Goal: Feedback & Contribution: Submit feedback/report problem

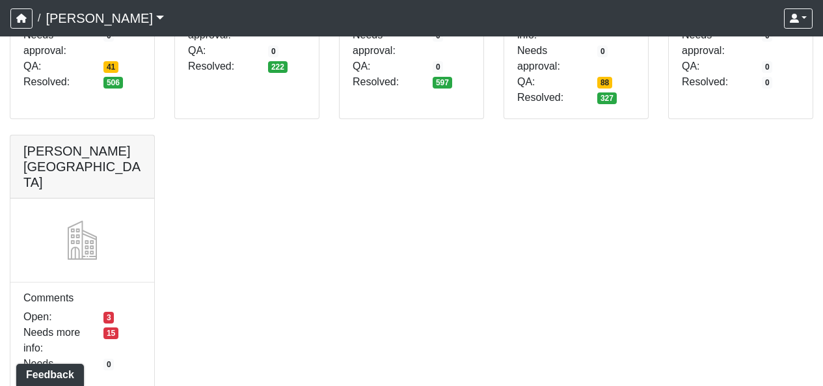
scroll to position [385, 0]
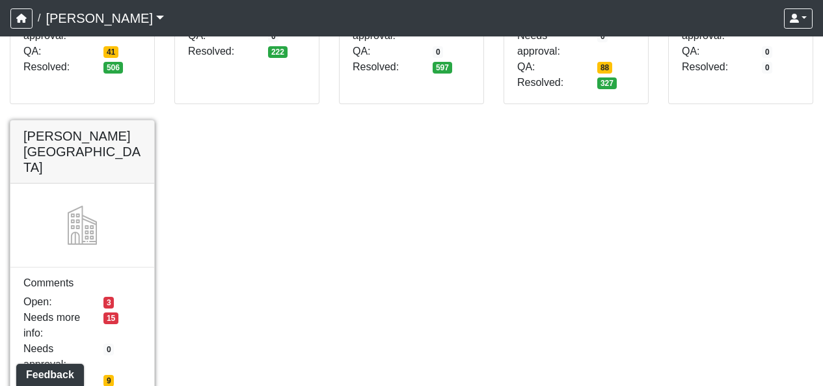
click at [130, 120] on link at bounding box center [82, 120] width 144 height 0
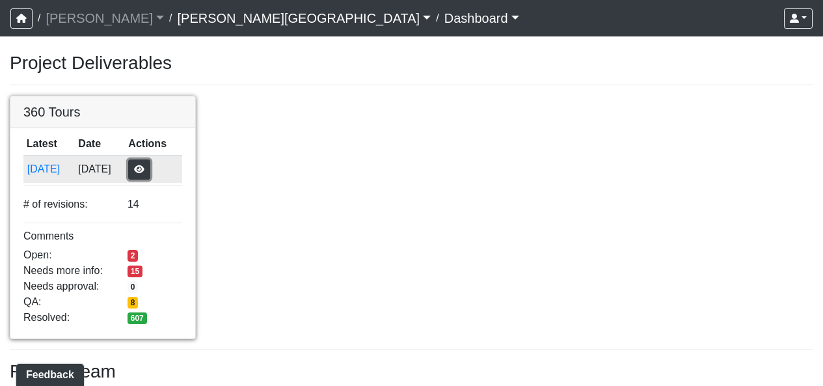
click at [150, 172] on button "button" at bounding box center [139, 169] width 22 height 20
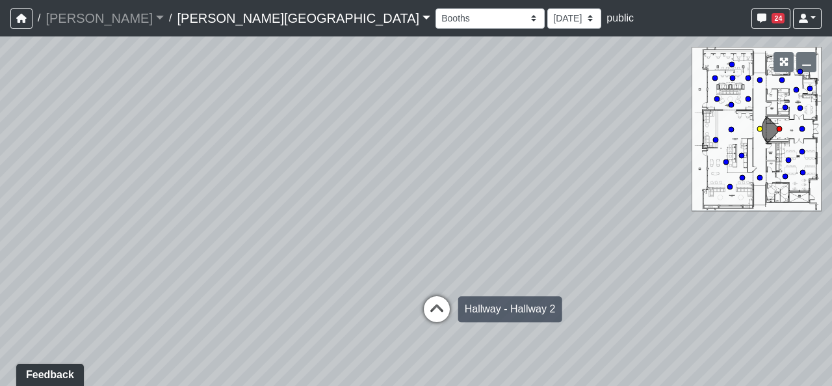
click at [430, 300] on icon at bounding box center [436, 315] width 39 height 39
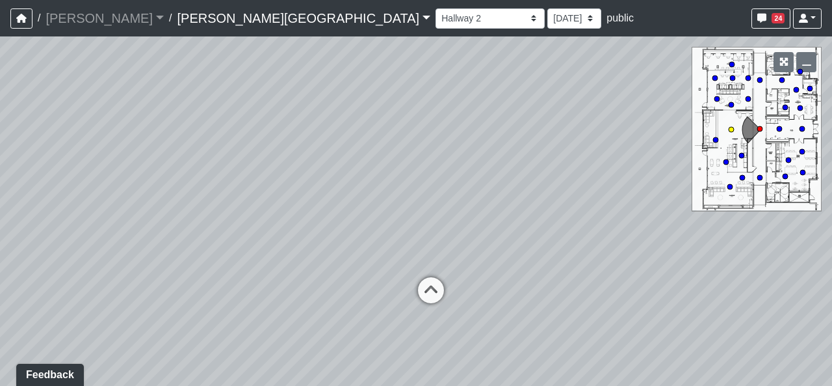
click at [430, 300] on icon at bounding box center [431, 296] width 39 height 39
select select "2p1LcMW7A2doxWKe2HrzBw"
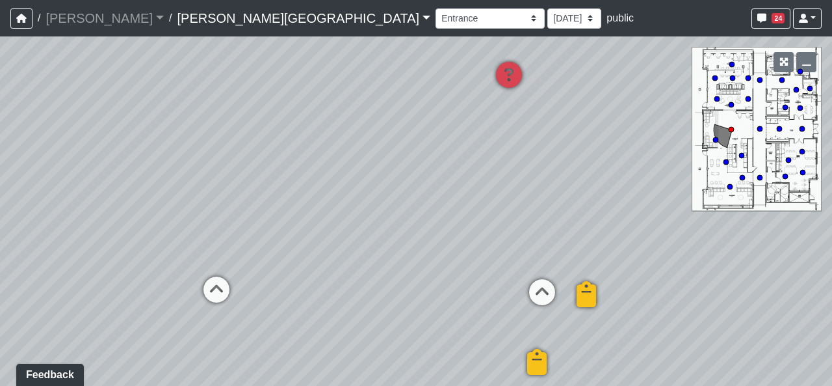
drag, startPoint x: 271, startPoint y: 280, endPoint x: 315, endPoint y: 293, distance: 46.1
click at [315, 293] on div "Loading... Hallway - Hallway 2 Loading... Entry Loading... Clubroom - Entrance …" at bounding box center [416, 210] width 832 height 349
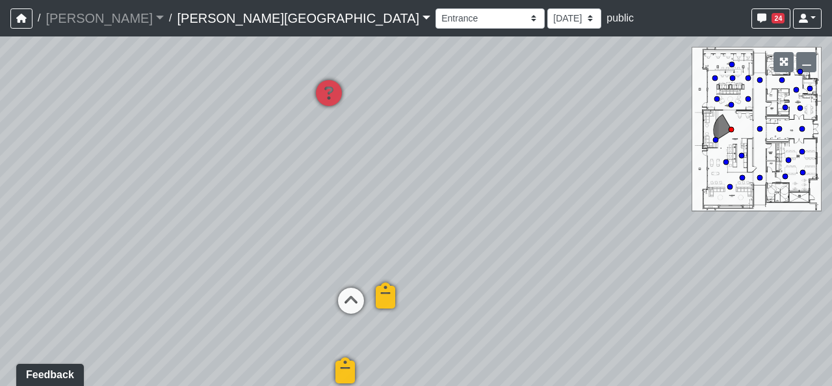
drag, startPoint x: 367, startPoint y: 218, endPoint x: 240, endPoint y: 165, distance: 138.2
click at [215, 215] on div "Loading... Hallway - Hallway 2 Loading... Entry Loading... Clubroom - Entrance …" at bounding box center [416, 210] width 832 height 349
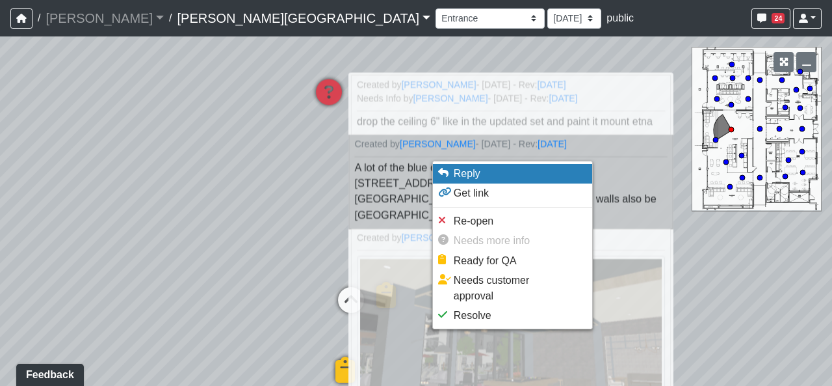
click at [459, 170] on span "Reply" at bounding box center [467, 173] width 27 height 11
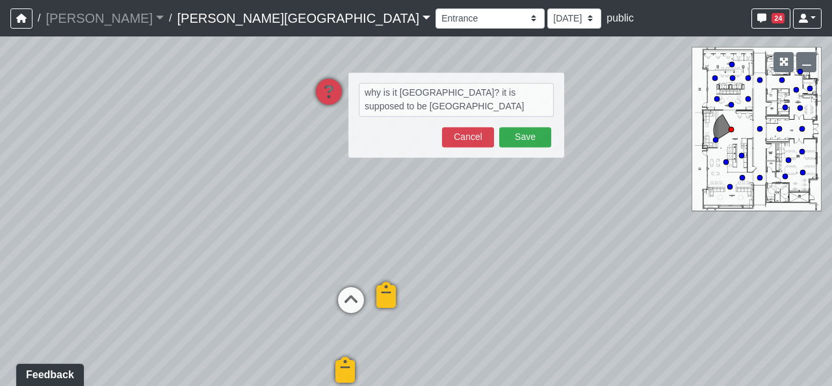
type textarea "why is it [GEOGRAPHIC_DATA]? it is supposed to be [GEOGRAPHIC_DATA]"
click at [534, 139] on button "Save" at bounding box center [525, 137] width 52 height 20
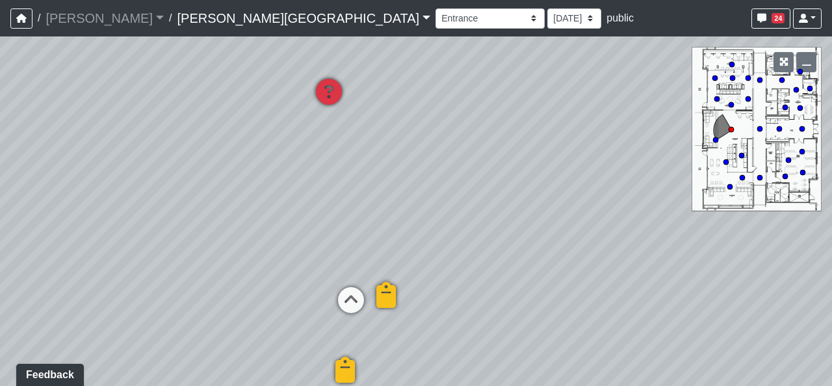
click at [331, 94] on icon at bounding box center [329, 98] width 39 height 39
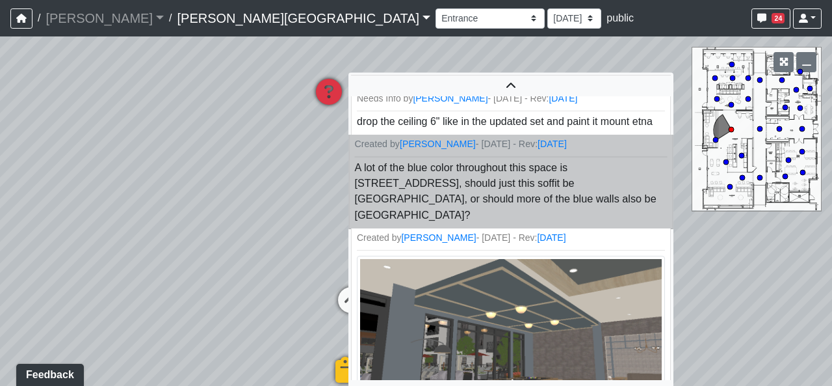
scroll to position [42, 0]
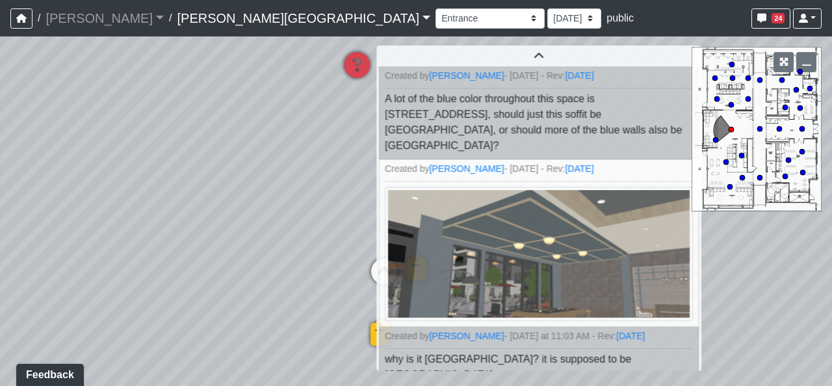
drag, startPoint x: 271, startPoint y: 261, endPoint x: 321, endPoint y: 231, distance: 57.4
click at [323, 231] on div "Loading... Hallway - Hallway 2 Loading... Entry Loading... Clubroom - Entrance …" at bounding box center [416, 210] width 832 height 349
click at [332, 200] on div "Loading... Hallway - Hallway 2 Loading... Entry Loading... Clubroom - Entrance …" at bounding box center [416, 210] width 832 height 349
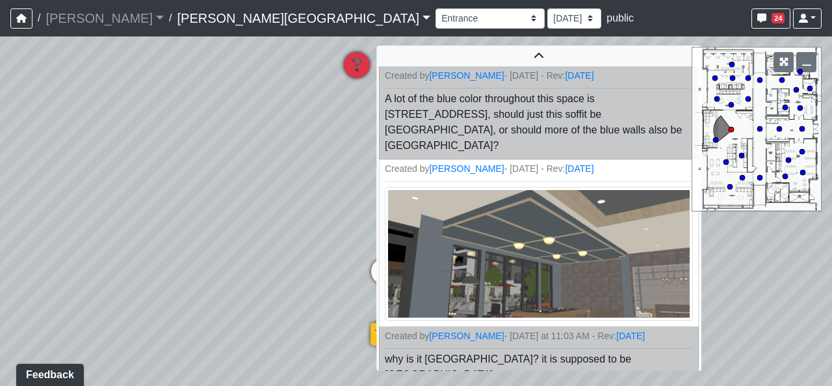
click at [367, 63] on icon at bounding box center [356, 71] width 39 height 39
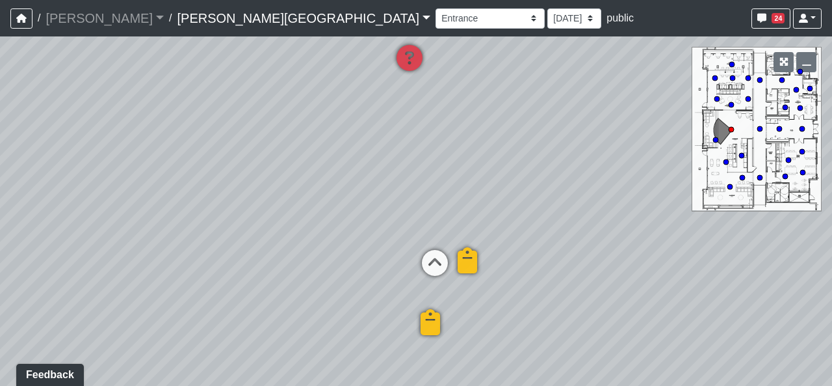
drag, startPoint x: 630, startPoint y: 199, endPoint x: 722, endPoint y: 189, distance: 92.9
click at [722, 189] on div "Loading... Hallway - Hallway 2 Loading... Entry Loading... Clubroom - Entrance …" at bounding box center [416, 210] width 832 height 349
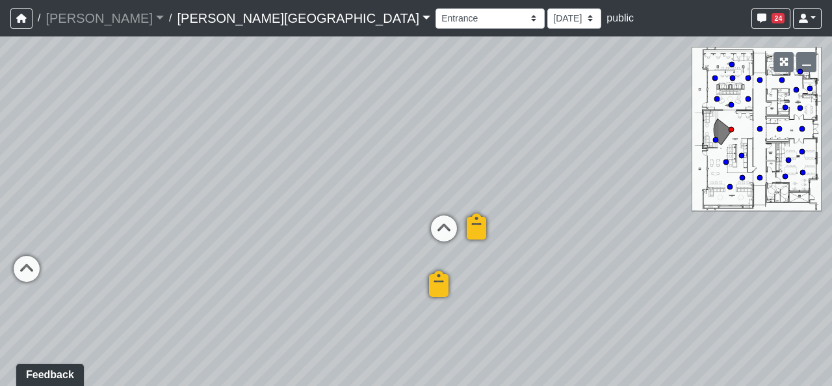
drag, startPoint x: 593, startPoint y: 283, endPoint x: 602, endPoint y: 239, distance: 45.0
click at [602, 239] on div "Loading... Hallway - Hallway 2 Loading... Entry Loading... Clubroom - Entrance …" at bounding box center [416, 210] width 832 height 349
drag, startPoint x: 589, startPoint y: 229, endPoint x: 541, endPoint y: 226, distance: 48.2
click at [541, 226] on div "Loading... Hallway - Hallway 2 Loading... Entry Loading... Clubroom - Entrance …" at bounding box center [416, 210] width 832 height 349
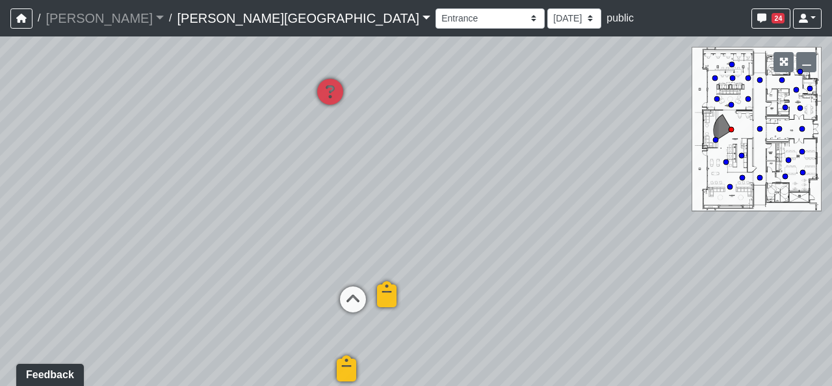
drag, startPoint x: 587, startPoint y: 206, endPoint x: 484, endPoint y: 287, distance: 130.6
click at [484, 287] on div "Loading... Hallway - Hallway 2 Loading... Entry Loading... Clubroom - Entrance …" at bounding box center [416, 210] width 832 height 349
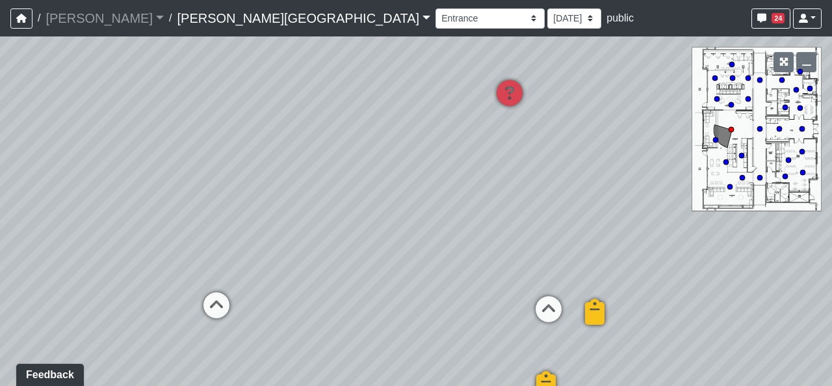
drag, startPoint x: 356, startPoint y: 183, endPoint x: 558, endPoint y: 195, distance: 202.6
click at [558, 195] on div "Loading... Hallway - Hallway 2 Loading... Entry Loading... Clubroom - Entrance …" at bounding box center [416, 210] width 832 height 349
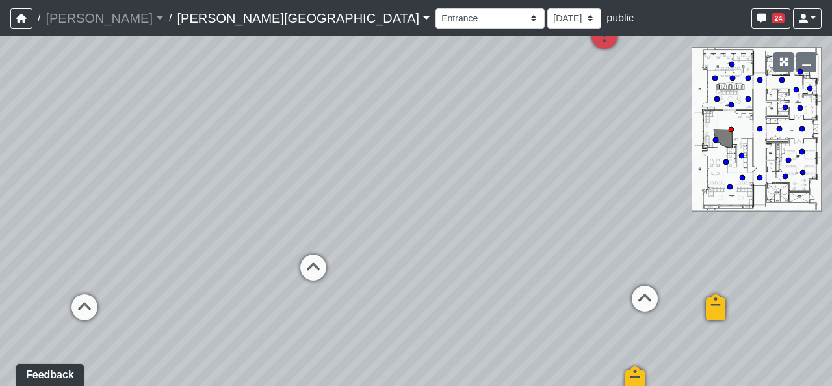
drag, startPoint x: 291, startPoint y: 249, endPoint x: 498, endPoint y: 211, distance: 210.2
click at [498, 211] on div "Loading... Hallway - Hallway 2 Loading... Entry Loading... Clubroom - Entrance …" at bounding box center [416, 210] width 832 height 349
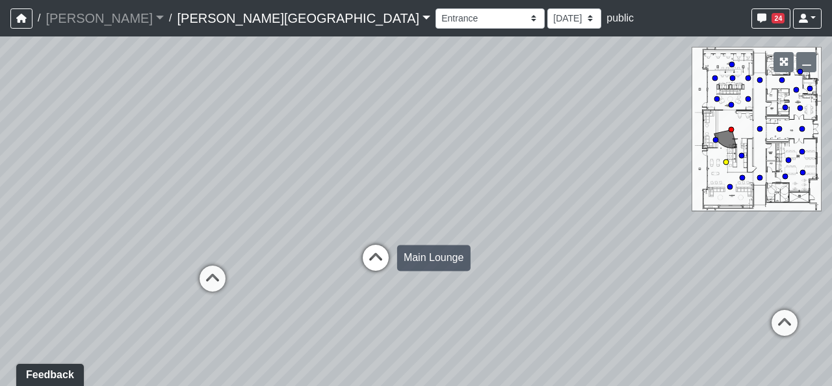
click at [386, 261] on icon at bounding box center [375, 264] width 39 height 39
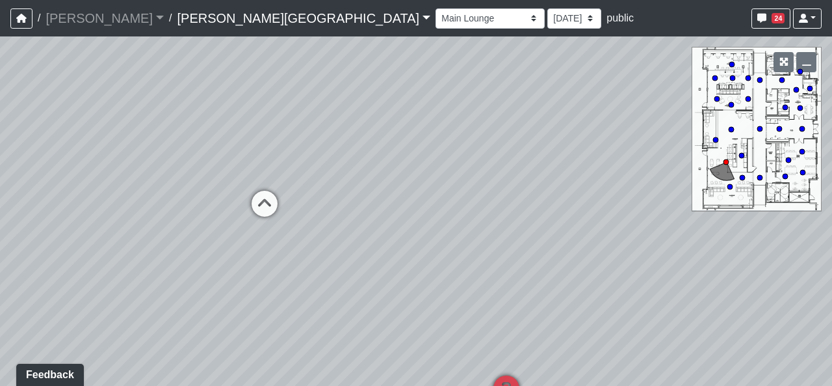
drag, startPoint x: 238, startPoint y: 256, endPoint x: 16, endPoint y: 236, distance: 222.6
click at [27, 236] on div "Loading... Hallway - Hallway 2 Loading... Entry Loading... Clubroom - Entrance …" at bounding box center [416, 210] width 832 height 349
drag, startPoint x: 649, startPoint y: 290, endPoint x: 106, endPoint y: 254, distance: 544.2
click at [107, 254] on div "Loading... Hallway - Hallway 2 Loading... Entry Loading... Clubroom - Entrance …" at bounding box center [416, 210] width 832 height 349
drag, startPoint x: 386, startPoint y: 223, endPoint x: 322, endPoint y: 281, distance: 86.6
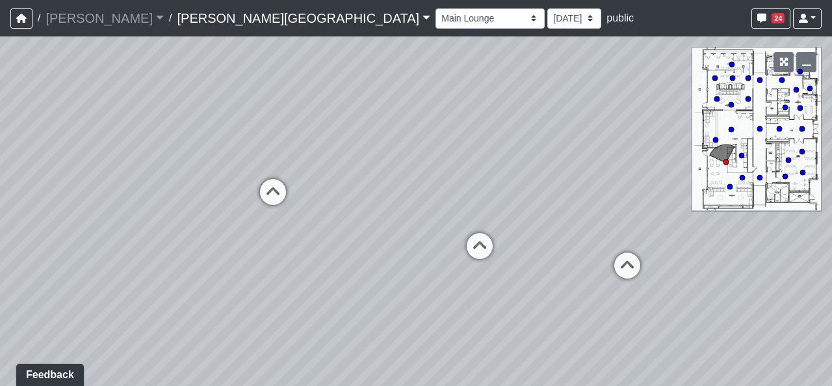
click at [322, 281] on div "Loading... Hallway - Hallway 2 Loading... Entry Loading... Clubroom - Entrance …" at bounding box center [416, 210] width 832 height 349
click at [479, 237] on icon at bounding box center [473, 250] width 39 height 39
drag, startPoint x: 730, startPoint y: 284, endPoint x: 371, endPoint y: 271, distance: 359.2
click at [370, 271] on div "Loading... Hallway - Hallway 2 Loading... Entry Loading... Clubroom - Entrance …" at bounding box center [416, 210] width 832 height 349
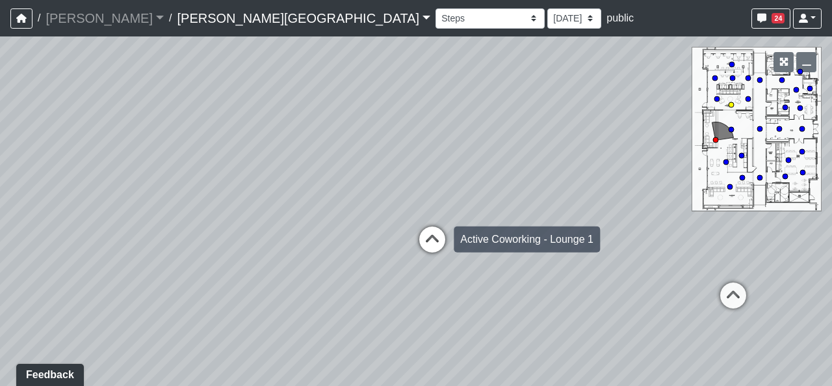
click at [424, 246] on icon at bounding box center [432, 245] width 39 height 39
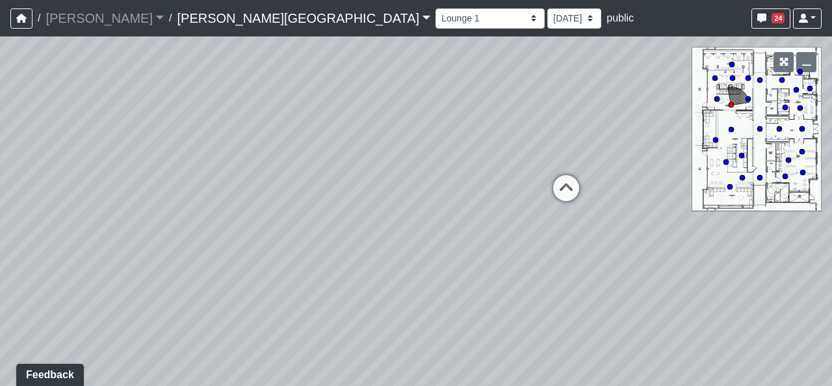
drag, startPoint x: 259, startPoint y: 244, endPoint x: 626, endPoint y: 249, distance: 367.4
click at [626, 249] on div "Loading... Hallway - Hallway 2 Loading... Entry Loading... Clubroom - Entrance …" at bounding box center [416, 210] width 832 height 349
drag, startPoint x: 332, startPoint y: 259, endPoint x: 681, endPoint y: 253, distance: 349.9
click at [673, 253] on div "Loading... Hallway - Hallway 2 Loading... Entry Loading... Clubroom - Entrance …" at bounding box center [416, 210] width 832 height 349
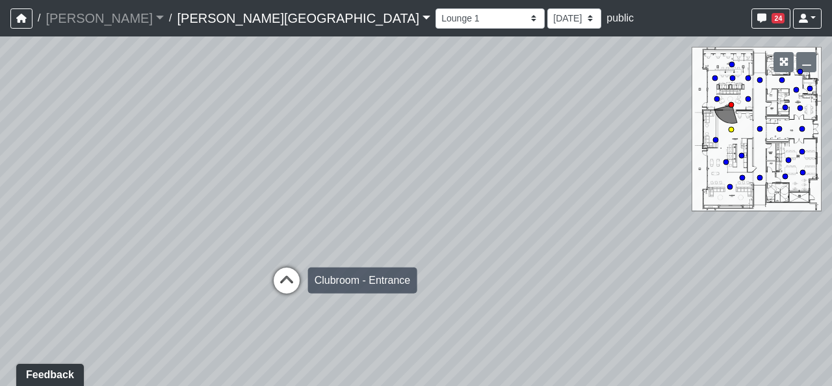
click at [275, 280] on icon at bounding box center [286, 286] width 39 height 39
select select "2p1LcMW7A2doxWKe2HrzBw"
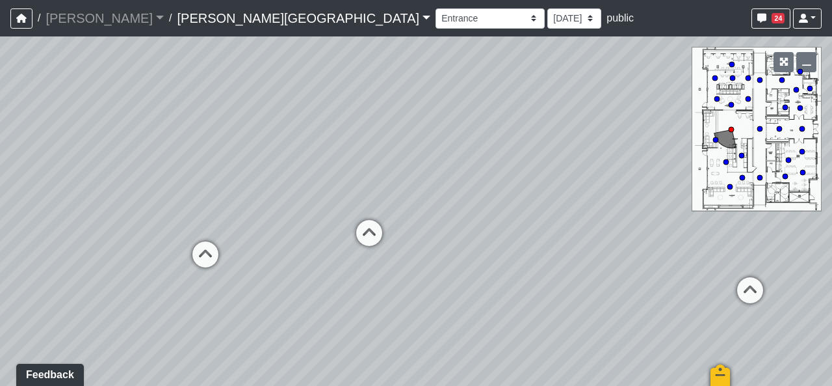
drag, startPoint x: 603, startPoint y: 217, endPoint x: 372, endPoint y: 216, distance: 230.8
click at [358, 222] on div "Loading... Hallway - Hallway 2 Loading... Entry Loading... Clubroom - Entrance …" at bounding box center [416, 210] width 832 height 349
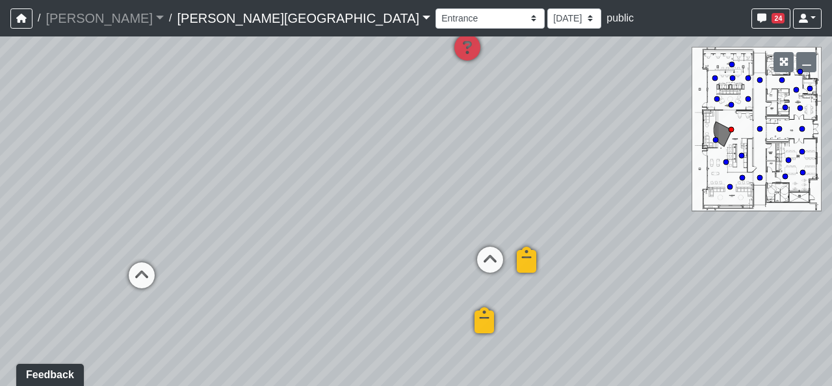
drag, startPoint x: 417, startPoint y: 204, endPoint x: 267, endPoint y: 284, distance: 170.2
click at [267, 284] on div "Loading... Hallway - Hallway 2 Loading... Entry Loading... Clubroom - Entrance …" at bounding box center [416, 210] width 832 height 349
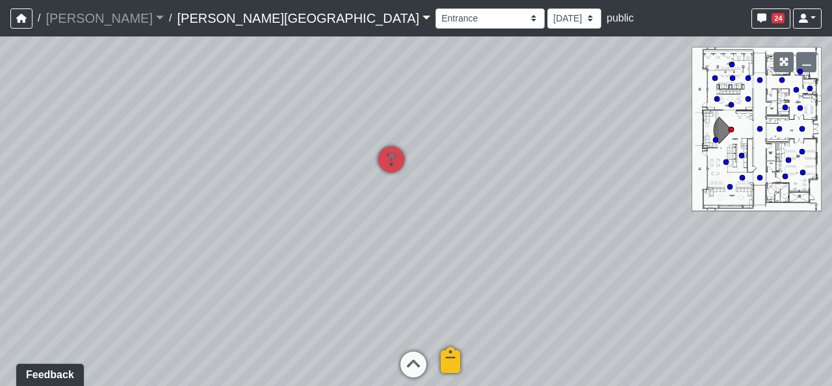
drag, startPoint x: 326, startPoint y: 182, endPoint x: 342, endPoint y: 224, distance: 44.7
click at [342, 224] on div "Loading... Hallway - Hallway 2 Loading... Entry Loading... Clubroom - Entrance …" at bounding box center [416, 210] width 832 height 349
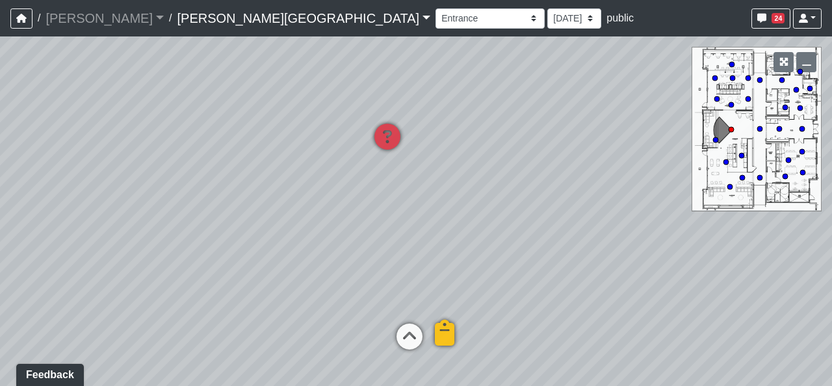
drag, startPoint x: 371, startPoint y: 295, endPoint x: 363, endPoint y: 250, distance: 45.5
click at [363, 250] on div "Loading... Hallway - Hallway 2 Loading... Entry Loading... Clubroom - Entrance …" at bounding box center [416, 210] width 832 height 349
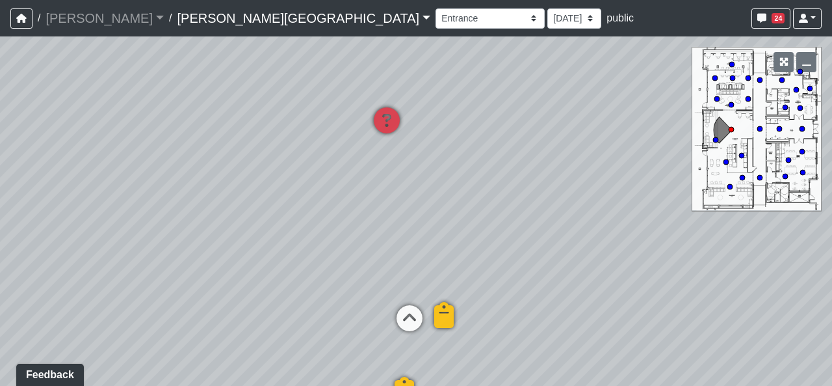
drag, startPoint x: 453, startPoint y: 198, endPoint x: 447, endPoint y: 236, distance: 38.7
click at [447, 236] on div "Loading... Hallway - Hallway 2 Loading... Entry Loading... Clubroom - Entrance …" at bounding box center [416, 210] width 832 height 349
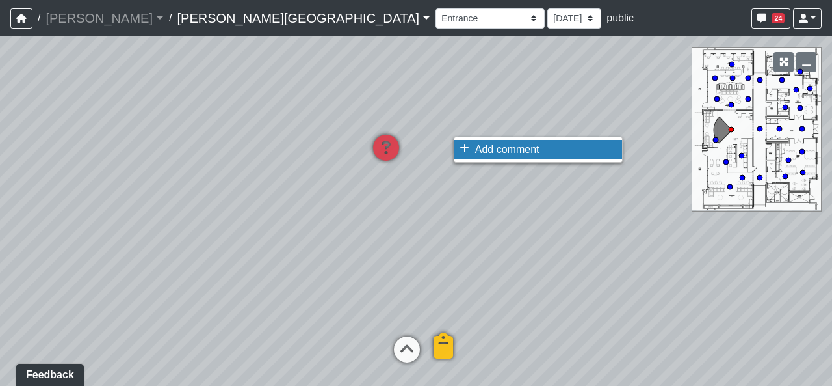
click at [479, 148] on span "Add comment" at bounding box center [507, 149] width 64 height 11
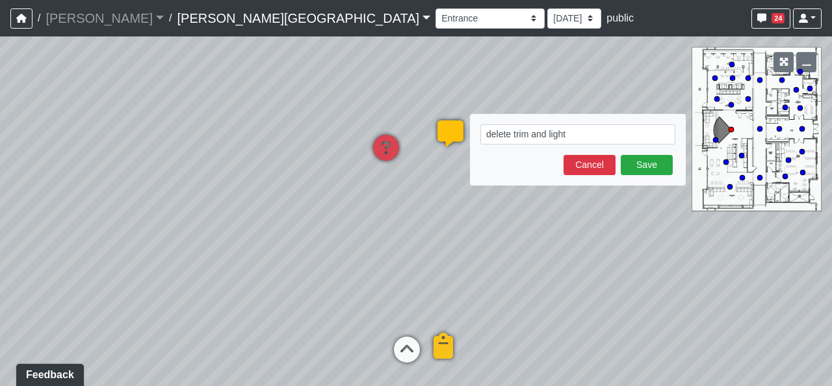
type textarea "delete trim and lights"
click at [642, 173] on button "Save" at bounding box center [647, 165] width 52 height 20
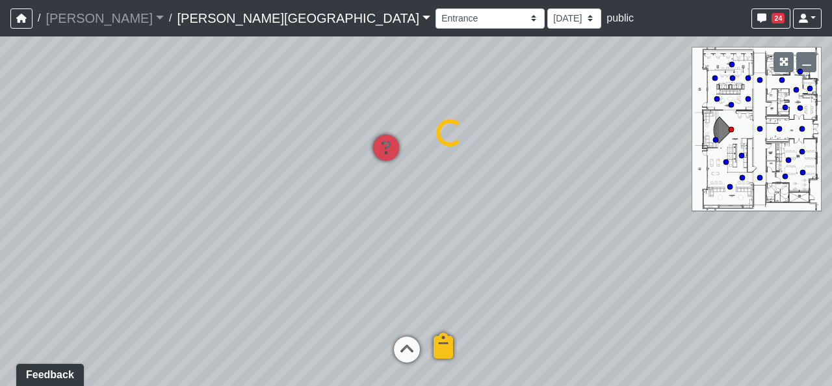
select select "2p1LcMW7A2doxWKe2HrzBw"
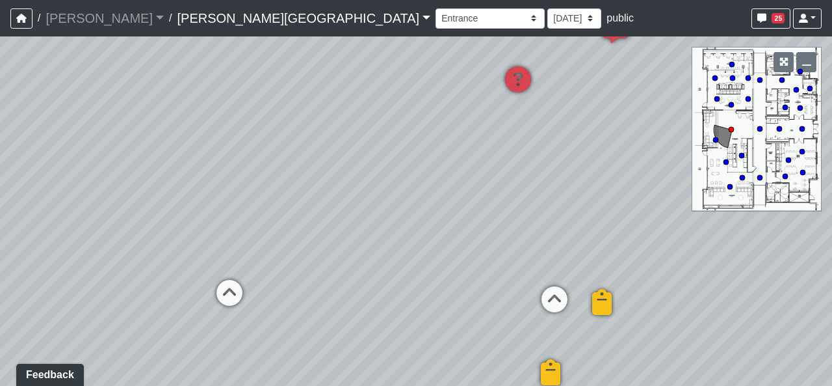
drag, startPoint x: 399, startPoint y: 259, endPoint x: 633, endPoint y: 199, distance: 241.6
click at [633, 199] on div "Loading... Hallway - Hallway 2 Loading... Entry Loading... Clubroom - Entrance …" at bounding box center [416, 210] width 832 height 349
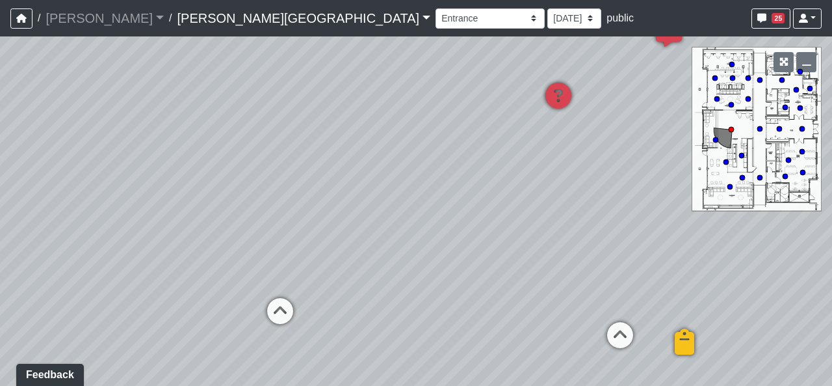
drag, startPoint x: 575, startPoint y: 175, endPoint x: 639, endPoint y: 201, distance: 68.2
click at [639, 201] on div "Loading... Hallway - Hallway 2 Loading... Entry Loading... Clubroom - Entrance …" at bounding box center [416, 210] width 832 height 349
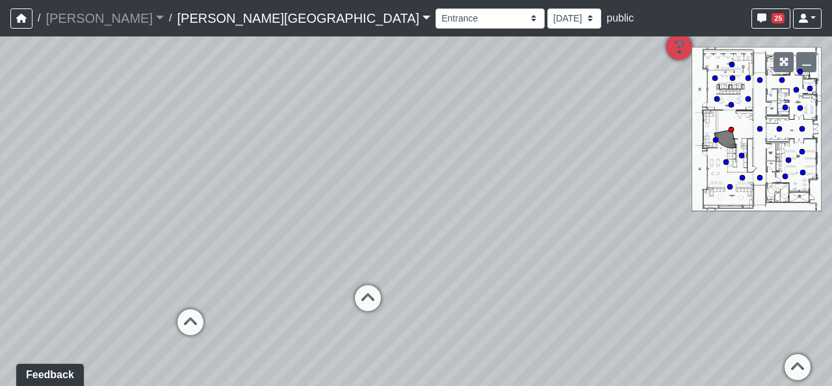
drag, startPoint x: 450, startPoint y: 274, endPoint x: 577, endPoint y: 267, distance: 127.0
click at [577, 267] on div "Loading... Hallway - Hallway 2 Loading... Entry Loading... Clubroom - Entrance …" at bounding box center [416, 210] width 832 height 349
drag, startPoint x: 457, startPoint y: 268, endPoint x: 234, endPoint y: 250, distance: 223.8
click at [235, 250] on div "Loading... Hallway - Hallway 2 Loading... Entry Loading... Clubroom - Entrance …" at bounding box center [416, 210] width 832 height 349
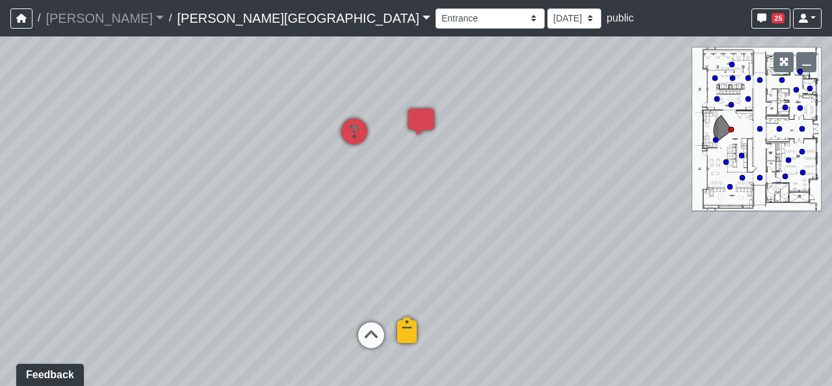
drag, startPoint x: 616, startPoint y: 168, endPoint x: 375, endPoint y: 211, distance: 245.7
click at [375, 211] on div "Loading... Hallway - Hallway 2 Loading... Entry Loading... Clubroom - Entrance …" at bounding box center [416, 210] width 832 height 349
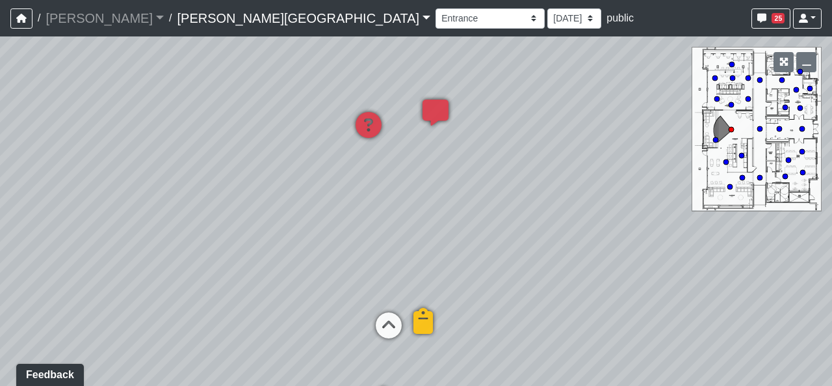
drag, startPoint x: 393, startPoint y: 185, endPoint x: 426, endPoint y: 174, distance: 35.0
click at [425, 176] on div "Loading... Hallway - Hallway 2 Loading... Entry Loading... Clubroom - Entrance …" at bounding box center [416, 210] width 832 height 349
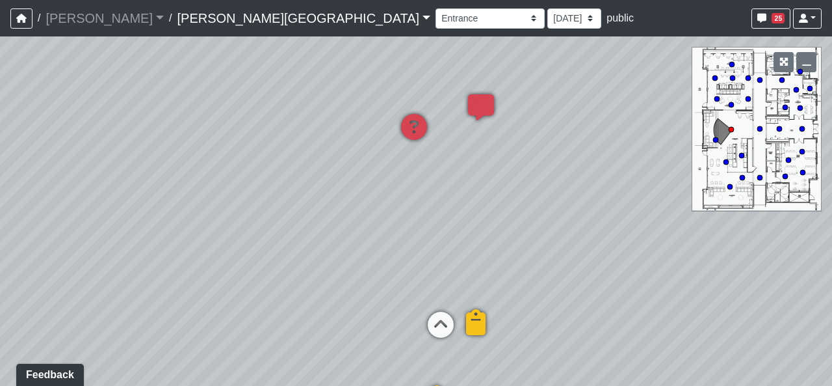
drag, startPoint x: 336, startPoint y: 269, endPoint x: 423, endPoint y: 263, distance: 87.9
click at [423, 263] on div "Loading... Hallway - Hallway 2 Loading... Entry Loading... Clubroom - Entrance …" at bounding box center [416, 210] width 832 height 349
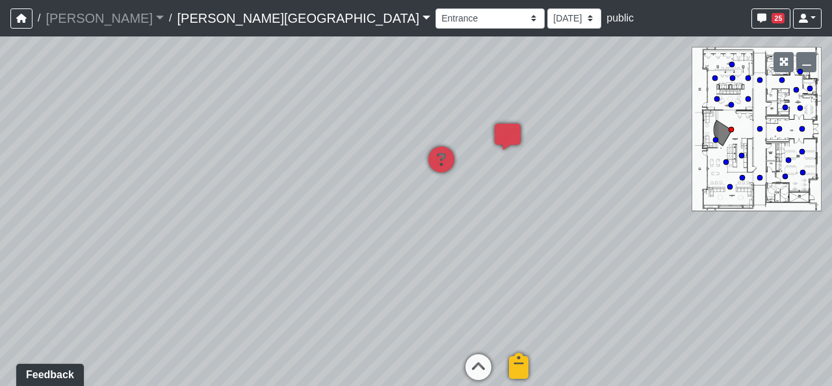
drag, startPoint x: 203, startPoint y: 243, endPoint x: 254, endPoint y: 280, distance: 62.4
click at [254, 280] on div "Loading... Hallway - Hallway 2 Loading... Entry Loading... Clubroom - Entrance …" at bounding box center [416, 210] width 832 height 349
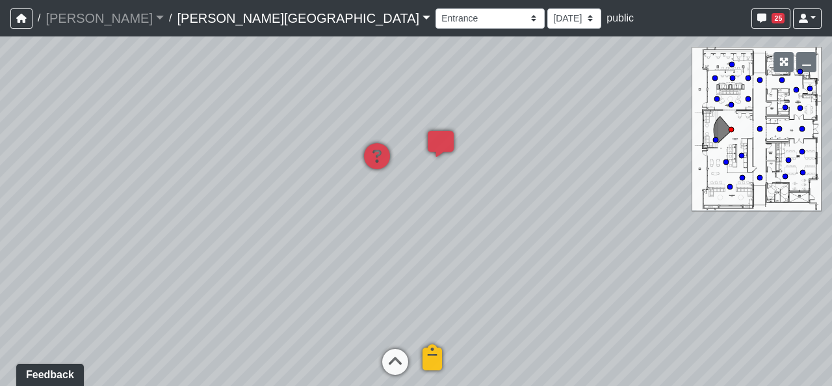
drag, startPoint x: 499, startPoint y: 235, endPoint x: 382, endPoint y: 231, distance: 117.1
click at [382, 231] on div "Loading... Hallway - Hallway 2 Loading... Entry Loading... Clubroom - Entrance …" at bounding box center [416, 210] width 832 height 349
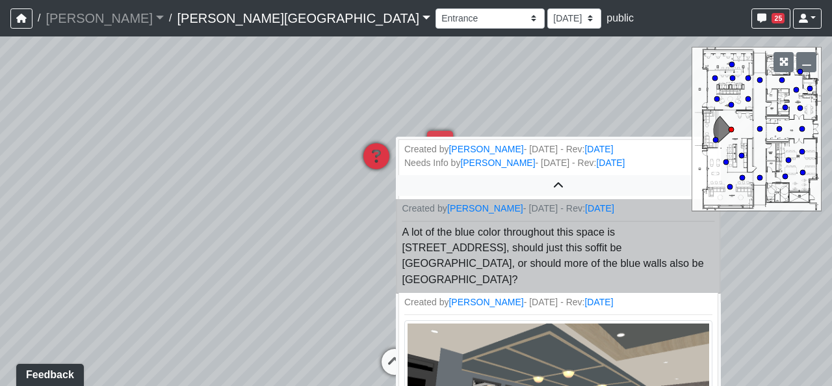
scroll to position [42, 0]
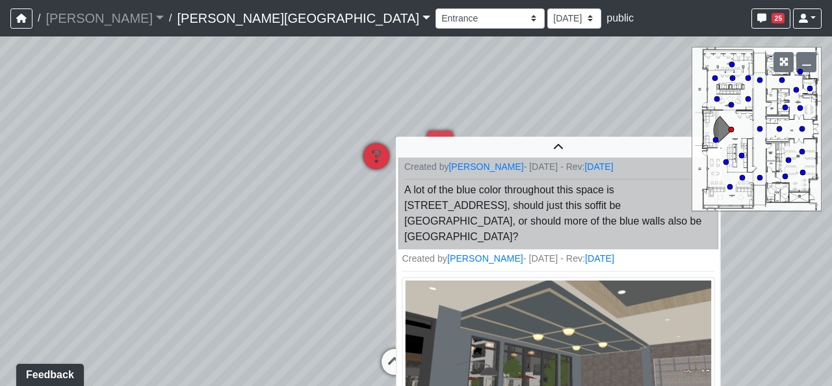
click at [538, 304] on img at bounding box center [558, 345] width 313 height 136
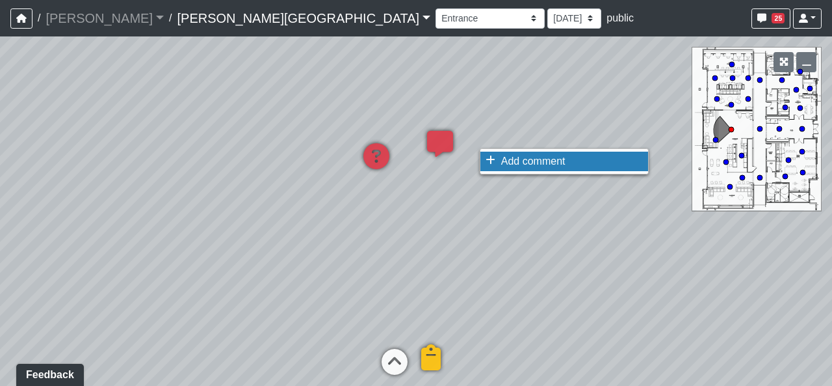
click at [509, 165] on span "Add comment" at bounding box center [533, 160] width 64 height 11
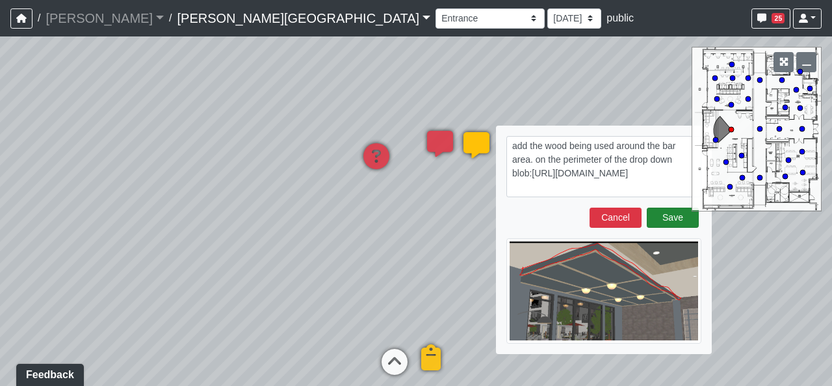
type textarea "add the wood being used around the bar area. on the perimeter of the drop down …"
click at [672, 213] on button "Save" at bounding box center [673, 217] width 52 height 20
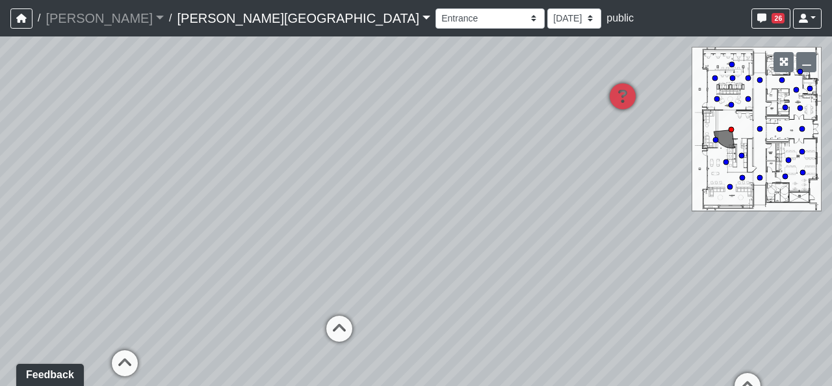
drag, startPoint x: 253, startPoint y: 279, endPoint x: 639, endPoint y: 258, distance: 386.2
click at [639, 258] on div "Loading... Hallway - Hallway 2 Loading... Entry Loading... Clubroom - Entrance …" at bounding box center [416, 210] width 832 height 349
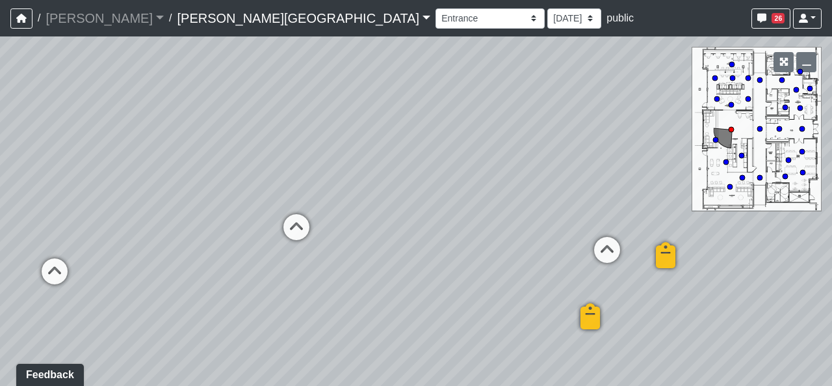
drag, startPoint x: 440, startPoint y: 291, endPoint x: 365, endPoint y: 179, distance: 134.5
click at [365, 179] on div "Loading... Hallway - Hallway 2 Loading... Entry Loading... Clubroom - Entrance …" at bounding box center [416, 210] width 832 height 349
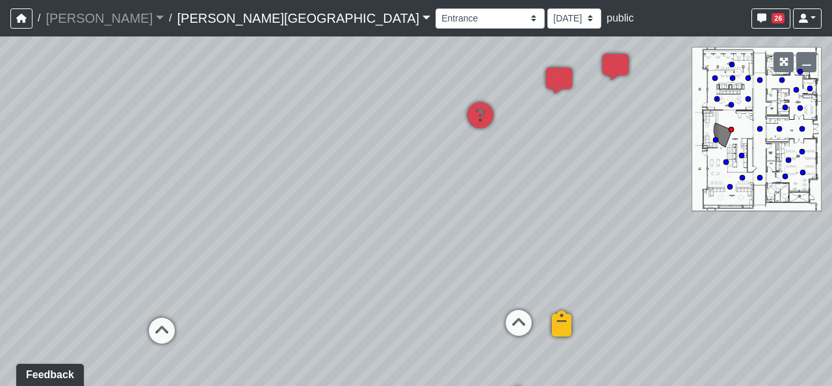
drag, startPoint x: 481, startPoint y: 179, endPoint x: 353, endPoint y: 274, distance: 158.9
click at [353, 274] on div "Loading... Hallway - Hallway 2 Loading... Entry Loading... Clubroom - Entrance …" at bounding box center [416, 210] width 832 height 349
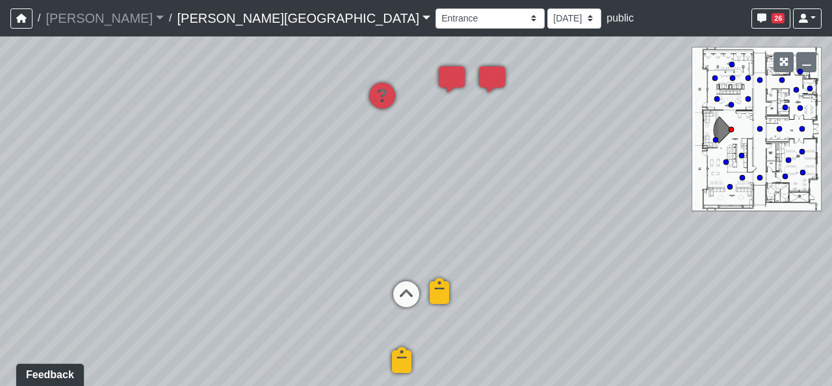
drag, startPoint x: 414, startPoint y: 245, endPoint x: 280, endPoint y: 224, distance: 134.9
click at [282, 226] on div "Loading... Hallway - Hallway 2 Loading... Entry Loading... Clubroom - Entrance …" at bounding box center [416, 210] width 832 height 349
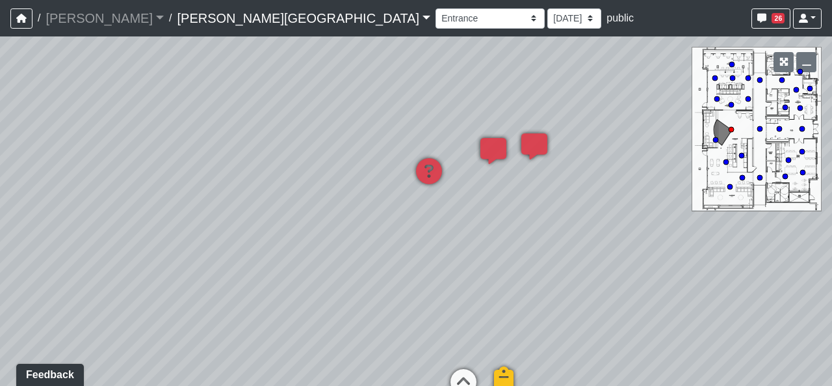
drag, startPoint x: 494, startPoint y: 196, endPoint x: 576, endPoint y: 278, distance: 116.8
click at [576, 278] on div "Loading... Hallway - Hallway 2 Loading... Entry Loading... Clubroom - Entrance …" at bounding box center [416, 210] width 832 height 349
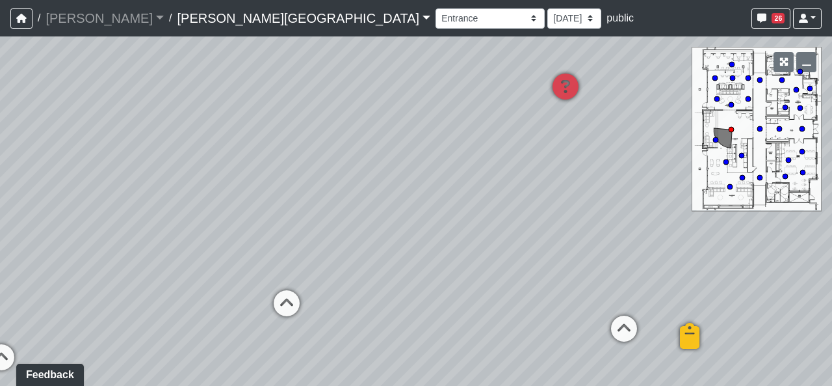
drag, startPoint x: 261, startPoint y: 319, endPoint x: 488, endPoint y: 252, distance: 237.1
click at [488, 252] on div "Loading... Hallway - Hallway 2 Loading... Entry Loading... Clubroom - Entrance …" at bounding box center [416, 210] width 832 height 349
click at [271, 300] on icon at bounding box center [286, 309] width 39 height 39
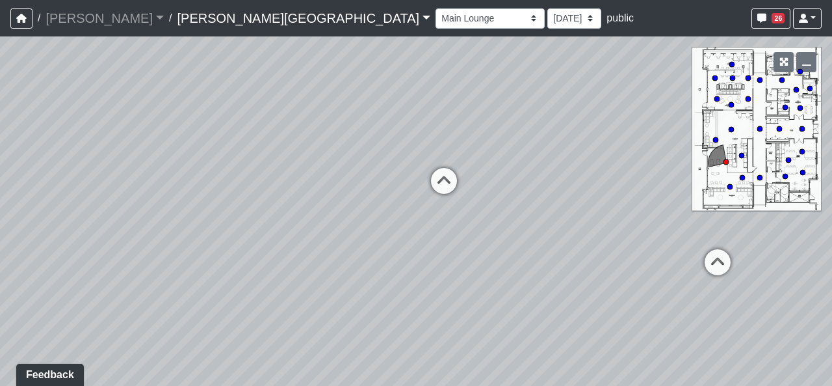
drag, startPoint x: 704, startPoint y: 315, endPoint x: 185, endPoint y: 253, distance: 522.6
click at [185, 253] on div "Loading... Hallway - Hallway 2 Loading... Entry Loading... Clubroom - Entrance …" at bounding box center [416, 210] width 832 height 349
drag, startPoint x: 515, startPoint y: 227, endPoint x: 354, endPoint y: 282, distance: 169.7
click at [354, 282] on div "Loading... Hallway - Hallway 2 Loading... Entry Loading... Clubroom - Entrance …" at bounding box center [416, 210] width 832 height 349
drag, startPoint x: 488, startPoint y: 299, endPoint x: 579, endPoint y: 278, distance: 92.8
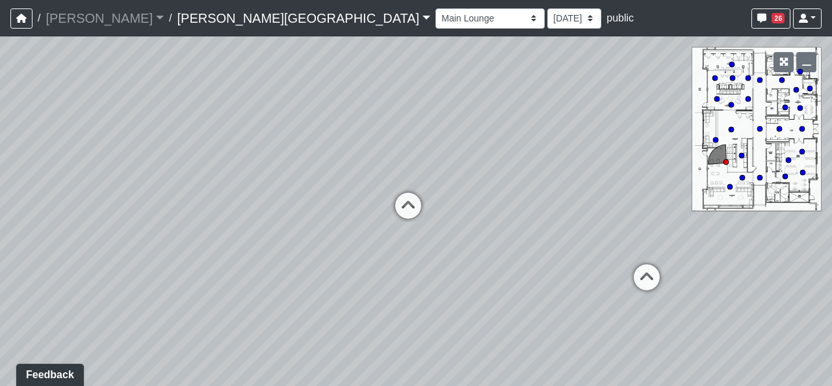
click at [579, 278] on div "Loading... Hallway - Hallway 2 Loading... Entry Loading... Clubroom - Entrance …" at bounding box center [416, 210] width 832 height 349
click at [646, 272] on icon at bounding box center [647, 283] width 39 height 39
drag, startPoint x: 363, startPoint y: 255, endPoint x: 755, endPoint y: 254, distance: 392.1
click at [755, 254] on div "Loading... Hallway - Hallway 2 Loading... Entry Loading... Clubroom - Entrance …" at bounding box center [416, 210] width 832 height 349
drag, startPoint x: 353, startPoint y: 263, endPoint x: 347, endPoint y: 252, distance: 13.4
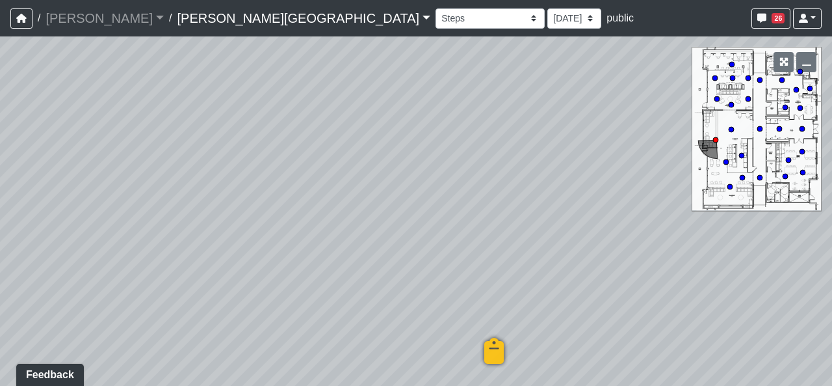
click at [347, 252] on div "Loading... Hallway - Hallway 2 Loading... Entry Loading... Clubroom - Entrance …" at bounding box center [416, 210] width 832 height 349
drag, startPoint x: 382, startPoint y: 314, endPoint x: 406, endPoint y: 242, distance: 76.1
click at [406, 242] on div "Loading... Hallway - Hallway 2 Loading... Entry Loading... Clubroom - Entrance …" at bounding box center [416, 210] width 832 height 349
drag, startPoint x: 416, startPoint y: 267, endPoint x: 425, endPoint y: 326, distance: 59.1
click at [425, 326] on div "Loading... Hallway - Hallway 2 Loading... Entry Loading... Clubroom - Entrance …" at bounding box center [416, 210] width 832 height 349
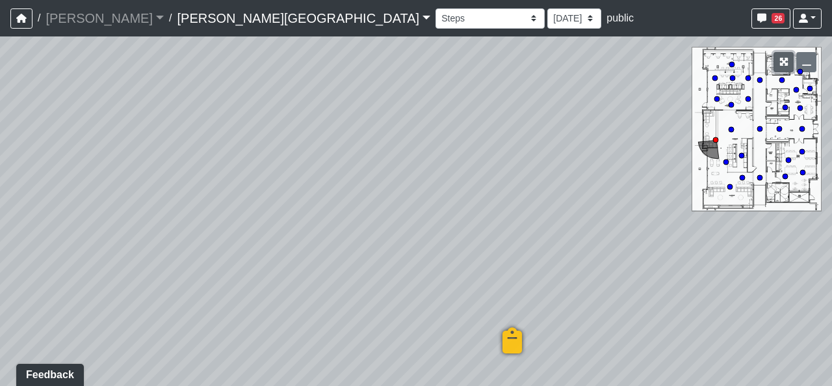
click at [781, 58] on icon "button" at bounding box center [784, 61] width 9 height 9
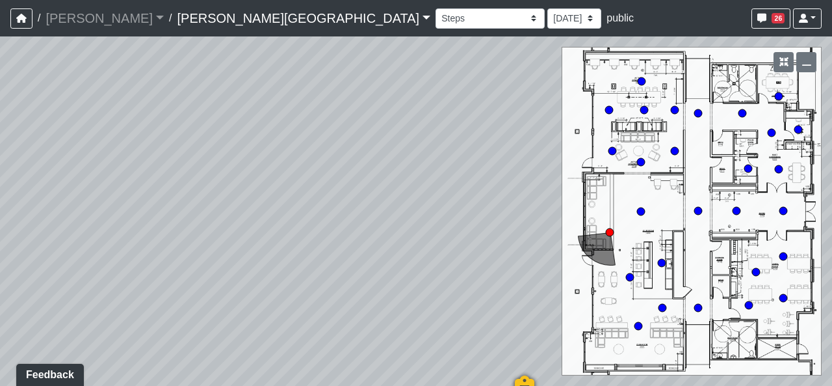
drag, startPoint x: 382, startPoint y: 277, endPoint x: 386, endPoint y: 316, distance: 39.2
click at [386, 316] on div "Loading... Hallway - Hallway 2 Loading... Entry Loading... Clubroom - Entrance …" at bounding box center [416, 210] width 832 height 349
drag, startPoint x: 468, startPoint y: 343, endPoint x: 483, endPoint y: 274, distance: 71.2
click at [483, 274] on div "Loading... Hallway - Hallway 2 Loading... Entry Loading... Clubroom - Entrance …" at bounding box center [416, 210] width 832 height 349
drag, startPoint x: 467, startPoint y: 235, endPoint x: 473, endPoint y: 315, distance: 79.6
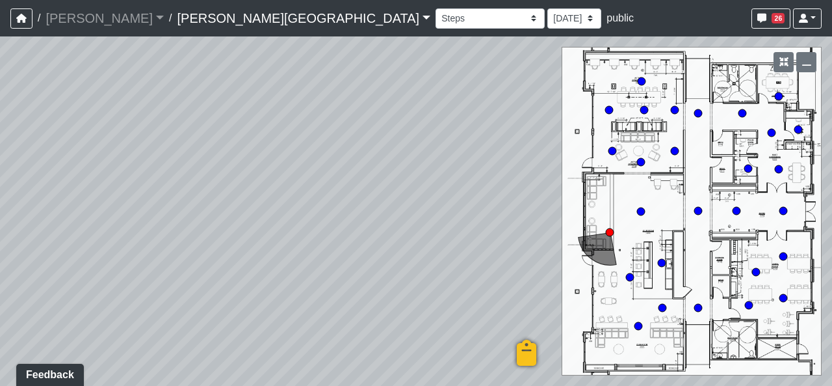
click at [474, 315] on div "Loading... Hallway - Hallway 2 Loading... Entry Loading... Clubroom - Entrance …" at bounding box center [416, 210] width 832 height 349
drag, startPoint x: 355, startPoint y: 304, endPoint x: 525, endPoint y: 289, distance: 170.4
click at [525, 289] on div "Loading... Hallway - Hallway 2 Loading... Entry Loading... Clubroom - Entrance …" at bounding box center [416, 210] width 832 height 349
click at [179, 243] on div "Loading... [GEOGRAPHIC_DATA]" at bounding box center [163, 239] width 39 height 39
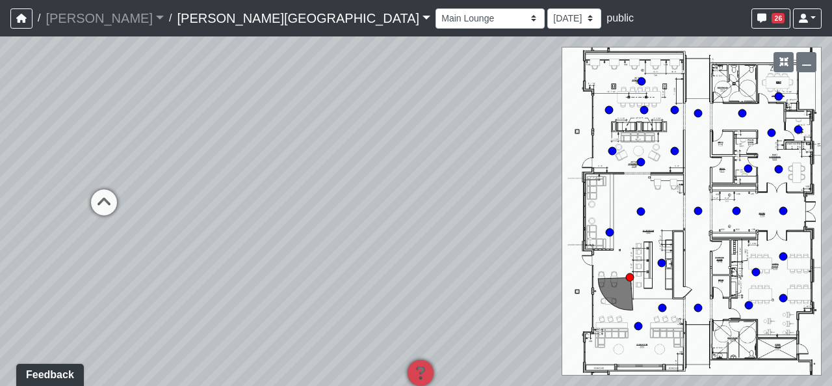
drag, startPoint x: 637, startPoint y: 305, endPoint x: 414, endPoint y: 274, distance: 225.1
click at [406, 282] on div "Loading... Hallway - Hallway 2 Loading... Entry Loading... Clubroom - Entrance …" at bounding box center [416, 210] width 832 height 349
drag, startPoint x: 460, startPoint y: 256, endPoint x: 38, endPoint y: 183, distance: 427.6
click at [35, 185] on div "Loading... Hallway - Hallway 2 Loading... Entry Loading... Clubroom - Entrance …" at bounding box center [416, 210] width 832 height 349
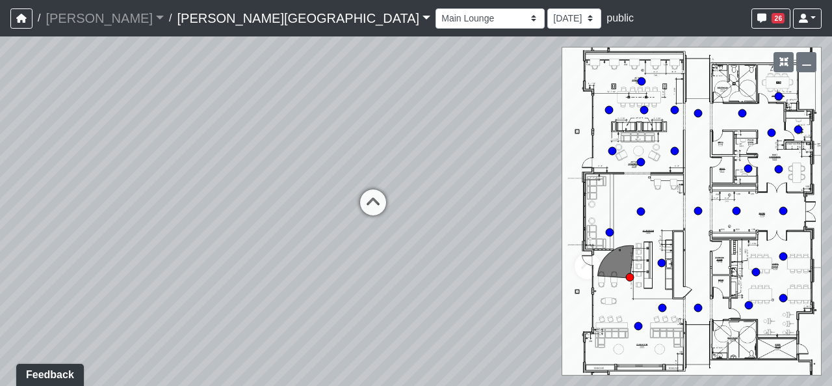
drag, startPoint x: 497, startPoint y: 184, endPoint x: 486, endPoint y: 330, distance: 146.8
click at [486, 330] on div "Loading... Hallway - Hallway 2 Loading... Entry Loading... Clubroom - Entrance …" at bounding box center [416, 210] width 832 height 349
drag, startPoint x: 427, startPoint y: 271, endPoint x: 350, endPoint y: 248, distance: 79.9
click at [284, 258] on div "Loading... Hallway - Hallway 2 Loading... Entry Loading... Clubroom - Entrance …" at bounding box center [416, 210] width 832 height 349
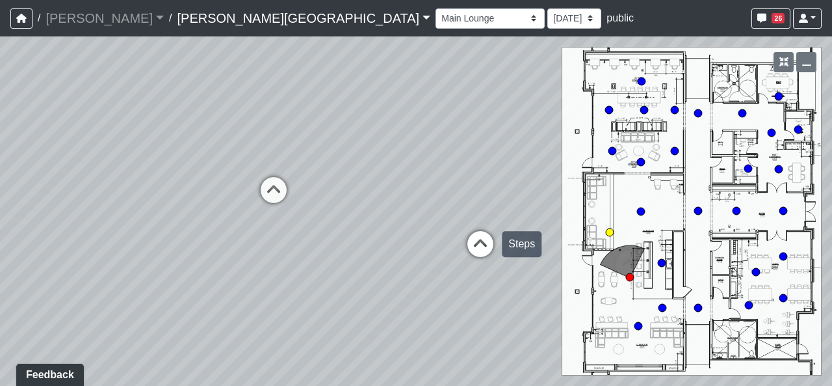
click at [494, 237] on icon at bounding box center [480, 250] width 39 height 39
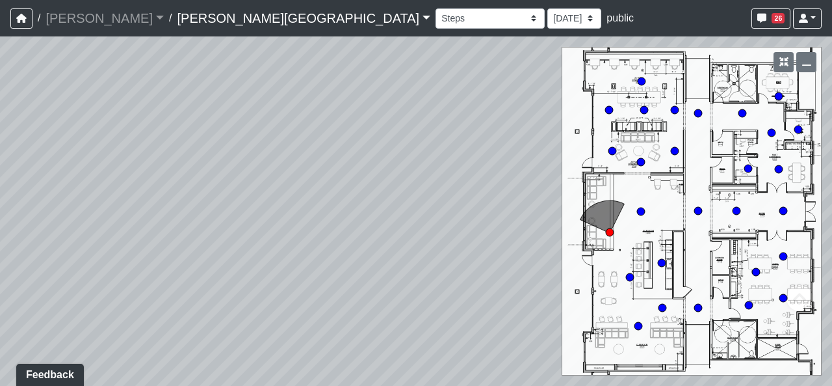
drag, startPoint x: 285, startPoint y: 260, endPoint x: 553, endPoint y: 243, distance: 268.5
click at [505, 245] on div "Loading... Hallway - Hallway 2 Loading... Entry Loading... Clubroom - Entrance …" at bounding box center [416, 210] width 832 height 349
drag, startPoint x: 365, startPoint y: 253, endPoint x: 568, endPoint y: 251, distance: 203.5
click at [546, 250] on div "Loading... Hallway - Hallway 2 Loading... Entry Loading... Clubroom - Entrance …" at bounding box center [416, 210] width 832 height 349
click at [323, 217] on div "Loading... Hallway - Hallway 2 Loading... Entry Loading... Clubroom - Entrance …" at bounding box center [416, 210] width 832 height 349
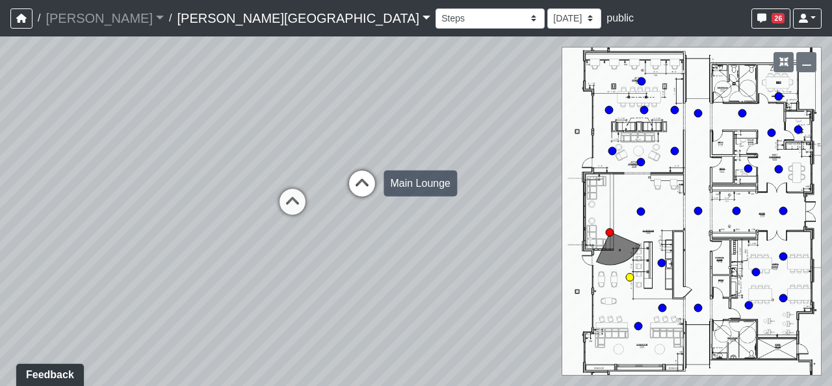
click at [361, 182] on icon at bounding box center [362, 189] width 39 height 39
select select "5RUyaef5Fa75NHkmRDMvrW"
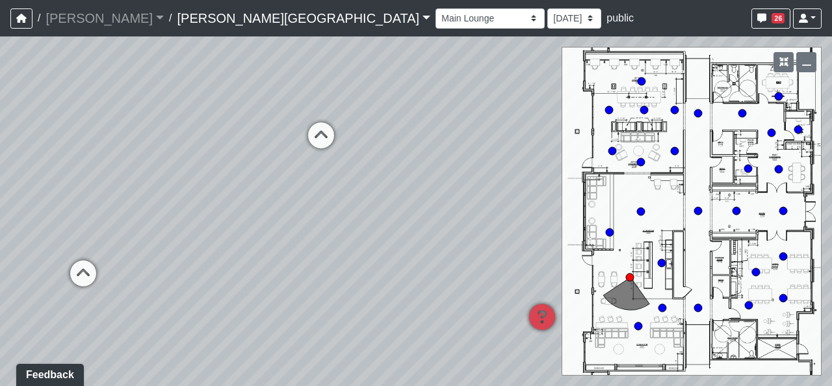
drag, startPoint x: 468, startPoint y: 277, endPoint x: 172, endPoint y: 227, distance: 300.1
click at [172, 227] on div "Loading... Hallway - Hallway 2 Loading... Entry Loading... Clubroom - Entrance …" at bounding box center [416, 210] width 832 height 349
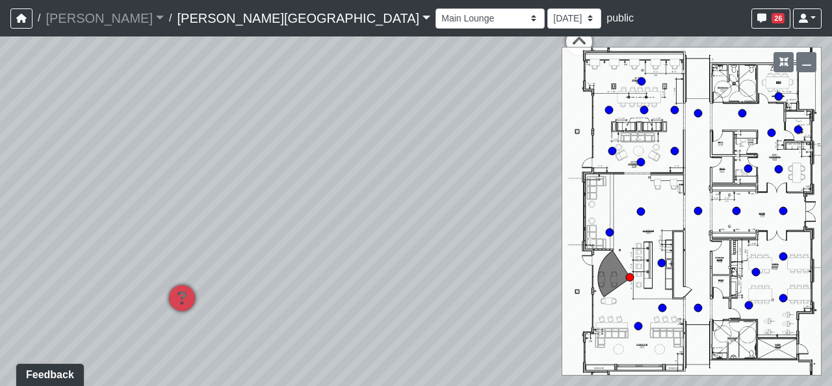
drag, startPoint x: 388, startPoint y: 199, endPoint x: 205, endPoint y: 224, distance: 185.1
click at [205, 224] on div "Loading... Hallway - Hallway 2 Loading... Entry Loading... Clubroom - Entrance …" at bounding box center [416, 210] width 832 height 349
drag, startPoint x: 507, startPoint y: 165, endPoint x: 577, endPoint y: 290, distance: 143.5
click at [577, 290] on div "Loading... Hallway - Hallway 2 Loading... Entry Loading... Clubroom - Entrance …" at bounding box center [416, 210] width 832 height 349
click at [783, 62] on icon "button" at bounding box center [784, 61] width 9 height 9
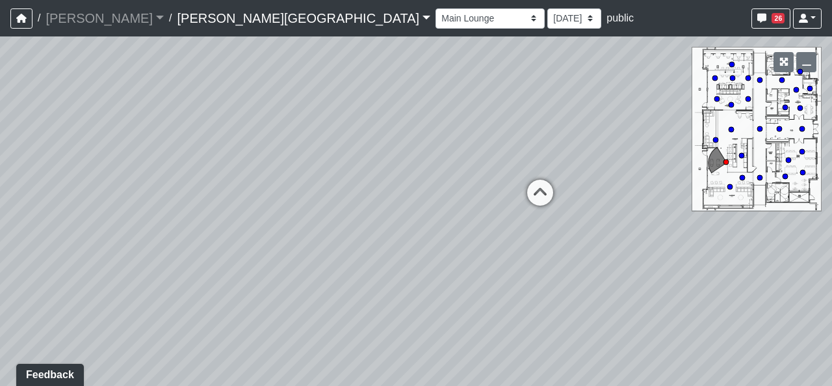
drag, startPoint x: 479, startPoint y: 185, endPoint x: 489, endPoint y: 200, distance: 18.2
click at [486, 200] on div "Loading... Hallway - Hallway 2 Loading... Entry Loading... Clubroom - Entrance …" at bounding box center [416, 210] width 832 height 349
drag, startPoint x: 544, startPoint y: 218, endPoint x: 514, endPoint y: 219, distance: 29.3
click at [514, 219] on div "Loading... Hallway - Hallway 2 Loading... Entry Loading... Clubroom - Entrance …" at bounding box center [416, 210] width 832 height 349
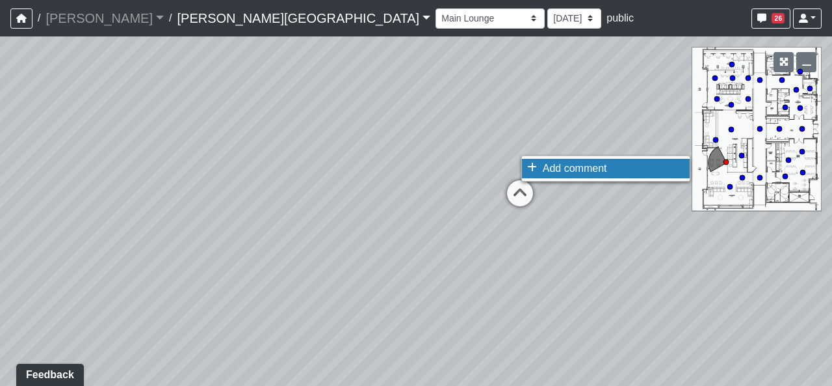
click at [528, 163] on icon at bounding box center [532, 167] width 10 height 10
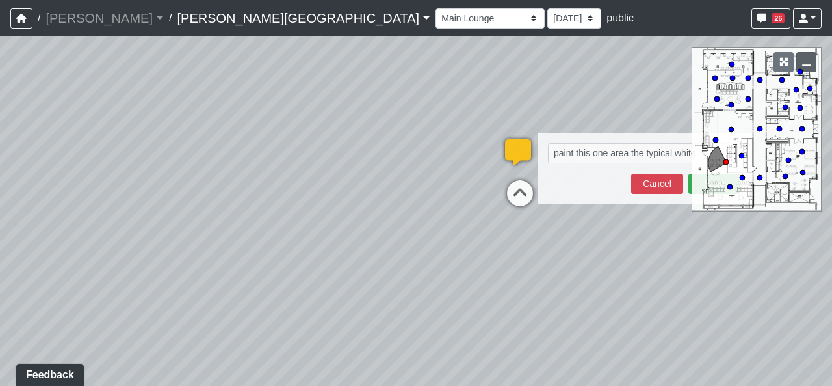
type textarea "paint this one area the typical white"
click at [816, 60] on button "button" at bounding box center [807, 62] width 20 height 20
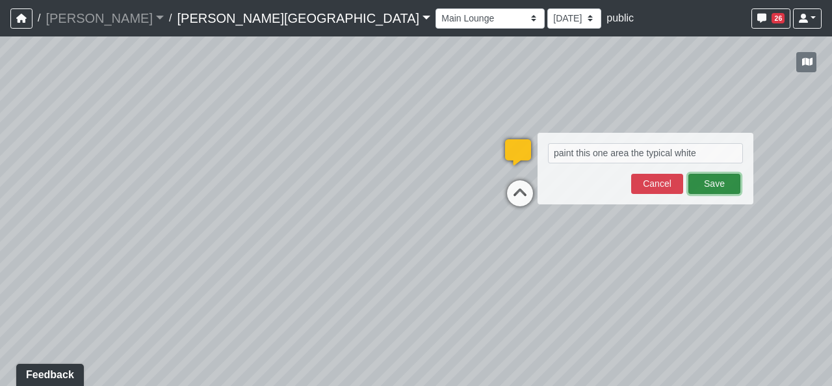
click at [703, 189] on button "Save" at bounding box center [715, 184] width 52 height 20
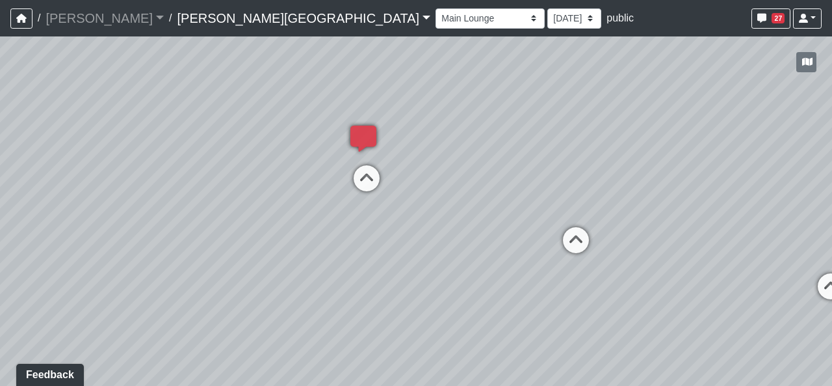
drag, startPoint x: 629, startPoint y: 272, endPoint x: 365, endPoint y: 248, distance: 265.0
click at [365, 248] on div "Loading... Hallway - Hallway 2 Loading... Entry Loading... Clubroom - Entrance …" at bounding box center [416, 210] width 832 height 349
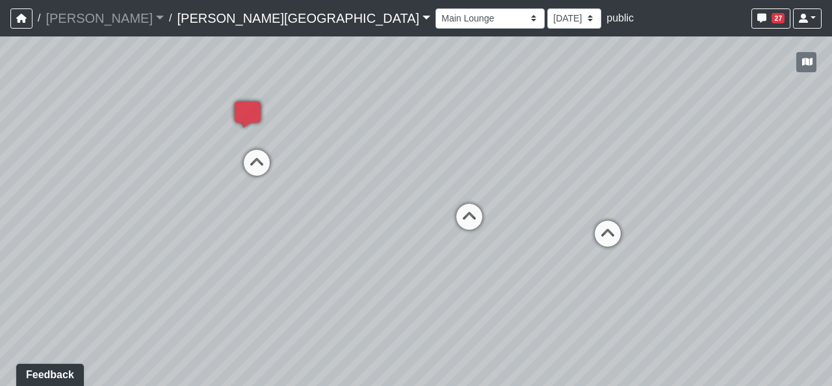
drag, startPoint x: 486, startPoint y: 239, endPoint x: 360, endPoint y: 228, distance: 126.6
click at [340, 231] on div "Loading... Hallway - Hallway 2 Loading... Entry Loading... Clubroom - Entrance …" at bounding box center [416, 210] width 832 height 349
drag, startPoint x: 497, startPoint y: 252, endPoint x: 328, endPoint y: 265, distance: 168.9
click at [334, 262] on div "Loading... Hallway - Hallway 2 Loading... Entry Loading... Clubroom - Entrance …" at bounding box center [416, 210] width 832 height 349
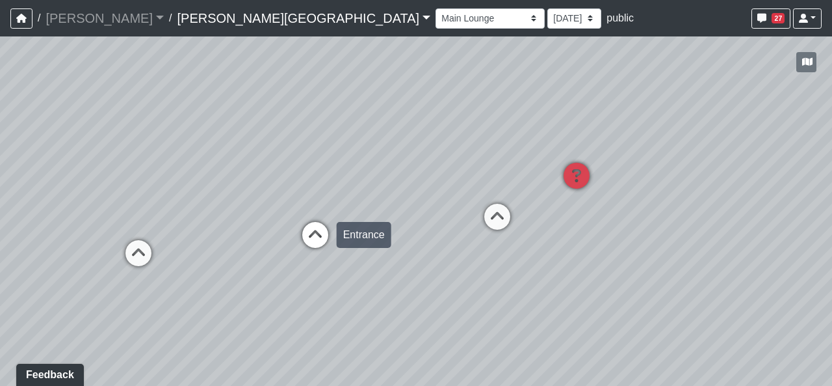
click at [318, 247] on icon at bounding box center [315, 241] width 39 height 39
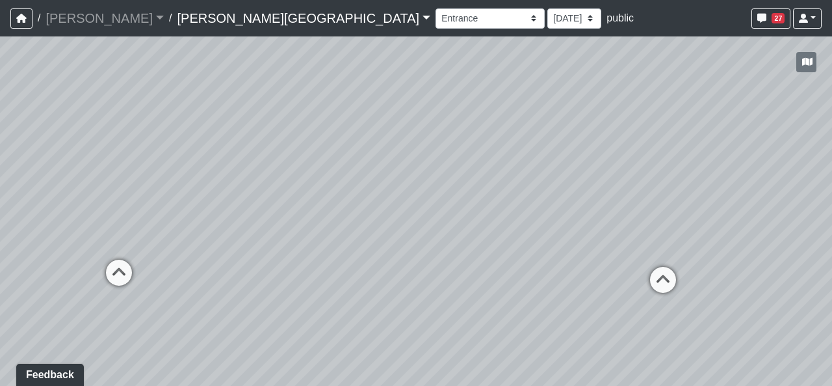
drag, startPoint x: 399, startPoint y: 280, endPoint x: 484, endPoint y: 268, distance: 85.3
click at [467, 270] on div "Loading... Hallway - Hallway 2 Loading... Entry Loading... Clubroom - Entrance …" at bounding box center [416, 210] width 832 height 349
drag, startPoint x: 313, startPoint y: 245, endPoint x: 569, endPoint y: 279, distance: 258.4
click at [551, 274] on div "Loading... Hallway - Hallway 2 Loading... Entry Loading... Clubroom - Entrance …" at bounding box center [416, 210] width 832 height 349
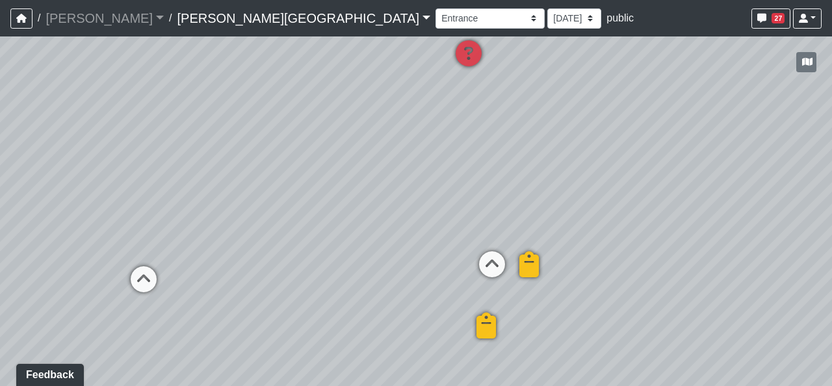
drag, startPoint x: 341, startPoint y: 268, endPoint x: 443, endPoint y: 285, distance: 103.6
click at [443, 285] on div "Loading... Hallway - Hallway 2 Loading... Entry Loading... Clubroom - Entrance …" at bounding box center [416, 210] width 832 height 349
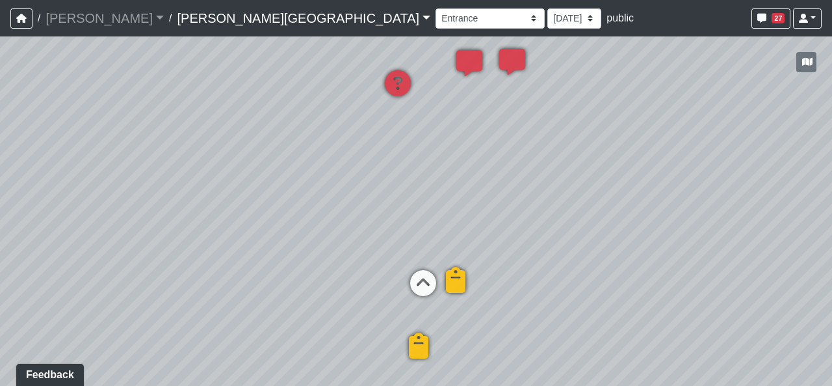
drag, startPoint x: 421, startPoint y: 255, endPoint x: 272, endPoint y: 269, distance: 150.2
click at [272, 269] on div "Loading... Hallway - Hallway 2 Loading... Entry Loading... Clubroom - Entrance …" at bounding box center [416, 210] width 832 height 349
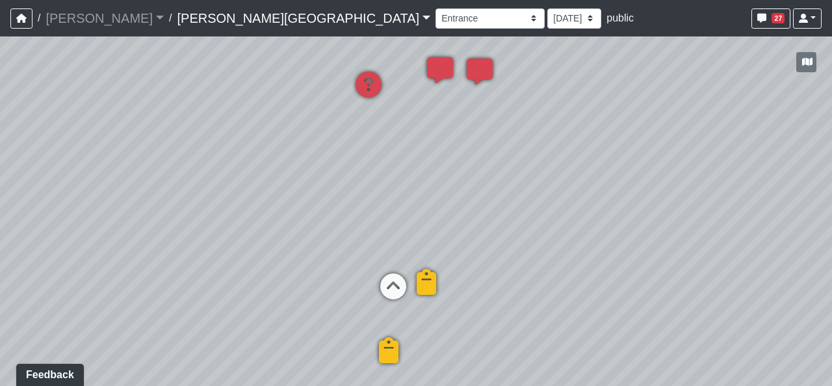
drag, startPoint x: 391, startPoint y: 212, endPoint x: 342, endPoint y: 215, distance: 49.5
click at [342, 215] on div "Loading... Hallway - Hallway 2 Loading... Entry Loading... Clubroom - Entrance …" at bounding box center [416, 210] width 832 height 349
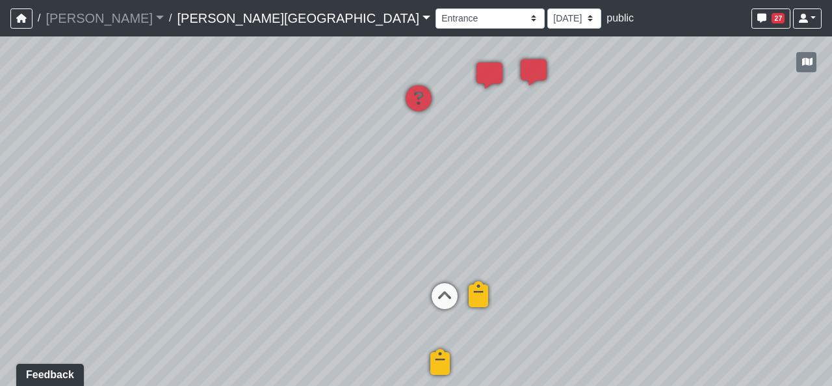
drag, startPoint x: 332, startPoint y: 229, endPoint x: 425, endPoint y: 241, distance: 94.5
click at [425, 241] on div "Loading... Hallway - Hallway 2 Loading... Entry Loading... Clubroom - Entrance …" at bounding box center [416, 210] width 832 height 349
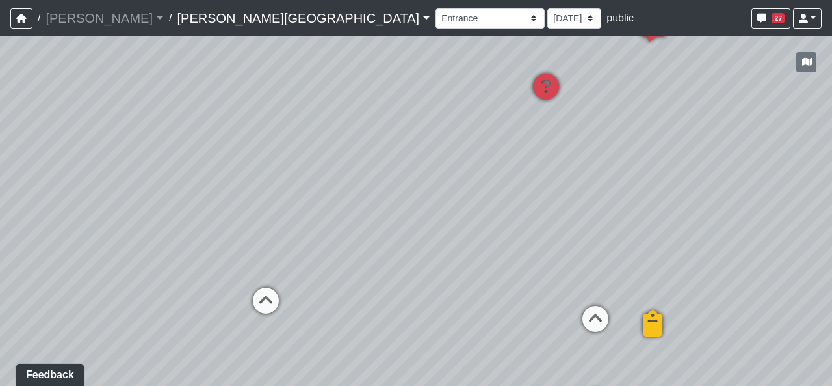
drag, startPoint x: 292, startPoint y: 266, endPoint x: 492, endPoint y: 271, distance: 199.7
click at [492, 271] on div "Loading... Hallway - Hallway 2 Loading... Entry Loading... Clubroom - Entrance …" at bounding box center [416, 210] width 832 height 349
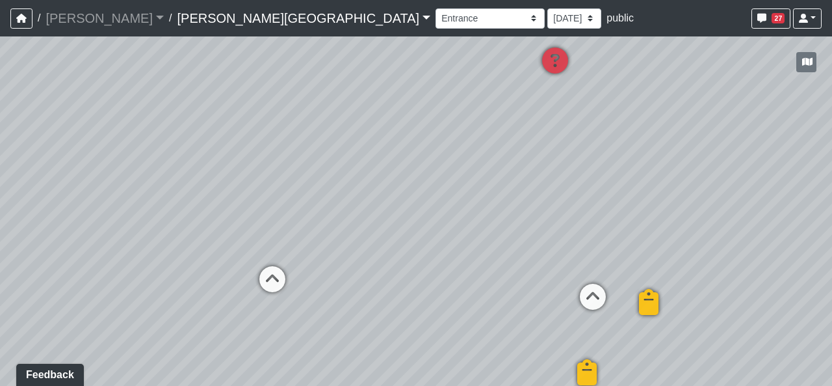
drag, startPoint x: 338, startPoint y: 295, endPoint x: 350, endPoint y: 241, distance: 56.0
click at [350, 241] on div "Loading... Hallway - Hallway 2 Loading... Entry Loading... Clubroom - Entrance …" at bounding box center [416, 210] width 832 height 349
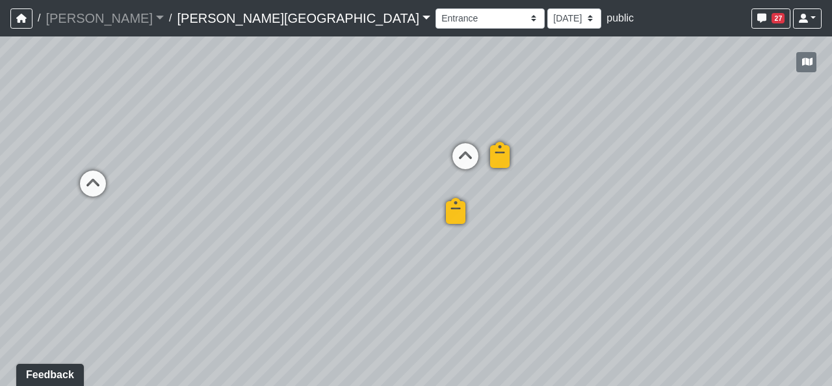
drag, startPoint x: 700, startPoint y: 334, endPoint x: 510, endPoint y: 212, distance: 226.4
click at [510, 212] on div "Loading... Hallway - Hallway 2 Loading... Entry Loading... Clubroom - Entrance …" at bounding box center [416, 210] width 832 height 349
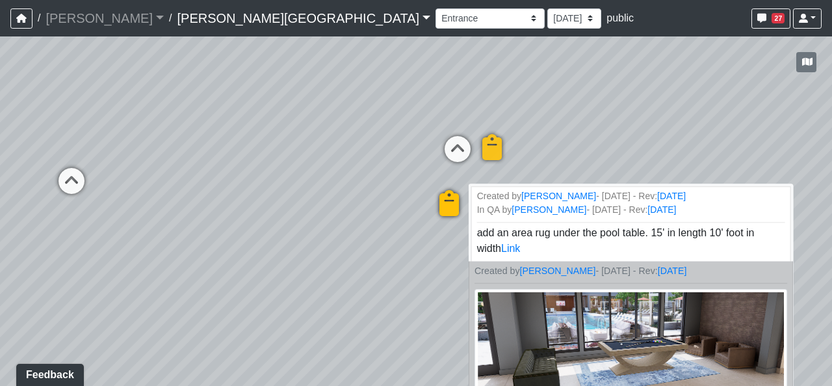
click at [574, 341] on img at bounding box center [631, 359] width 313 height 140
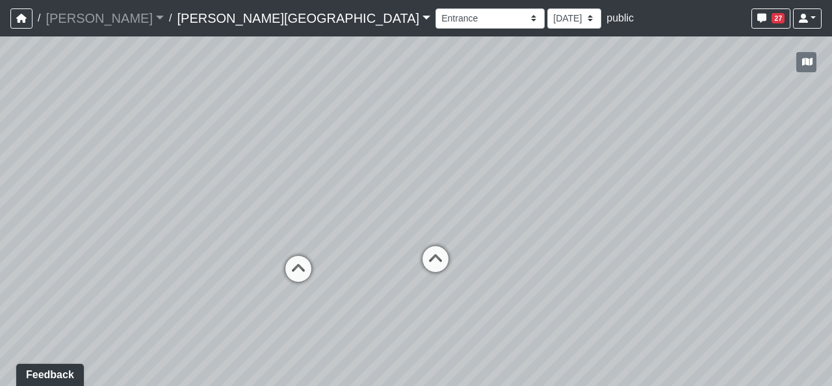
drag, startPoint x: 264, startPoint y: 204, endPoint x: 682, endPoint y: 338, distance: 439.1
click at [682, 338] on div "Loading... Hallway - Hallway 2 Loading... Entry Loading... Clubroom - Entrance …" at bounding box center [416, 210] width 832 height 349
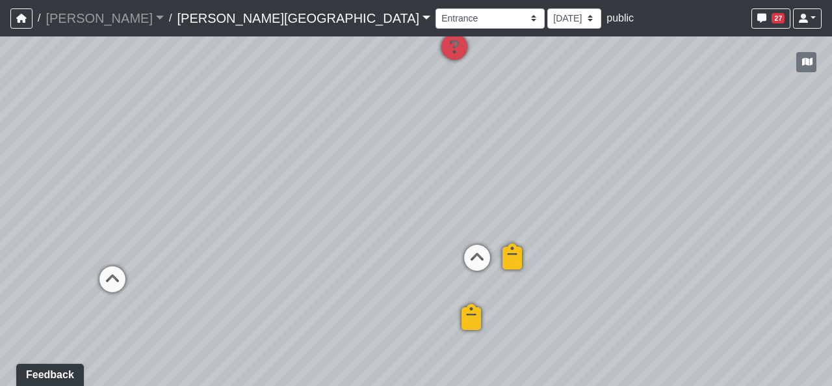
drag, startPoint x: 520, startPoint y: 286, endPoint x: 14, endPoint y: 272, distance: 506.7
click at [14, 272] on div "Loading... Hallway - Hallway 2 Loading... Entry Loading... Clubroom - Entrance …" at bounding box center [416, 210] width 832 height 349
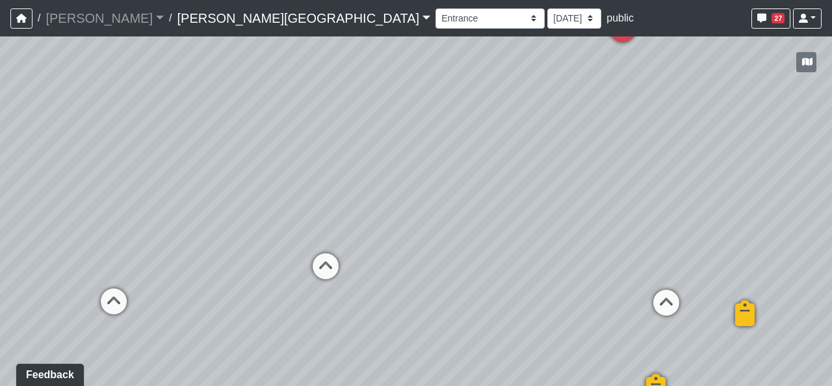
drag, startPoint x: 311, startPoint y: 268, endPoint x: 671, endPoint y: 289, distance: 360.2
click at [671, 289] on div "Loading... Hallway - Hallway 2 Loading... Entry Loading... Clubroom - Entrance …" at bounding box center [416, 210] width 832 height 349
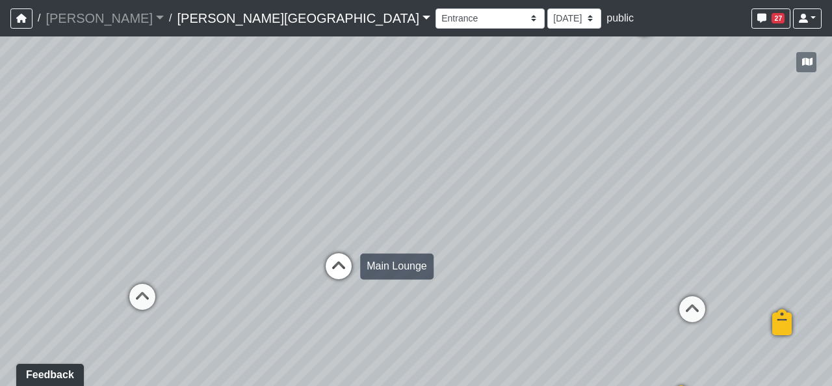
click at [328, 265] on icon at bounding box center [338, 272] width 39 height 39
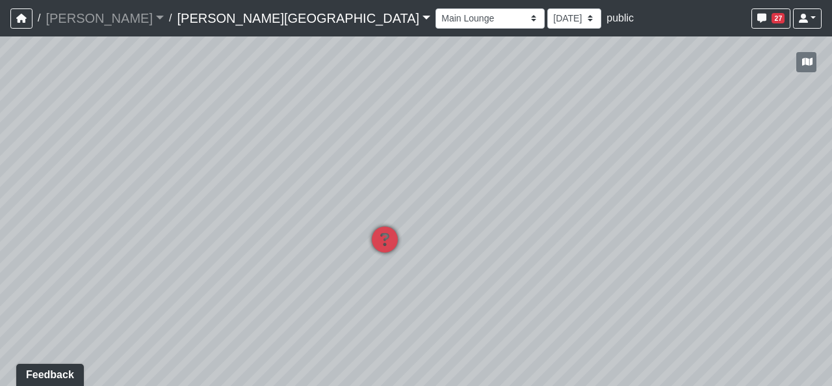
drag, startPoint x: 326, startPoint y: 336, endPoint x: 239, endPoint y: 189, distance: 170.3
click at [239, 189] on div "Loading... Hallway - Hallway 2 Loading... Entry Loading... Clubroom - Entrance …" at bounding box center [416, 210] width 832 height 349
drag, startPoint x: 504, startPoint y: 239, endPoint x: 258, endPoint y: 241, distance: 245.8
click at [258, 241] on div "Loading... Hallway - Hallway 2 Loading... Entry Loading... Clubroom - Entrance …" at bounding box center [416, 210] width 832 height 349
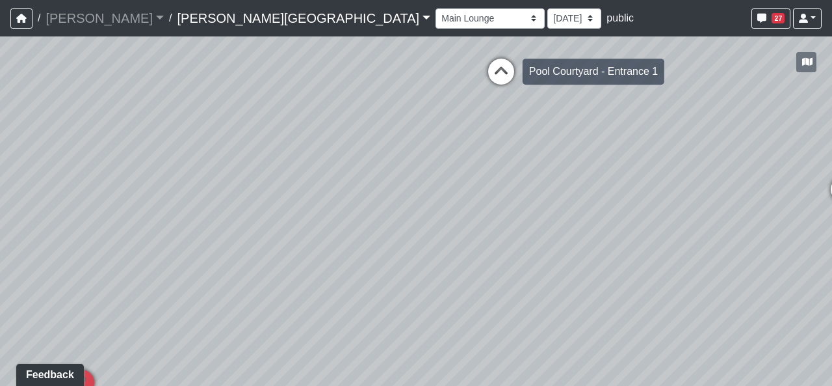
click at [488, 86] on icon at bounding box center [501, 78] width 39 height 39
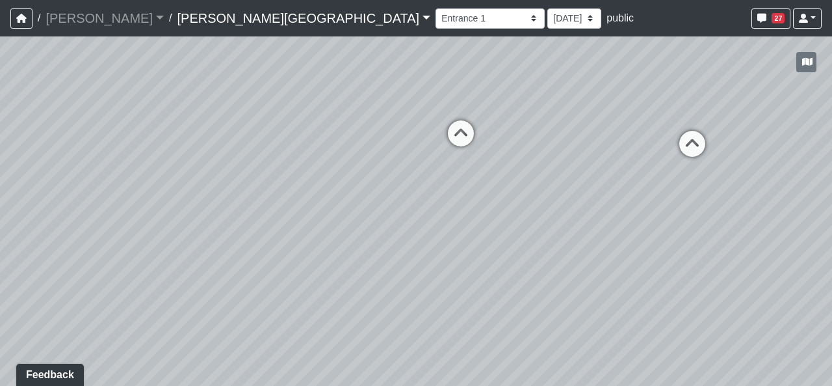
drag, startPoint x: 312, startPoint y: 210, endPoint x: 832, endPoint y: 226, distance: 519.8
click at [655, 215] on div "Loading... Hallway - Hallway 2 Loading... Entry Loading... Clubroom - Entrance …" at bounding box center [416, 210] width 832 height 349
drag, startPoint x: 414, startPoint y: 204, endPoint x: 825, endPoint y: 289, distance: 419.6
click at [825, 289] on div "Loading... Hallway - Hallway 2 Loading... Entry Loading... Clubroom - Entrance …" at bounding box center [416, 210] width 832 height 349
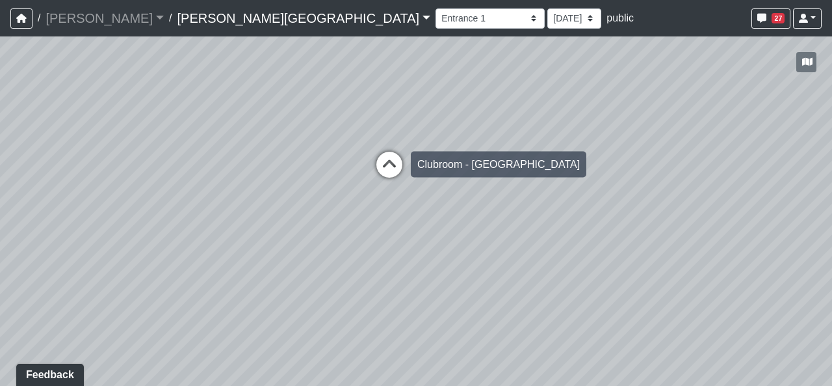
click at [403, 170] on icon at bounding box center [389, 171] width 39 height 39
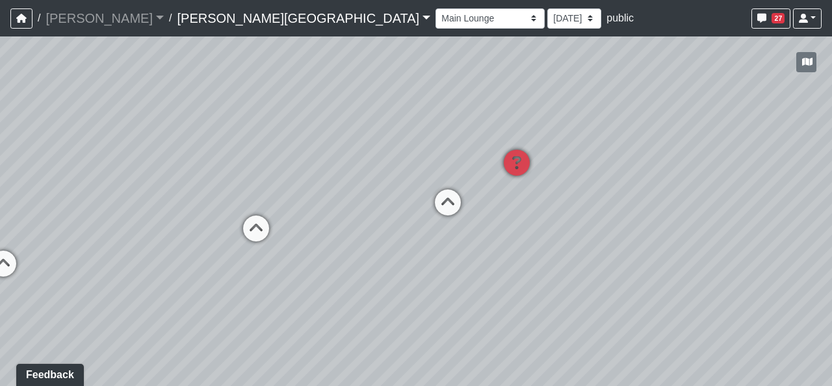
drag, startPoint x: 685, startPoint y: 345, endPoint x: 278, endPoint y: 267, distance: 414.5
click at [296, 271] on div "Loading... Hallway - Hallway 2 Loading... Entry Loading... Clubroom - Entrance …" at bounding box center [416, 210] width 832 height 349
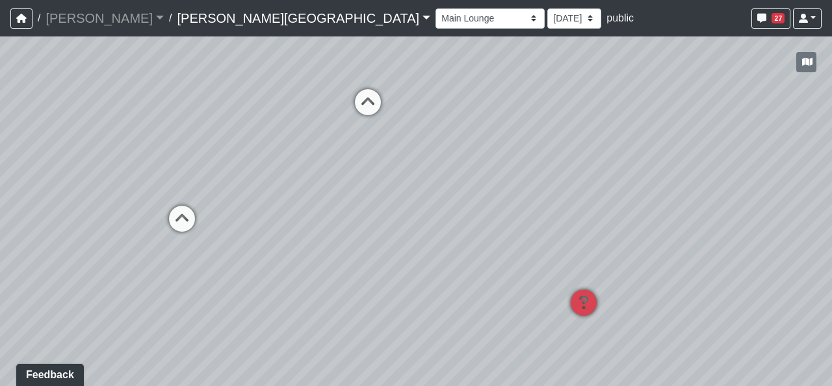
drag, startPoint x: 610, startPoint y: 235, endPoint x: 248, endPoint y: 255, distance: 362.7
click at [248, 254] on div "Loading... Hallway - Hallway 2 Loading... Entry Loading... Clubroom - Entrance …" at bounding box center [416, 210] width 832 height 349
drag, startPoint x: 671, startPoint y: 178, endPoint x: 323, endPoint y: 142, distance: 350.3
click at [323, 142] on div "Loading... Hallway - Hallway 2 Loading... Entry Loading... Clubroom - Entrance …" at bounding box center [416, 210] width 832 height 349
drag, startPoint x: 769, startPoint y: 326, endPoint x: 745, endPoint y: 166, distance: 161.2
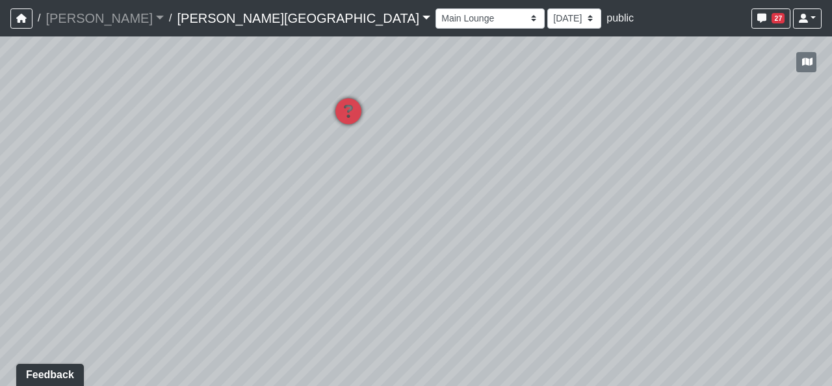
click at [745, 166] on div "Loading... Hallway - Hallway 2 Loading... Entry Loading... Clubroom - Entrance …" at bounding box center [416, 210] width 832 height 349
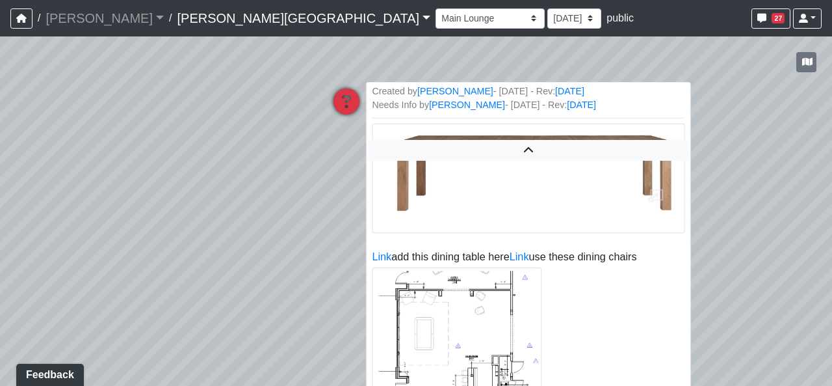
scroll to position [281, 0]
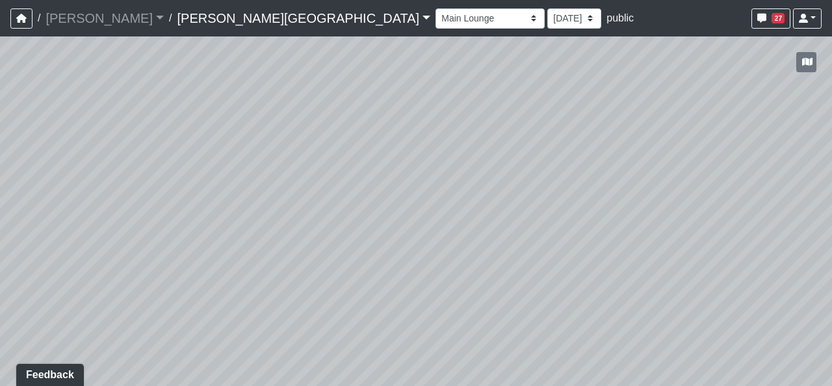
click at [719, 312] on div "Loading... Hallway - Hallway 2 Loading... Entry Loading... Clubroom - Entrance …" at bounding box center [416, 210] width 832 height 349
drag, startPoint x: 399, startPoint y: 113, endPoint x: 497, endPoint y: 220, distance: 145.4
click at [497, 220] on div "Loading... Hallway - Hallway 2 Loading... Entry Loading... Clubroom - Entrance …" at bounding box center [416, 210] width 832 height 349
click at [820, 54] on div at bounding box center [805, 62] width 33 height 31
click at [814, 57] on button "button" at bounding box center [807, 62] width 20 height 20
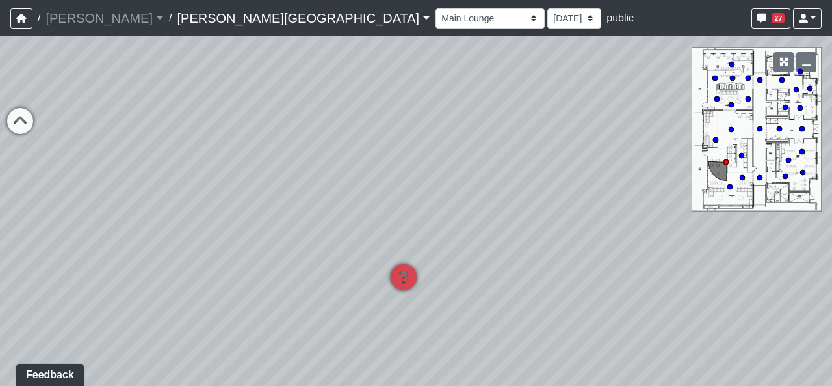
click at [773, 64] on div at bounding box center [794, 62] width 56 height 31
click at [777, 62] on button "button" at bounding box center [784, 62] width 20 height 20
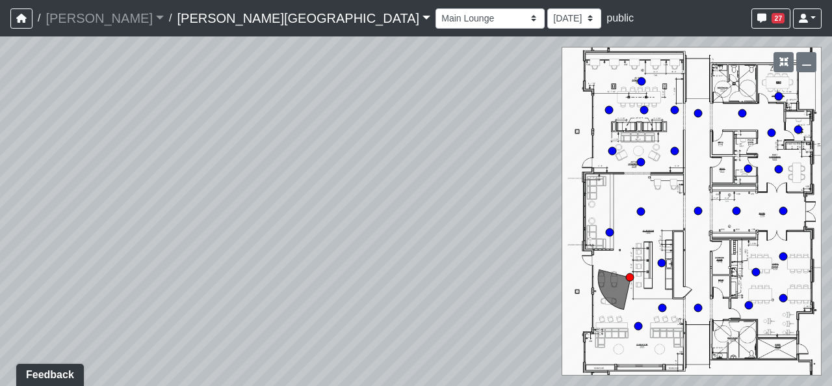
drag, startPoint x: 482, startPoint y: 217, endPoint x: 392, endPoint y: 347, distance: 157.5
click at [393, 360] on div "Loading... Hallway - Hallway 2 Loading... Entry Loading... Clubroom - Entrance …" at bounding box center [416, 210] width 832 height 349
drag, startPoint x: 483, startPoint y: 172, endPoint x: 437, endPoint y: 206, distance: 56.7
click at [437, 206] on div "Loading... Hallway - Hallway 2 Loading... Entry Loading... Clubroom - Entrance …" at bounding box center [416, 210] width 832 height 349
drag, startPoint x: 350, startPoint y: 196, endPoint x: 499, endPoint y: 154, distance: 154.0
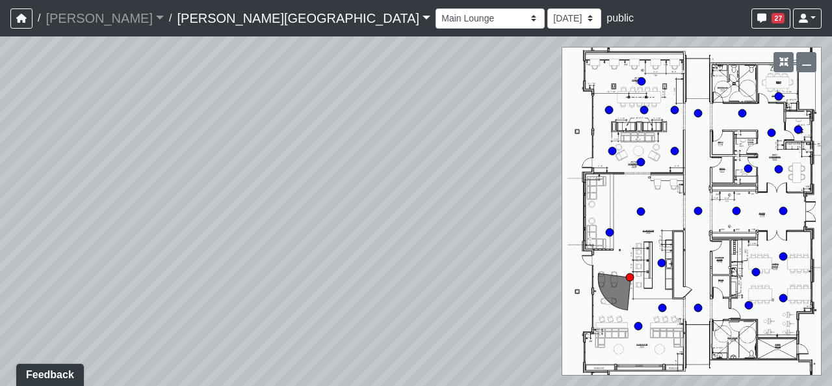
click at [499, 154] on div "Loading... Hallway - Hallway 2 Loading... Entry Loading... Clubroom - Entrance …" at bounding box center [416, 210] width 832 height 349
click at [780, 65] on icon "button" at bounding box center [784, 61] width 9 height 9
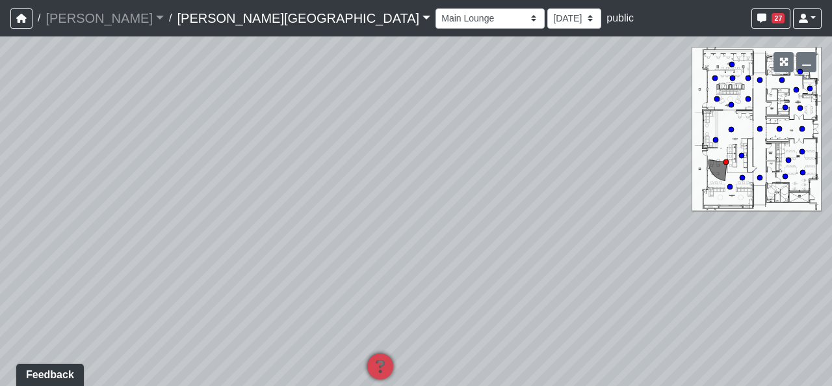
drag, startPoint x: 217, startPoint y: 226, endPoint x: 166, endPoint y: 186, distance: 64.4
click at [166, 186] on div "Loading... Hallway - Hallway 2 Loading... Entry Loading... Clubroom - Entrance …" at bounding box center [416, 210] width 832 height 349
drag, startPoint x: 101, startPoint y: 233, endPoint x: 377, endPoint y: 251, distance: 276.3
click at [377, 251] on div "Loading... Hallway - Hallway 2 Loading... Entry Loading... Clubroom - Entrance …" at bounding box center [416, 210] width 832 height 349
drag, startPoint x: 347, startPoint y: 254, endPoint x: 363, endPoint y: 250, distance: 16.1
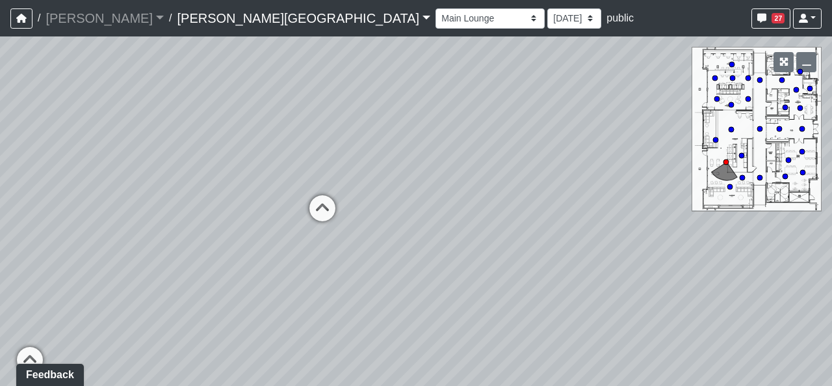
click at [363, 248] on div "Loading... Hallway - Hallway 2 Loading... Entry Loading... Clubroom - Entrance …" at bounding box center [416, 210] width 832 height 349
click at [331, 217] on icon at bounding box center [325, 213] width 39 height 39
select select "fAUJUhKquEknhtgdbmRCdS"
drag, startPoint x: 310, startPoint y: 273, endPoint x: 410, endPoint y: 274, distance: 99.5
click at [410, 274] on div "Loading... Hallway - Hallway 2 Loading... Entry Loading... Clubroom - Entrance …" at bounding box center [416, 210] width 832 height 349
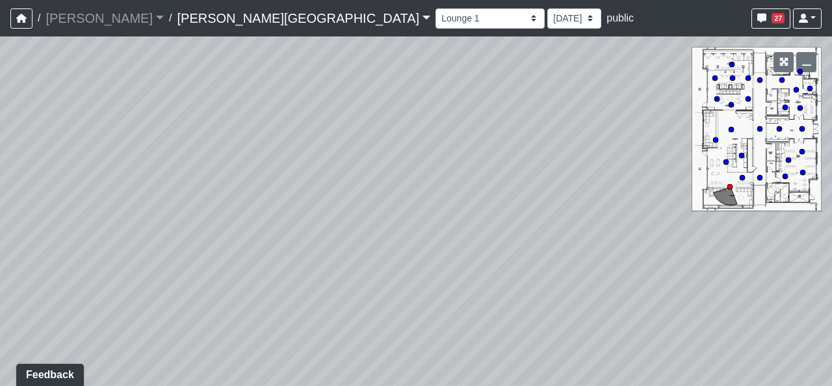
drag, startPoint x: 530, startPoint y: 192, endPoint x: 292, endPoint y: 184, distance: 238.1
click at [290, 184] on div "Loading... Hallway - Hallway 2 Loading... Entry Loading... Clubroom - Entrance …" at bounding box center [416, 210] width 832 height 349
drag, startPoint x: 607, startPoint y: 321, endPoint x: 423, endPoint y: 276, distance: 190.1
click at [423, 276] on div "Loading... Hallway - Hallway 2 Loading... Entry Loading... Clubroom - Entrance …" at bounding box center [416, 210] width 832 height 349
drag, startPoint x: 365, startPoint y: 296, endPoint x: 427, endPoint y: 298, distance: 61.8
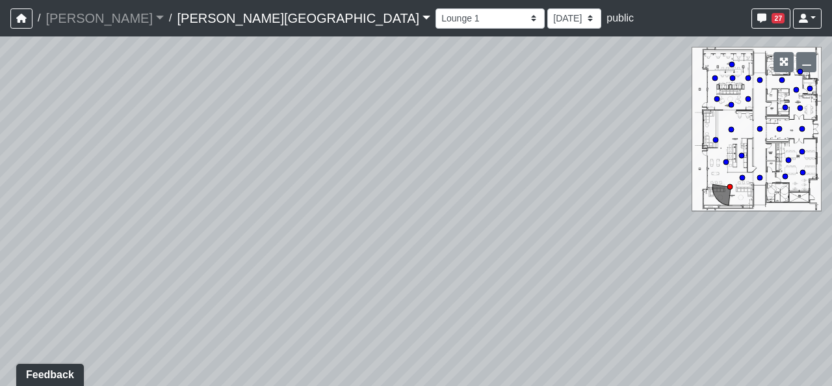
click at [427, 298] on div "Loading... Hallway - Hallway 2 Loading... Entry Loading... Clubroom - Entrance …" at bounding box center [416, 210] width 832 height 349
drag, startPoint x: 404, startPoint y: 300, endPoint x: 674, endPoint y: 280, distance: 271.2
click at [674, 280] on div "Loading... Hallway - Hallway 2 Loading... Entry Loading... Clubroom - Entrance …" at bounding box center [416, 210] width 832 height 349
drag, startPoint x: 202, startPoint y: 278, endPoint x: 490, endPoint y: 292, distance: 287.7
click at [490, 292] on div "Loading... Hallway - Hallway 2 Loading... Entry Loading... Clubroom - Entrance …" at bounding box center [416, 210] width 832 height 349
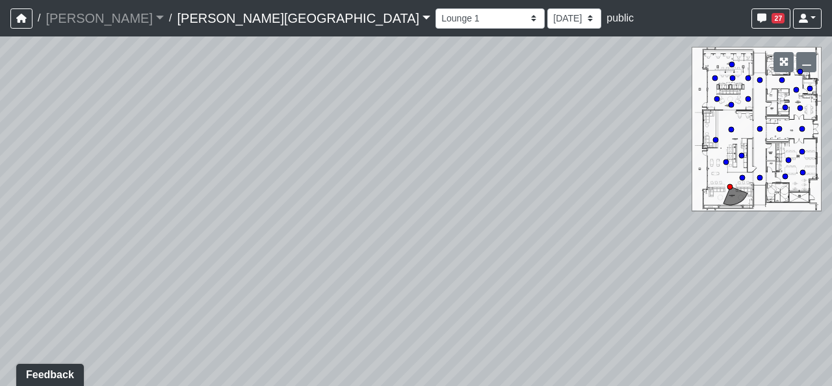
drag, startPoint x: 416, startPoint y: 322, endPoint x: 310, endPoint y: 267, distance: 120.1
click at [310, 267] on div "Loading... Hallway - Hallway 2 Loading... Entry Loading... Clubroom - Entrance …" at bounding box center [416, 210] width 832 height 349
drag, startPoint x: 518, startPoint y: 242, endPoint x: 227, endPoint y: 248, distance: 290.7
click at [228, 248] on div "Loading... Hallway - Hallway 2 Loading... Entry Loading... Clubroom - Entrance …" at bounding box center [416, 210] width 832 height 349
drag, startPoint x: 672, startPoint y: 255, endPoint x: 313, endPoint y: 261, distance: 359.0
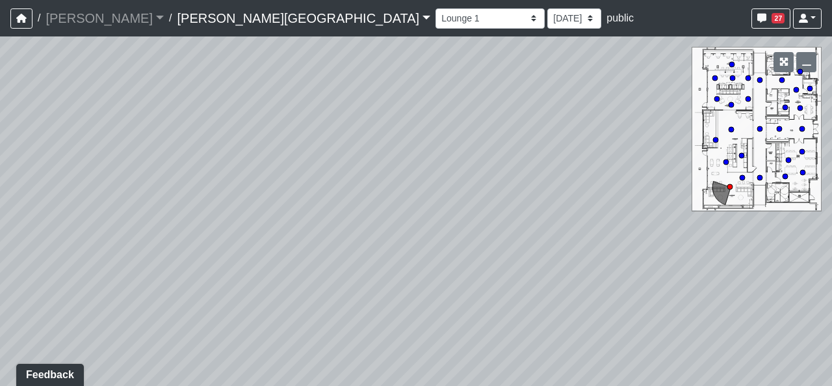
click at [313, 261] on div "Loading... Hallway - Hallway 2 Loading... Entry Loading... Clubroom - Entrance …" at bounding box center [416, 210] width 832 height 349
drag, startPoint x: 713, startPoint y: 266, endPoint x: 290, endPoint y: 231, distance: 424.1
click at [290, 231] on div "Loading... Hallway - Hallway 2 Loading... Entry Loading... Clubroom - Entrance …" at bounding box center [416, 210] width 832 height 349
drag, startPoint x: 478, startPoint y: 179, endPoint x: 197, endPoint y: 179, distance: 280.9
click at [198, 179] on div "Loading... Hallway - Hallway 2 Loading... Entry Loading... Clubroom - Entrance …" at bounding box center [416, 210] width 832 height 349
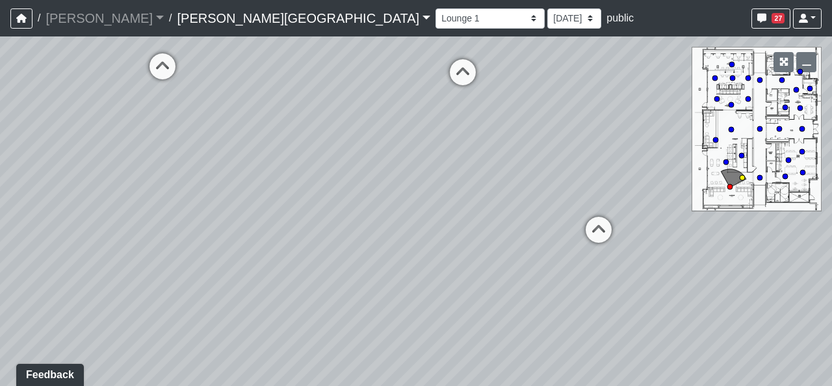
drag, startPoint x: 311, startPoint y: 224, endPoint x: 33, endPoint y: 194, distance: 279.9
click at [131, 206] on div "Loading... Hallway - Hallway 2 Loading... Entry Loading... Clubroom - Entrance …" at bounding box center [416, 210] width 832 height 349
drag, startPoint x: 680, startPoint y: 276, endPoint x: 112, endPoint y: 251, distance: 568.3
click at [160, 255] on div "Loading... Hallway - Hallway 2 Loading... Entry Loading... Clubroom - Entrance …" at bounding box center [416, 210] width 832 height 349
drag, startPoint x: 492, startPoint y: 235, endPoint x: 518, endPoint y: 307, distance: 76.1
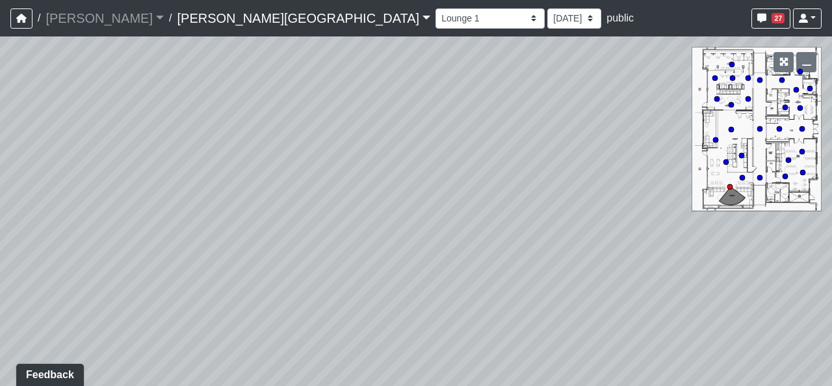
click at [518, 307] on div "Loading... Hallway - Hallway 2 Loading... Entry Loading... Clubroom - Entrance …" at bounding box center [416, 210] width 832 height 349
drag, startPoint x: 269, startPoint y: 252, endPoint x: 507, endPoint y: 321, distance: 247.8
click at [507, 321] on div "Loading... Hallway - Hallway 2 Loading... Entry Loading... Clubroom - Entrance …" at bounding box center [416, 210] width 832 height 349
click at [781, 64] on icon "button" at bounding box center [784, 61] width 9 height 9
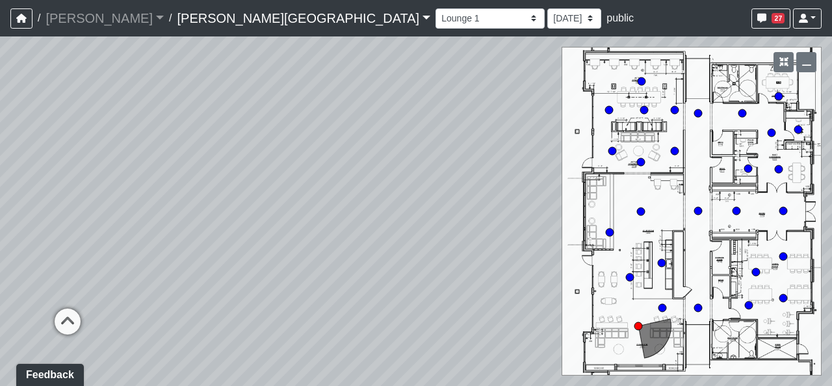
drag, startPoint x: 341, startPoint y: 331, endPoint x: 429, endPoint y: 275, distance: 103.5
click at [429, 275] on div "Loading... Hallway - Hallway 2 Loading... Entry Loading... Clubroom - Entrance …" at bounding box center [416, 210] width 832 height 349
click at [783, 54] on button "button" at bounding box center [784, 62] width 20 height 20
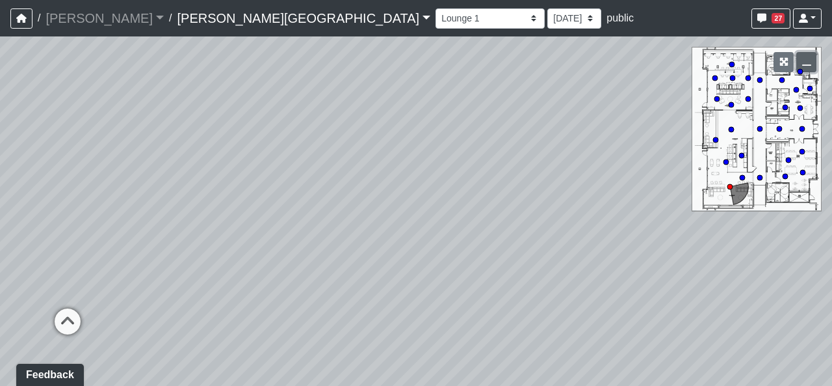
click at [804, 64] on icon "button" at bounding box center [806, 61] width 9 height 9
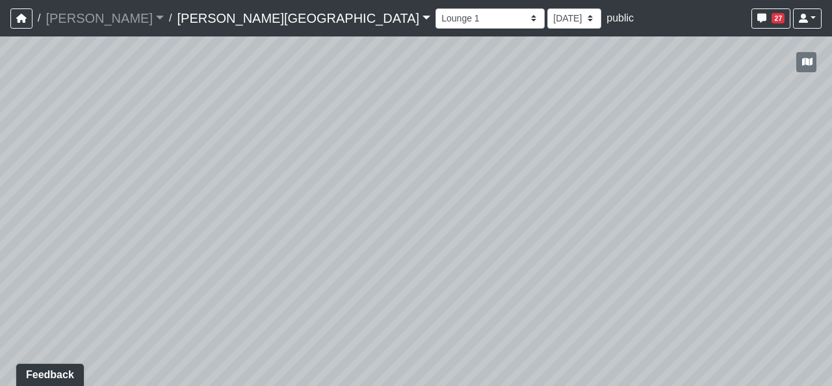
drag, startPoint x: 731, startPoint y: 269, endPoint x: 382, endPoint y: 220, distance: 352.7
click at [382, 220] on div "Loading... Hallway - Hallway 2 Loading... Entry Loading... Clubroom - Entrance …" at bounding box center [416, 210] width 832 height 349
drag, startPoint x: 586, startPoint y: 222, endPoint x: 542, endPoint y: 181, distance: 60.7
click at [542, 181] on div "Loading... Hallway - Hallway 2 Loading... Entry Loading... Clubroom - Entrance …" at bounding box center [416, 210] width 832 height 349
drag, startPoint x: 438, startPoint y: 229, endPoint x: 458, endPoint y: 289, distance: 62.9
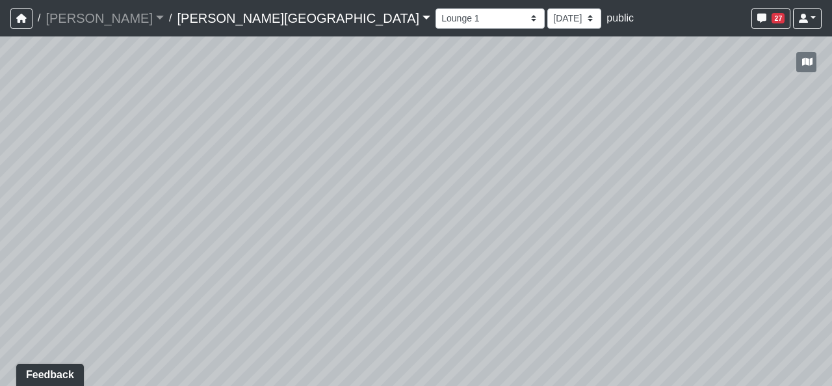
click at [458, 289] on div "Loading... Hallway - Hallway 2 Loading... Entry Loading... Clubroom - Entrance …" at bounding box center [416, 210] width 832 height 349
drag, startPoint x: 328, startPoint y: 304, endPoint x: 494, endPoint y: 288, distance: 165.9
click at [494, 288] on div "Loading... Hallway - Hallway 2 Loading... Entry Loading... Clubroom - Entrance …" at bounding box center [416, 210] width 832 height 349
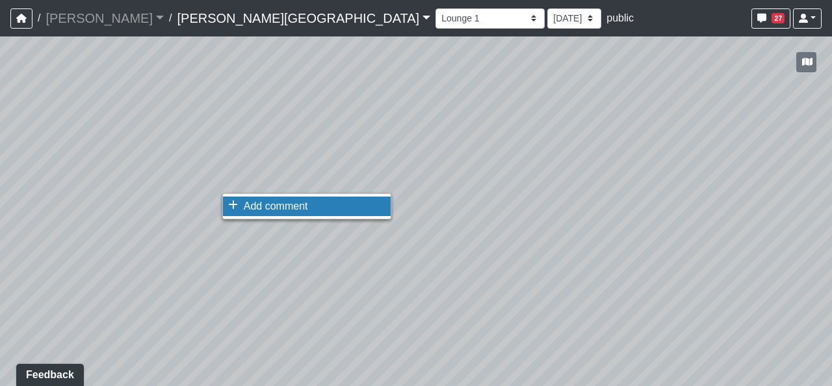
click at [255, 200] on span "Add comment" at bounding box center [276, 205] width 64 height 11
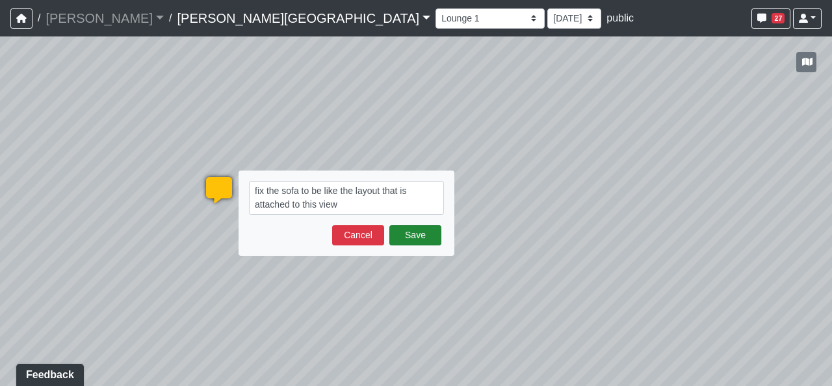
type textarea "fix the sofa to be like the layout that is attached to this view"
click at [419, 241] on button "Save" at bounding box center [416, 235] width 52 height 20
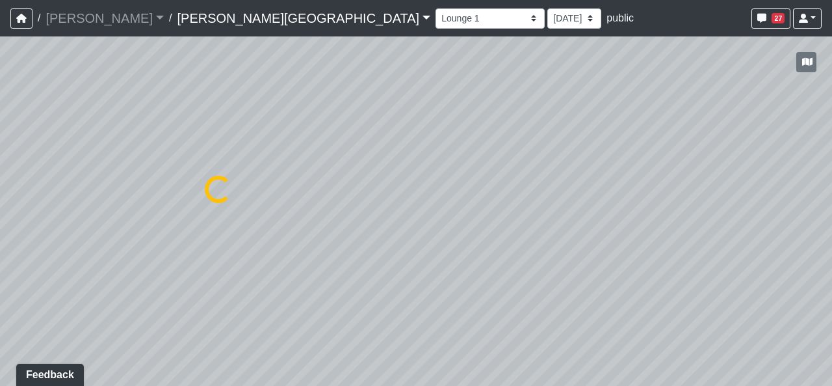
select select "fAUJUhKquEknhtgdbmRCdS"
click at [804, 59] on icon "button" at bounding box center [807, 61] width 10 height 9
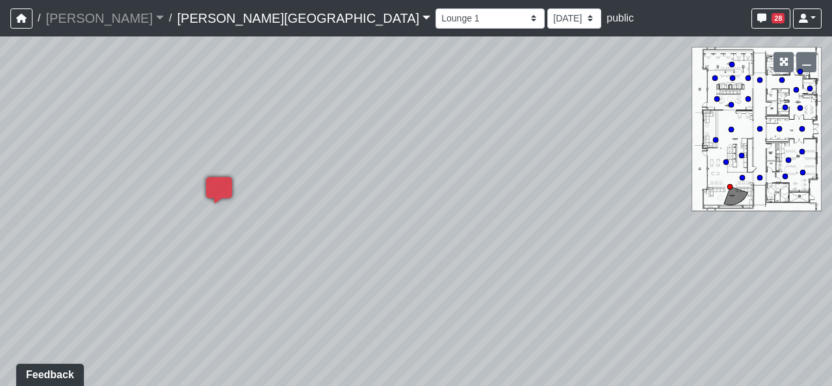
click at [778, 51] on div at bounding box center [794, 62] width 56 height 31
click at [787, 65] on icon "button" at bounding box center [784, 61] width 9 height 9
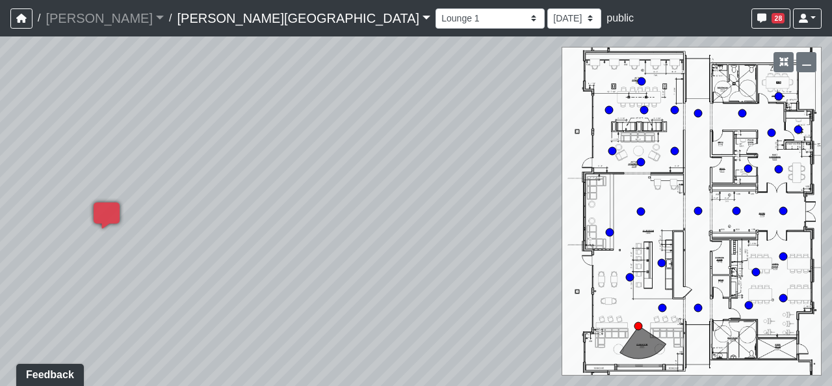
drag, startPoint x: 431, startPoint y: 209, endPoint x: 252, endPoint y: 198, distance: 179.9
click at [251, 198] on div "Loading... Hallway - Hallway 2 Loading... Entry Loading... Clubroom - Entrance …" at bounding box center [416, 210] width 832 height 349
drag, startPoint x: 438, startPoint y: 194, endPoint x: 555, endPoint y: 198, distance: 117.1
click at [554, 198] on div "Loading... Hallway - Hallway 2 Loading... Entry Loading... Clubroom - Entrance …" at bounding box center [416, 210] width 832 height 349
drag, startPoint x: 259, startPoint y: 263, endPoint x: 379, endPoint y: 253, distance: 120.7
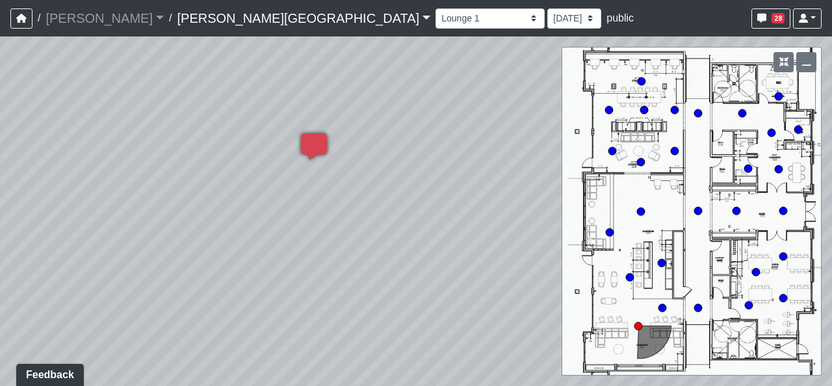
click at [379, 253] on div "Loading... Hallway - Hallway 2 Loading... Entry Loading... Clubroom - Entrance …" at bounding box center [416, 210] width 832 height 349
drag, startPoint x: 423, startPoint y: 240, endPoint x: 427, endPoint y: 300, distance: 60.0
click at [427, 300] on div "Loading... Hallway - Hallway 2 Loading... Entry Loading... Clubroom - Entrance …" at bounding box center [416, 210] width 832 height 349
click at [782, 62] on icon "button" at bounding box center [784, 61] width 9 height 9
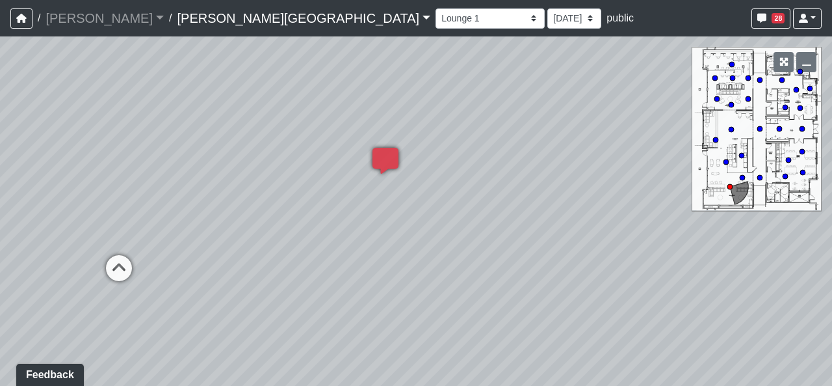
drag, startPoint x: 267, startPoint y: 294, endPoint x: 375, endPoint y: 266, distance: 112.1
click at [374, 266] on div "Loading... Hallway - Hallway 2 Loading... Entry Loading... Clubroom - Entrance …" at bounding box center [416, 210] width 832 height 349
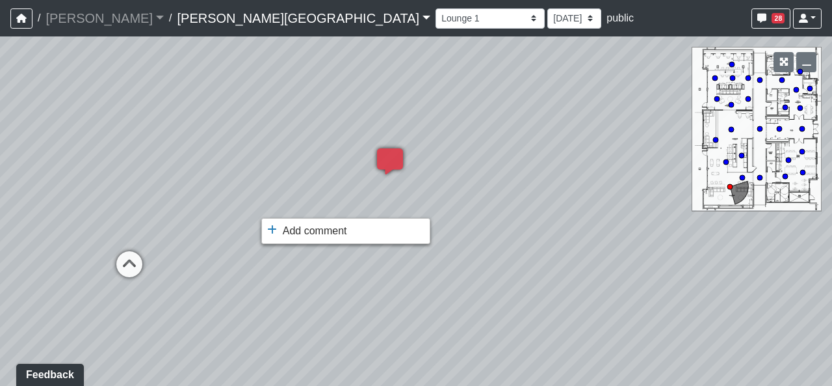
click at [298, 241] on ul "Add comment Goto open comment editor No comment permissions" at bounding box center [345, 231] width 169 height 26
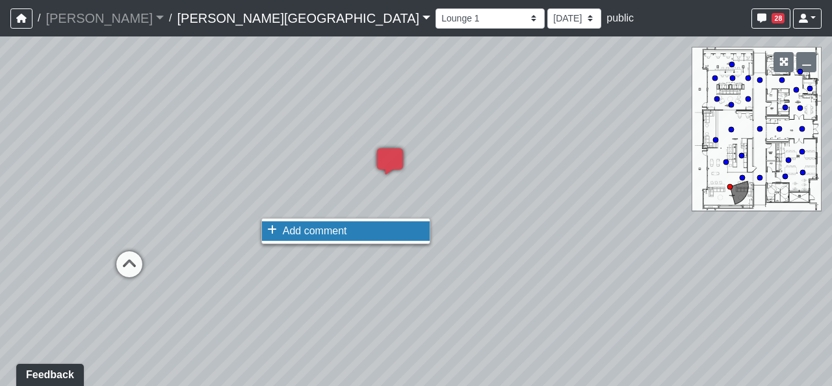
click at [294, 236] on span "Add comment" at bounding box center [315, 230] width 64 height 11
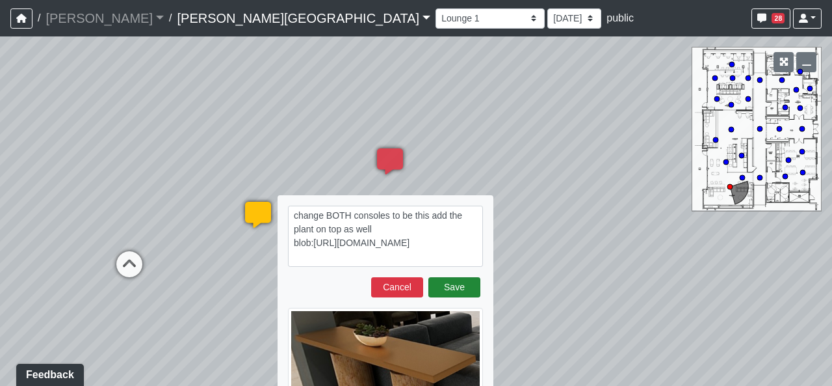
type textarea "change BOTH consoles to be this add the plant on top as well blob:[URL][DOMAIN_…"
click at [461, 287] on button "Save" at bounding box center [455, 287] width 52 height 20
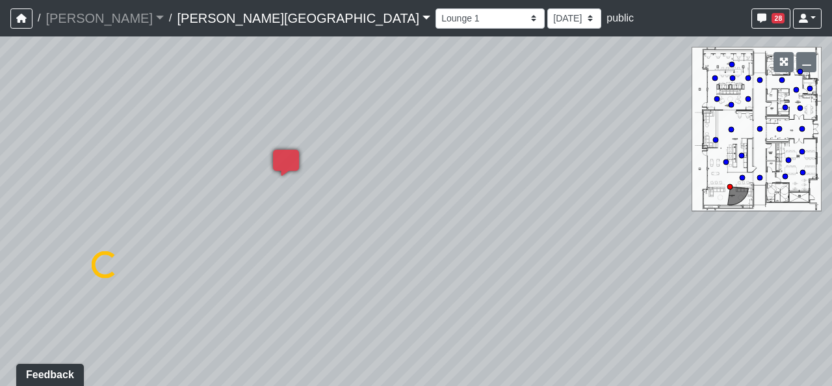
drag, startPoint x: 404, startPoint y: 235, endPoint x: 240, endPoint y: 222, distance: 165.0
click at [240, 222] on div "Loading... Hallway - Hallway 2 Loading... Entry Loading... Clubroom - Entrance …" at bounding box center [416, 210] width 832 height 349
select select "fAUJUhKquEknhtgdbmRCdS"
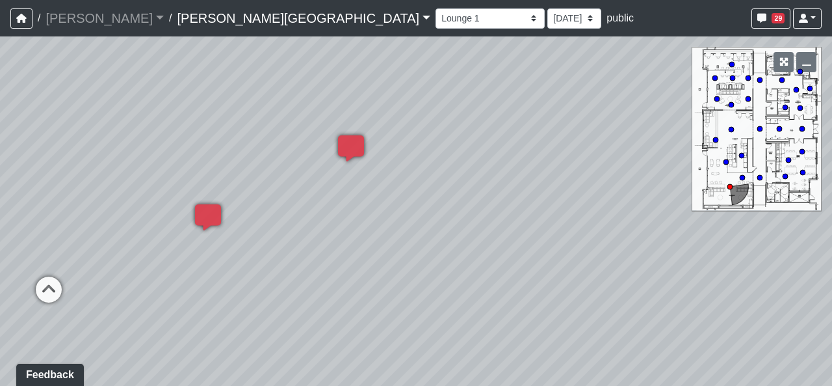
drag, startPoint x: 565, startPoint y: 285, endPoint x: 664, endPoint y: 280, distance: 99.0
click at [664, 280] on div "Loading... Hallway - Hallway 2 Loading... Entry Loading... Clubroom - Entrance …" at bounding box center [416, 210] width 832 height 349
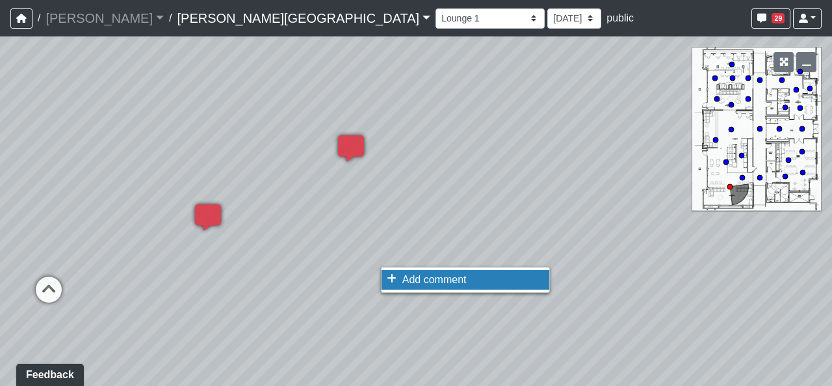
click at [413, 278] on span "Add comment" at bounding box center [435, 279] width 64 height 11
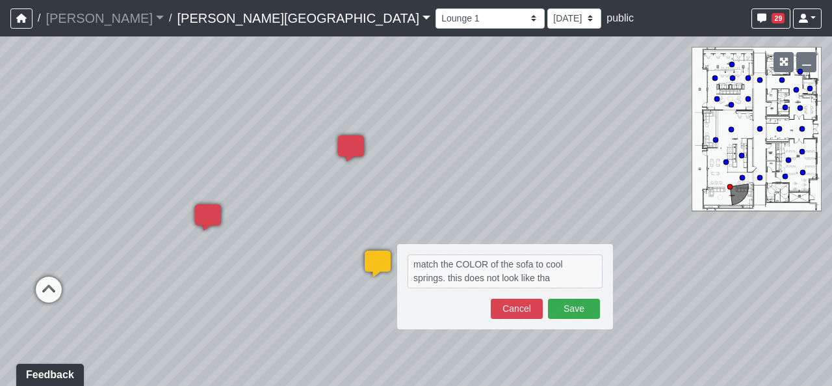
type textarea "match the COLOR of the sofa to cool springs. this does not look like that"
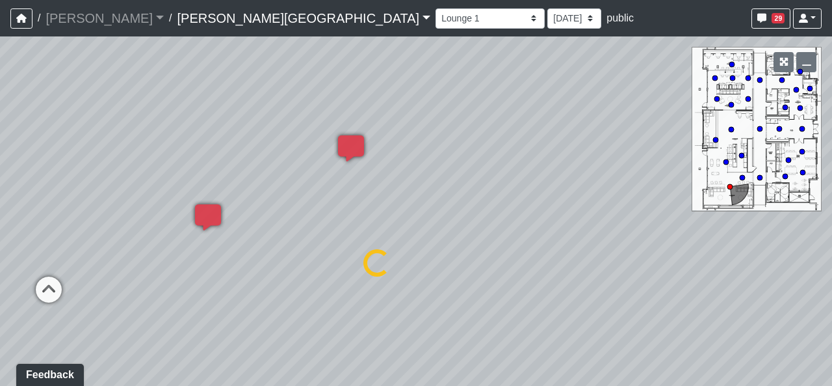
select select "fAUJUhKquEknhtgdbmRCdS"
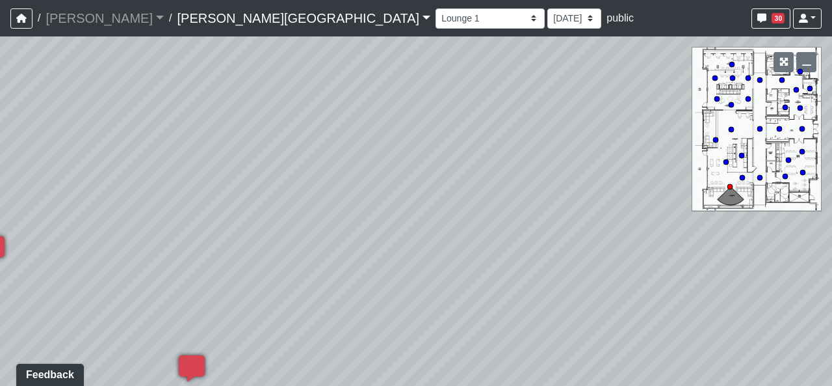
drag, startPoint x: 688, startPoint y: 241, endPoint x: 317, endPoint y: 242, distance: 370.7
click at [317, 242] on div "Loading... Hallway - Hallway 2 Loading... Entry Loading... Clubroom - Entrance …" at bounding box center [416, 210] width 832 height 349
click at [375, 263] on div "Loading... Hallway - Hallway 2 Loading... Entry Loading... Clubroom - Entrance …" at bounding box center [416, 210] width 832 height 349
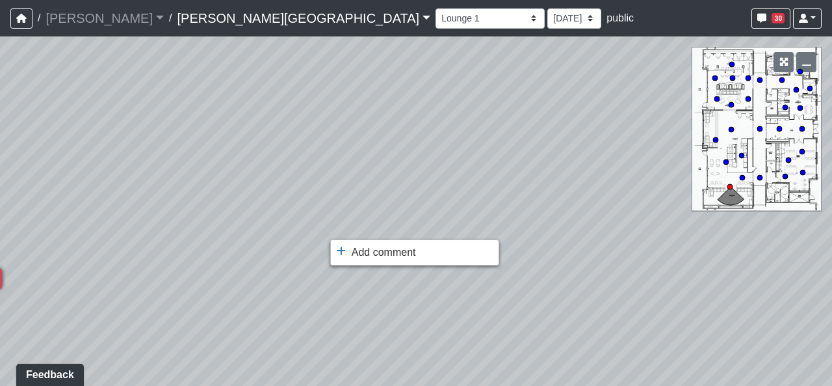
click at [344, 245] on li "Add comment" at bounding box center [415, 253] width 168 height 20
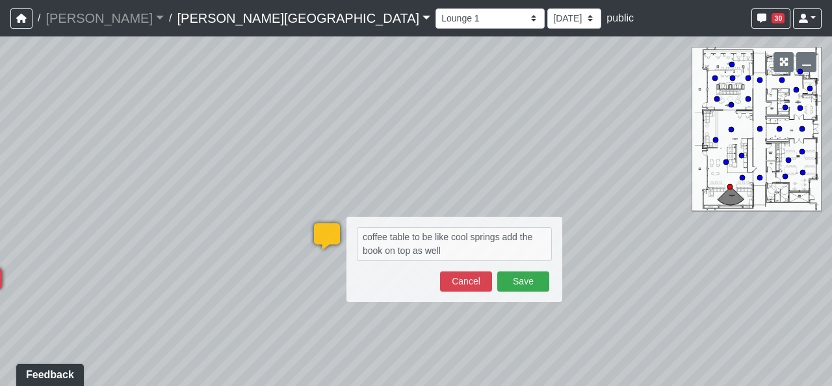
type textarea "coffee table to be like cool springs add the book on top as well blob:[URL][DOM…"
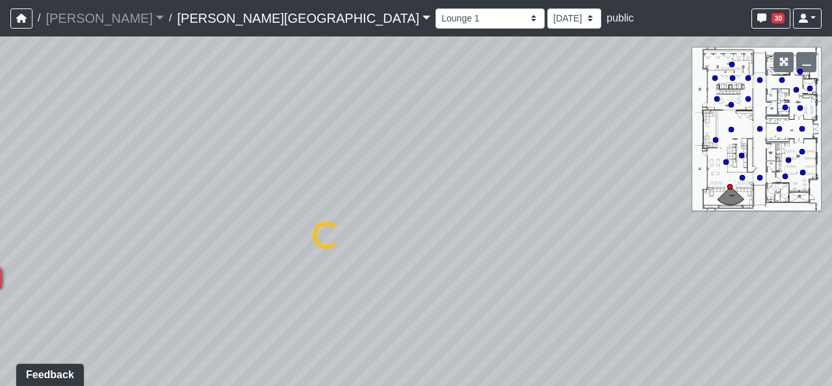
select select "fAUJUhKquEknhtgdbmRCdS"
drag, startPoint x: 655, startPoint y: 339, endPoint x: 639, endPoint y: 411, distance: 74.1
click at [639, 385] on html "/ [PERSON_NAME] Loading... / [PERSON_NAME][GEOGRAPHIC_DATA][PERSON_NAME] Loadin…" at bounding box center [416, 193] width 832 height 386
drag, startPoint x: 332, startPoint y: 220, endPoint x: 345, endPoint y: 238, distance: 21.8
click at [347, 240] on div "Loading... Hallway - Hallway 2 Loading... Entry Loading... Clubroom - Entrance …" at bounding box center [416, 210] width 832 height 349
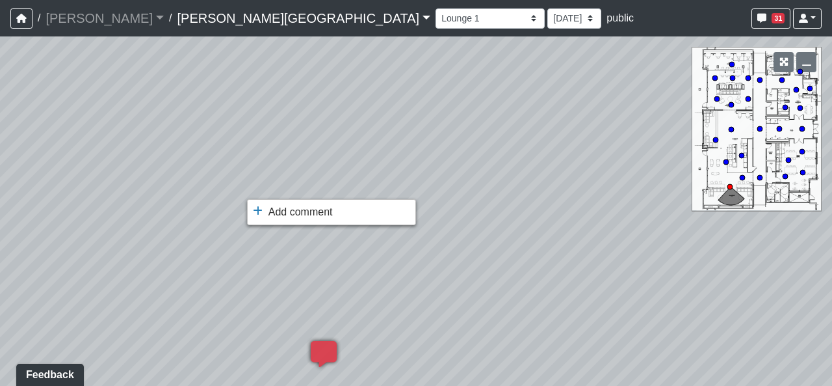
click at [263, 202] on li "Add comment" at bounding box center [332, 212] width 168 height 20
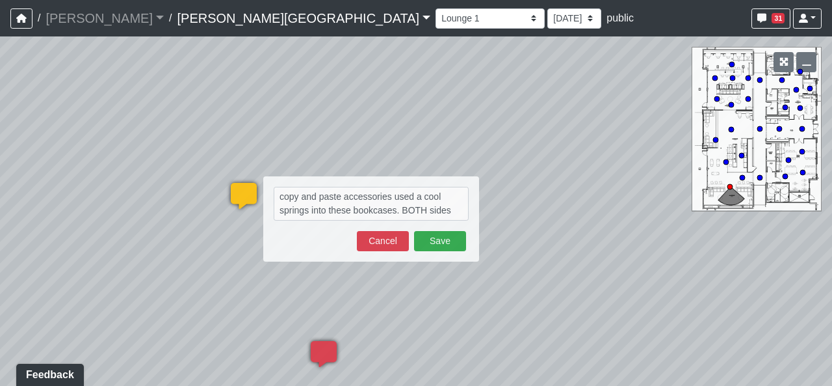
type textarea "copy and paste accessories used a cool springs into these bookcases. BOTH sides…"
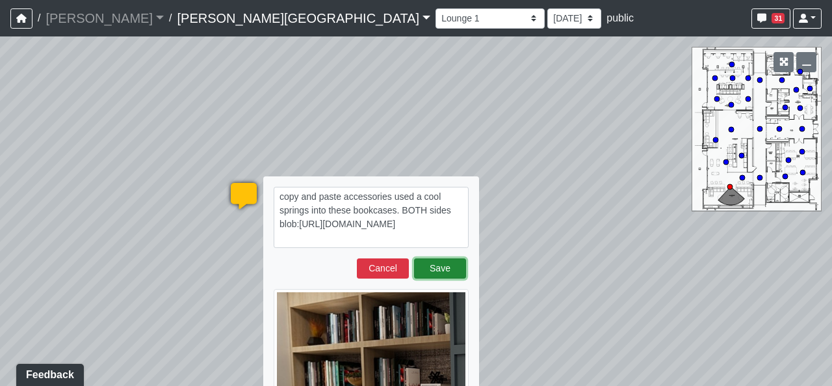
click at [432, 267] on button "Save" at bounding box center [440, 268] width 52 height 20
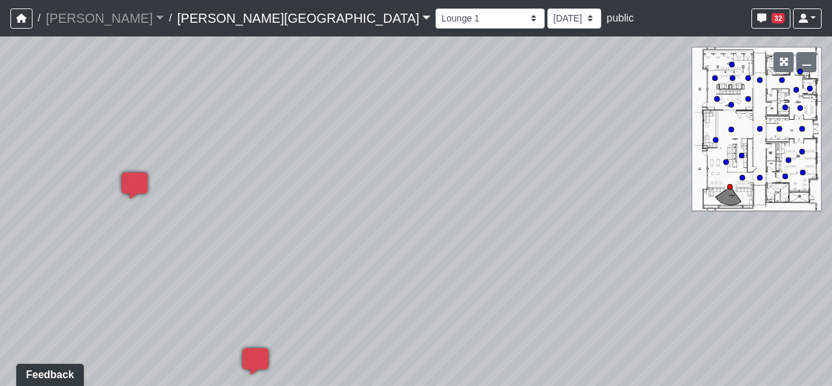
drag, startPoint x: 542, startPoint y: 287, endPoint x: 345, endPoint y: 263, distance: 197.9
click at [345, 263] on div "Loading... Hallway - Hallway 2 Loading... Entry Loading... Clubroom - Entrance …" at bounding box center [416, 210] width 832 height 349
drag, startPoint x: 596, startPoint y: 267, endPoint x: 162, endPoint y: 245, distance: 434.3
click at [162, 245] on div "Loading... Hallway - Hallway 2 Loading... Entry Loading... Clubroom - Entrance …" at bounding box center [416, 210] width 832 height 349
drag, startPoint x: 563, startPoint y: 245, endPoint x: 114, endPoint y: 261, distance: 449.6
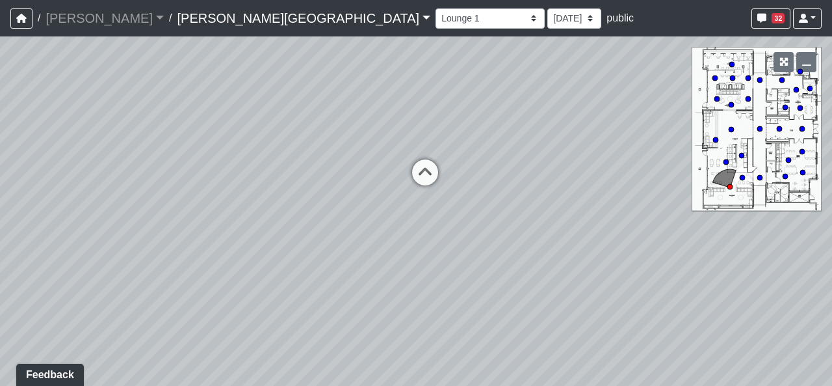
click at [114, 261] on div "Loading... Hallway - Hallway 2 Loading... Entry Loading... Clubroom - Entrance …" at bounding box center [416, 210] width 832 height 349
drag, startPoint x: 503, startPoint y: 252, endPoint x: 358, endPoint y: 263, distance: 145.5
click at [358, 263] on div "Loading... Hallway - Hallway 2 Loading... Entry Loading... Clubroom - Entrance …" at bounding box center [416, 210] width 832 height 349
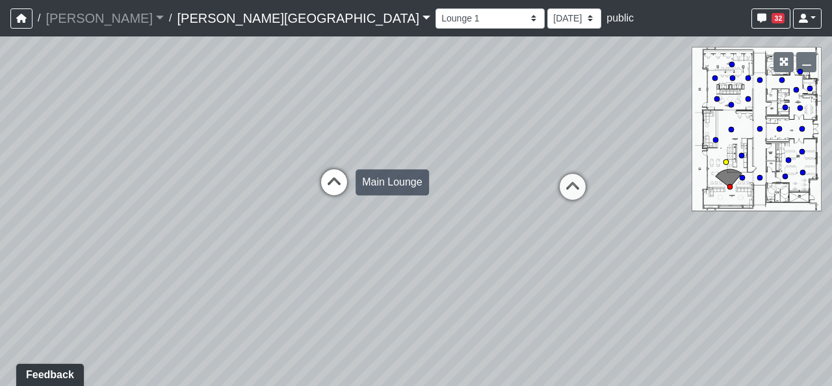
click at [330, 189] on icon at bounding box center [334, 188] width 39 height 39
select select "5RUyaef5Fa75NHkmRDMvrW"
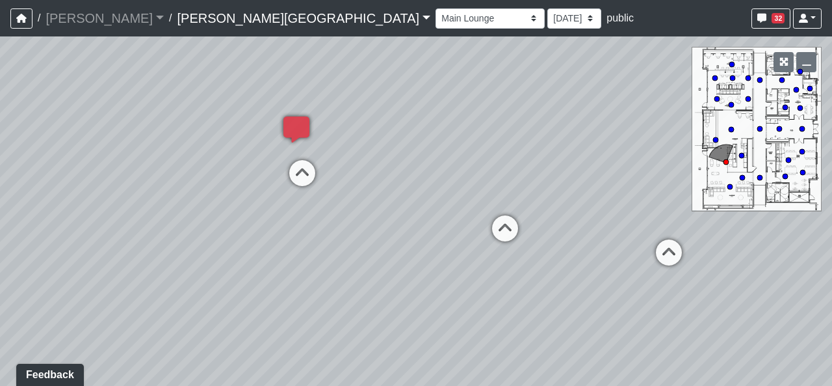
drag, startPoint x: 363, startPoint y: 285, endPoint x: 694, endPoint y: 281, distance: 331.7
click at [642, 279] on div "Loading... Hallway - Hallway 2 Loading... Entry Loading... Clubroom - Entrance …" at bounding box center [416, 210] width 832 height 349
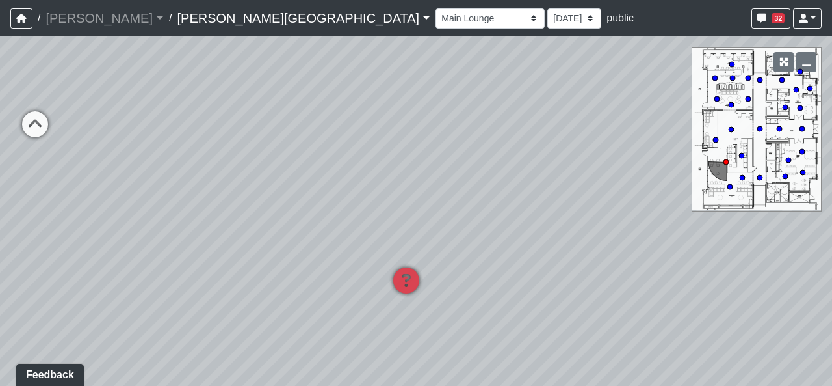
drag, startPoint x: 245, startPoint y: 260, endPoint x: 241, endPoint y: 155, distance: 104.7
click at [226, 148] on div "Loading... Hallway - Hallway 2 Loading... Entry Loading... Clubroom - Entrance …" at bounding box center [416, 210] width 832 height 349
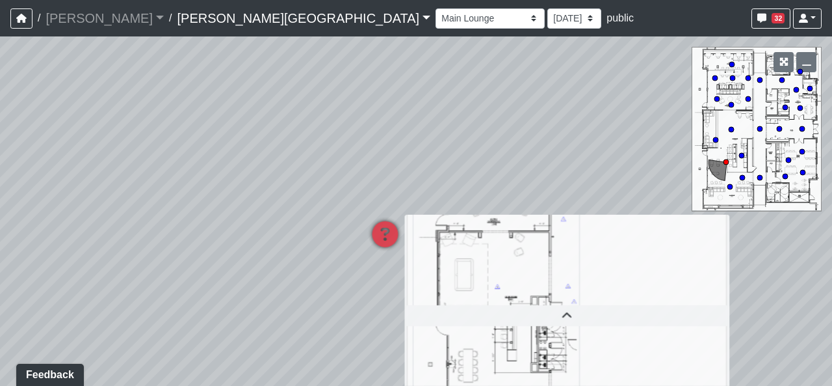
scroll to position [281, 0]
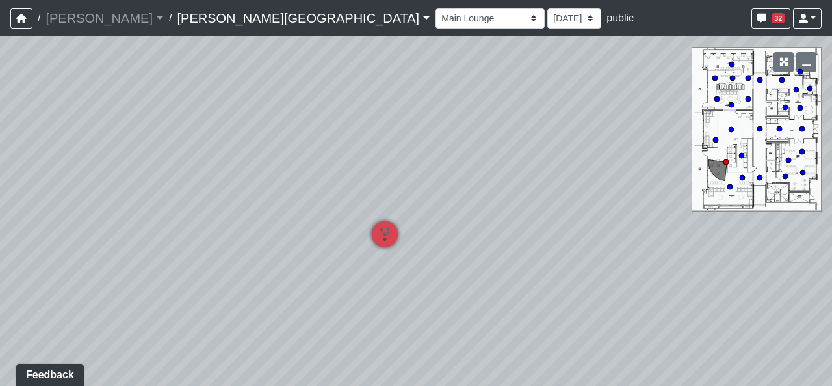
drag, startPoint x: 564, startPoint y: 167, endPoint x: 505, endPoint y: -8, distance: 185.1
click at [505, 0] on html "/ [PERSON_NAME] Loading... / [PERSON_NAME][GEOGRAPHIC_DATA][PERSON_NAME] Loadin…" at bounding box center [416, 193] width 832 height 386
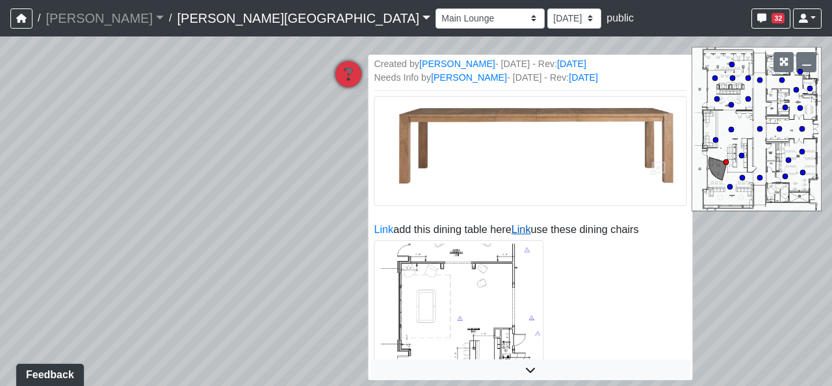
click at [512, 234] on link "Link" at bounding box center [522, 228] width 20 height 11
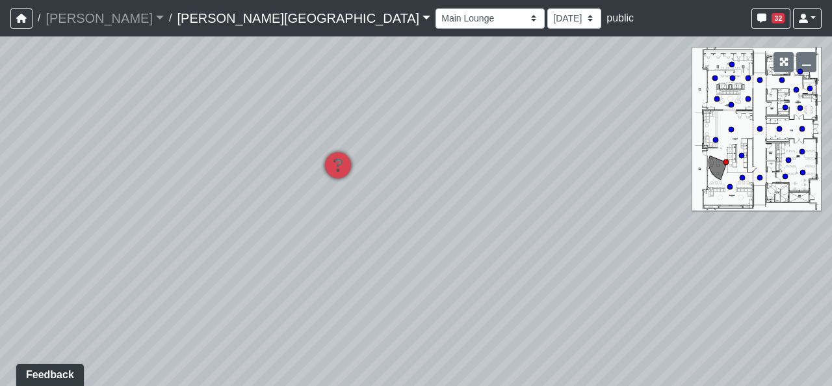
drag, startPoint x: 365, startPoint y: 104, endPoint x: 330, endPoint y: 192, distance: 94.5
click at [330, 192] on div "Loading... Hallway - Hallway 2 Loading... Entry Loading... Clubroom - Entrance …" at bounding box center [416, 210] width 832 height 349
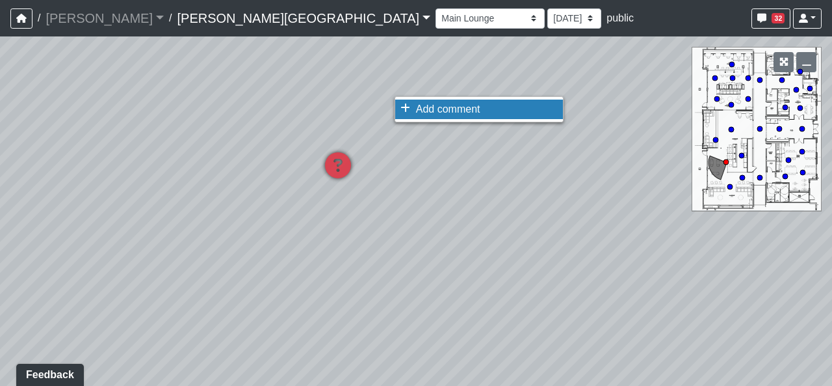
click at [415, 108] on li "Add comment" at bounding box center [479, 109] width 168 height 20
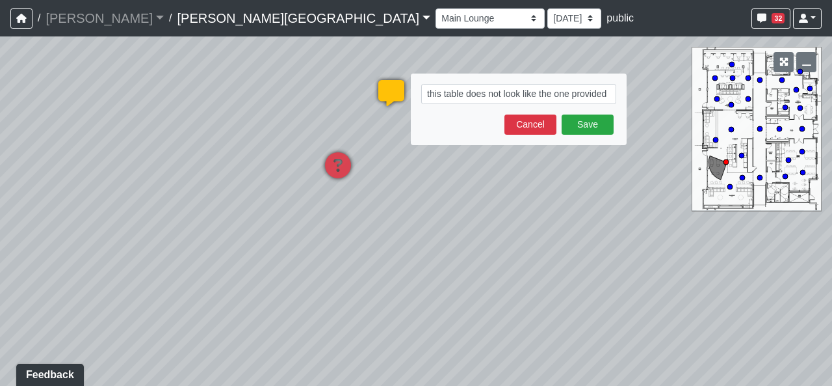
type textarea "this table does not look like the one provided"
click at [596, 135] on div "this table does not look like the one provided Save Cancel" at bounding box center [519, 109] width 216 height 72
click at [595, 127] on button "Save" at bounding box center [588, 124] width 52 height 20
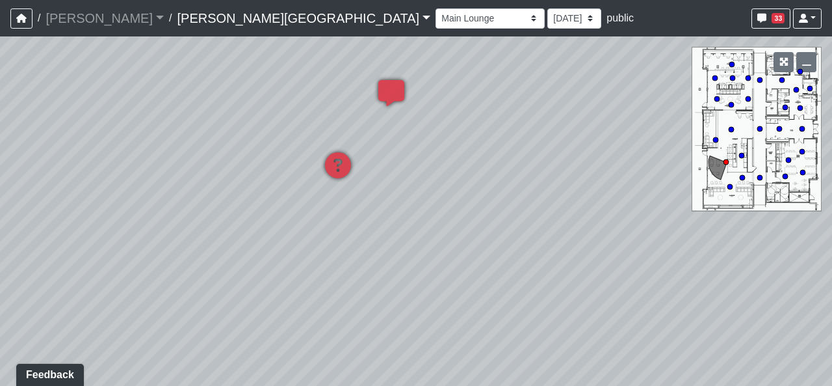
drag, startPoint x: 67, startPoint y: 235, endPoint x: 36, endPoint y: 235, distance: 30.6
click at [36, 235] on div "Loading... Hallway - Hallway 2 Loading... Entry Loading... Clubroom - Entrance …" at bounding box center [416, 210] width 832 height 349
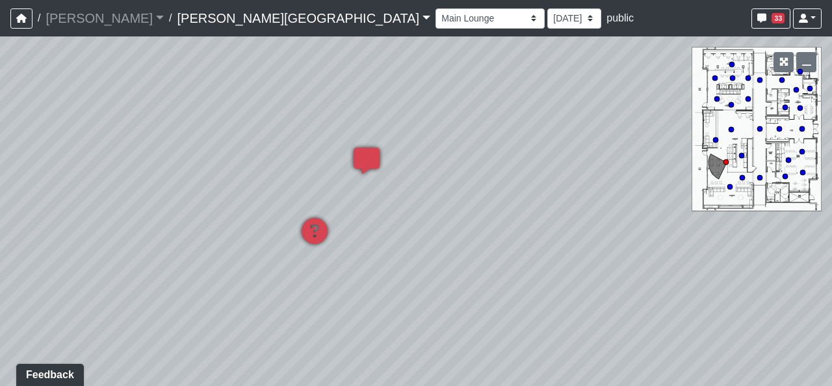
drag, startPoint x: 492, startPoint y: 200, endPoint x: 600, endPoint y: 194, distance: 107.4
click at [585, 194] on div "Loading... Hallway - Hallway 2 Loading... Entry Loading... Clubroom - Entrance …" at bounding box center [416, 210] width 832 height 349
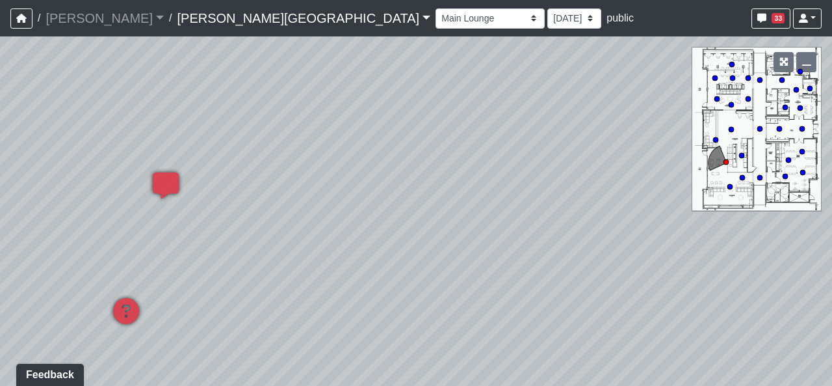
drag, startPoint x: 598, startPoint y: 236, endPoint x: 265, endPoint y: 225, distance: 333.8
click at [114, 224] on div "Loading... Hallway - Hallway 2 Loading... Entry Loading... Clubroom - Entrance …" at bounding box center [416, 210] width 832 height 349
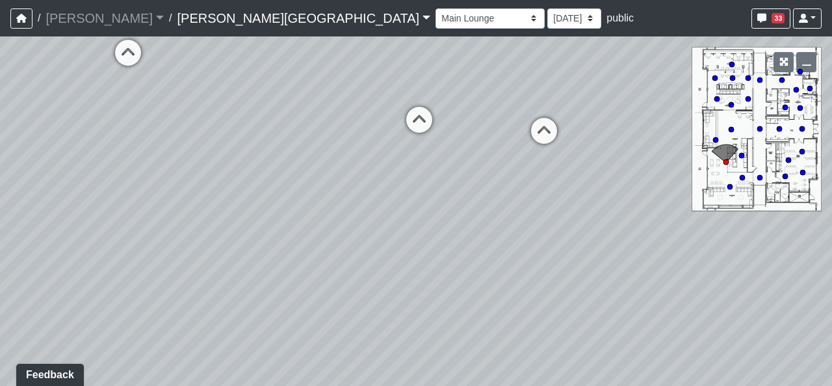
drag, startPoint x: 549, startPoint y: 195, endPoint x: 101, endPoint y: 238, distance: 450.7
click at [101, 238] on div "Loading... Hallway - Hallway 2 Loading... Entry Loading... Clubroom - Entrance …" at bounding box center [416, 210] width 832 height 349
drag, startPoint x: 604, startPoint y: 196, endPoint x: 460, endPoint y: 259, distance: 157.5
click at [460, 259] on div "Loading... Hallway - Hallway 2 Loading... Entry Loading... Clubroom - Entrance …" at bounding box center [416, 210] width 832 height 349
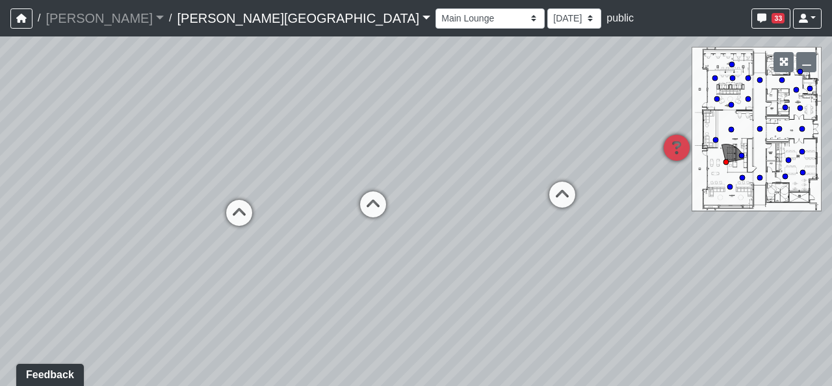
drag, startPoint x: 622, startPoint y: 246, endPoint x: 511, endPoint y: 273, distance: 113.7
click at [511, 273] on div "Loading... Hallway - Hallway 2 Loading... Entry Loading... Clubroom - Entrance …" at bounding box center [416, 210] width 832 height 349
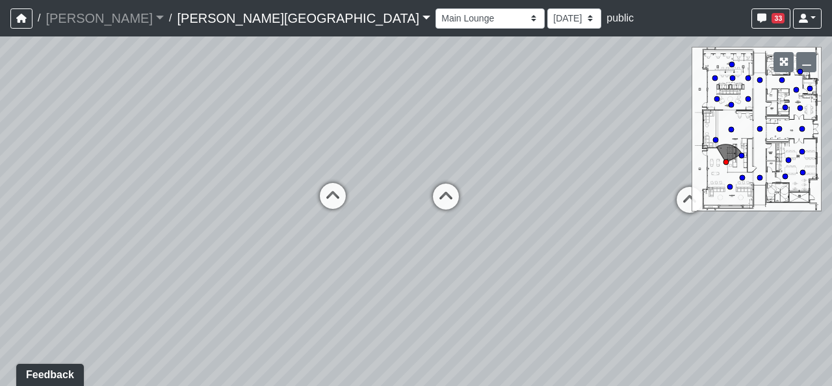
drag, startPoint x: 434, startPoint y: 297, endPoint x: 568, endPoint y: 291, distance: 134.1
click at [568, 291] on div "Loading... Hallway - Hallway 2 Loading... Entry Loading... Clubroom - Entrance …" at bounding box center [416, 210] width 832 height 349
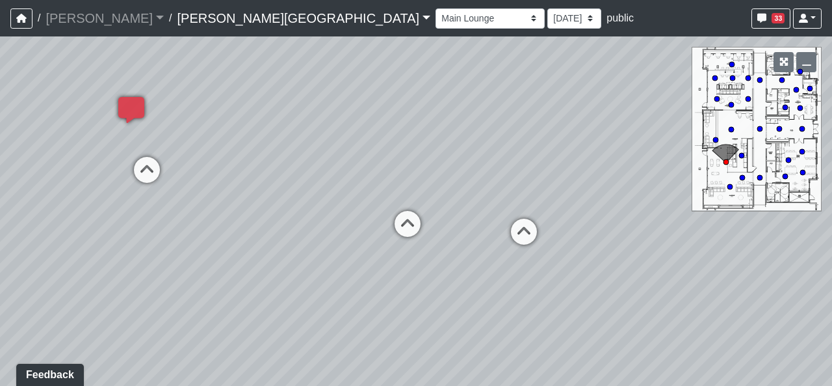
drag, startPoint x: 434, startPoint y: 267, endPoint x: 496, endPoint y: 291, distance: 66.1
click at [496, 291] on div "Loading... Hallway - Hallway 2 Loading... Entry Loading... Clubroom - Entrance …" at bounding box center [416, 210] width 832 height 349
click at [403, 226] on icon at bounding box center [407, 230] width 39 height 39
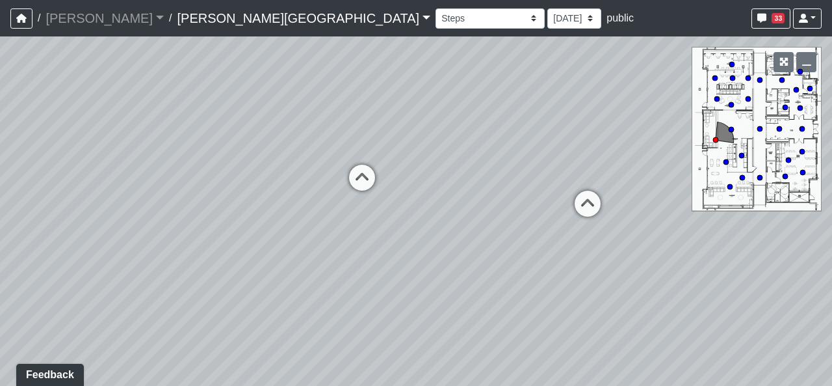
drag, startPoint x: 542, startPoint y: 303, endPoint x: 178, endPoint y: 242, distance: 368.6
click at [178, 242] on div "Loading... Hallway - Hallway 2 Loading... Entry Loading... Clubroom - Entrance …" at bounding box center [416, 210] width 832 height 349
drag, startPoint x: 748, startPoint y: 291, endPoint x: 271, endPoint y: 246, distance: 478.7
click at [304, 252] on div "Loading... Hallway - Hallway 2 Loading... Entry Loading... Clubroom - Entrance …" at bounding box center [416, 210] width 832 height 349
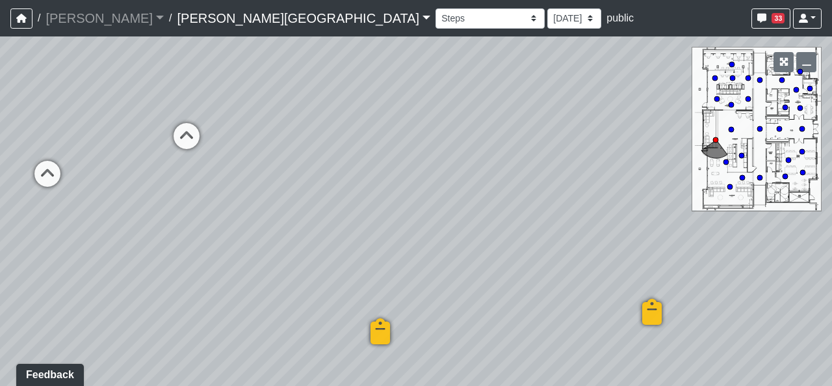
drag, startPoint x: 478, startPoint y: 235, endPoint x: 512, endPoint y: 331, distance: 102.0
click at [512, 331] on div "Loading... Hallway - Hallway 2 Loading... Entry Loading... Clubroom - Entrance …" at bounding box center [416, 210] width 832 height 349
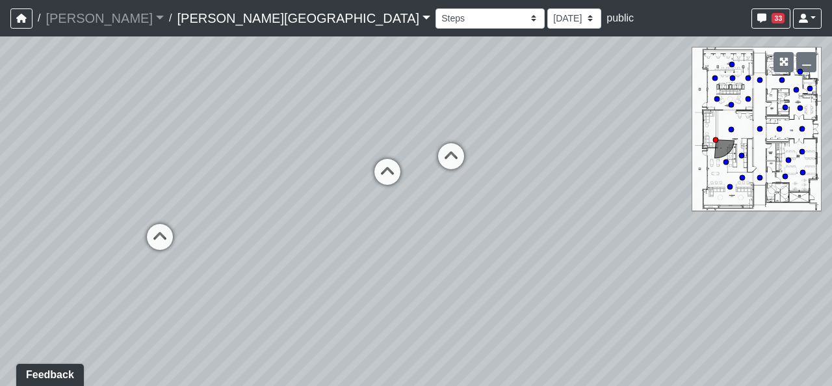
drag, startPoint x: 233, startPoint y: 251, endPoint x: 577, endPoint y: 271, distance: 345.2
click at [577, 271] on div "Loading... Hallway - Hallway 2 Loading... Entry Loading... Clubroom - Entrance …" at bounding box center [416, 210] width 832 height 349
drag, startPoint x: 269, startPoint y: 254, endPoint x: 488, endPoint y: 319, distance: 228.4
click at [488, 319] on div "Loading... Hallway - Hallway 2 Loading... Entry Loading... Clubroom - Entrance …" at bounding box center [416, 210] width 832 height 349
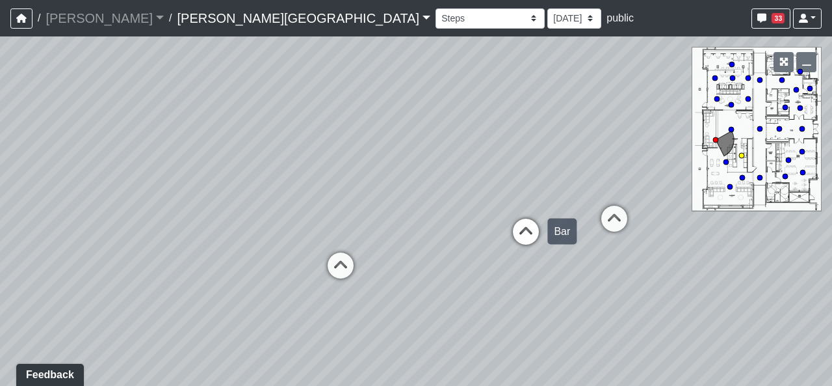
click at [526, 236] on icon at bounding box center [526, 237] width 39 height 39
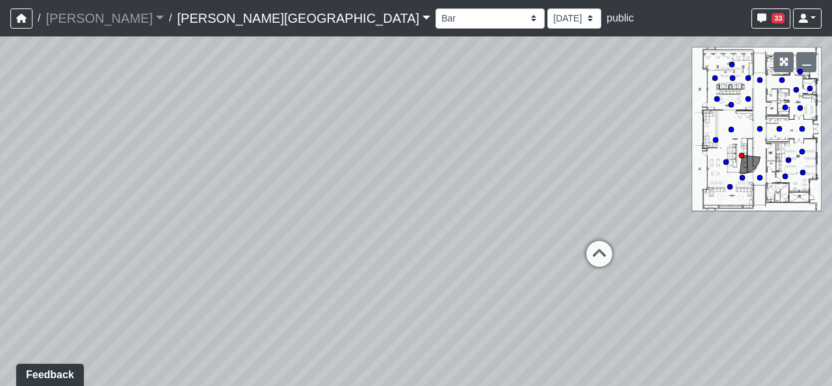
drag, startPoint x: 365, startPoint y: 280, endPoint x: 136, endPoint y: 230, distance: 234.9
click at [131, 232] on div "Loading... Hallway - Hallway 2 Loading... Entry Loading... Clubroom - Entrance …" at bounding box center [416, 210] width 832 height 349
drag, startPoint x: 672, startPoint y: 290, endPoint x: 148, endPoint y: 234, distance: 527.1
click at [157, 235] on div "Loading... Hallway - Hallway 2 Loading... Entry Loading... Clubroom - Entrance …" at bounding box center [416, 210] width 832 height 349
drag, startPoint x: 548, startPoint y: 253, endPoint x: 326, endPoint y: 254, distance: 222.4
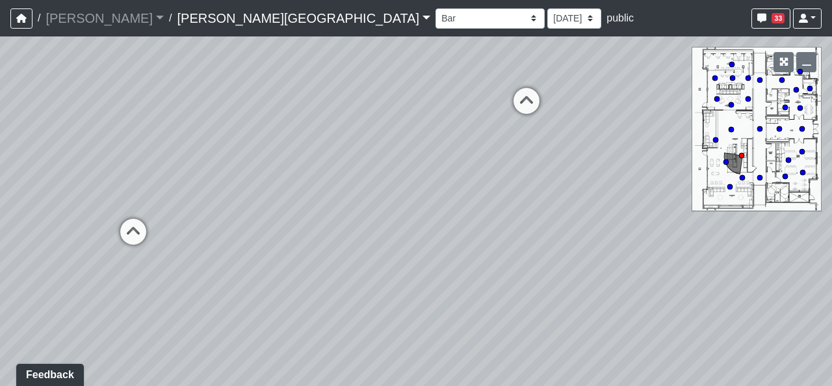
click at [326, 254] on div "Loading... Hallway - Hallway 2 Loading... Entry Loading... Clubroom - Entrance …" at bounding box center [416, 210] width 832 height 349
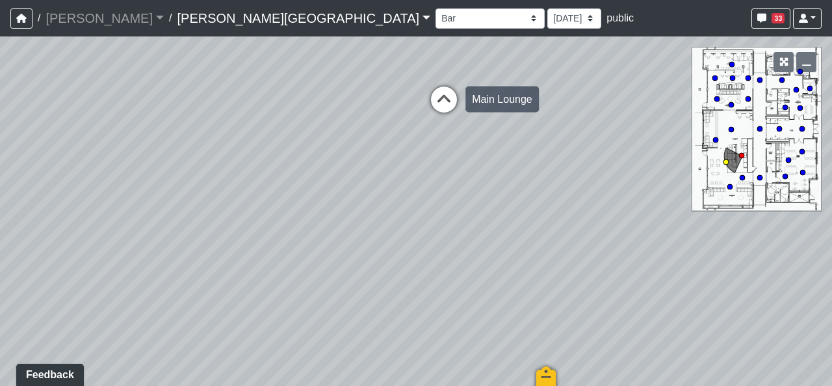
click at [450, 96] on icon at bounding box center [444, 105] width 39 height 39
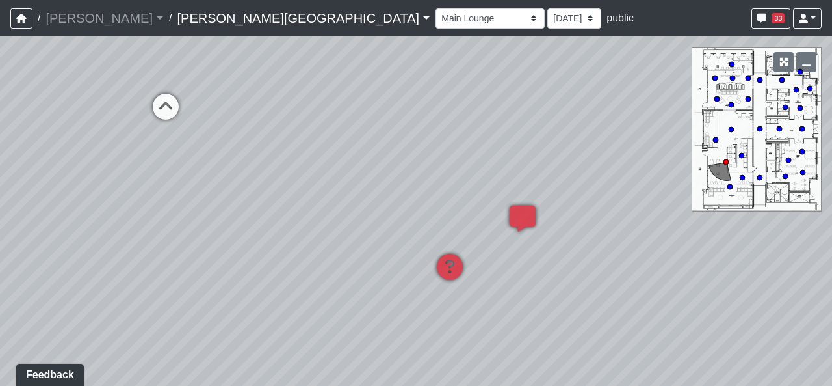
drag, startPoint x: 267, startPoint y: 241, endPoint x: 737, endPoint y: 271, distance: 471.1
click at [618, 253] on div "Loading... Hallway - Hallway 2 Loading... Entry Loading... Clubroom - Entrance …" at bounding box center [416, 210] width 832 height 349
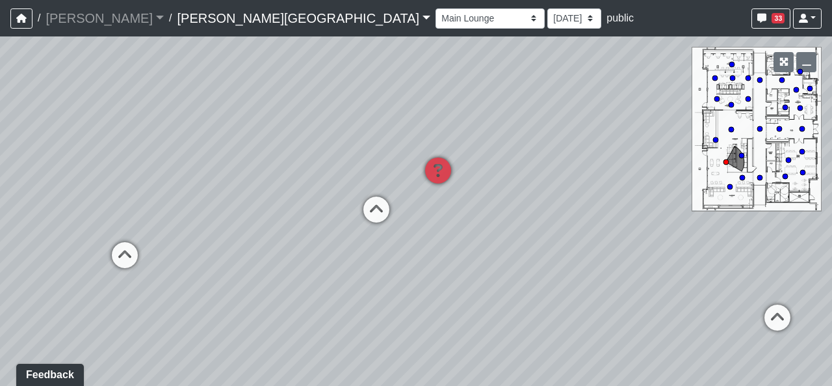
drag, startPoint x: 370, startPoint y: 217, endPoint x: 350, endPoint y: 269, distance: 55.2
click at [350, 269] on div "Loading... Hallway - Hallway 2 Loading... Entry Loading... Clubroom - Entrance …" at bounding box center [416, 210] width 832 height 349
click at [382, 211] on icon at bounding box center [376, 215] width 39 height 39
select select "kTr1RygiFivabkrQ5UUnvM"
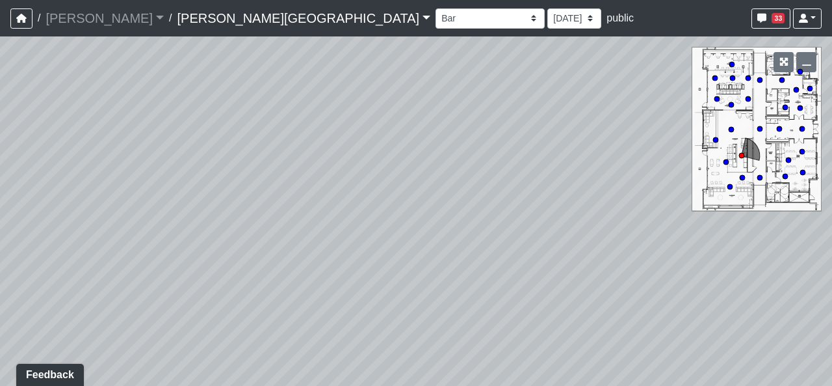
drag, startPoint x: 297, startPoint y: 259, endPoint x: 408, endPoint y: 284, distance: 113.3
click at [408, 284] on div "Loading... Hallway - Hallway 2 Loading... Entry Loading... Clubroom - Entrance …" at bounding box center [416, 210] width 832 height 349
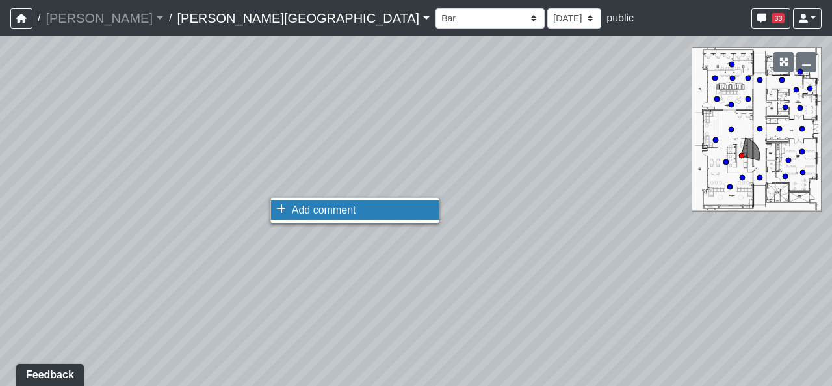
click at [287, 202] on li "Add comment" at bounding box center [355, 210] width 168 height 20
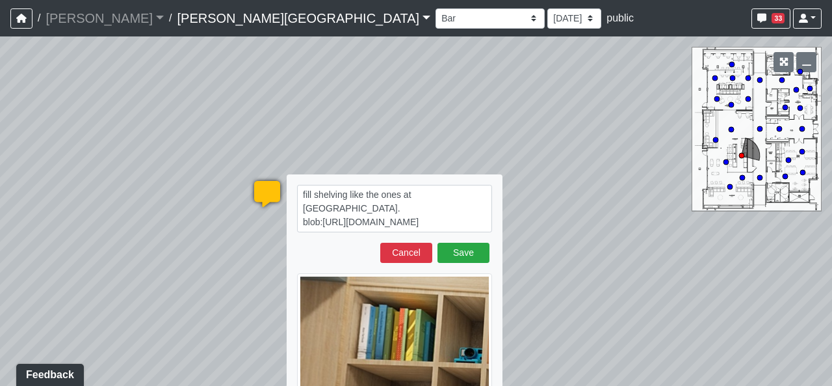
click at [473, 198] on textarea "fill shelving like the ones at [GEOGRAPHIC_DATA]. blob:[URL][DOMAIN_NAME]" at bounding box center [394, 208] width 195 height 47
type textarea "fill shelving like the ones at [GEOGRAPHIC_DATA]. blob:[URL][DOMAIN_NAME]"
click at [466, 250] on button "Save" at bounding box center [464, 253] width 52 height 20
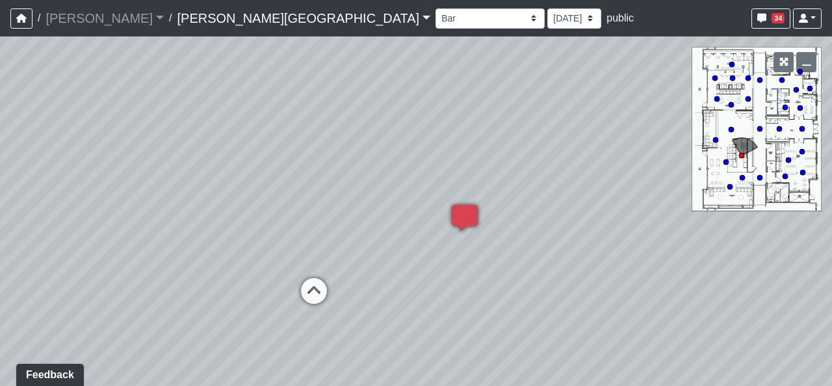
drag, startPoint x: 324, startPoint y: 269, endPoint x: 697, endPoint y: 302, distance: 374.1
click at [697, 302] on div "Loading... Hallway - Hallway 2 Loading... Entry Loading... Clubroom - Entrance …" at bounding box center [416, 210] width 832 height 349
drag, startPoint x: 176, startPoint y: 239, endPoint x: 376, endPoint y: 242, distance: 199.7
click at [376, 242] on div "Loading... Hallway - Hallway 2 Loading... Entry Loading... Clubroom - Entrance …" at bounding box center [416, 210] width 832 height 349
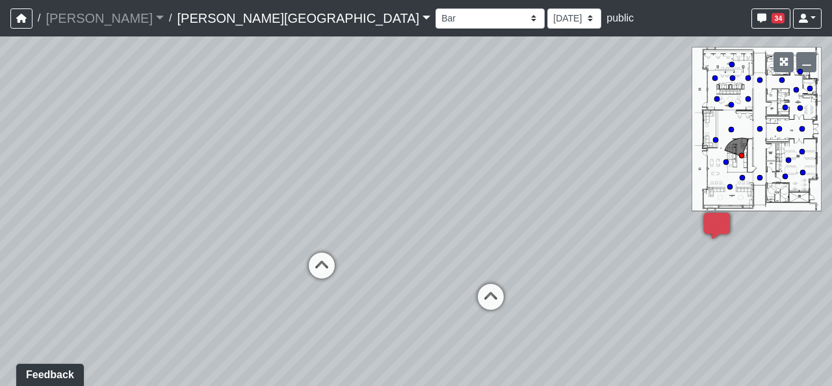
drag, startPoint x: 354, startPoint y: 307, endPoint x: 450, endPoint y: 302, distance: 96.3
click at [450, 302] on div "Loading... Hallway - Hallway 2 Loading... Entry Loading... Clubroom - Entrance …" at bounding box center [416, 210] width 832 height 349
drag, startPoint x: 210, startPoint y: 297, endPoint x: 615, endPoint y: 274, distance: 405.1
click at [615, 274] on div "Loading... Hallway - Hallway 2 Loading... Entry Loading... Clubroom - Entrance …" at bounding box center [416, 210] width 832 height 349
drag, startPoint x: 453, startPoint y: 284, endPoint x: 174, endPoint y: 267, distance: 279.5
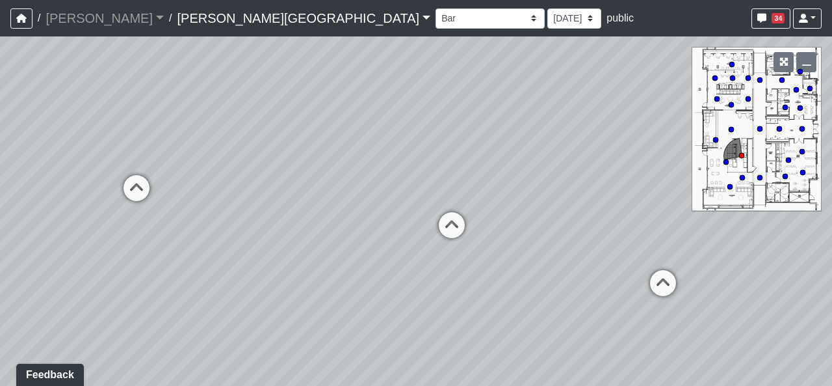
click at [172, 269] on div "Loading... Hallway - Hallway 2 Loading... Entry Loading... Clubroom - Entrance …" at bounding box center [416, 210] width 832 height 349
click at [437, 220] on icon at bounding box center [452, 231] width 39 height 39
drag, startPoint x: 466, startPoint y: 254, endPoint x: 163, endPoint y: 211, distance: 305.5
click at [148, 216] on div "Loading... Hallway - Hallway 2 Loading... Entry Loading... Clubroom - Entrance …" at bounding box center [416, 210] width 832 height 349
drag, startPoint x: 503, startPoint y: 241, endPoint x: 403, endPoint y: 270, distance: 104.3
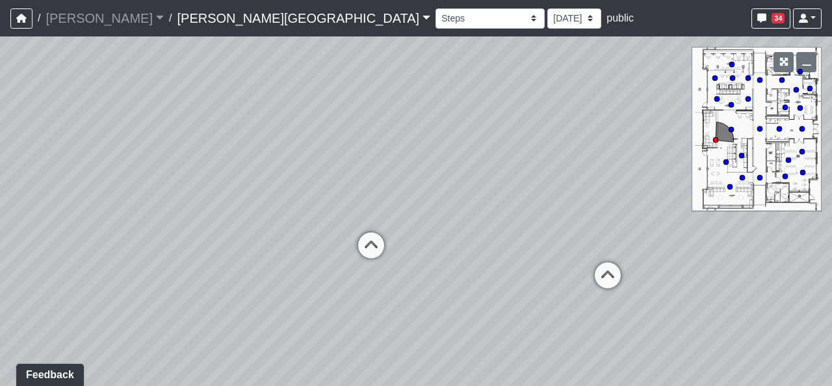
click at [403, 270] on div "Loading... Hallway - Hallway 2 Loading... Entry Loading... Clubroom - Entrance …" at bounding box center [416, 210] width 832 height 349
drag, startPoint x: 462, startPoint y: 274, endPoint x: 422, endPoint y: 296, distance: 45.7
click at [422, 296] on div "Loading... Hallway - Hallway 2 Loading... Entry Loading... Clubroom - Entrance …" at bounding box center [416, 210] width 832 height 349
drag, startPoint x: 446, startPoint y: 284, endPoint x: 324, endPoint y: 288, distance: 121.7
click at [324, 288] on div "Loading... Hallway - Hallway 2 Loading... Entry Loading... Clubroom - Entrance …" at bounding box center [416, 210] width 832 height 349
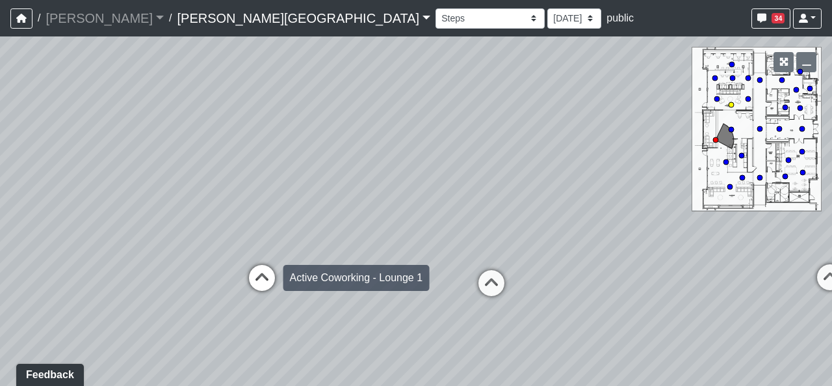
click at [258, 265] on icon at bounding box center [262, 284] width 39 height 39
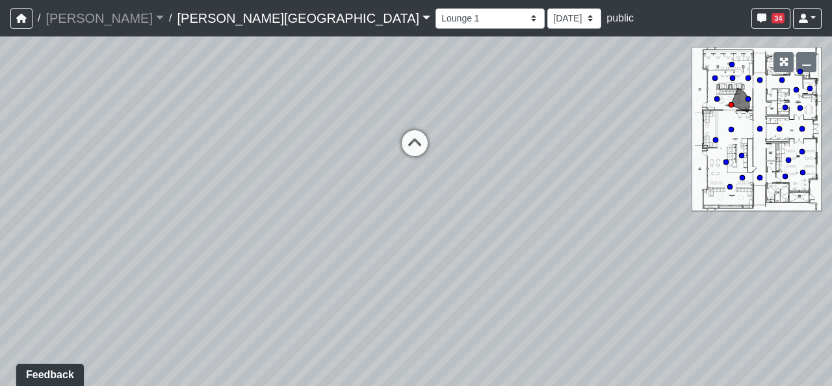
drag, startPoint x: 418, startPoint y: 311, endPoint x: 499, endPoint y: 230, distance: 115.0
click at [527, 222] on div "Loading... Hallway - Hallway 2 Loading... Entry Loading... Clubroom - Entrance …" at bounding box center [416, 210] width 832 height 349
drag, startPoint x: 371, startPoint y: 259, endPoint x: 0, endPoint y: 225, distance: 372.8
click at [11, 227] on div "Loading... Hallway - Hallway 2 Loading... Entry Loading... Clubroom - Entrance …" at bounding box center [416, 210] width 832 height 349
drag, startPoint x: 587, startPoint y: 234, endPoint x: 570, endPoint y: 301, distance: 69.2
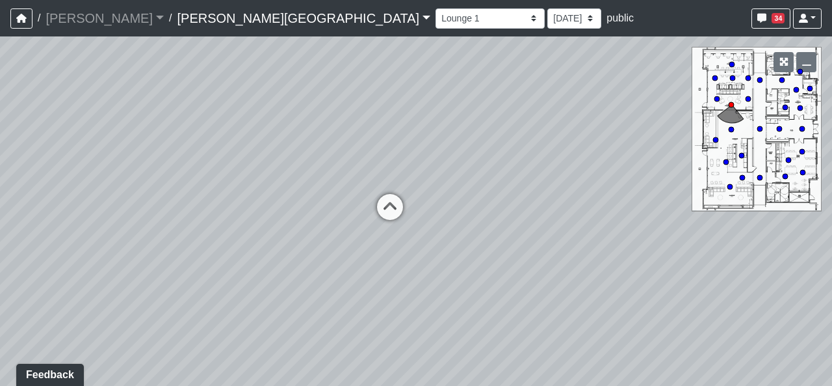
click at [570, 301] on div "Loading... Hallway - Hallway 2 Loading... Entry Loading... Clubroom - Entrance …" at bounding box center [416, 210] width 832 height 349
click at [391, 224] on icon at bounding box center [387, 222] width 39 height 39
select select "2p1LcMW7A2doxWKe2HrzBw"
drag, startPoint x: 274, startPoint y: 239, endPoint x: 771, endPoint y: 246, distance: 496.9
click at [634, 241] on div "Loading... Hallway - Hallway 2 Loading... Entry Loading... Clubroom - Entrance …" at bounding box center [416, 210] width 832 height 349
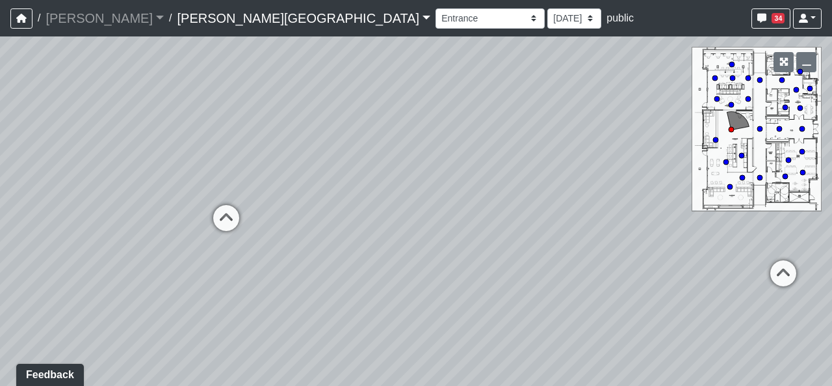
drag, startPoint x: 323, startPoint y: 243, endPoint x: 291, endPoint y: 255, distance: 34.2
click at [290, 255] on div "Loading... Hallway - Hallway 2 Loading... Entry Loading... Clubroom - Entrance …" at bounding box center [416, 210] width 832 height 349
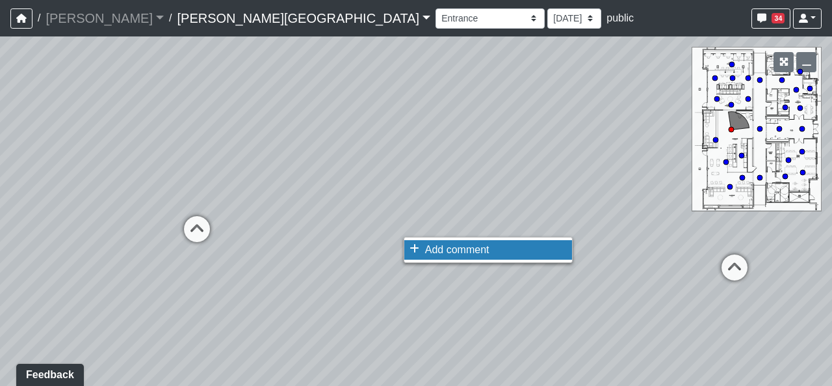
click at [419, 241] on li "Add comment" at bounding box center [488, 250] width 168 height 20
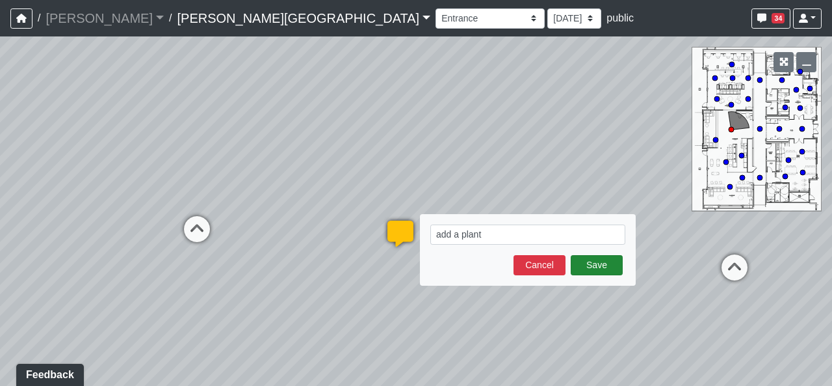
type textarea "add a plant"
click at [596, 267] on button "Save" at bounding box center [597, 265] width 52 height 20
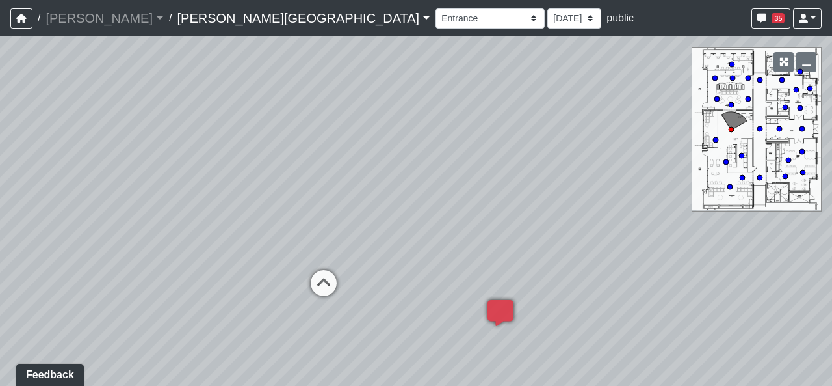
drag, startPoint x: 314, startPoint y: 244, endPoint x: 460, endPoint y: 321, distance: 165.2
click at [463, 321] on div "Loading... Hallway - Hallway 2 Loading... Entry Loading... Clubroom - Entrance …" at bounding box center [416, 210] width 832 height 349
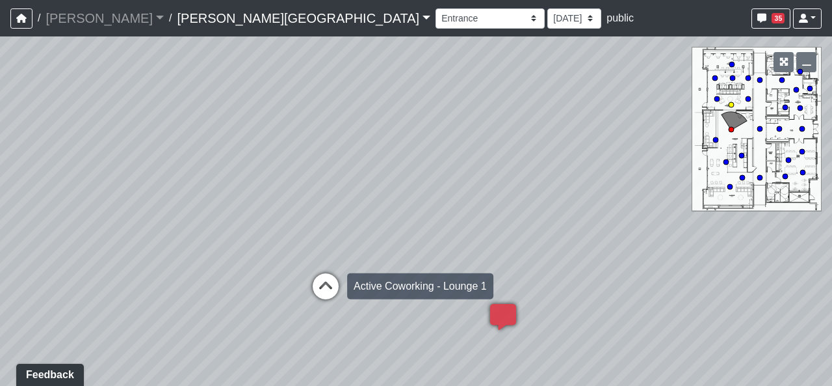
click at [340, 283] on icon at bounding box center [325, 292] width 39 height 39
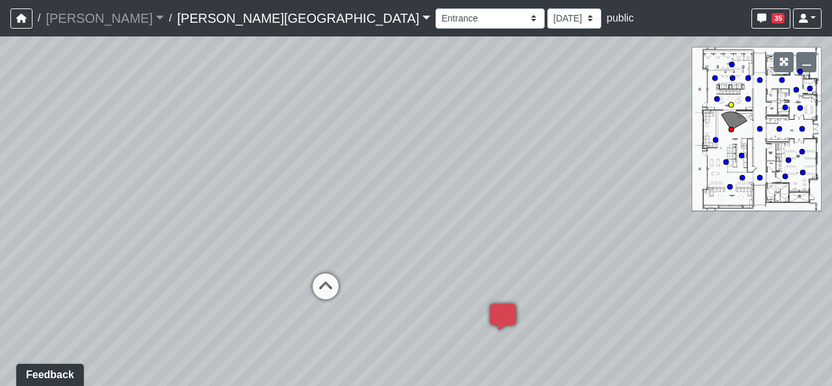
select select "qjnHJpEkZmSiJeM2RzTrXn"
drag, startPoint x: 377, startPoint y: 269, endPoint x: 434, endPoint y: 267, distance: 57.2
click at [434, 267] on div "Loading... Hallway - Hallway 2 Loading... Entry Loading... Clubroom - Entrance …" at bounding box center [416, 210] width 832 height 349
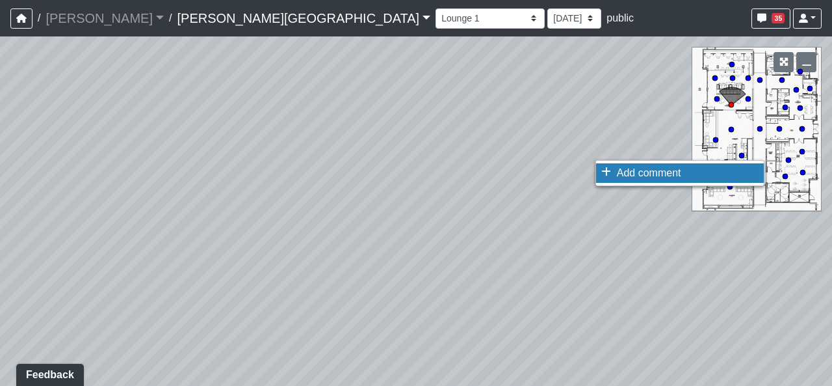
click at [607, 170] on icon at bounding box center [607, 171] width 10 height 10
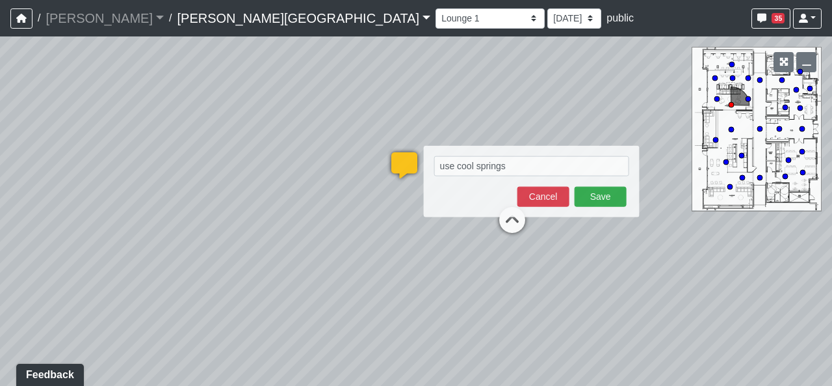
drag, startPoint x: 659, startPoint y: 110, endPoint x: 380, endPoint y: 105, distance: 279.7
click at [380, 105] on div "Loading... Hallway - Hallway 2 Loading... Entry Loading... Clubroom - Entrance …" at bounding box center [416, 210] width 832 height 349
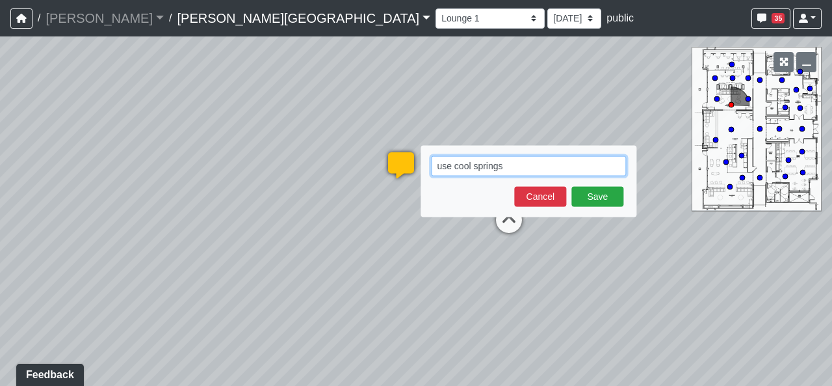
click at [509, 174] on textarea "use cool springs" at bounding box center [528, 166] width 195 height 20
paste textarea "blob:[URL][DOMAIN_NAME]"
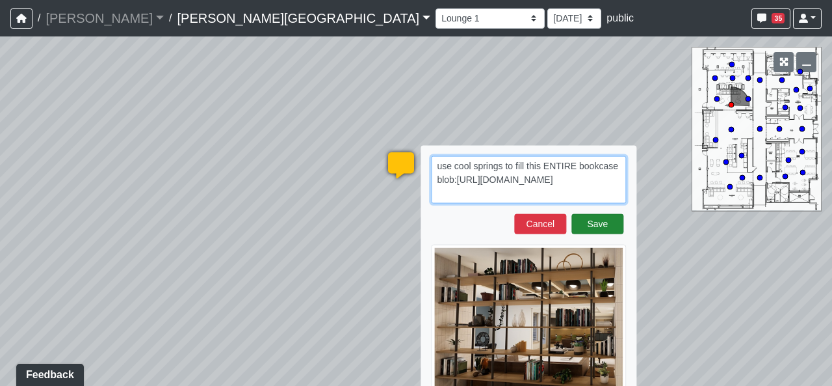
type textarea "use cool springs to fill this ENTIRE bookcase blob:[URL][DOMAIN_NAME]"
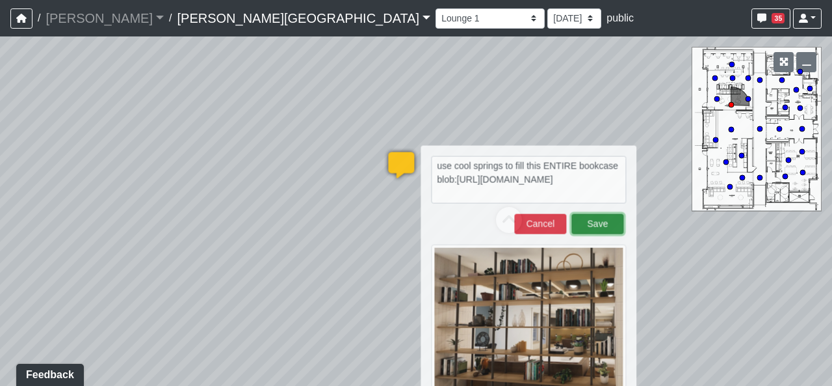
drag, startPoint x: 604, startPoint y: 231, endPoint x: 598, endPoint y: 235, distance: 7.3
click at [604, 232] on button "Save" at bounding box center [598, 224] width 52 height 20
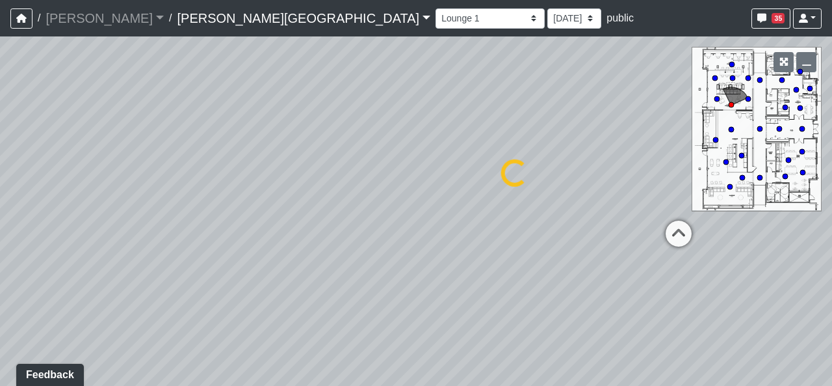
drag, startPoint x: 335, startPoint y: 272, endPoint x: 603, endPoint y: 294, distance: 269.5
click at [603, 294] on div "Loading... Hallway - Hallway 2 Loading... Entry Loading... Clubroom - Entrance …" at bounding box center [416, 210] width 832 height 349
select select "qjnHJpEkZmSiJeM2RzTrXn"
drag, startPoint x: 339, startPoint y: 292, endPoint x: 616, endPoint y: 269, distance: 278.6
click at [616, 269] on div "Loading... Hallway - Hallway 2 Loading... Entry Loading... Clubroom - Entrance …" at bounding box center [416, 210] width 832 height 349
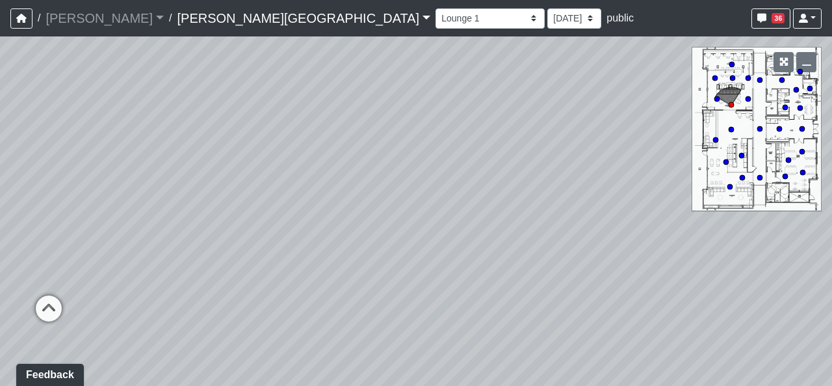
drag, startPoint x: 614, startPoint y: 289, endPoint x: 471, endPoint y: 94, distance: 241.0
click at [471, 94] on div "Loading... Hallway - Hallway 2 Loading... Entry Loading... Clubroom - Entrance …" at bounding box center [416, 210] width 832 height 349
drag, startPoint x: 596, startPoint y: 219, endPoint x: 473, endPoint y: 161, distance: 136.1
click at [563, 228] on div "Loading... Hallway - Hallway 2 Loading... Entry Loading... Clubroom - Entrance …" at bounding box center [416, 210] width 832 height 349
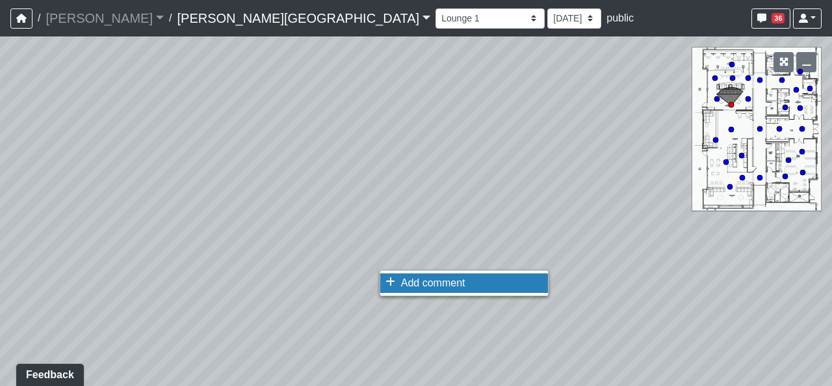
click at [403, 280] on span "Add comment" at bounding box center [433, 282] width 64 height 11
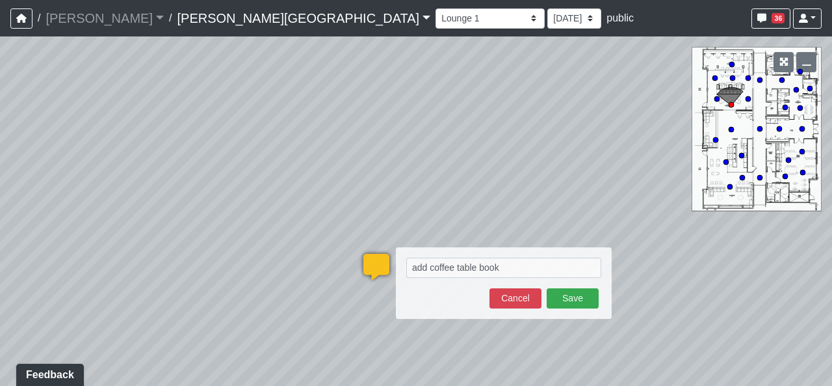
type textarea "add coffee table books"
select select "qjnHJpEkZmSiJeM2RzTrXn"
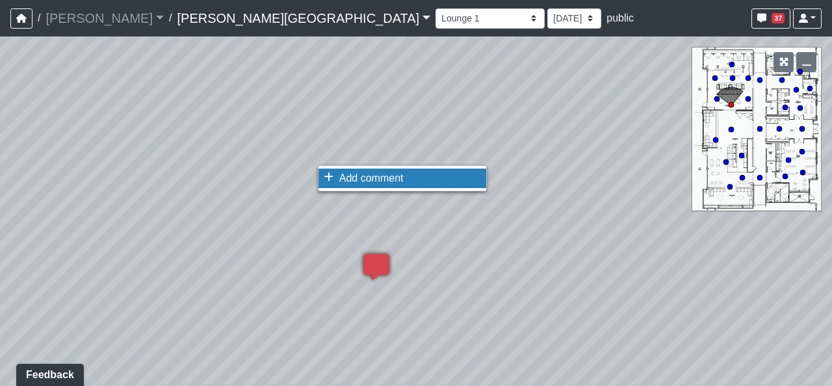
click at [349, 181] on span "Add comment" at bounding box center [371, 177] width 64 height 11
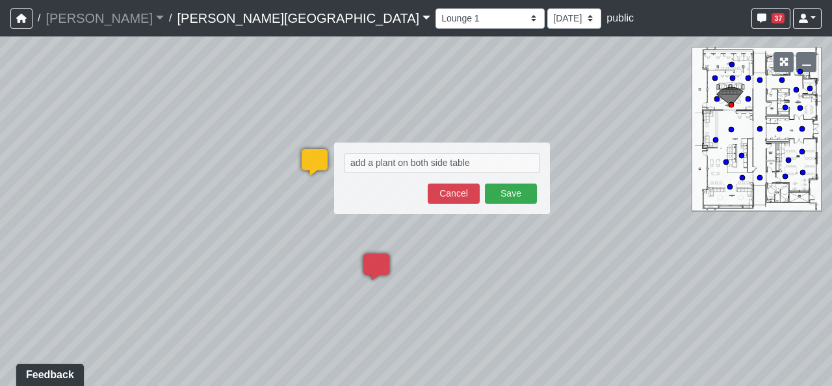
type textarea "add a plant on both side tables"
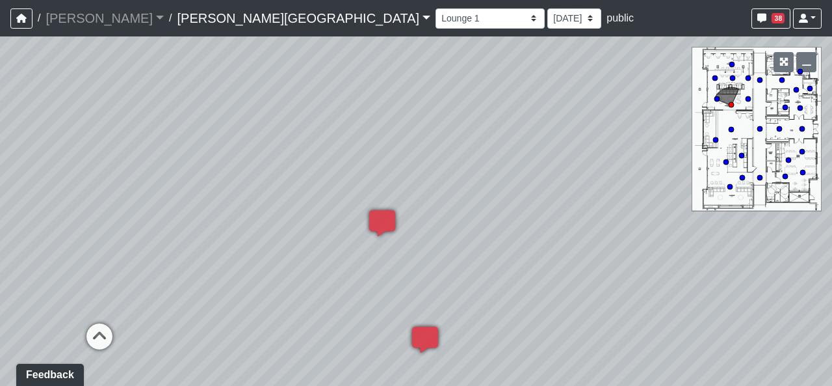
drag, startPoint x: 433, startPoint y: 144, endPoint x: 555, endPoint y: 234, distance: 151.7
click at [558, 234] on div "Loading... Hallway - Hallway 2 Loading... Entry Loading... Clubroom - Entrance …" at bounding box center [416, 210] width 832 height 349
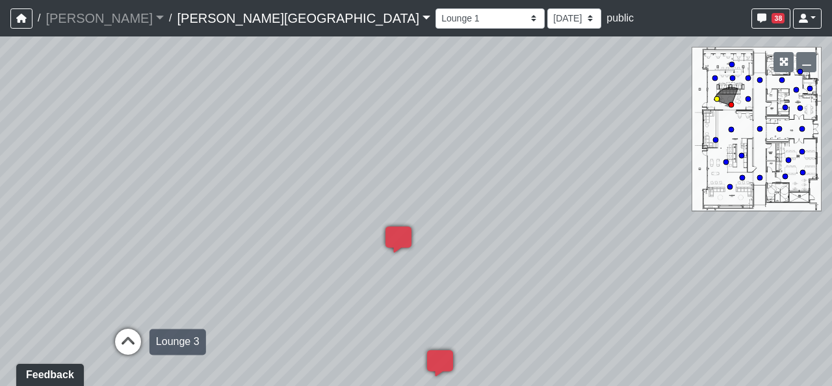
click at [129, 357] on icon at bounding box center [128, 347] width 39 height 39
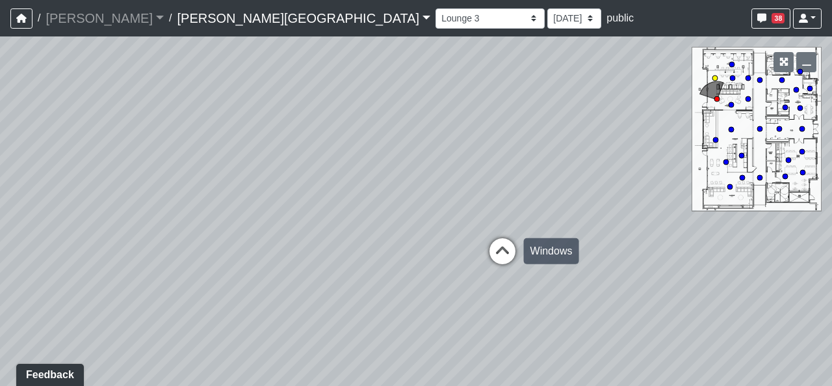
click at [514, 248] on icon at bounding box center [502, 257] width 39 height 39
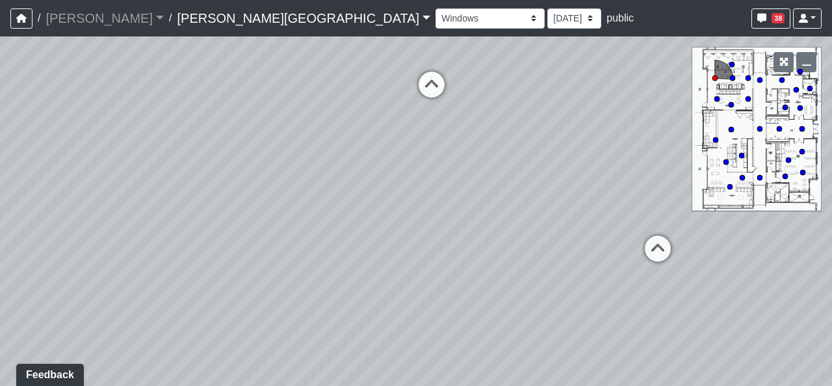
drag, startPoint x: 774, startPoint y: 307, endPoint x: 275, endPoint y: 231, distance: 504.5
click at [275, 231] on div "Loading... Hallway - Hallway 2 Loading... Entry Loading... Clubroom - Entrance …" at bounding box center [416, 210] width 832 height 349
drag, startPoint x: 499, startPoint y: 235, endPoint x: 235, endPoint y: 282, distance: 268.2
click at [235, 282] on div "Loading... Hallway - Hallway 2 Loading... Entry Loading... Clubroom - Entrance …" at bounding box center [416, 210] width 832 height 349
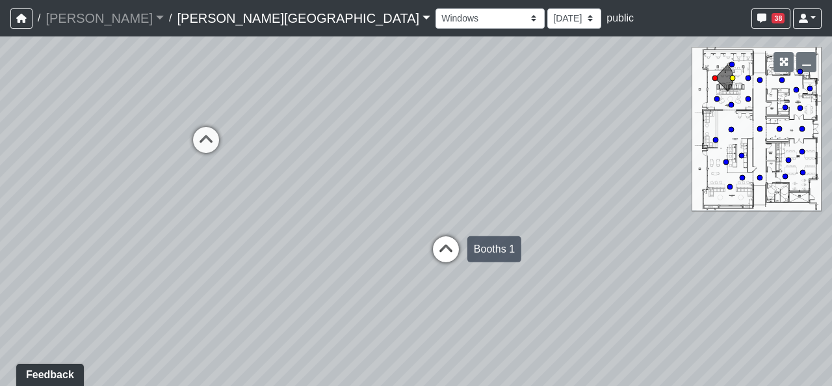
click at [440, 254] on icon at bounding box center [446, 255] width 39 height 39
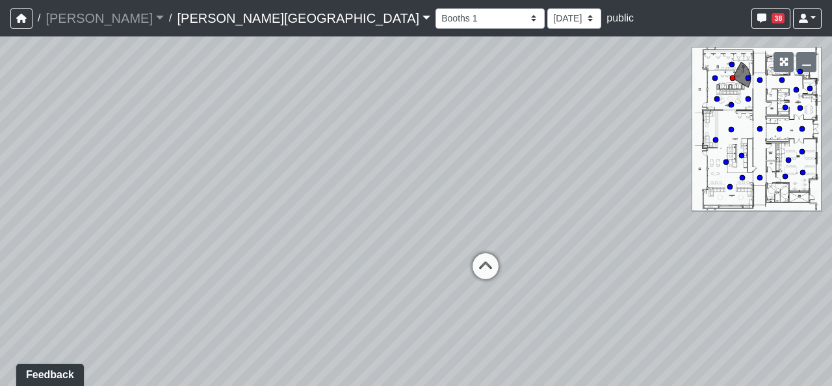
drag, startPoint x: 107, startPoint y: 267, endPoint x: 408, endPoint y: 276, distance: 300.6
click at [396, 274] on div "Loading... Hallway - Hallway 2 Loading... Entry Loading... Clubroom - Entrance …" at bounding box center [416, 210] width 832 height 349
drag, startPoint x: 334, startPoint y: 246, endPoint x: 374, endPoint y: 360, distance: 121.1
click at [374, 360] on div "Loading... Hallway - Hallway 2 Loading... Entry Loading... Clubroom - Entrance …" at bounding box center [416, 210] width 832 height 349
drag, startPoint x: 553, startPoint y: 255, endPoint x: 594, endPoint y: 256, distance: 41.6
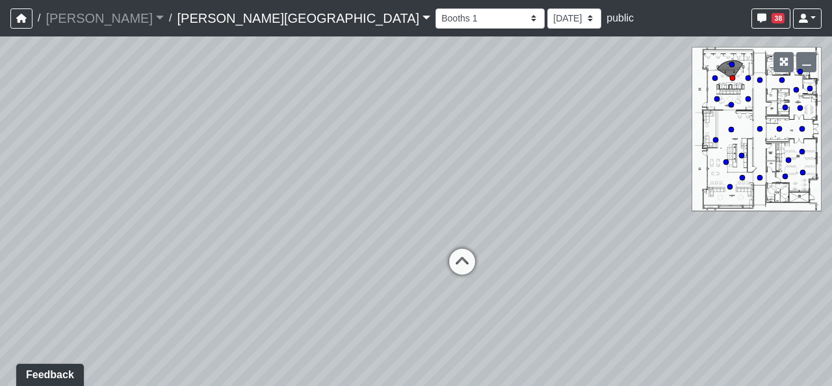
click at [594, 256] on div "Loading... Hallway - Hallway 2 Loading... Entry Loading... Clubroom - Entrance …" at bounding box center [416, 210] width 832 height 349
drag, startPoint x: 528, startPoint y: 266, endPoint x: 468, endPoint y: 258, distance: 60.3
click at [469, 258] on div "Loading... Hallway - Hallway 2 Loading... Entry Loading... Clubroom - Entrance …" at bounding box center [416, 210] width 832 height 349
drag, startPoint x: 286, startPoint y: 258, endPoint x: 297, endPoint y: 221, distance: 38.5
click at [298, 224] on div "Loading... Hallway - Hallway 2 Loading... Entry Loading... Clubroom - Entrance …" at bounding box center [416, 210] width 832 height 349
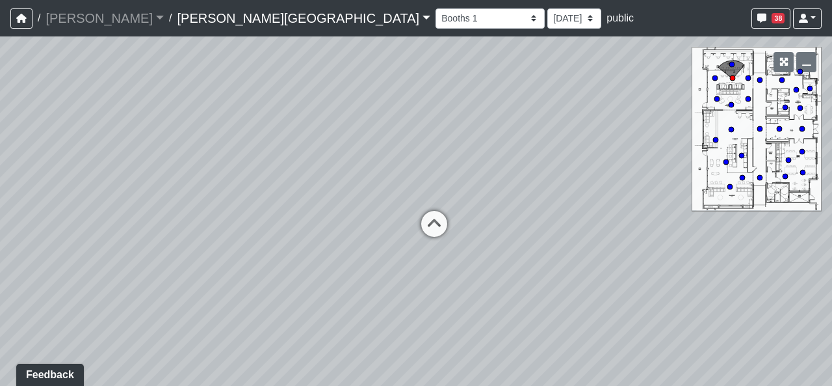
click at [514, 224] on div "Loading... Hallway - Hallway 2 Loading... Entry Loading... Clubroom - Entrance …" at bounding box center [416, 210] width 832 height 349
click at [427, 221] on icon at bounding box center [434, 230] width 39 height 39
select select "71qBYD1UnnMVF4BEBvD55H"
drag, startPoint x: 436, startPoint y: 270, endPoint x: 620, endPoint y: 285, distance: 184.7
click at [620, 285] on div "Loading... Hallway - Hallway 2 Loading... Entry Loading... Clubroom - Entrance …" at bounding box center [416, 210] width 832 height 349
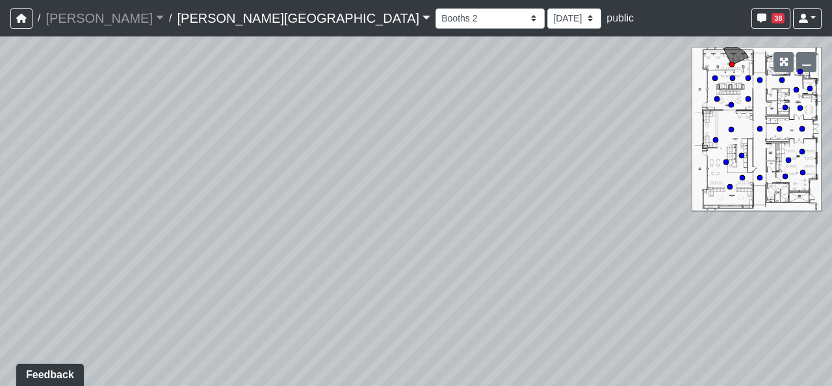
drag, startPoint x: 648, startPoint y: 308, endPoint x: 258, endPoint y: 272, distance: 392.4
click at [258, 272] on div "Loading... Hallway - Hallway 2 Loading... Entry Loading... Clubroom - Entrance …" at bounding box center [416, 210] width 832 height 349
drag, startPoint x: 391, startPoint y: 263, endPoint x: 549, endPoint y: 272, distance: 157.6
click at [549, 272] on div "Loading... Hallway - Hallway 2 Loading... Entry Loading... Clubroom - Entrance …" at bounding box center [416, 210] width 832 height 349
drag, startPoint x: 500, startPoint y: 279, endPoint x: 568, endPoint y: 281, distance: 68.3
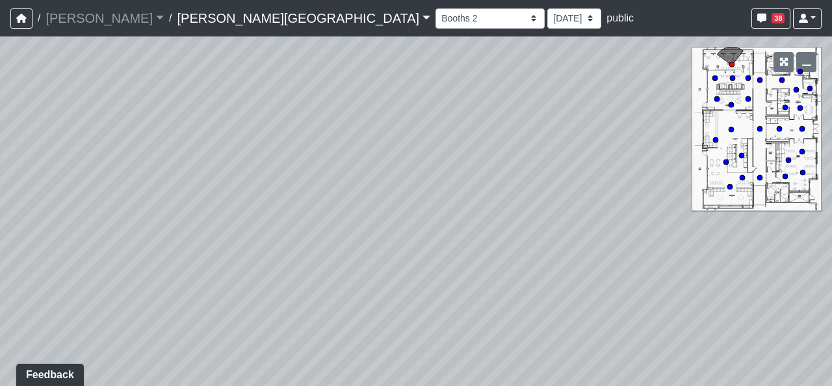
click at [568, 281] on div "Loading... Hallway - Hallway 2 Loading... Entry Loading... Clubroom - Entrance …" at bounding box center [416, 210] width 832 height 349
drag, startPoint x: 471, startPoint y: 261, endPoint x: 489, endPoint y: 265, distance: 18.8
click at [489, 265] on div "Loading... Hallway - Hallway 2 Loading... Entry Loading... Clubroom - Entrance …" at bounding box center [416, 210] width 832 height 349
drag, startPoint x: 442, startPoint y: 267, endPoint x: 702, endPoint y: 291, distance: 261.2
click at [702, 291] on div "Loading... Hallway - Hallway 2 Loading... Entry Loading... Clubroom - Entrance …" at bounding box center [416, 210] width 832 height 349
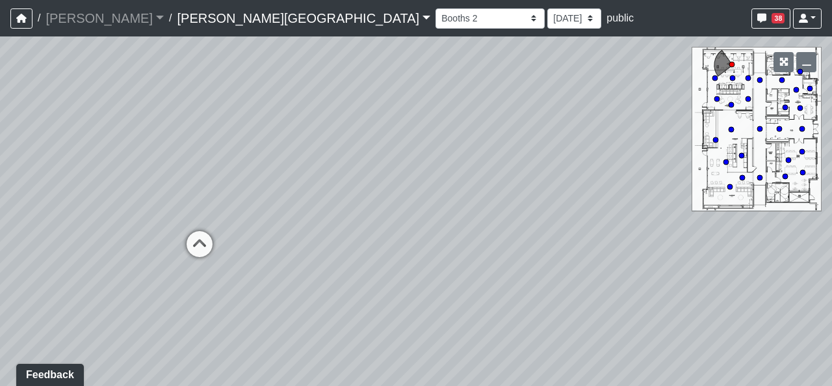
drag, startPoint x: 373, startPoint y: 276, endPoint x: 681, endPoint y: 289, distance: 307.8
click at [681, 289] on div "Loading... Hallway - Hallway 2 Loading... Entry Loading... Clubroom - Entrance …" at bounding box center [416, 210] width 832 height 349
drag, startPoint x: 376, startPoint y: 287, endPoint x: 538, endPoint y: 289, distance: 161.9
click at [538, 289] on div "Loading... Hallway - Hallway 2 Loading... Entry Loading... Clubroom - Entrance …" at bounding box center [416, 210] width 832 height 349
drag, startPoint x: 203, startPoint y: 293, endPoint x: 455, endPoint y: 296, distance: 251.7
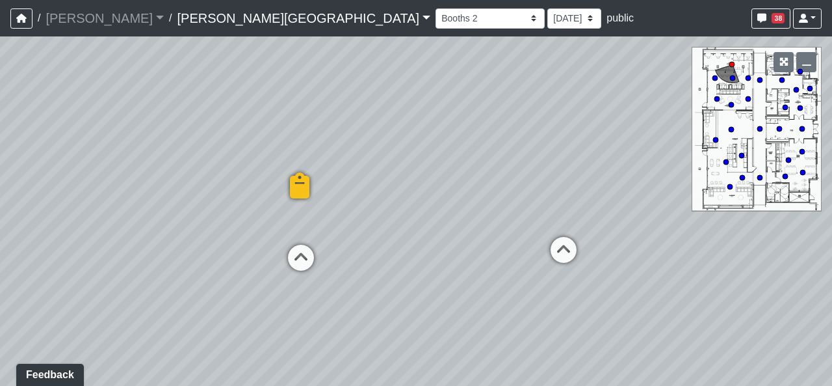
click at [455, 296] on div "Loading... Hallway - Hallway 2 Loading... Entry Loading... Clubroom - Entrance …" at bounding box center [416, 210] width 832 height 349
drag, startPoint x: 365, startPoint y: 294, endPoint x: 378, endPoint y: 276, distance: 22.4
click at [421, 295] on div "Loading... Hallway - Hallway 2 Loading... Entry Loading... Clubroom - Entrance …" at bounding box center [416, 210] width 832 height 349
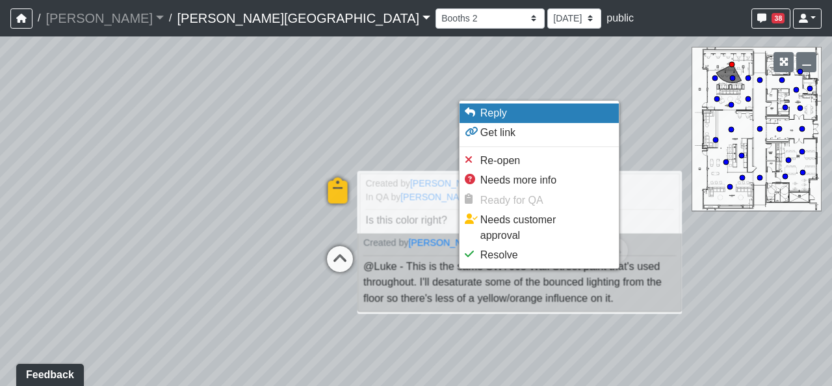
click at [512, 115] on li "Reply" at bounding box center [539, 113] width 159 height 20
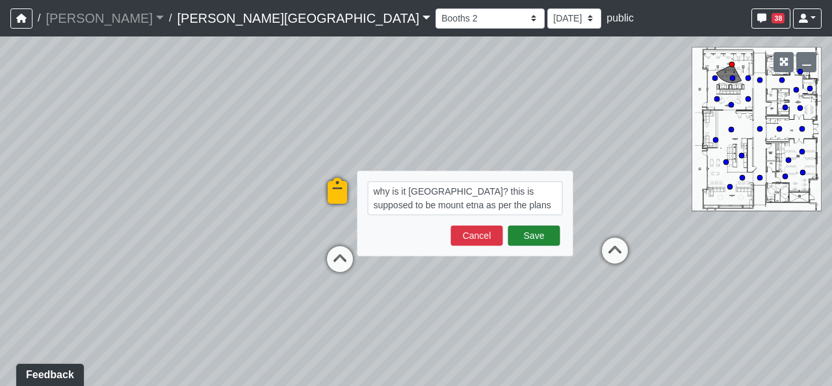
type textarea "why is it [GEOGRAPHIC_DATA]? this is supposed to be mount etna as per the plans"
click at [551, 227] on button "Save" at bounding box center [534, 236] width 52 height 20
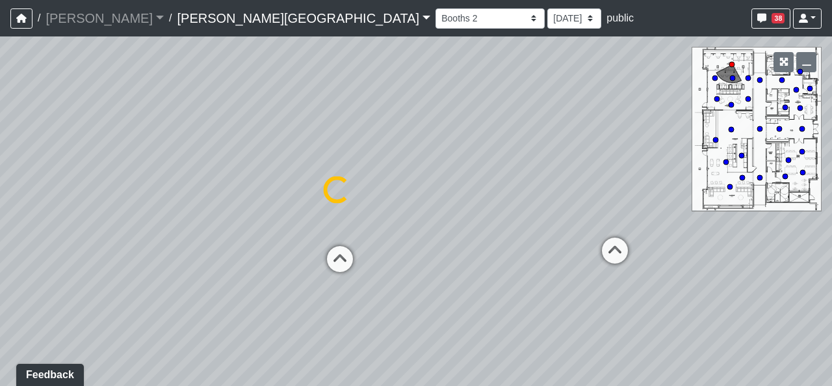
select select "71qBYD1UnnMVF4BEBvD55H"
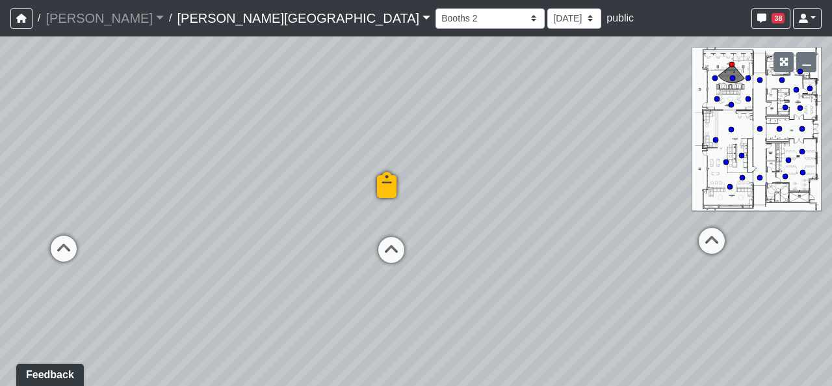
drag, startPoint x: 269, startPoint y: 229, endPoint x: 349, endPoint y: 220, distance: 79.9
click at [349, 220] on div "Loading... Hallway - Hallway 2 Loading... Entry Loading... Clubroom - Entrance …" at bounding box center [416, 210] width 832 height 349
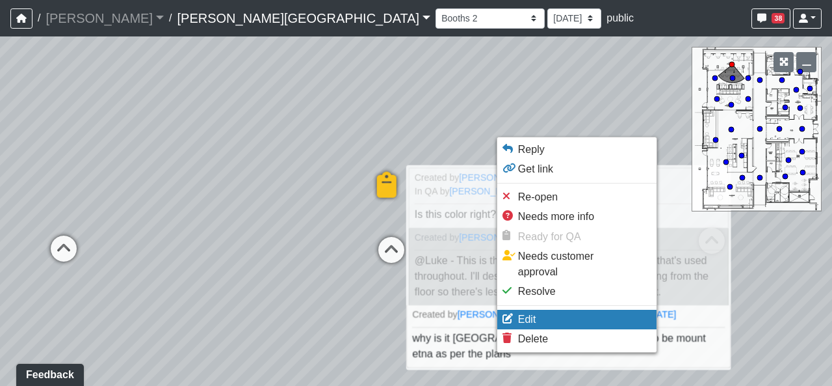
click at [544, 310] on li "Edit" at bounding box center [576, 320] width 159 height 20
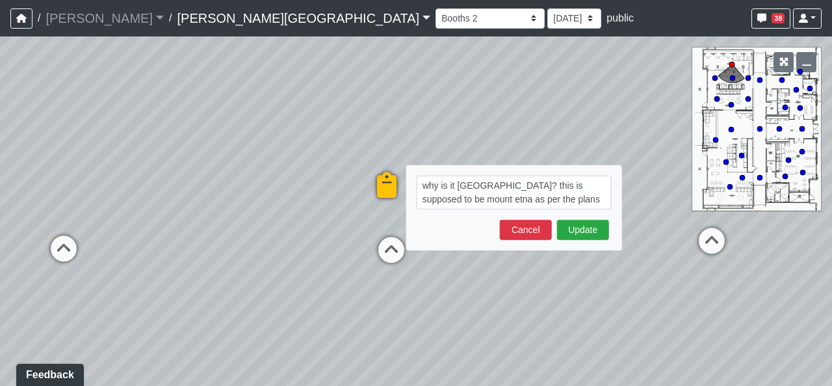
drag, startPoint x: 499, startPoint y: 185, endPoint x: 435, endPoint y: 185, distance: 63.7
click at [435, 185] on textarea "why is it [GEOGRAPHIC_DATA]? this is supposed to be mount etna as per the plans" at bounding box center [514, 193] width 195 height 34
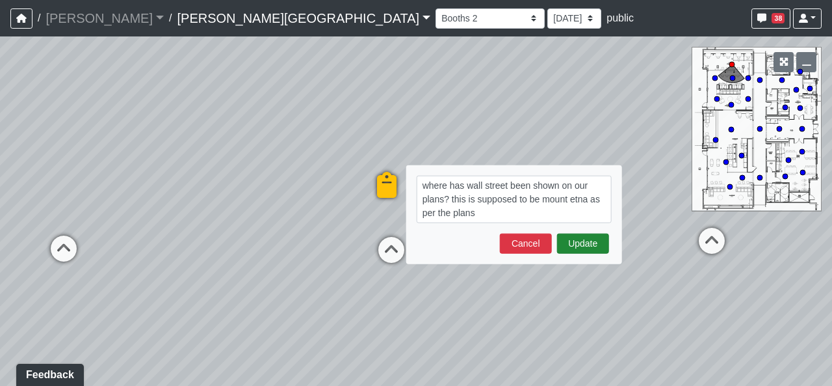
type textarea "where has wall street been shown on our plans? this is supposed to be mount etn…"
click at [584, 239] on button "Update" at bounding box center [583, 243] width 52 height 20
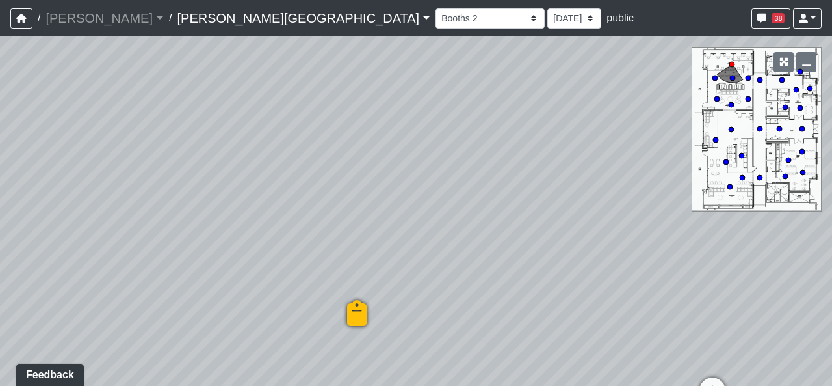
drag, startPoint x: 541, startPoint y: 158, endPoint x: 504, endPoint y: 191, distance: 49.7
click at [495, 318] on div "Loading... Hallway - Hallway 2 Loading... Entry Loading... Clubroom - Entrance …" at bounding box center [416, 210] width 832 height 349
drag, startPoint x: 504, startPoint y: 191, endPoint x: 572, endPoint y: 144, distance: 82.6
click at [572, 144] on div "Loading... Hallway - Hallway 2 Loading... Entry Loading... Clubroom - Entrance …" at bounding box center [416, 210] width 832 height 349
drag, startPoint x: 375, startPoint y: 270, endPoint x: 556, endPoint y: 187, distance: 198.7
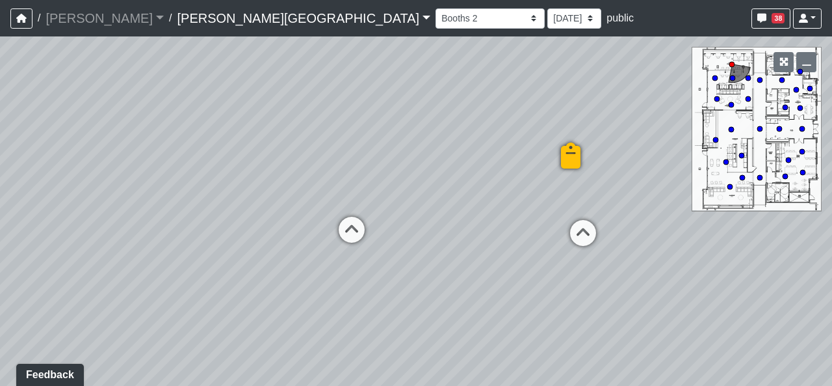
click at [556, 187] on div "Loading... Hallway - Hallway 2 Loading... Entry Loading... Clubroom - Entrance …" at bounding box center [416, 210] width 832 height 349
drag, startPoint x: 262, startPoint y: 297, endPoint x: 628, endPoint y: 269, distance: 366.5
click at [628, 269] on div "Loading... Hallway - Hallway 2 Loading... Entry Loading... Clubroom - Entrance …" at bounding box center [416, 210] width 832 height 349
drag, startPoint x: 426, startPoint y: 298, endPoint x: 563, endPoint y: 297, distance: 137.2
click at [563, 297] on div "Loading... Hallway - Hallway 2 Loading... Entry Loading... Clubroom - Entrance …" at bounding box center [416, 210] width 832 height 349
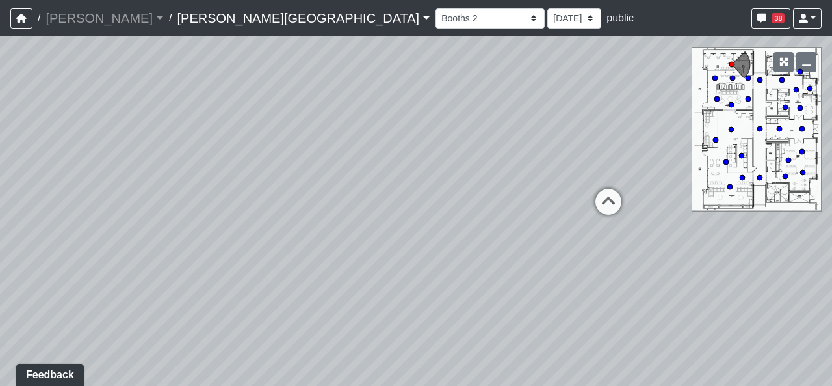
drag, startPoint x: 563, startPoint y: 297, endPoint x: 255, endPoint y: 282, distance: 308.6
click at [252, 284] on div "Loading... Hallway - Hallway 2 Loading... Entry Loading... Clubroom - Entrance …" at bounding box center [416, 210] width 832 height 349
click at [488, 194] on icon at bounding box center [474, 198] width 39 height 39
drag, startPoint x: 408, startPoint y: 292, endPoint x: 503, endPoint y: 262, distance: 100.2
click at [503, 262] on div "Loading... Hallway - Hallway 2 Loading... Entry Loading... Clubroom - Entrance …" at bounding box center [416, 210] width 832 height 349
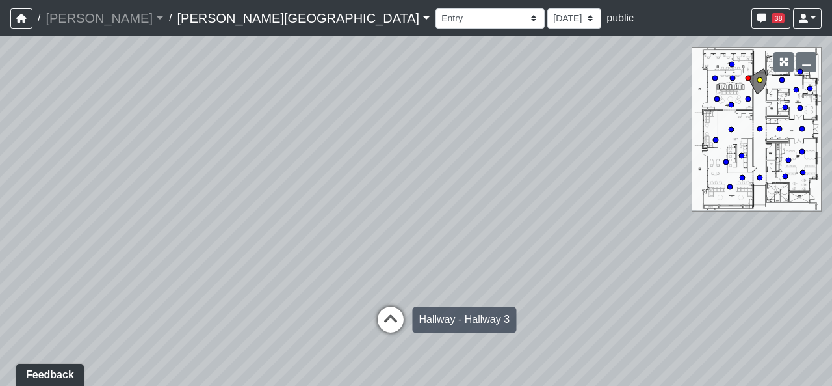
click at [382, 333] on icon at bounding box center [390, 325] width 39 height 39
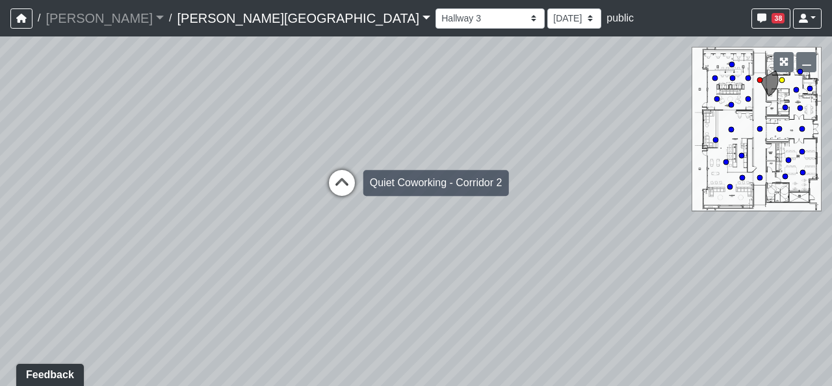
click at [350, 172] on icon at bounding box center [342, 189] width 39 height 39
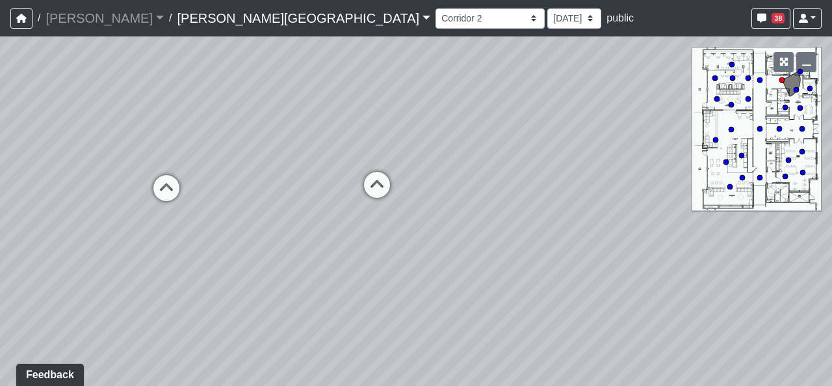
drag, startPoint x: 502, startPoint y: 265, endPoint x: 478, endPoint y: 267, distance: 24.2
click at [478, 267] on div "Loading... Hallway - Hallway 2 Loading... Entry Loading... Clubroom - Entrance …" at bounding box center [416, 210] width 832 height 349
click at [381, 195] on icon at bounding box center [377, 191] width 39 height 39
drag, startPoint x: 697, startPoint y: 295, endPoint x: 409, endPoint y: 287, distance: 288.2
click at [394, 289] on div "Loading... Hallway - Hallway 2 Loading... Entry Loading... Clubroom - Entrance …" at bounding box center [416, 210] width 832 height 349
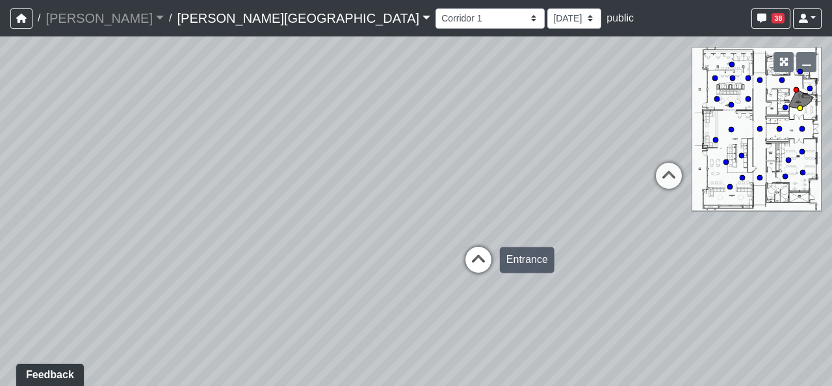
click at [490, 261] on icon at bounding box center [478, 265] width 39 height 39
select select "udnqoLBp13wZWW3XLCUmeJ"
drag, startPoint x: 253, startPoint y: 268, endPoint x: 590, endPoint y: 297, distance: 338.7
click at [590, 297] on div "Loading... Hallway - Hallway 2 Loading... Entry Loading... Clubroom - Entrance …" at bounding box center [416, 210] width 832 height 349
drag, startPoint x: 340, startPoint y: 258, endPoint x: 479, endPoint y: 289, distance: 142.6
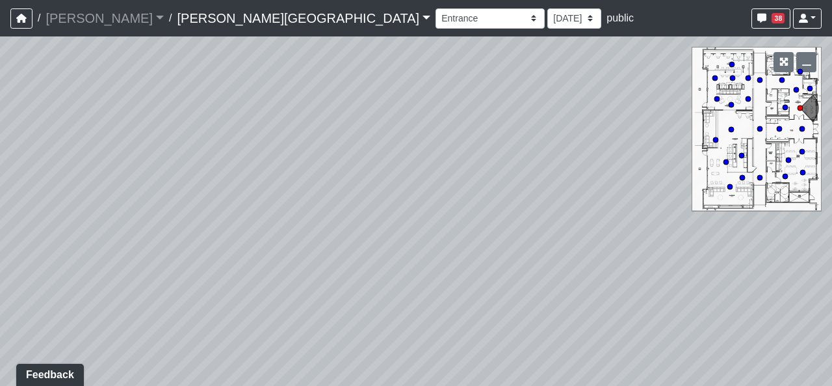
click at [479, 289] on div "Loading... Hallway - Hallway 2 Loading... Entry Loading... Clubroom - Entrance …" at bounding box center [416, 210] width 832 height 349
drag, startPoint x: 306, startPoint y: 293, endPoint x: 500, endPoint y: 289, distance: 194.5
click at [500, 289] on div "Loading... Hallway - Hallway 2 Loading... Entry Loading... Clubroom - Entrance …" at bounding box center [416, 210] width 832 height 349
drag, startPoint x: 465, startPoint y: 262, endPoint x: 439, endPoint y: 242, distance: 32.9
click at [437, 241] on div "Loading... Hallway - Hallway 2 Loading... Entry Loading... Clubroom - Entrance …" at bounding box center [416, 210] width 832 height 349
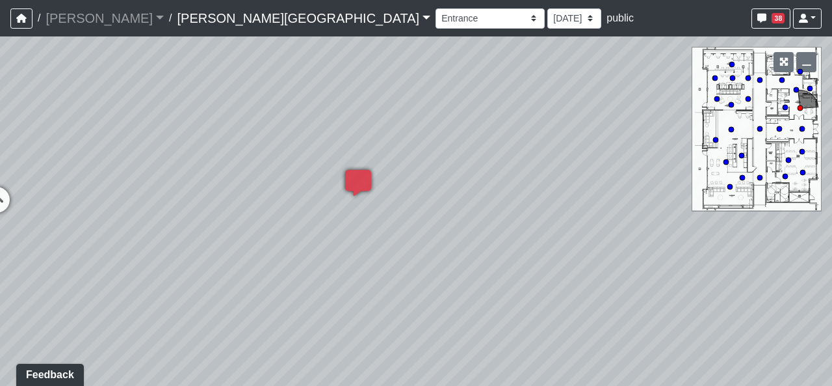
drag, startPoint x: 317, startPoint y: 258, endPoint x: 577, endPoint y: 266, distance: 259.6
click at [577, 266] on div "Loading... Hallway - Hallway 2 Loading... Entry Loading... Clubroom - Entrance …" at bounding box center [416, 210] width 832 height 349
drag, startPoint x: 271, startPoint y: 261, endPoint x: 529, endPoint y: 285, distance: 259.2
click at [559, 277] on div "Loading... Hallway - Hallway 2 Loading... Entry Loading... Clubroom - Entrance …" at bounding box center [416, 210] width 832 height 349
drag, startPoint x: 314, startPoint y: 289, endPoint x: 219, endPoint y: 284, distance: 95.0
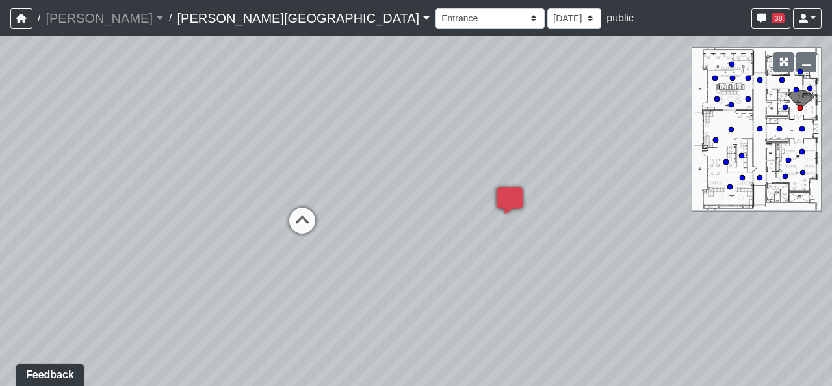
click at [219, 284] on div "Loading... Hallway - Hallway 2 Loading... Entry Loading... Clubroom - Entrance …" at bounding box center [416, 210] width 832 height 349
drag, startPoint x: 672, startPoint y: 308, endPoint x: 451, endPoint y: 287, distance: 222.7
click at [455, 291] on div "Loading... Hallway - Hallway 2 Loading... Entry Loading... Clubroom - Entrance …" at bounding box center [416, 210] width 832 height 349
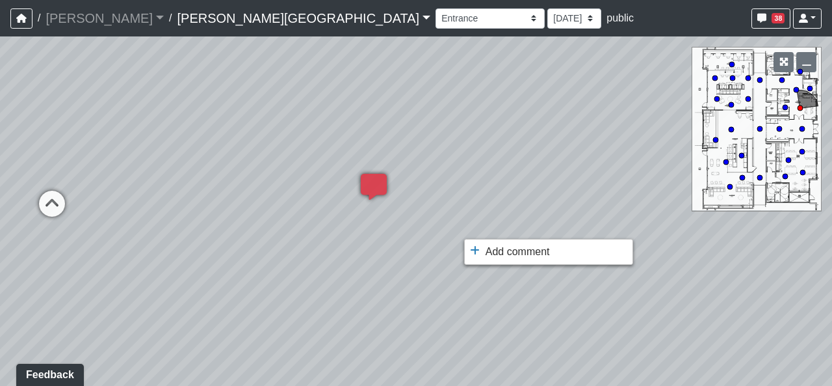
click at [485, 240] on ul "Add comment Goto open comment editor No comment permissions" at bounding box center [548, 252] width 169 height 26
click at [497, 249] on span "Add comment" at bounding box center [518, 251] width 64 height 11
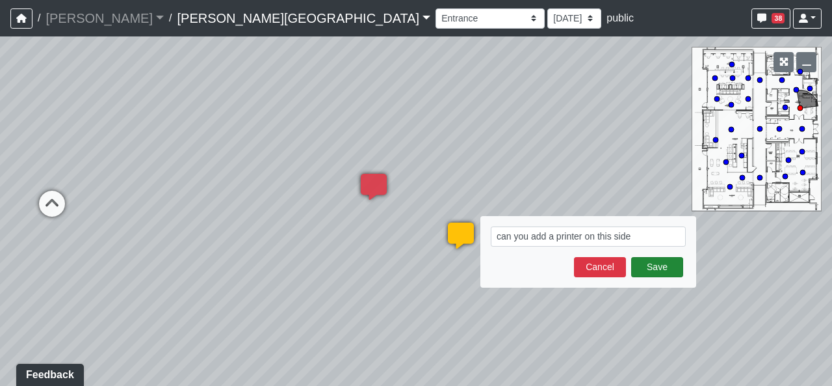
type textarea "can you add a printer on this side"
click at [654, 263] on button "Save" at bounding box center [657, 267] width 52 height 20
select select "udnqoLBp13wZWW3XLCUmeJ"
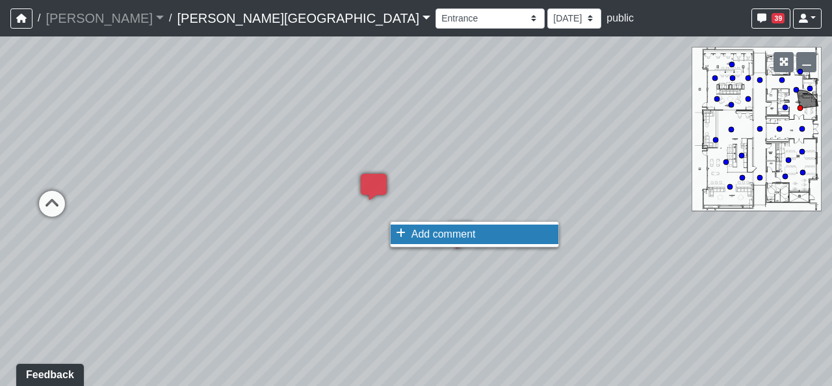
click at [425, 235] on span "Add comment" at bounding box center [444, 233] width 64 height 11
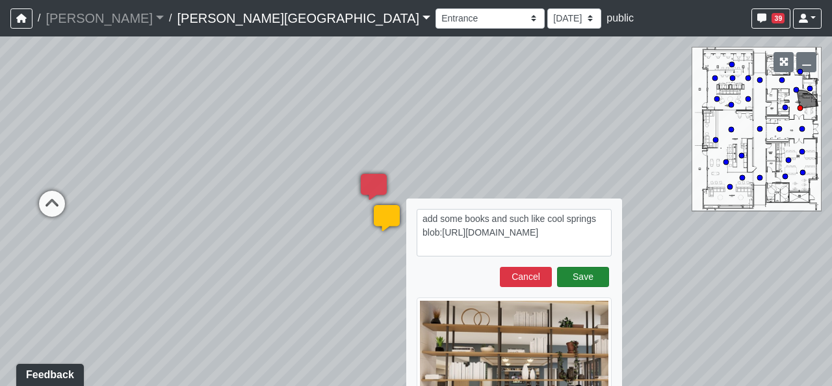
type textarea "add some books and such like cool springs blob:[URL][DOMAIN_NAME]"
click at [589, 267] on button "Save" at bounding box center [583, 277] width 52 height 20
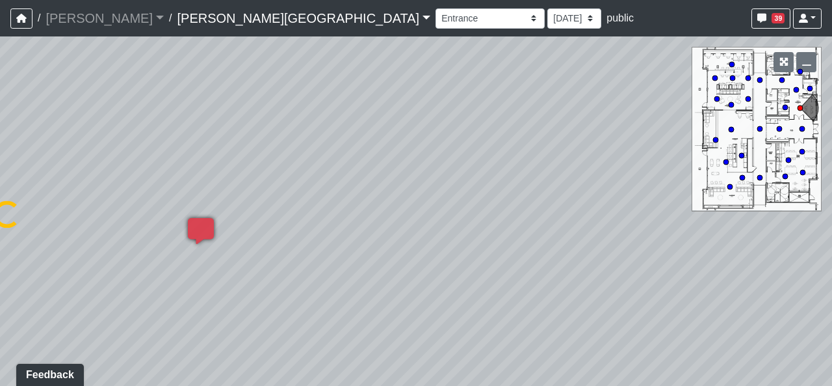
drag, startPoint x: 659, startPoint y: 280, endPoint x: 321, endPoint y: 260, distance: 338.7
click at [321, 260] on div "Loading... Hallway - Hallway 2 Loading... Entry Loading... Clubroom - Entrance …" at bounding box center [416, 210] width 832 height 349
select select "udnqoLBp13wZWW3XLCUmeJ"
drag, startPoint x: 486, startPoint y: 226, endPoint x: 419, endPoint y: 263, distance: 76.8
drag, startPoint x: 515, startPoint y: 216, endPoint x: 451, endPoint y: 318, distance: 120.4
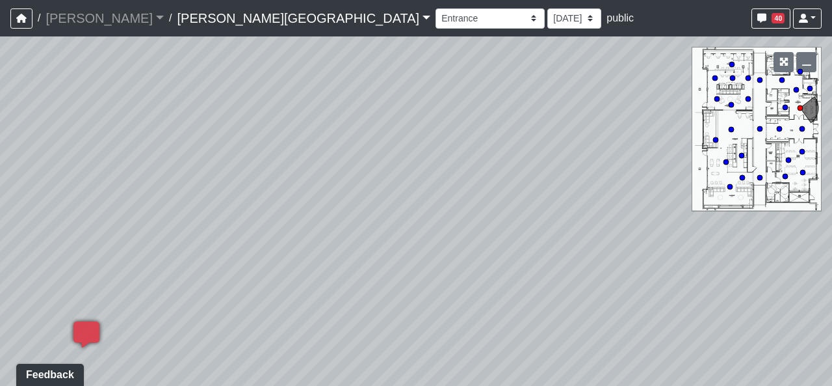
click at [451, 318] on div "Loading... Hallway - Hallway 2 Loading... Entry Loading... Clubroom - Entrance …" at bounding box center [416, 210] width 832 height 349
click at [436, 7] on div "Booths 1 Booths 2 Entry Lounge 1 Lounge 2 Lounge 3 Windows Bar Entrance Lounge …" at bounding box center [629, 18] width 386 height 25
click at [548, 23] on select "[DATE] [DATE] [DATE] [DATE] [DATE] [DATE] [DATE] [DATE] [DATE] [DATE] [DATE] [D…" at bounding box center [575, 18] width 54 height 20
select select "fkt8pdeUTBFahLiNWHT9dT"
click at [548, 8] on select "[DATE] [DATE] [DATE] [DATE] [DATE] [DATE] [DATE] [DATE] [DATE] [DATE] [DATE] [D…" at bounding box center [575, 18] width 54 height 20
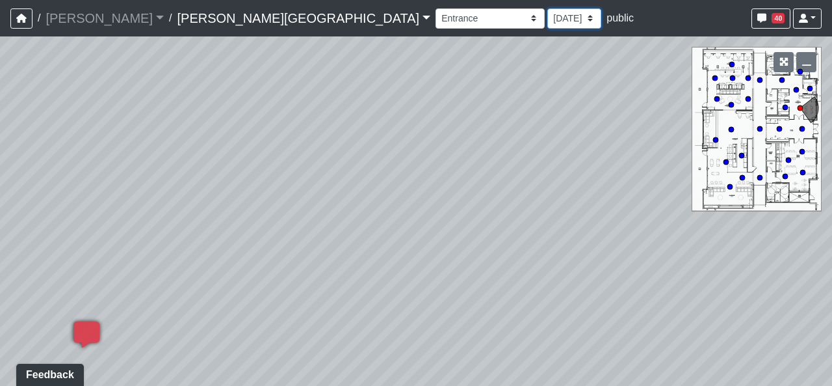
select select "udnqoLBp13wZWW3XLCUmeJ"
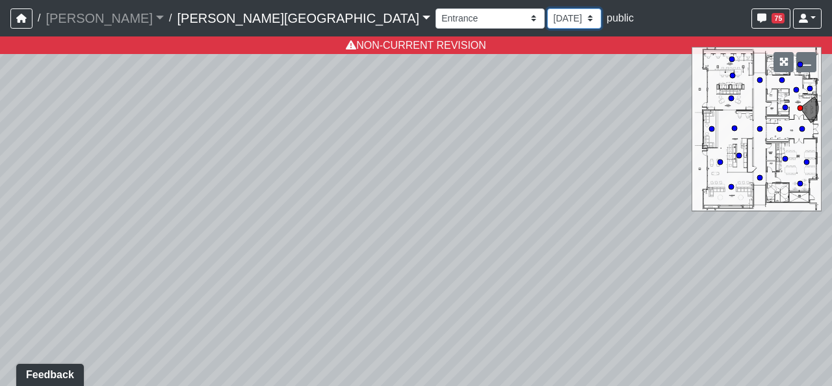
click at [548, 19] on select "[DATE] [DATE] [DATE] [DATE] [DATE] [DATE] [DATE] [DATE] [DATE] [DATE] [DATE] [D…" at bounding box center [575, 18] width 54 height 20
select select "8f1oBR6JE6ATm6Xh8T7m1r"
click at [548, 8] on select "[DATE] [DATE] [DATE] [DATE] [DATE] [DATE] [DATE] [DATE] [DATE] [DATE] [DATE] [D…" at bounding box center [575, 18] width 54 height 20
select select "udnqoLBp13wZWW3XLCUmeJ"
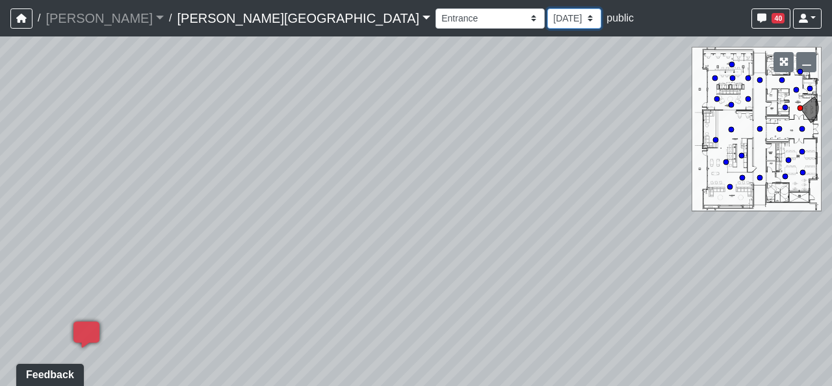
click at [548, 10] on select "[DATE] [DATE] [DATE] [DATE] [DATE] [DATE] [DATE] [DATE] [DATE] [DATE] [DATE] [D…" at bounding box center [575, 18] width 54 height 20
select select "uFs6euBHNmPeGf5nPHiJmm"
click at [548, 8] on select "[DATE] [DATE] [DATE] [DATE] [DATE] [DATE] [DATE] [DATE] [DATE] [DATE] [DATE] [D…" at bounding box center [575, 18] width 54 height 20
select select "udnqoLBp13wZWW3XLCUmeJ"
select select "uFs6euBHNmPeGf5nPHiJmm"
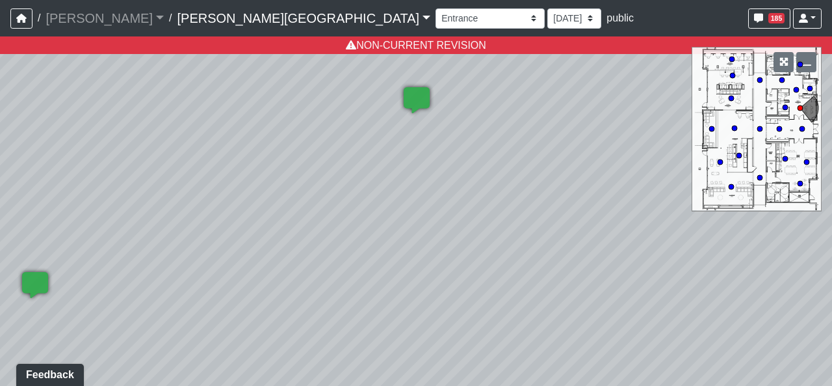
drag, startPoint x: 406, startPoint y: 179, endPoint x: 428, endPoint y: 181, distance: 22.1
click at [428, 181] on div "Loading... Hallway - Hallway 2 Loading... Entry Loading... Clubroom - Entrance …" at bounding box center [416, 210] width 832 height 349
click at [436, 31] on div "Booths 1 Booths 2 Lounge 1 Bar Entrance Lounge Main Lounge Steps Booths Entry C…" at bounding box center [629, 18] width 386 height 25
drag, startPoint x: 221, startPoint y: 42, endPoint x: 263, endPoint y: 36, distance: 42.0
click at [221, 42] on h6 "NON-CURRENT REVISION" at bounding box center [416, 45] width 832 height 18
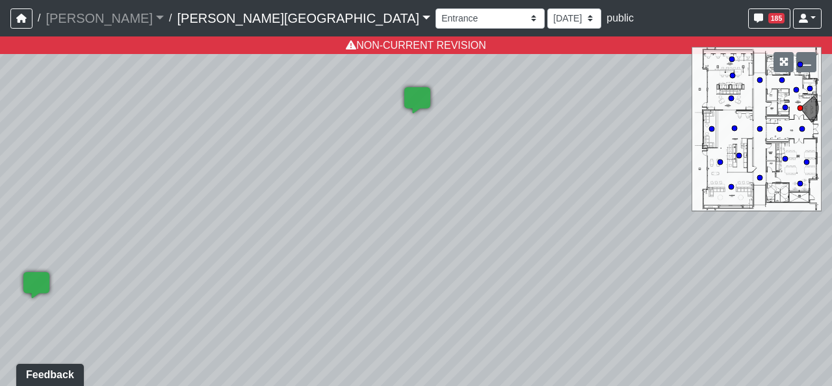
select select "udnqoLBp13wZWW3XLCUmeJ"
select select "8f1oBR6JE6ATm6Xh8T7m1r"
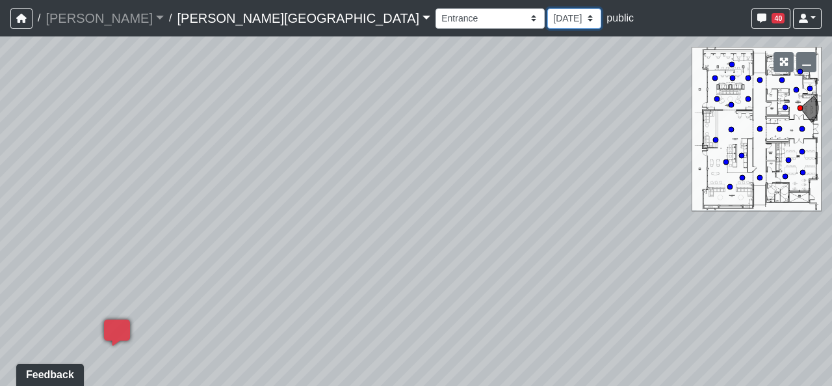
click at [548, 23] on select "[DATE] [DATE] [DATE] [DATE] [DATE] [DATE] [DATE] [DATE] [DATE] [DATE] [DATE] [D…" at bounding box center [575, 18] width 54 height 20
drag, startPoint x: 457, startPoint y: 170, endPoint x: 445, endPoint y: 176, distance: 13.4
click at [457, 170] on div "Loading... Hallway - Hallway 2 Loading... Entry Loading... Clubroom - Entrance …" at bounding box center [416, 210] width 832 height 349
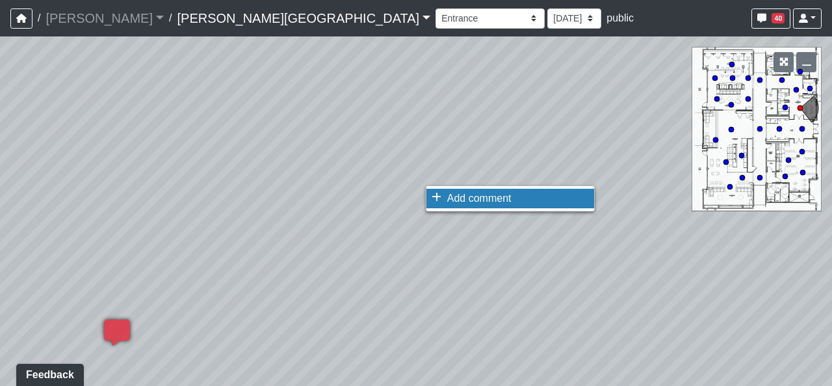
click at [434, 190] on li "Add comment" at bounding box center [511, 199] width 168 height 20
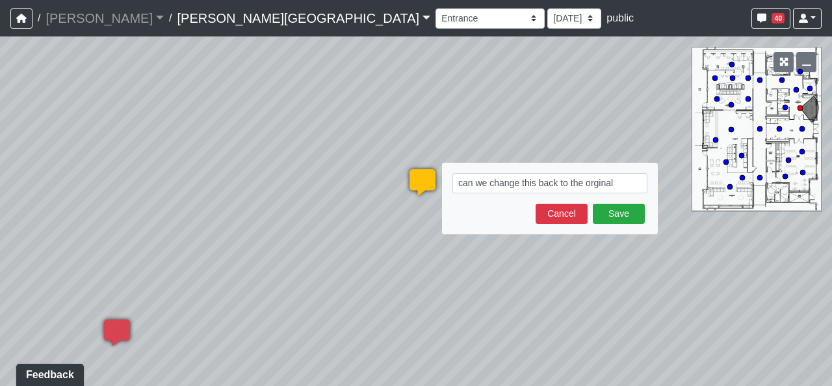
click at [600, 183] on textarea "can we change this back to the orginal" at bounding box center [550, 183] width 195 height 20
click at [594, 181] on textarea "can we change this back to the orginal" at bounding box center [550, 183] width 195 height 20
click at [621, 184] on textarea "can we change this back to the original" at bounding box center [550, 183] width 195 height 20
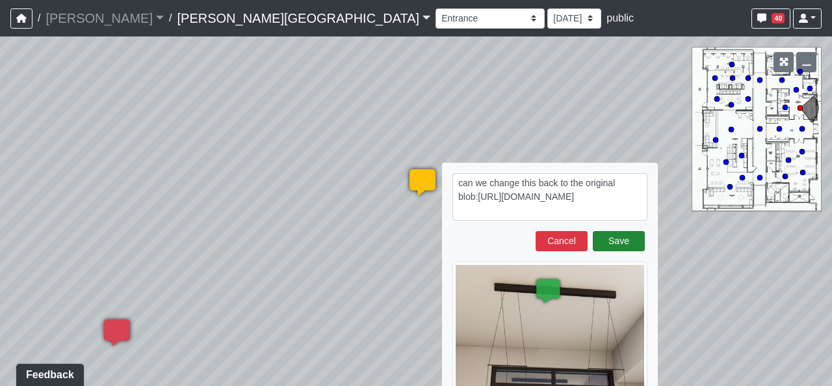
type textarea "can we change this back to the original blob:[URL][DOMAIN_NAME]"
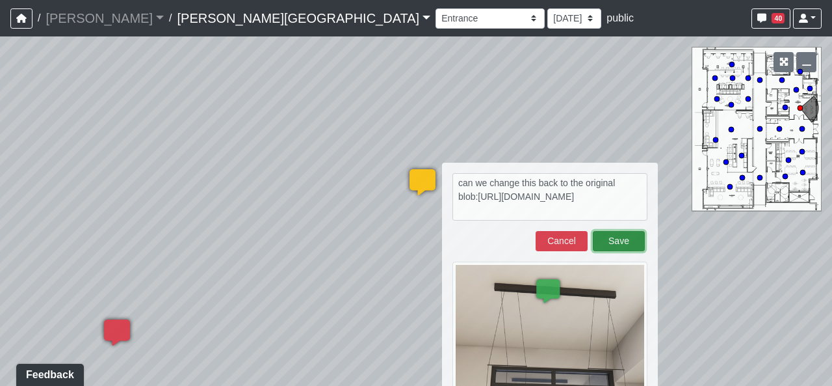
click at [623, 235] on button "Save" at bounding box center [619, 241] width 52 height 20
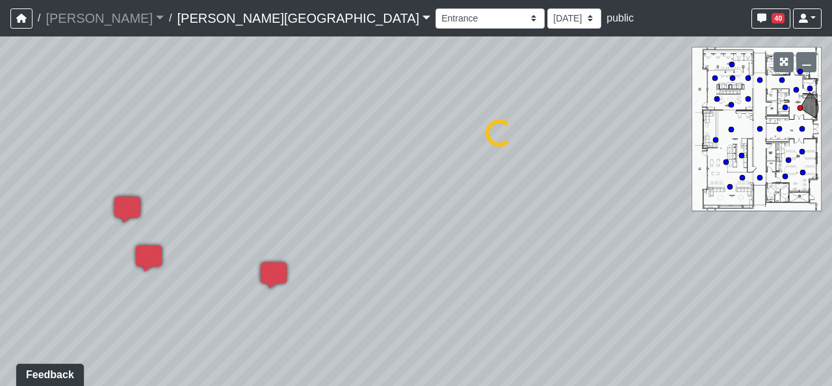
select select "udnqoLBp13wZWW3XLCUmeJ"
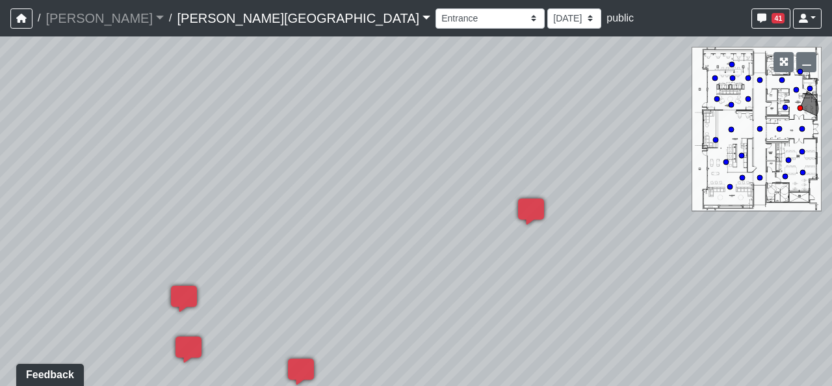
drag, startPoint x: 424, startPoint y: 295, endPoint x: 607, endPoint y: 343, distance: 189.8
click at [607, 343] on div "Loading... Hallway - Hallway 2 Loading... Entry Loading... Clubroom - Entrance …" at bounding box center [416, 210] width 832 height 349
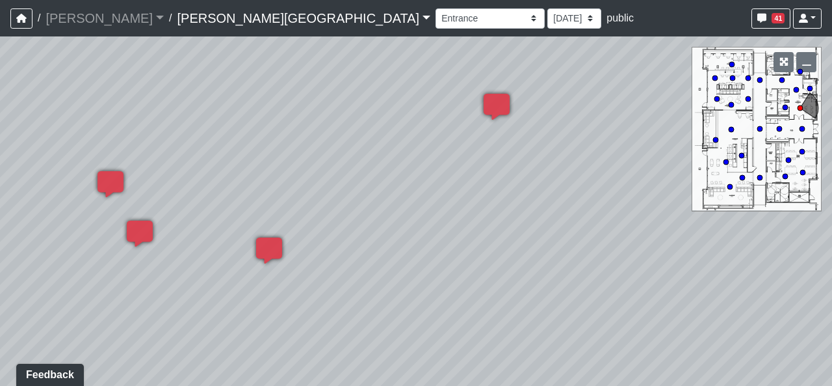
drag, startPoint x: 522, startPoint y: 340, endPoint x: 455, endPoint y: 208, distance: 148.0
click at [455, 208] on div "Loading... Hallway - Hallway 2 Loading... Entry Loading... Clubroom - Entrance …" at bounding box center [416, 210] width 832 height 349
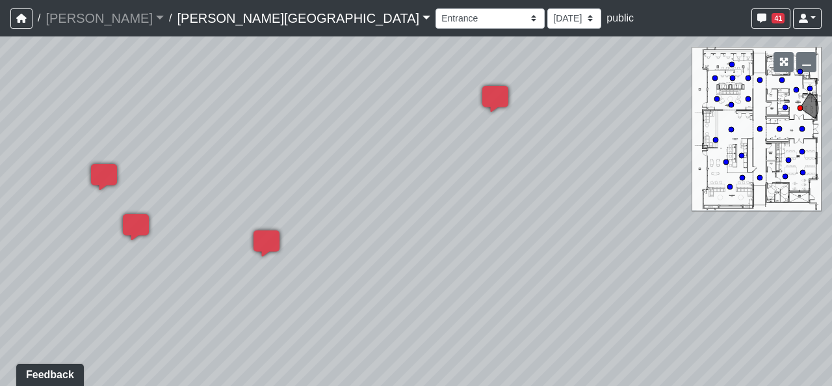
drag, startPoint x: 481, startPoint y: 325, endPoint x: 460, endPoint y: 297, distance: 35.4
click at [460, 296] on div "Loading... Hallway - Hallway 2 Loading... Entry Loading... Clubroom - Entrance …" at bounding box center [416, 210] width 832 height 349
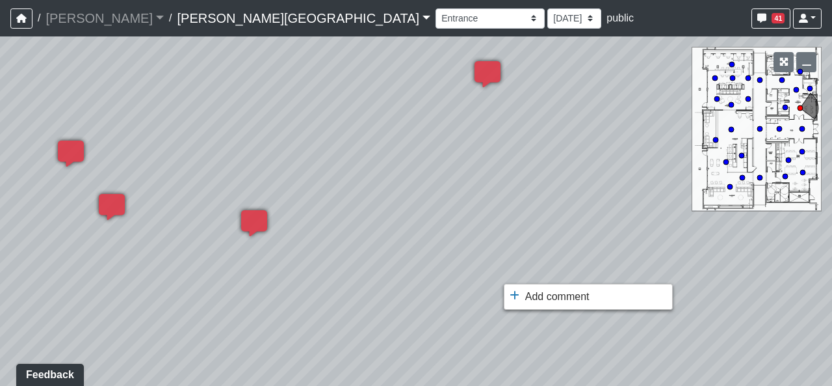
click at [525, 291] on span "Add comment" at bounding box center [557, 296] width 64 height 11
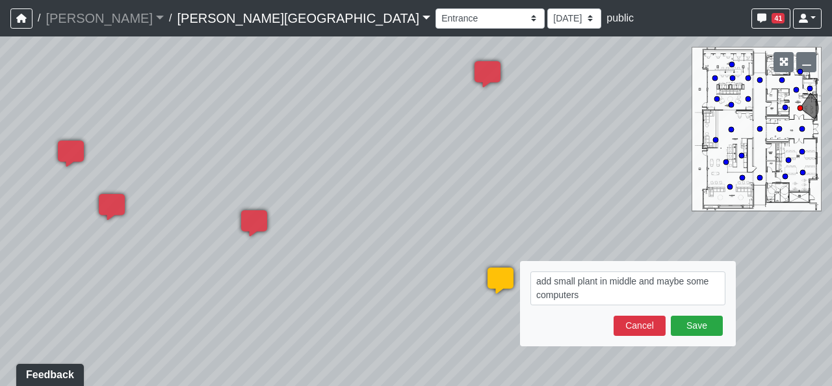
type textarea "add small plant in middle and maybe some computers?"
click at [698, 334] on button "Save" at bounding box center [697, 325] width 52 height 20
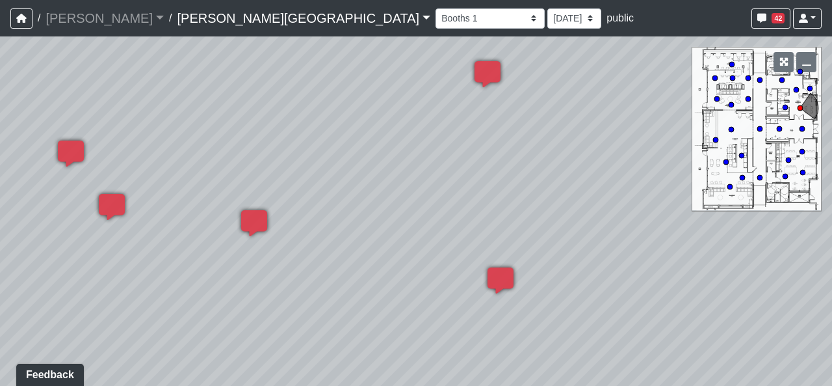
select select "udnqoLBp13wZWW3XLCUmeJ"
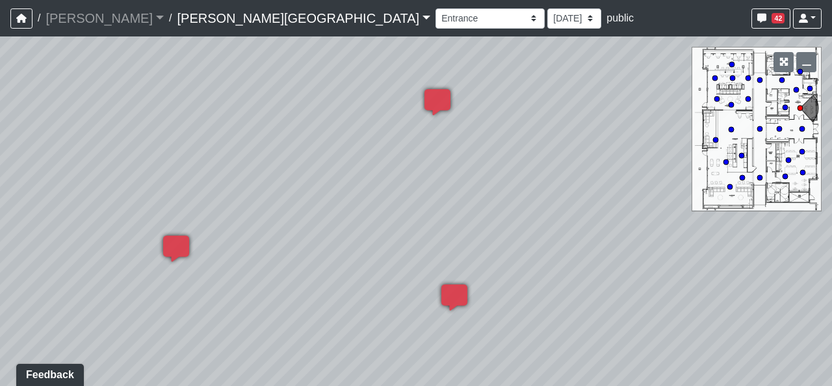
drag, startPoint x: 538, startPoint y: 291, endPoint x: 323, endPoint y: 272, distance: 215.4
click at [323, 272] on div "Loading... Hallway - Hallway 2 Loading... Entry Loading... Clubroom - Entrance …" at bounding box center [416, 210] width 832 height 349
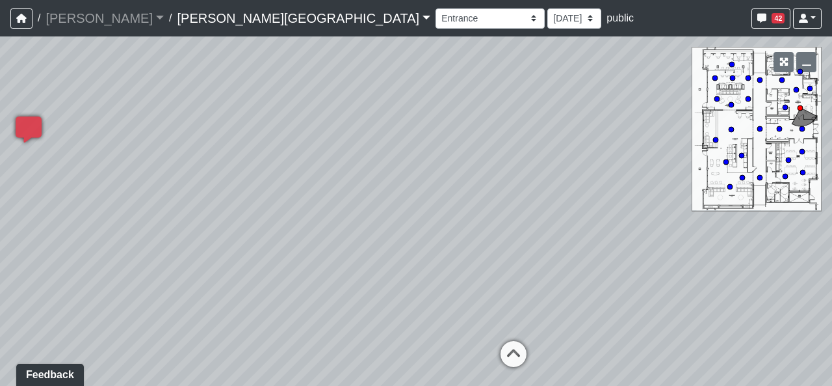
drag, startPoint x: 593, startPoint y: 157, endPoint x: 239, endPoint y: 348, distance: 402.7
click at [239, 348] on div "Loading... Hallway - Hallway 2 Loading... Entry Loading... Clubroom - Entrance …" at bounding box center [416, 210] width 832 height 349
drag, startPoint x: 240, startPoint y: 337, endPoint x: 279, endPoint y: 225, distance: 119.1
click at [278, 224] on div "Loading... Hallway - Hallway 2 Loading... Entry Loading... Clubroom - Entrance …" at bounding box center [416, 210] width 832 height 349
drag, startPoint x: 315, startPoint y: 191, endPoint x: 332, endPoint y: 156, distance: 39.3
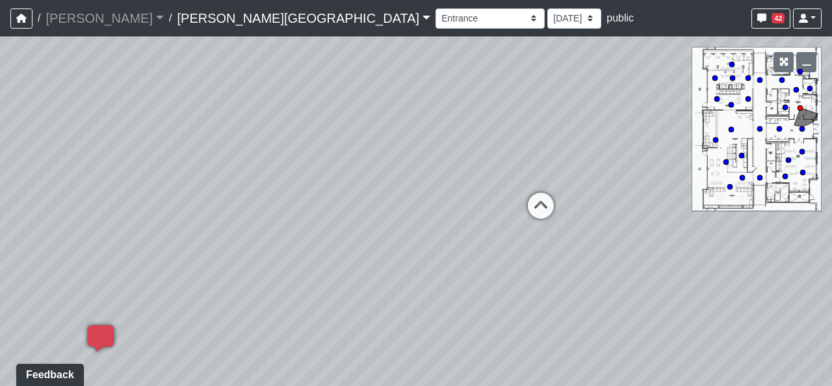
drag, startPoint x: 525, startPoint y: 282, endPoint x: 548, endPoint y: 233, distance: 53.8
click at [548, 233] on div "Loading... Hallway - Hallway 2 Loading... Entry Loading... Clubroom - Entrance …" at bounding box center [416, 210] width 832 height 349
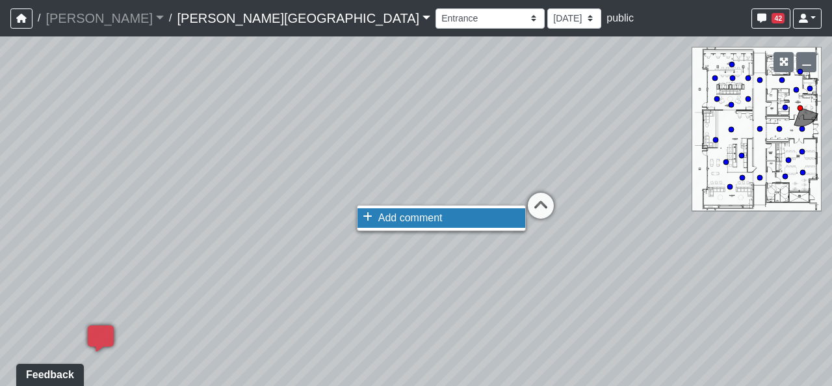
drag, startPoint x: 387, startPoint y: 212, endPoint x: 396, endPoint y: 193, distance: 20.9
click at [391, 205] on ul "Add comment Goto open comment editor No comment permissions" at bounding box center [441, 218] width 169 height 26
click at [423, 219] on span "Add comment" at bounding box center [410, 217] width 64 height 11
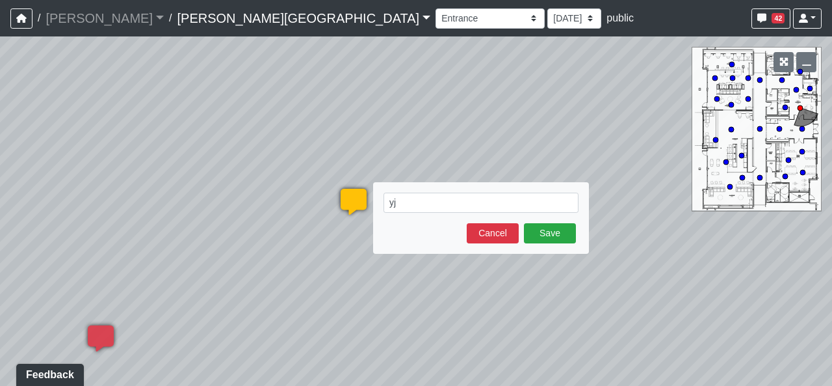
type textarea "y"
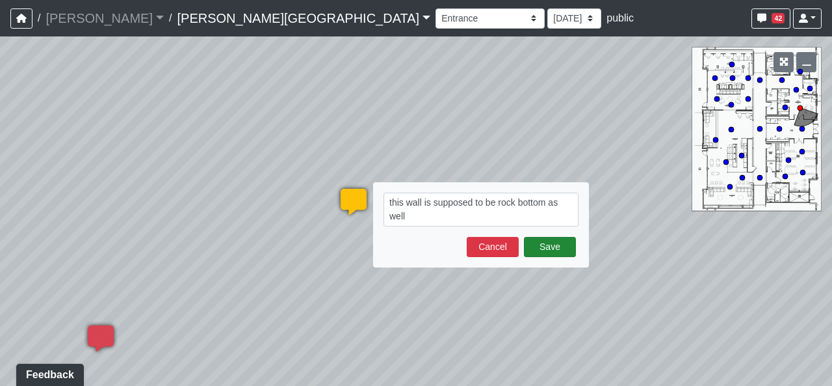
type textarea "this wall is supposed to be rock bottom as well"
click at [550, 239] on button "Save" at bounding box center [550, 247] width 52 height 20
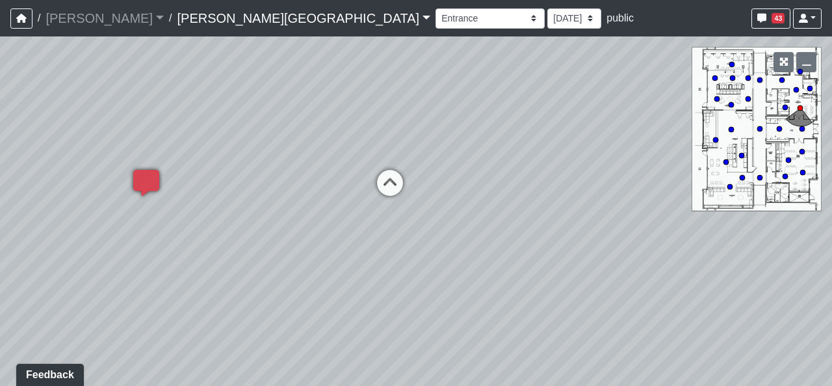
drag, startPoint x: 539, startPoint y: 298, endPoint x: 295, endPoint y: 274, distance: 245.0
click at [295, 274] on div "Loading... Hallway - Hallway 2 Loading... Entry Loading... Clubroom - Entrance …" at bounding box center [416, 210] width 832 height 349
click at [375, 185] on icon at bounding box center [384, 189] width 39 height 39
drag, startPoint x: 661, startPoint y: 345, endPoint x: 205, endPoint y: 288, distance: 460.1
click at [205, 288] on div "Loading... Hallway - Hallway 2 Loading... Entry Loading... Clubroom - Entrance …" at bounding box center [416, 210] width 832 height 349
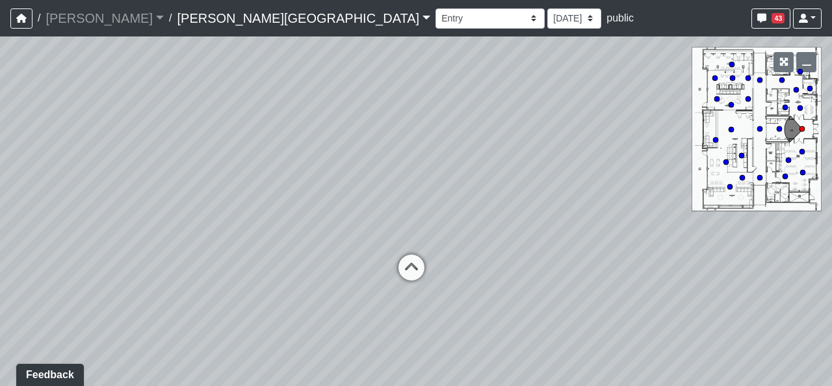
drag, startPoint x: 517, startPoint y: 235, endPoint x: 401, endPoint y: 330, distance: 149.7
click at [401, 330] on div "Loading... Hallway - Hallway 2 Loading... Entry Loading... Clubroom - Entrance …" at bounding box center [416, 210] width 832 height 349
drag, startPoint x: 496, startPoint y: 216, endPoint x: 510, endPoint y: 239, distance: 26.5
click at [510, 239] on div "Loading... Hallway - Hallway 2 Loading... Entry Loading... Clubroom - Entrance …" at bounding box center [416, 210] width 832 height 349
drag, startPoint x: 494, startPoint y: 290, endPoint x: 601, endPoint y: 306, distance: 107.8
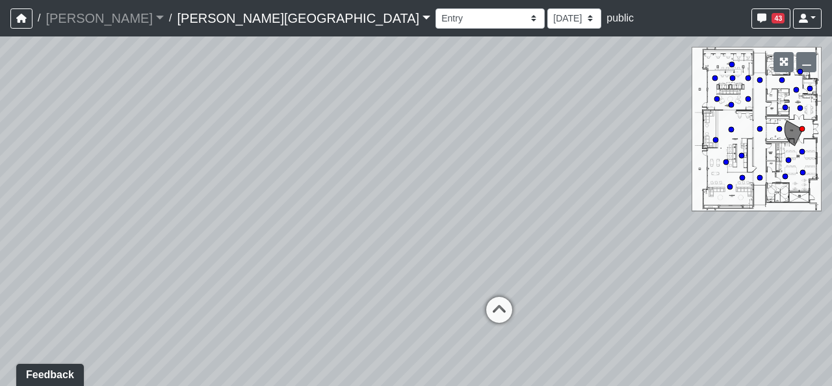
click at [605, 308] on div "Loading... Hallway - Hallway 2 Loading... Entry Loading... Clubroom - Entrance …" at bounding box center [416, 210] width 832 height 349
drag, startPoint x: 454, startPoint y: 227, endPoint x: 575, endPoint y: 230, distance: 121.6
click at [575, 230] on div "Loading... Hallway - Hallway 2 Loading... Entry Loading... Clubroom - Entrance …" at bounding box center [416, 210] width 832 height 349
drag, startPoint x: 563, startPoint y: 246, endPoint x: 637, endPoint y: 224, distance: 77.4
click at [637, 224] on div "Loading... Hallway - Hallway 2 Loading... Entry Loading... Clubroom - Entrance …" at bounding box center [416, 210] width 832 height 349
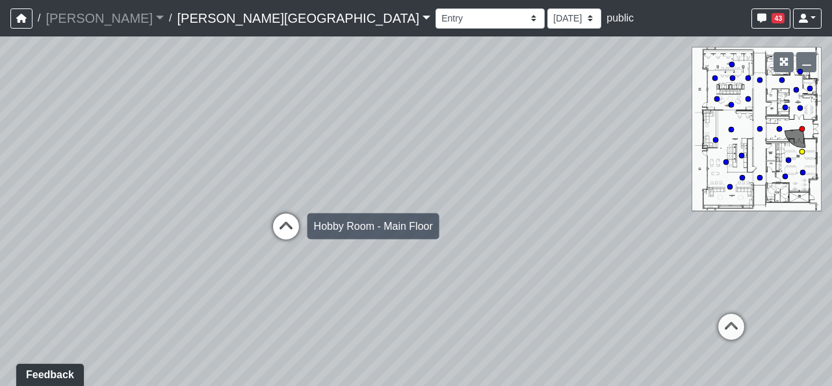
click at [285, 222] on icon at bounding box center [286, 232] width 39 height 39
select select "naw5Jj7RU1t4poM7MLn8tj"
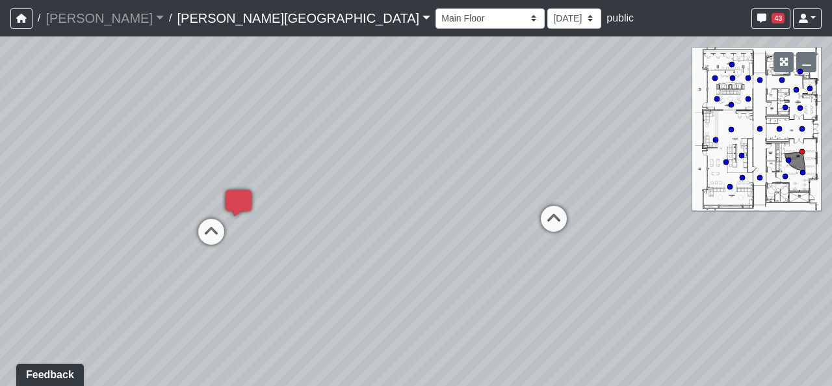
drag, startPoint x: 611, startPoint y: 301, endPoint x: 642, endPoint y: 302, distance: 31.9
click at [642, 302] on div "Loading... Hallway - Hallway 2 Loading... Entry Loading... Clubroom - Entrance …" at bounding box center [416, 210] width 832 height 349
drag, startPoint x: 181, startPoint y: 273, endPoint x: 578, endPoint y: 306, distance: 398.7
click at [566, 303] on div "Loading... Hallway - Hallway 2 Loading... Entry Loading... Clubroom - Entrance …" at bounding box center [416, 210] width 832 height 349
drag, startPoint x: 421, startPoint y: 292, endPoint x: 819, endPoint y: 271, distance: 398.5
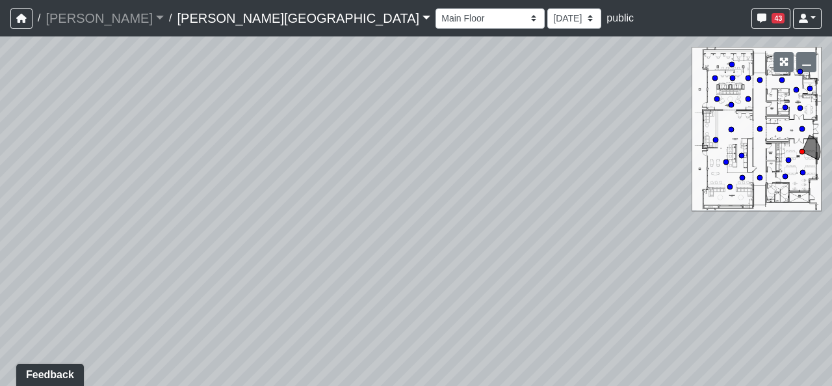
click at [819, 271] on div "Loading... Hallway - Hallway 2 Loading... Entry Loading... Clubroom - Entrance …" at bounding box center [416, 210] width 832 height 349
drag, startPoint x: 218, startPoint y: 299, endPoint x: 568, endPoint y: 264, distance: 352.3
click at [568, 264] on div "Loading... Hallway - Hallway 2 Loading... Entry Loading... Clubroom - Entrance …" at bounding box center [416, 210] width 832 height 349
drag, startPoint x: 382, startPoint y: 311, endPoint x: 622, endPoint y: 346, distance: 242.4
click at [622, 346] on div "Loading... Hallway - Hallway 2 Loading... Entry Loading... Clubroom - Entrance …" at bounding box center [416, 210] width 832 height 349
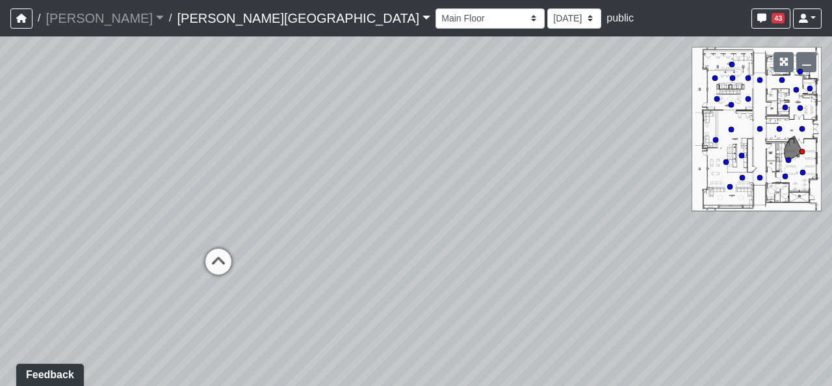
drag, startPoint x: 202, startPoint y: 301, endPoint x: 445, endPoint y: 283, distance: 243.9
click at [445, 283] on div "Loading... Hallway - Hallway 2 Loading... Entry Loading... Clubroom - Entrance …" at bounding box center [416, 210] width 832 height 349
drag, startPoint x: 196, startPoint y: 332, endPoint x: 549, endPoint y: 321, distance: 353.3
click at [549, 321] on div "Loading... Hallway - Hallway 2 Loading... Entry Loading... Clubroom - Entrance …" at bounding box center [416, 210] width 832 height 349
drag, startPoint x: 254, startPoint y: 326, endPoint x: 181, endPoint y: 226, distance: 124.2
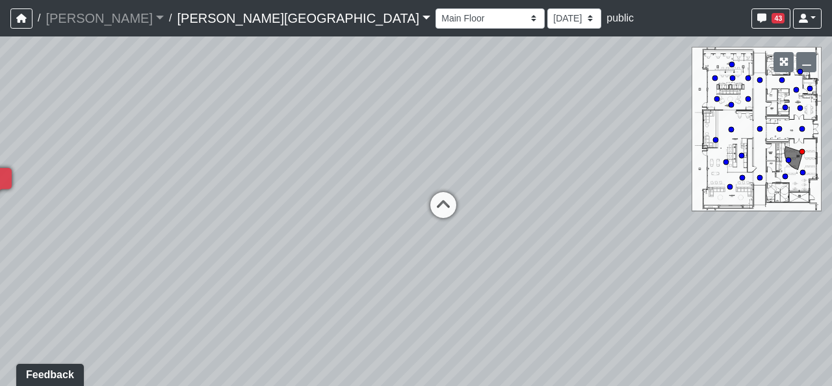
click at [181, 226] on div "Loading... Hallway - Hallway 2 Loading... Entry Loading... Clubroom - Entrance …" at bounding box center [416, 210] width 832 height 349
drag, startPoint x: 443, startPoint y: 261, endPoint x: 271, endPoint y: 276, distance: 173.6
click at [271, 276] on div "Loading... Hallway - Hallway 2 Loading... Entry Loading... Clubroom - Entrance …" at bounding box center [416, 210] width 832 height 349
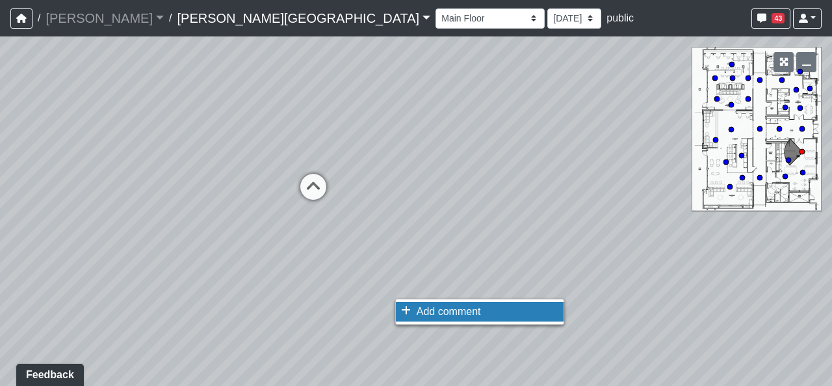
click at [460, 308] on span "Add comment" at bounding box center [449, 311] width 64 height 11
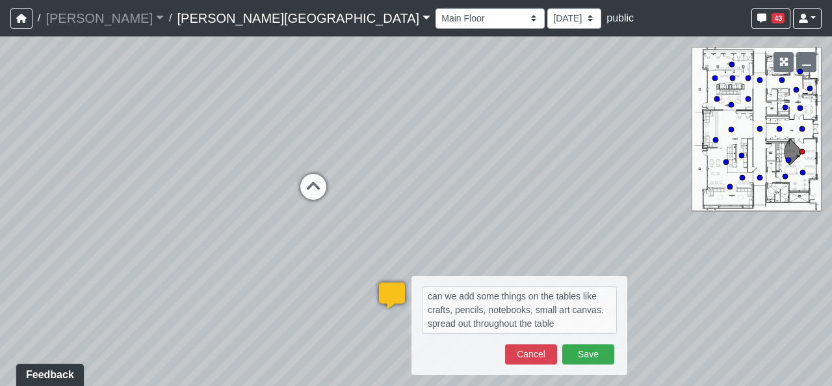
type textarea "can we add some things on the tables like crafts, pencils, notebooks, small art…"
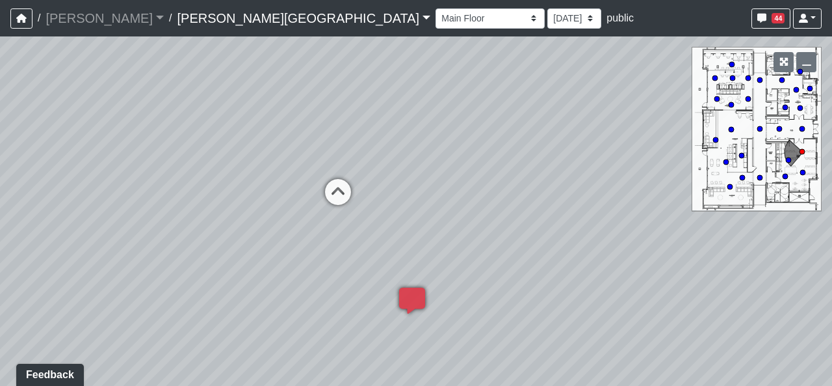
drag, startPoint x: 436, startPoint y: 228, endPoint x: 661, endPoint y: 259, distance: 227.7
click at [641, 251] on div "Loading... Hallway - Hallway 2 Loading... Entry Loading... Clubroom - Entrance …" at bounding box center [416, 210] width 832 height 349
drag, startPoint x: 217, startPoint y: 288, endPoint x: 522, endPoint y: 291, distance: 304.3
click at [522, 291] on div "Loading... Hallway - Hallway 2 Loading... Entry Loading... Clubroom - Entrance …" at bounding box center [416, 210] width 832 height 349
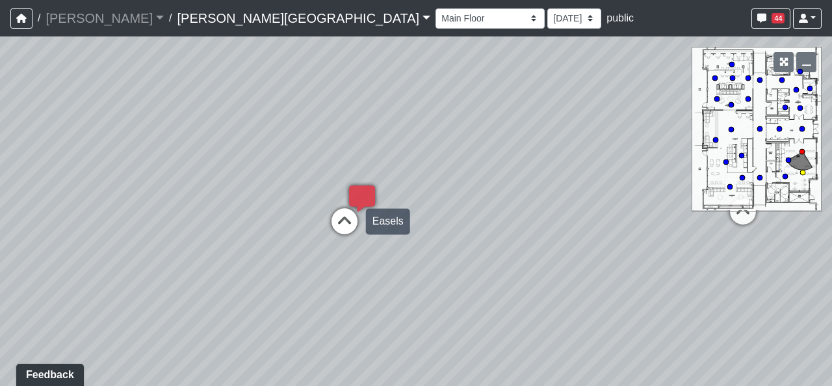
click at [346, 228] on icon at bounding box center [344, 227] width 39 height 39
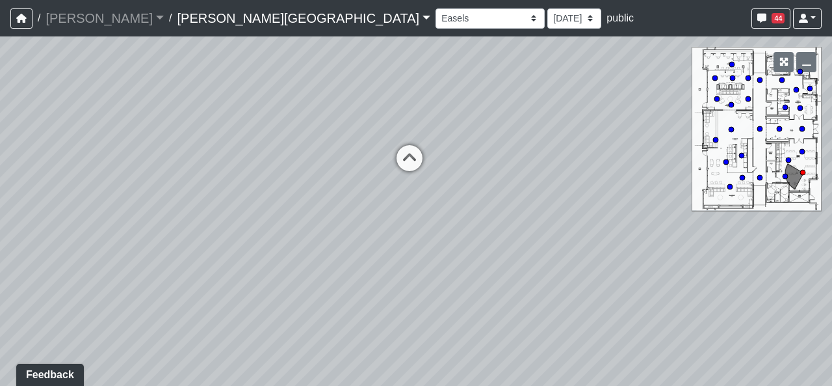
drag, startPoint x: 476, startPoint y: 283, endPoint x: 49, endPoint y: 211, distance: 432.5
click at [48, 211] on div "Loading... Hallway - Hallway 2 Loading... Entry Loading... Clubroom - Entrance …" at bounding box center [416, 210] width 832 height 349
drag, startPoint x: 56, startPoint y: 214, endPoint x: 494, endPoint y: 179, distance: 439.7
click at [492, 179] on div "Loading... Hallway - Hallway 2 Loading... Entry Loading... Clubroom - Entrance …" at bounding box center [416, 210] width 832 height 349
drag, startPoint x: 235, startPoint y: 220, endPoint x: 594, endPoint y: 214, distance: 359.0
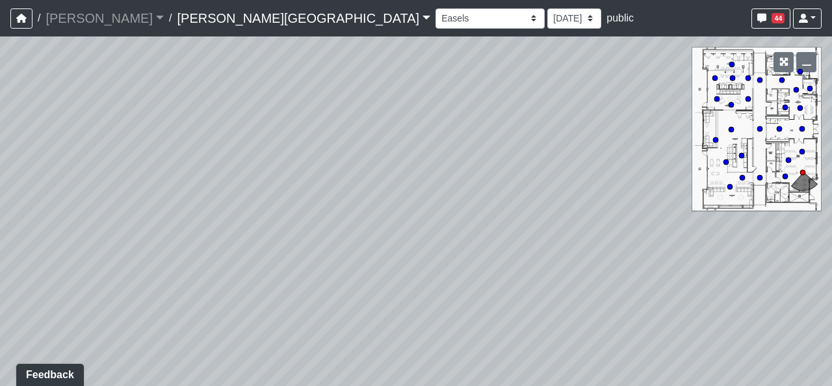
click at [594, 214] on div "Loading... Hallway - Hallway 2 Loading... Entry Loading... Clubroom - Entrance …" at bounding box center [416, 210] width 832 height 349
drag, startPoint x: 589, startPoint y: 284, endPoint x: 67, endPoint y: 224, distance: 525.6
click at [178, 243] on div "Loading... Hallway - Hallway 2 Loading... Entry Loading... Clubroom - Entrance …" at bounding box center [416, 210] width 832 height 349
drag, startPoint x: 492, startPoint y: 225, endPoint x: 437, endPoint y: 262, distance: 66.0
click at [442, 289] on div "Loading... Hallway - Hallway 2 Loading... Entry Loading... Clubroom - Entrance …" at bounding box center [416, 210] width 832 height 349
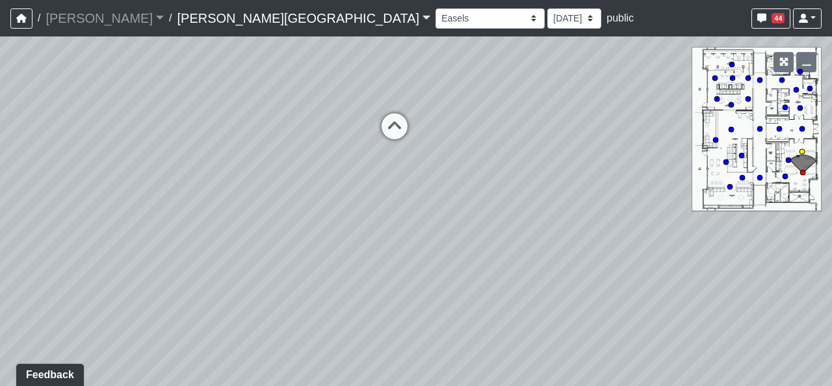
click at [401, 140] on icon at bounding box center [394, 132] width 39 height 39
select select "naw5Jj7RU1t4poM7MLn8tj"
drag, startPoint x: 445, startPoint y: 220, endPoint x: 546, endPoint y: 221, distance: 100.2
click at [546, 221] on div "Loading... Hallway - Hallway 2 Loading... Entry Loading... Clubroom - Entrance …" at bounding box center [416, 210] width 832 height 349
drag, startPoint x: 406, startPoint y: 178, endPoint x: 213, endPoint y: 322, distance: 240.2
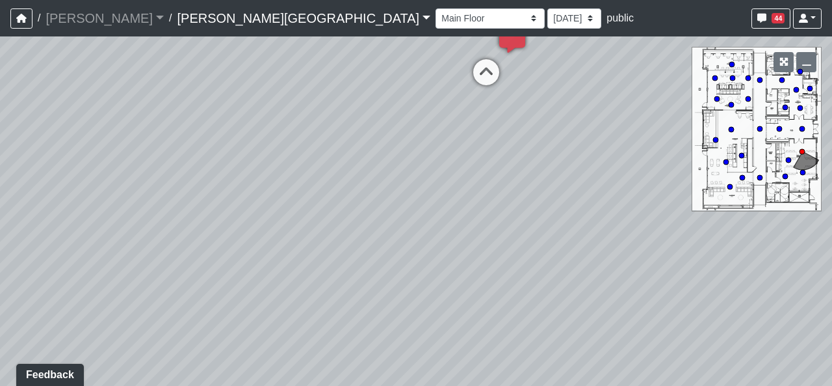
click at [212, 323] on div "Loading... Hallway - Hallway 2 Loading... Entry Loading... Clubroom - Entrance …" at bounding box center [416, 210] width 832 height 349
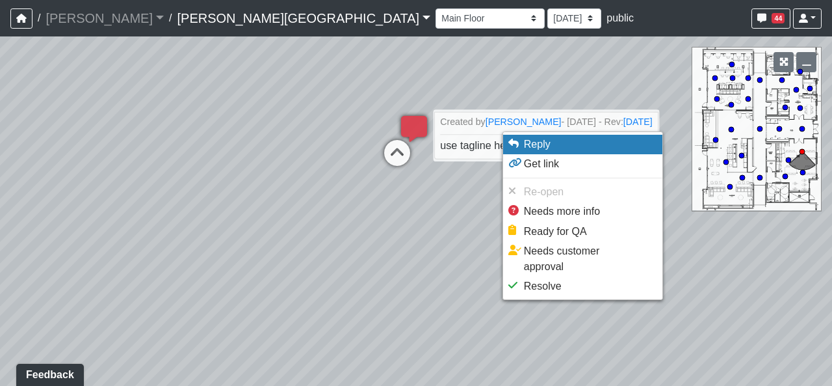
click at [544, 147] on span "Reply" at bounding box center [537, 144] width 27 height 11
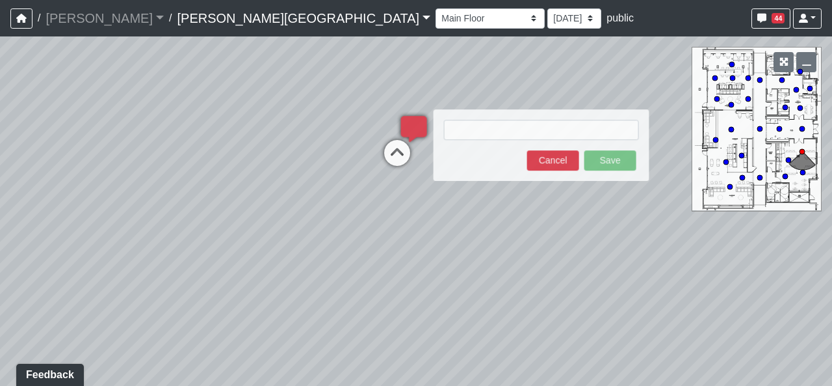
type textarea "d"
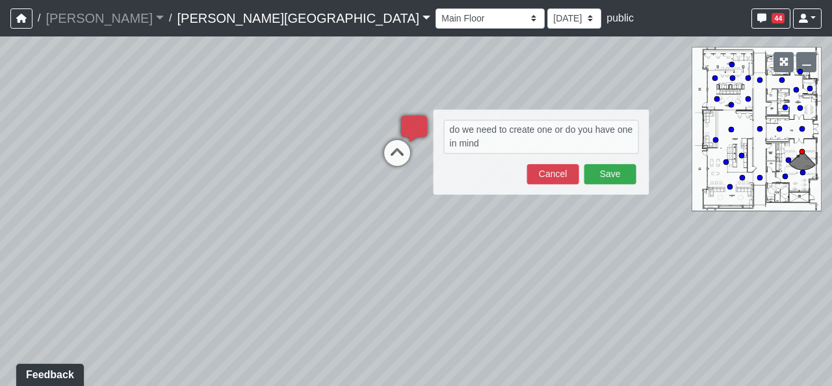
type textarea "do we need to create one or do you have one in mind?"
click at [592, 165] on button "Save" at bounding box center [611, 174] width 52 height 20
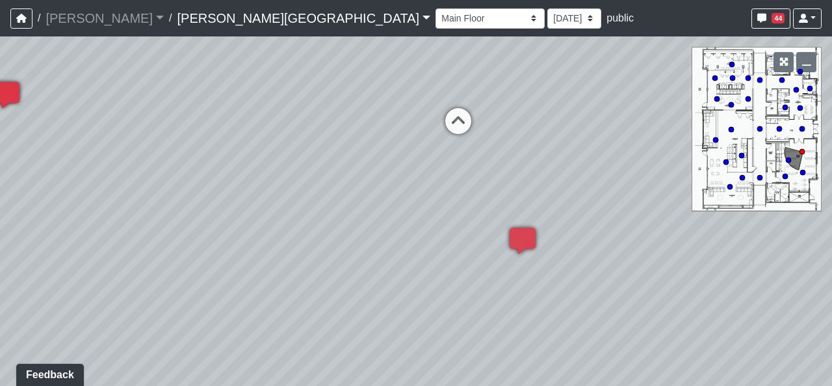
drag, startPoint x: 607, startPoint y: 189, endPoint x: 215, endPoint y: 169, distance: 392.6
click at [215, 168] on div "Loading... Hallway - Hallway 2 Loading... Entry Loading... Clubroom - Entrance …" at bounding box center [416, 210] width 832 height 349
click at [450, 116] on icon at bounding box center [458, 128] width 39 height 39
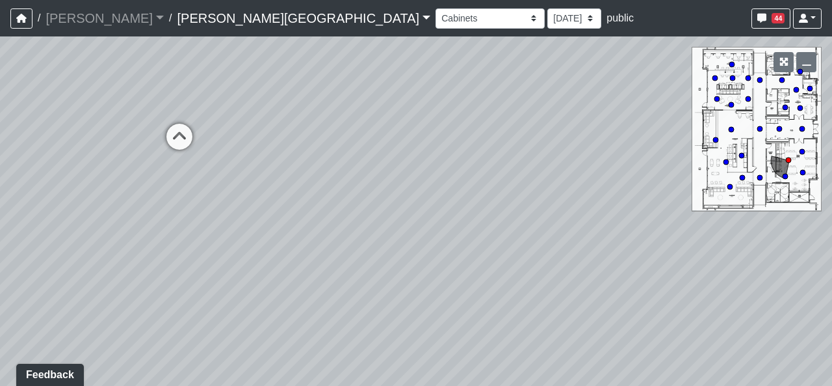
drag, startPoint x: 388, startPoint y: 209, endPoint x: 404, endPoint y: 212, distance: 15.8
click at [404, 212] on div "Loading... Hallway - Hallway 2 Loading... Entry Loading... Clubroom - Entrance …" at bounding box center [416, 210] width 832 height 349
click at [174, 136] on icon at bounding box center [184, 143] width 39 height 39
drag, startPoint x: 522, startPoint y: 180, endPoint x: 420, endPoint y: 177, distance: 102.1
click at [412, 195] on div "Loading... Hallway - Hallway 2 Loading... Entry Loading... Clubroom - Entrance …" at bounding box center [416, 210] width 832 height 349
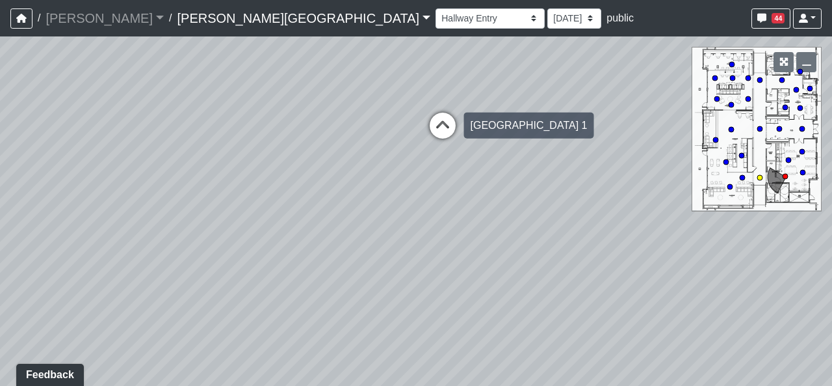
click at [430, 124] on icon at bounding box center [442, 131] width 39 height 39
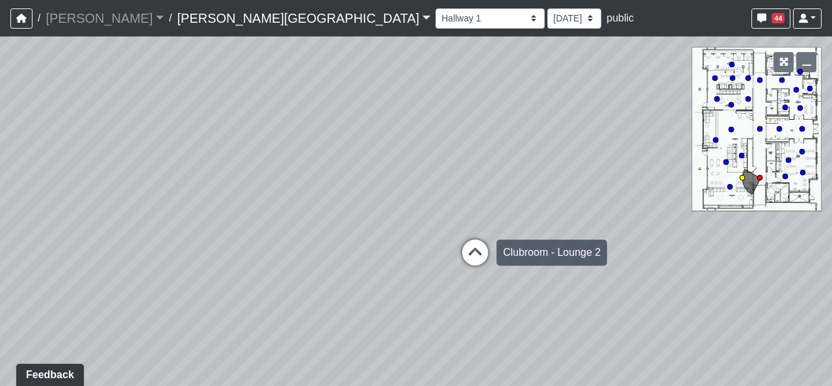
click at [472, 266] on icon at bounding box center [475, 258] width 39 height 39
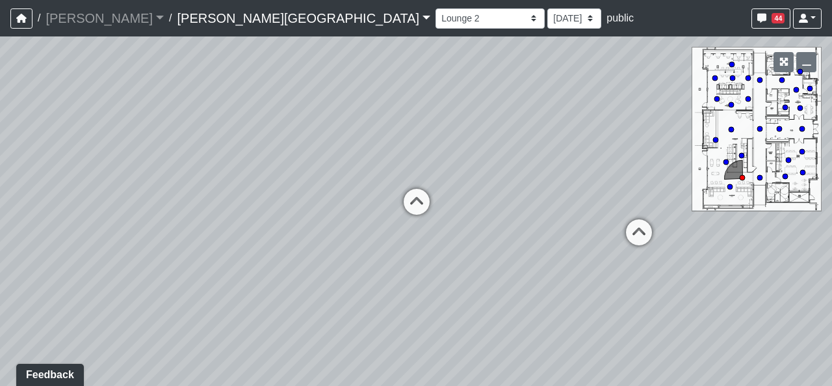
drag, startPoint x: 579, startPoint y: 252, endPoint x: 163, endPoint y: 236, distance: 416.5
click at [163, 236] on div "Loading... Hallway - Hallway 2 Loading... Entry Loading... Clubroom - Entrance …" at bounding box center [416, 210] width 832 height 349
drag, startPoint x: 655, startPoint y: 185, endPoint x: 304, endPoint y: 226, distance: 353.6
click at [302, 226] on div "Loading... Hallway - Hallway 2 Loading... Entry Loading... Clubroom - Entrance …" at bounding box center [416, 210] width 832 height 349
drag, startPoint x: 696, startPoint y: 256, endPoint x: 725, endPoint y: 233, distance: 36.7
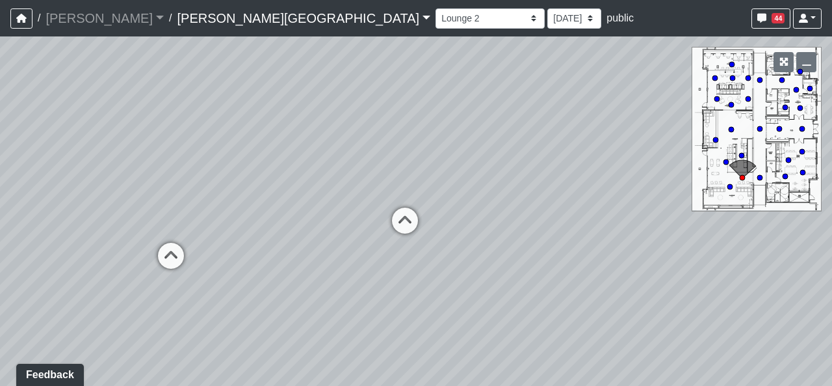
click at [725, 233] on div "Loading... Hallway - Hallway 2 Loading... Entry Loading... Clubroom - Entrance …" at bounding box center [416, 210] width 832 height 349
click at [404, 212] on icon at bounding box center [408, 226] width 39 height 39
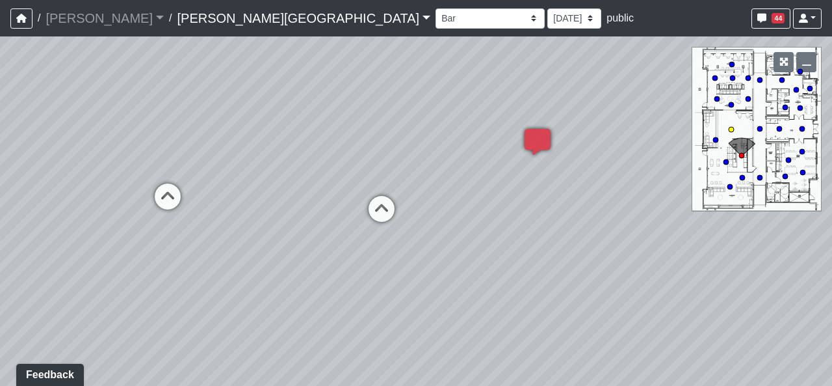
click at [374, 206] on icon at bounding box center [381, 215] width 39 height 39
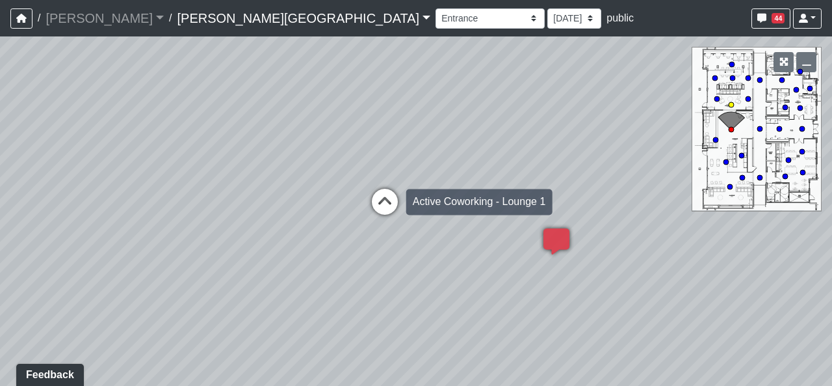
click at [377, 194] on icon at bounding box center [384, 208] width 39 height 39
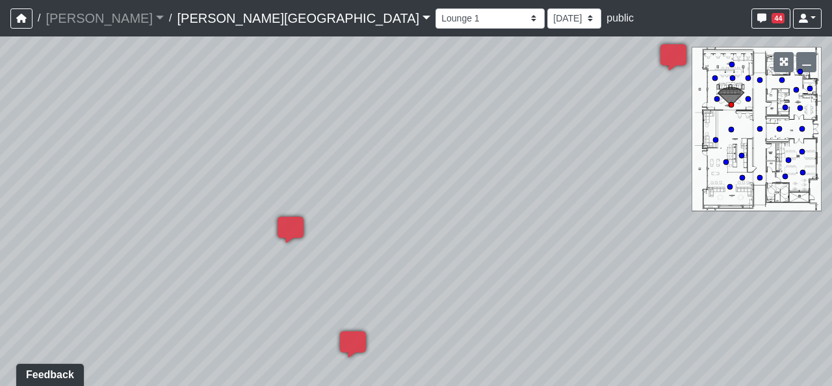
drag, startPoint x: 324, startPoint y: 187, endPoint x: 474, endPoint y: 198, distance: 150.0
click at [468, 196] on div "Loading... Hallway - Hallway 2 Loading... Entry Loading... Clubroom - Entrance …" at bounding box center [416, 210] width 832 height 349
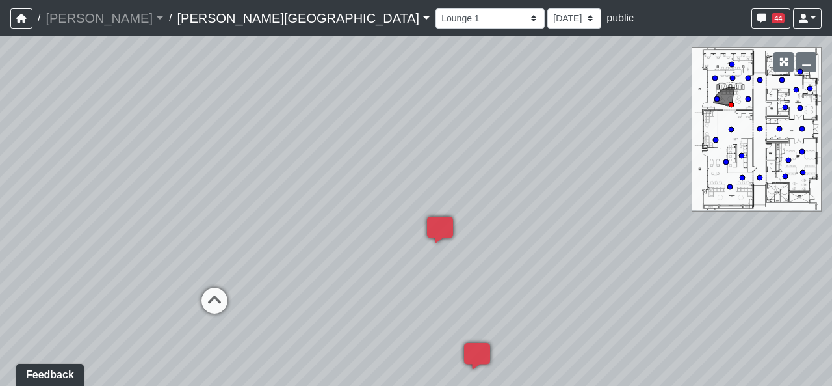
click at [204, 280] on div "Loading... Hallway - Hallway 2 Loading... Entry Loading... Clubroom - Entrance …" at bounding box center [416, 210] width 832 height 349
click at [209, 286] on div "Loading... Lounge 3" at bounding box center [214, 300] width 39 height 39
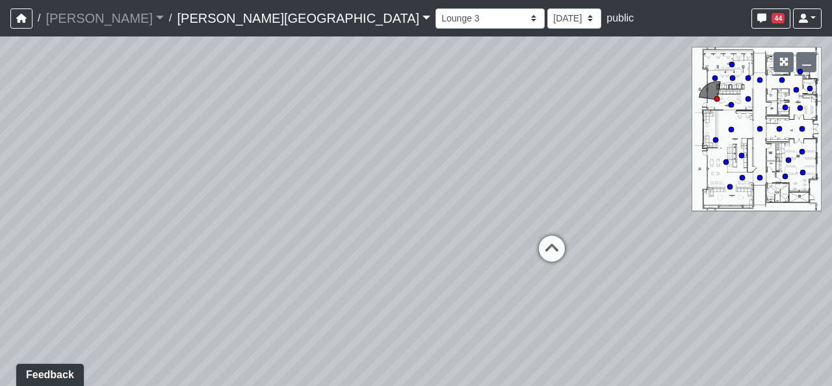
drag, startPoint x: 598, startPoint y: 241, endPoint x: 443, endPoint y: 239, distance: 155.4
click at [431, 239] on div "Loading... Hallway - Hallway 2 Loading... Entry Loading... Clubroom - Entrance …" at bounding box center [416, 210] width 832 height 349
click at [548, 254] on icon at bounding box center [552, 254] width 39 height 39
drag, startPoint x: 701, startPoint y: 251, endPoint x: 202, endPoint y: 207, distance: 501.3
click at [202, 207] on div "Loading... Hallway - Hallway 2 Loading... Entry Loading... Clubroom - Entrance …" at bounding box center [416, 210] width 832 height 349
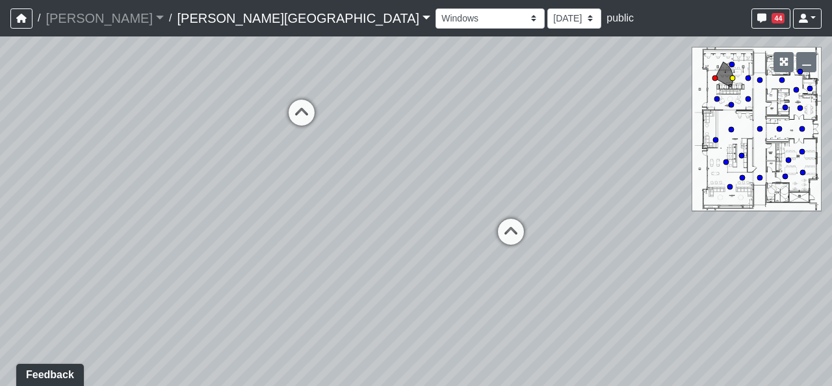
drag, startPoint x: 533, startPoint y: 168, endPoint x: 423, endPoint y: 308, distance: 176.9
click at [424, 306] on div "Loading... Hallway - Hallway 2 Loading... Entry Loading... Clubroom - Entrance …" at bounding box center [416, 210] width 832 height 349
drag, startPoint x: 482, startPoint y: 239, endPoint x: 436, endPoint y: 192, distance: 65.8
click at [466, 246] on div "Loading... Hallway - Hallway 2 Loading... Entry Loading... Clubroom - Entrance …" at bounding box center [416, 210] width 832 height 349
click at [548, 10] on select "[DATE] [DATE] [DATE] [DATE] [DATE] [DATE] [DATE] [DATE] [DATE] [DATE] [DATE] [D…" at bounding box center [575, 18] width 54 height 20
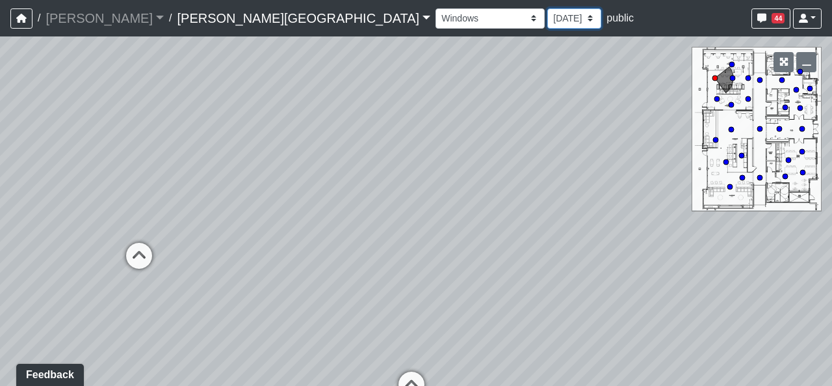
click at [548, 22] on select "[DATE] [DATE] [DATE] [DATE] [DATE] [DATE] [DATE] [DATE] [DATE] [DATE] [DATE] [D…" at bounding box center [575, 18] width 54 height 20
drag, startPoint x: 308, startPoint y: 212, endPoint x: 378, endPoint y: 205, distance: 70.6
click at [378, 205] on div "Loading... Hallway - Hallway 2 Loading... Entry Loading... Clubroom - Entrance …" at bounding box center [416, 210] width 832 height 349
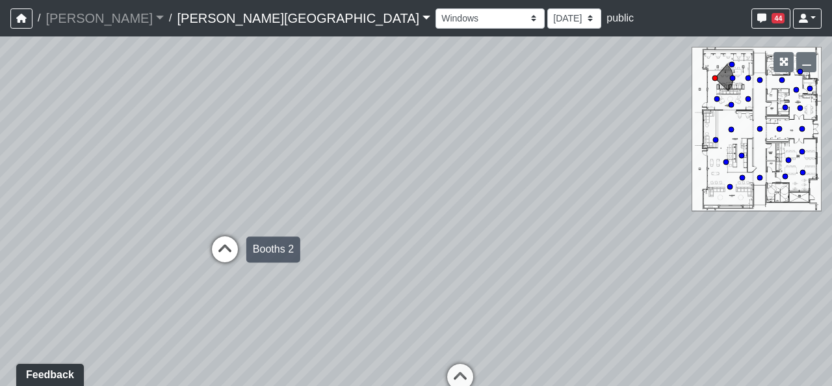
drag, startPoint x: 248, startPoint y: 241, endPoint x: 230, endPoint y: 247, distance: 18.7
click at [247, 241] on div "Loading... Hallway - Hallway 2 Loading... Entry Loading... Clubroom - Entrance …" at bounding box center [416, 210] width 832 height 349
click at [224, 249] on icon at bounding box center [224, 256] width 39 height 39
select select "71qBYD1UnnMVF4BEBvD55H"
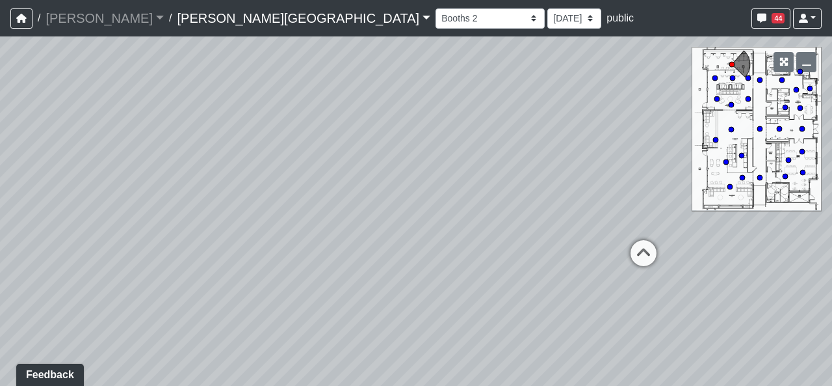
drag, startPoint x: 519, startPoint y: 301, endPoint x: 122, endPoint y: 256, distance: 399.3
click at [122, 256] on div "Loading... Hallway - Hallway 2 Loading... Entry Loading... Clubroom - Entrance …" at bounding box center [416, 210] width 832 height 349
drag, startPoint x: 444, startPoint y: 182, endPoint x: 406, endPoint y: 316, distance: 139.2
click at [406, 316] on div "Loading... Hallway - Hallway 2 Loading... Entry Loading... Clubroom - Entrance …" at bounding box center [416, 210] width 832 height 349
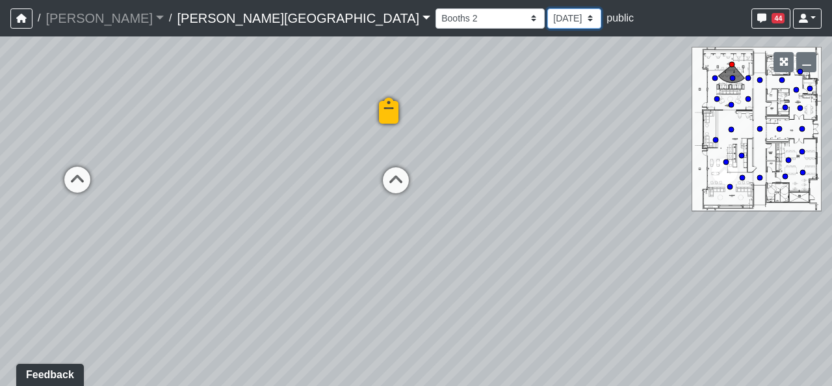
click at [548, 21] on select "[DATE] [DATE] [DATE] [DATE] [DATE] [DATE] [DATE] [DATE] [DATE] [DATE] [DATE] [D…" at bounding box center [575, 18] width 54 height 20
select select "uFs6euBHNmPeGf5nPHiJmm"
click at [548, 8] on select "[DATE] [DATE] [DATE] [DATE] [DATE] [DATE] [DATE] [DATE] [DATE] [DATE] [DATE] [D…" at bounding box center [575, 18] width 54 height 20
select select "71qBYD1UnnMVF4BEBvD55H"
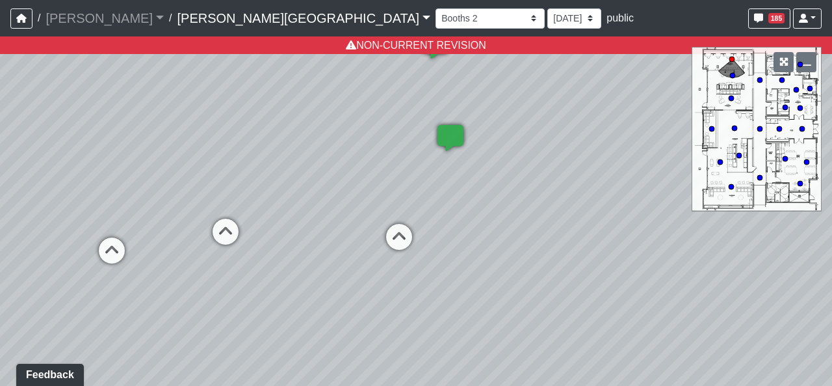
drag, startPoint x: 449, startPoint y: 171, endPoint x: 450, endPoint y: 188, distance: 17.0
click at [450, 188] on div "Loading... Hallway - Hallway 2 Loading... Entry Loading... Clubroom - Entrance …" at bounding box center [416, 210] width 832 height 349
click at [548, 17] on select "[DATE] [DATE] [DATE] [DATE] [DATE] [DATE] [DATE] [DATE] [DATE] [DATE] [DATE] [D…" at bounding box center [575, 18] width 54 height 20
select select "8f1oBR6JE6ATm6Xh8T7m1r"
click at [548, 8] on select "[DATE] [DATE] [DATE] [DATE] [DATE] [DATE] [DATE] [DATE] [DATE] [DATE] [DATE] [D…" at bounding box center [575, 18] width 54 height 20
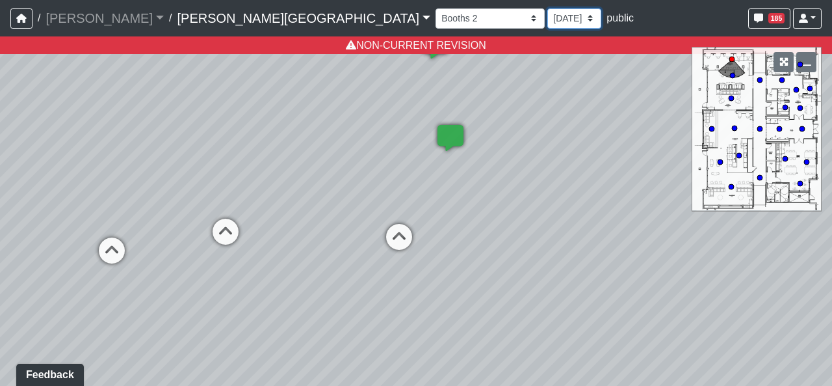
select select "71qBYD1UnnMVF4BEBvD55H"
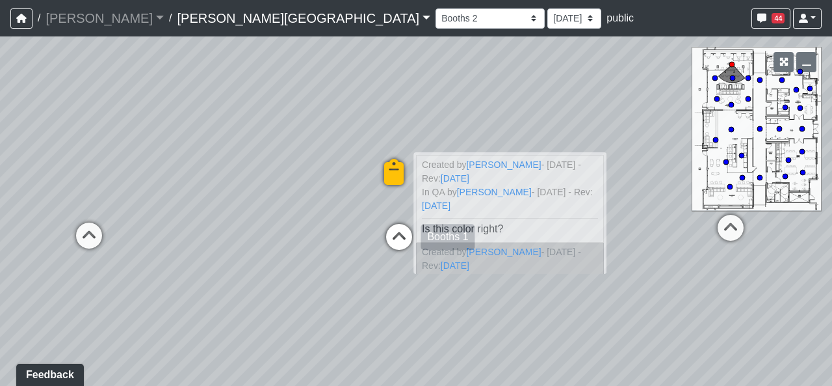
drag, startPoint x: 401, startPoint y: 158, endPoint x: 404, endPoint y: 220, distance: 62.5
click at [0, 36] on div "Loading... Booths 1 Loading... Entry Loading... Windows Loading... Created by […" at bounding box center [0, 36] width 0 height 0
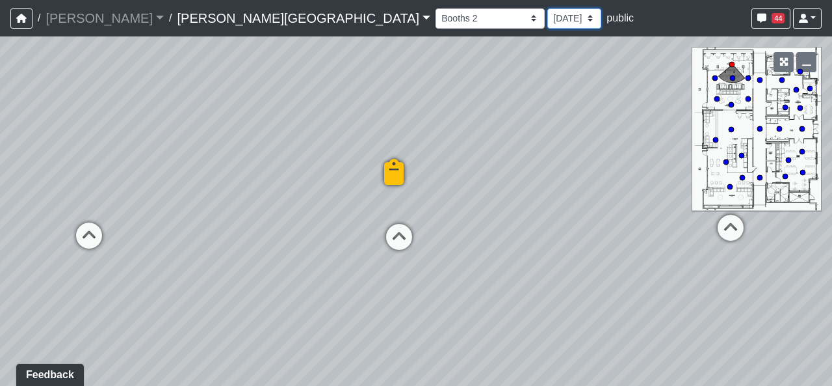
click at [548, 18] on select "[DATE] [DATE] [DATE] [DATE] [DATE] [DATE] [DATE] [DATE] [DATE] [DATE] [DATE] [D…" at bounding box center [575, 18] width 54 height 20
select select "uFs6euBHNmPeGf5nPHiJmm"
click at [548, 8] on select "[DATE] [DATE] [DATE] [DATE] [DATE] [DATE] [DATE] [DATE] [DATE] [DATE] [DATE] [D…" at bounding box center [575, 18] width 54 height 20
select select "71qBYD1UnnMVF4BEBvD55H"
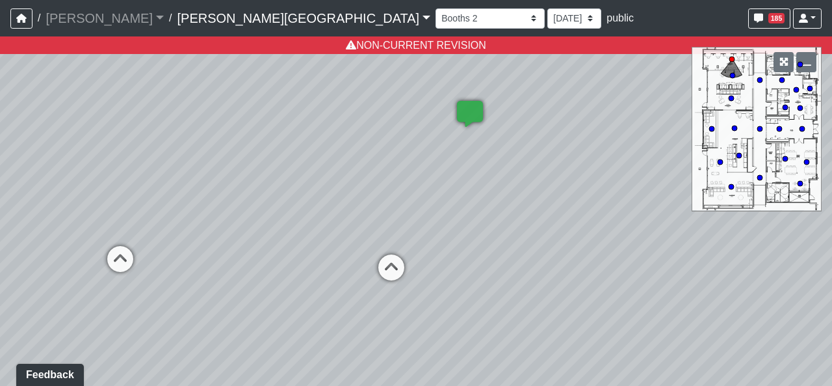
drag, startPoint x: 360, startPoint y: 140, endPoint x: 361, endPoint y: 159, distance: 18.9
click at [361, 159] on div "Loading... Hallway - Hallway 2 Loading... Entry Loading... Clubroom - Entrance …" at bounding box center [416, 210] width 832 height 349
click at [548, 22] on select "[DATE] [DATE] [DATE] [DATE] [DATE] [DATE] [DATE] [DATE] [DATE] [DATE] [DATE] [D…" at bounding box center [575, 18] width 54 height 20
select select "8f1oBR6JE6ATm6Xh8T7m1r"
click at [548, 8] on select "[DATE] [DATE] [DATE] [DATE] [DATE] [DATE] [DATE] [DATE] [DATE] [DATE] [DATE] [D…" at bounding box center [575, 18] width 54 height 20
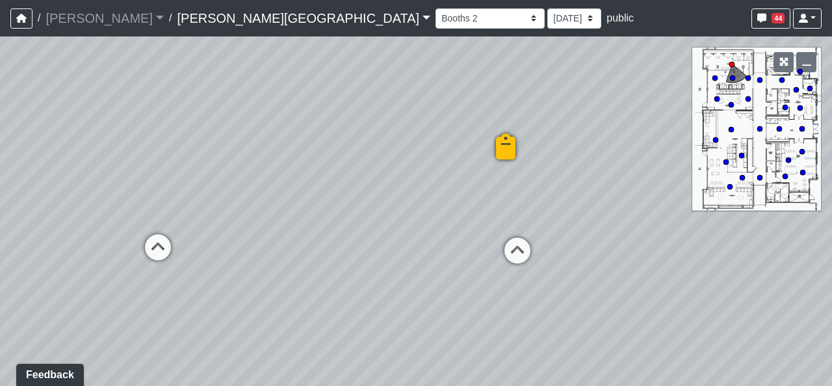
drag, startPoint x: 342, startPoint y: 231, endPoint x: 509, endPoint y: 211, distance: 167.8
click at [509, 211] on div "Loading... Hallway - Hallway 2 Loading... Entry Loading... Clubroom - Entrance …" at bounding box center [416, 210] width 832 height 349
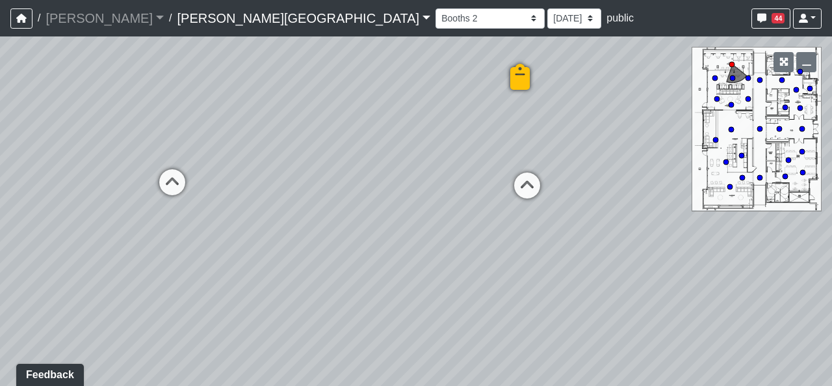
drag, startPoint x: 295, startPoint y: 271, endPoint x: 308, endPoint y: 201, distance: 70.8
click at [308, 201] on div "Loading... Hallway - Hallway 2 Loading... Entry Loading... Clubroom - Entrance …" at bounding box center [416, 210] width 832 height 349
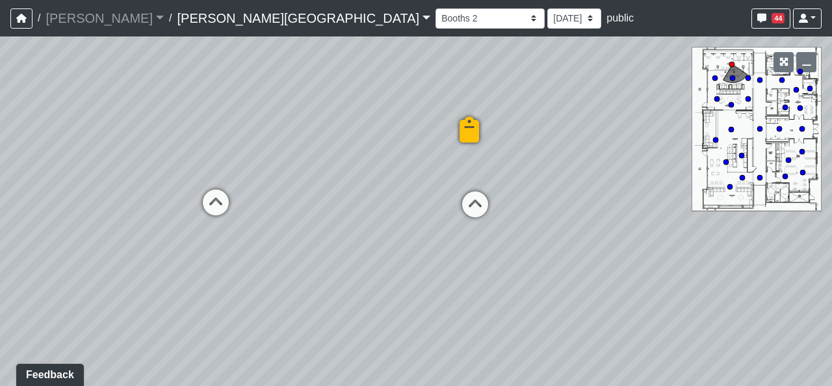
drag, startPoint x: 362, startPoint y: 242, endPoint x: 333, endPoint y: 255, distance: 32.0
click at [333, 255] on div "Loading... Hallway - Hallway 2 Loading... Entry Loading... Clubroom - Entrance …" at bounding box center [416, 210] width 832 height 349
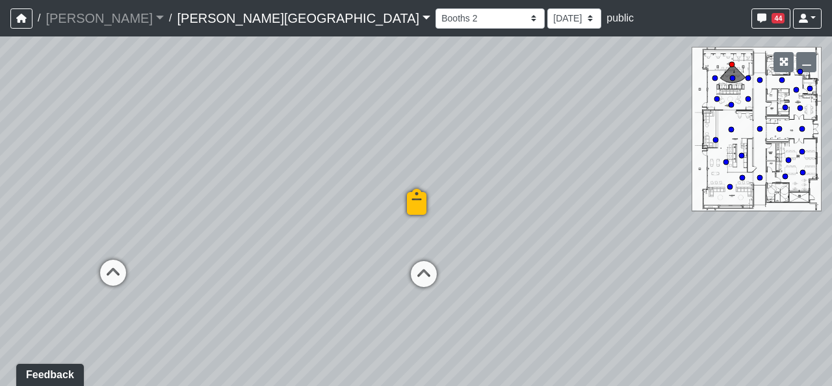
drag, startPoint x: 364, startPoint y: 262, endPoint x: 275, endPoint y: 352, distance: 126.0
click at [274, 352] on div "Loading... Hallway - Hallway 2 Loading... Entry Loading... Clubroom - Entrance …" at bounding box center [416, 210] width 832 height 349
drag, startPoint x: 360, startPoint y: 174, endPoint x: 336, endPoint y: 322, distance: 150.3
click at [336, 322] on div "Loading... Hallway - Hallway 2 Loading... Entry Loading... Clubroom - Entrance …" at bounding box center [416, 210] width 832 height 349
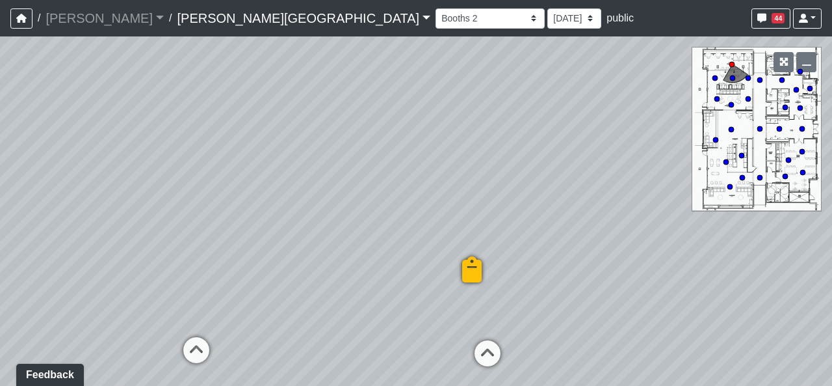
drag, startPoint x: 302, startPoint y: 240, endPoint x: 442, endPoint y: 160, distance: 161.1
click at [449, 150] on div "Loading... Hallway - Hallway 2 Loading... Entry Loading... Clubroom - Entrance …" at bounding box center [416, 210] width 832 height 349
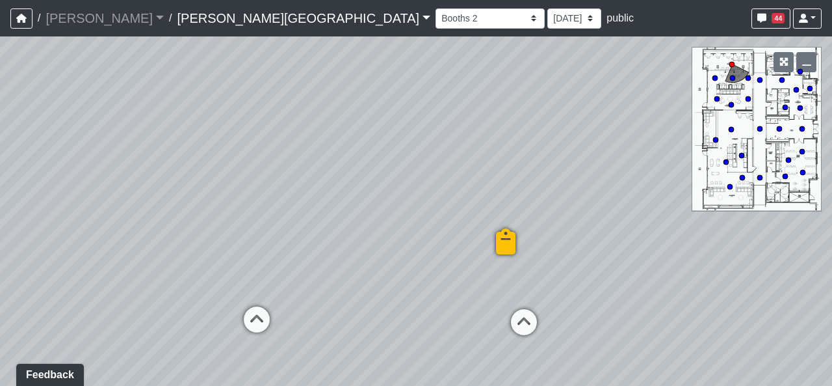
drag, startPoint x: 336, startPoint y: 292, endPoint x: 374, endPoint y: 205, distance: 94.6
click at [374, 206] on div "Loading... Hallway - Hallway 2 Loading... Entry Loading... Clubroom - Entrance …" at bounding box center [416, 210] width 832 height 349
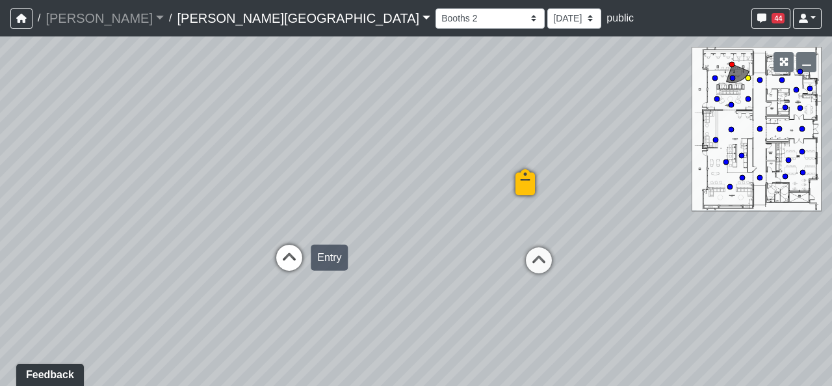
click at [294, 249] on icon at bounding box center [289, 264] width 39 height 39
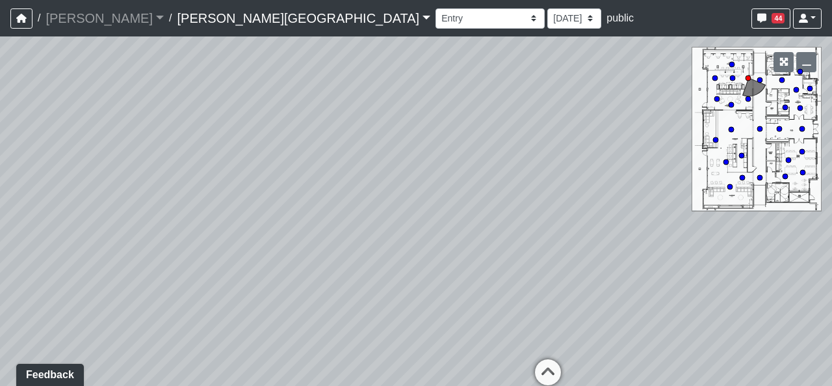
drag, startPoint x: 435, startPoint y: 297, endPoint x: 535, endPoint y: 246, distance: 112.3
click at [535, 246] on div "Loading... Hallway - Hallway 2 Loading... Entry Loading... Clubroom - Entrance …" at bounding box center [416, 210] width 832 height 349
click at [625, 350] on icon at bounding box center [626, 340] width 39 height 39
drag, startPoint x: 747, startPoint y: 337, endPoint x: 188, endPoint y: 295, distance: 560.2
click at [134, 308] on div "Loading... Hallway - Hallway 2 Loading... Entry Loading... Clubroom - Entrance …" at bounding box center [416, 210] width 832 height 349
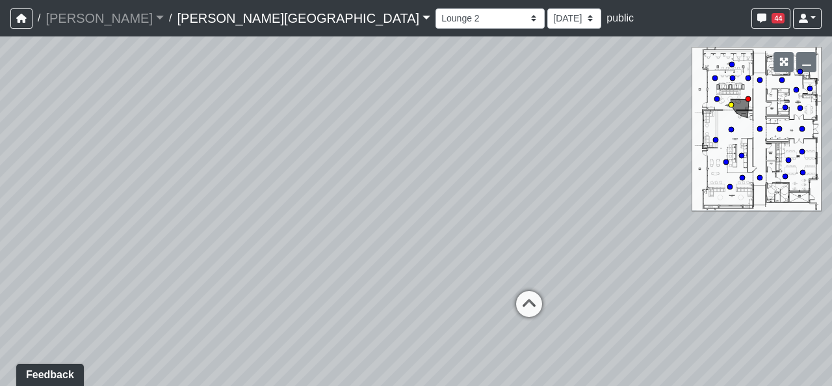
click at [527, 294] on icon at bounding box center [529, 310] width 39 height 39
drag, startPoint x: 301, startPoint y: 267, endPoint x: 577, endPoint y: 290, distance: 277.4
click at [577, 290] on div "Loading... Hallway - Hallway 2 Loading... Entry Loading... Clubroom - Entrance …" at bounding box center [416, 210] width 832 height 349
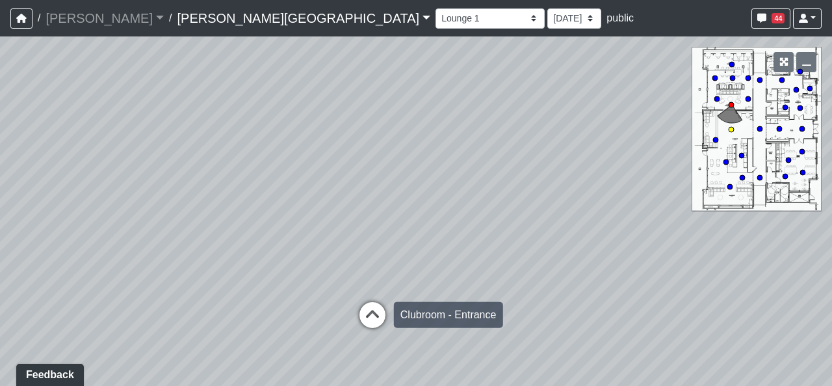
click at [383, 304] on icon at bounding box center [372, 321] width 39 height 39
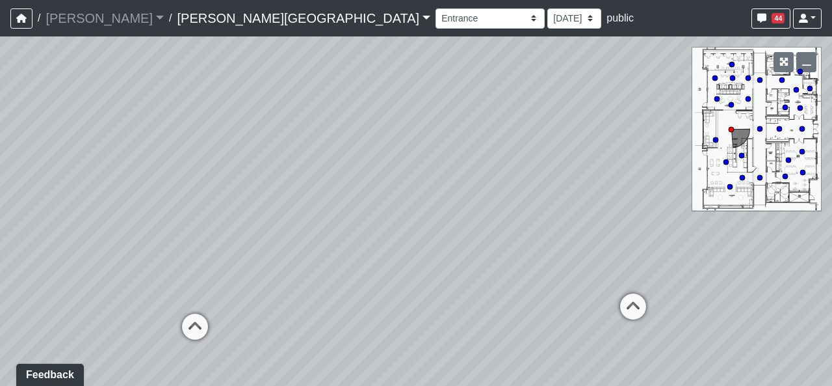
drag, startPoint x: 213, startPoint y: 278, endPoint x: 599, endPoint y: 296, distance: 386.7
click at [599, 296] on div "Loading... Hallway - Hallway 2 Loading... Entry Loading... Clubroom - Entrance …" at bounding box center [416, 210] width 832 height 349
drag, startPoint x: 314, startPoint y: 274, endPoint x: 621, endPoint y: 289, distance: 307.3
click at [621, 289] on div "Loading... Hallway - Hallway 2 Loading... Entry Loading... Clubroom - Entrance …" at bounding box center [416, 210] width 832 height 349
drag, startPoint x: 537, startPoint y: 282, endPoint x: 375, endPoint y: 250, distance: 165.0
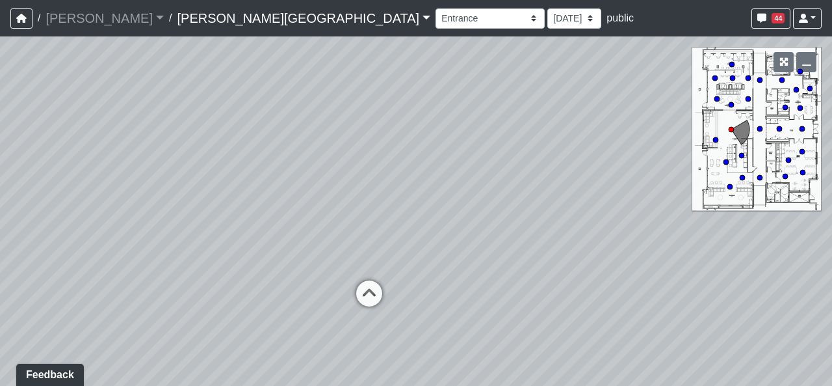
click at [375, 250] on div "Loading... Hallway - Hallway 2 Loading... Entry Loading... Clubroom - Entrance …" at bounding box center [416, 210] width 832 height 349
drag, startPoint x: 646, startPoint y: 281, endPoint x: 180, endPoint y: 265, distance: 466.5
click at [180, 265] on div "Loading... Hallway - Hallway 2 Loading... Entry Loading... Clubroom - Entrance …" at bounding box center [416, 210] width 832 height 349
drag, startPoint x: 255, startPoint y: 245, endPoint x: 509, endPoint y: 247, distance: 253.6
click at [509, 247] on div "Loading... Hallway - Hallway 2 Loading... Entry Loading... Clubroom - Entrance …" at bounding box center [416, 210] width 832 height 349
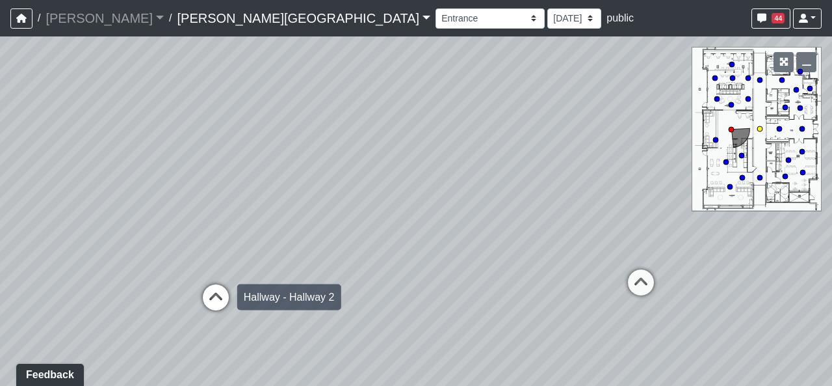
click at [234, 286] on icon at bounding box center [215, 303] width 39 height 39
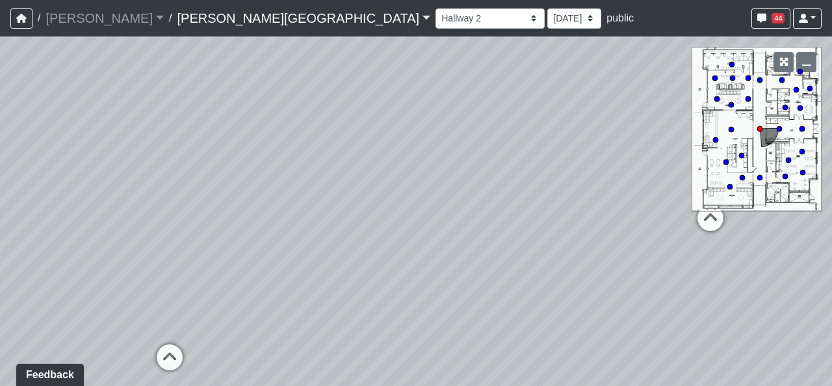
drag, startPoint x: 627, startPoint y: 287, endPoint x: 714, endPoint y: 288, distance: 87.1
click at [714, 288] on div "Loading... Hallway - Hallway 2 Loading... Entry Loading... Clubroom - Entrance …" at bounding box center [416, 210] width 832 height 349
drag, startPoint x: 216, startPoint y: 216, endPoint x: 474, endPoint y: 213, distance: 258.2
click at [474, 213] on div "Loading... Hallway - Hallway 2 Loading... Entry Loading... Clubroom - Entrance …" at bounding box center [416, 210] width 832 height 349
click at [436, 27] on select "Booths 1 Booths 2 Entry Lounge 1 Lounge 2 Lounge 3 Windows Bar Entrance Lounge …" at bounding box center [490, 18] width 109 height 20
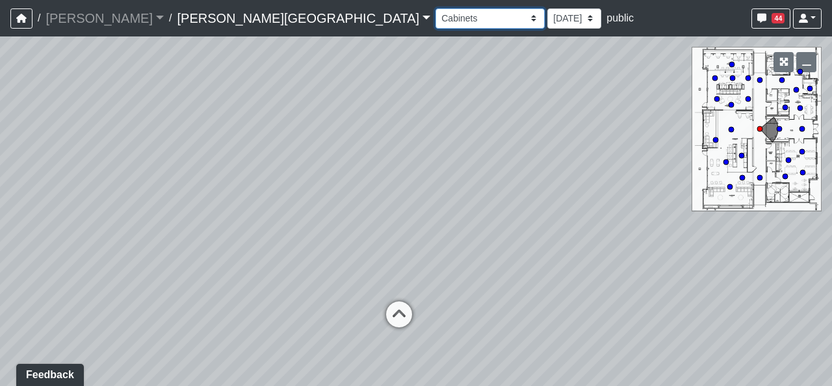
click at [436, 8] on select "Booths 1 Booths 2 Entry Lounge 1 Lounge 2 Lounge 3 Windows Bar Entrance Lounge …" at bounding box center [490, 18] width 109 height 20
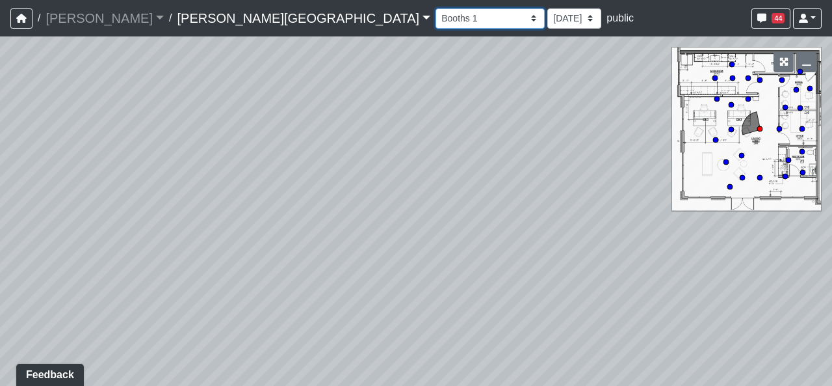
select select "txFFof8RDaXzEHWmwmdnP4"
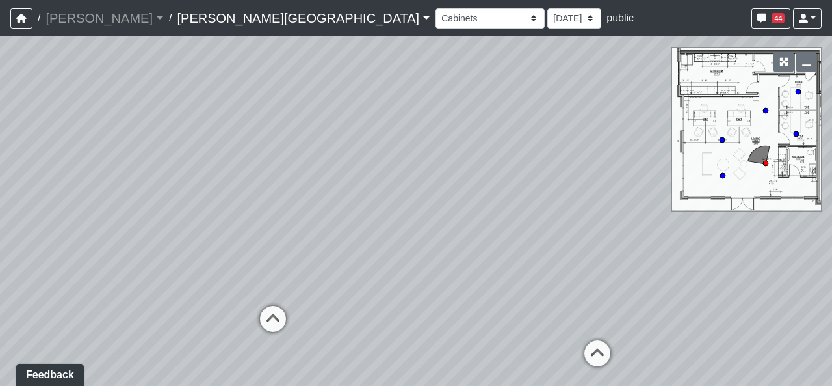
drag, startPoint x: 493, startPoint y: 306, endPoint x: 323, endPoint y: 316, distance: 170.0
click at [323, 316] on div "Loading... Hallway - Hallway 2 Loading... Entry Loading... Clubroom - Entrance …" at bounding box center [416, 210] width 832 height 349
drag, startPoint x: 573, startPoint y: 233, endPoint x: 431, endPoint y: 243, distance: 142.1
click at [431, 243] on div "Loading... Hallway - Hallway 2 Loading... Entry Loading... Clubroom - Entrance …" at bounding box center [416, 210] width 832 height 349
drag, startPoint x: 433, startPoint y: 126, endPoint x: 438, endPoint y: 141, distance: 15.8
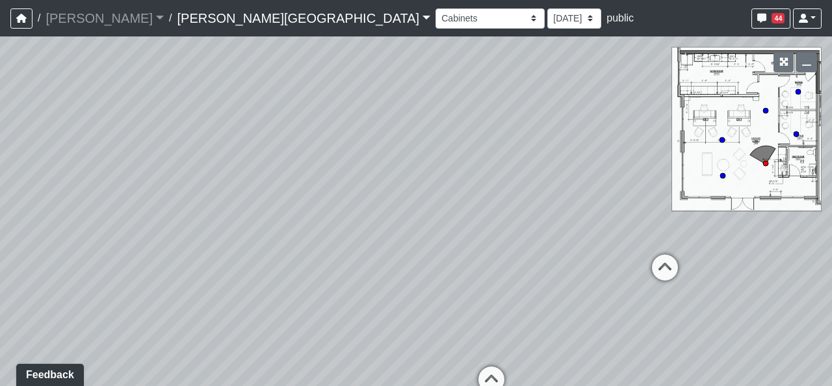
click at [444, 153] on div "Loading... Hallway - Hallway 2 Loading... Entry Loading... Clubroom - Entrance …" at bounding box center [416, 210] width 832 height 349
drag, startPoint x: 397, startPoint y: 371, endPoint x: 390, endPoint y: 249, distance: 121.8
click at [390, 249] on div "Loading... Hallway - Hallway 2 Loading... Entry Loading... Clubroom - Entrance …" at bounding box center [416, 210] width 832 height 349
drag, startPoint x: 386, startPoint y: 238, endPoint x: 393, endPoint y: 304, distance: 66.1
click at [393, 304] on div "Loading... Hallway - Hallway 2 Loading... Entry Loading... Clubroom - Entrance …" at bounding box center [416, 210] width 832 height 349
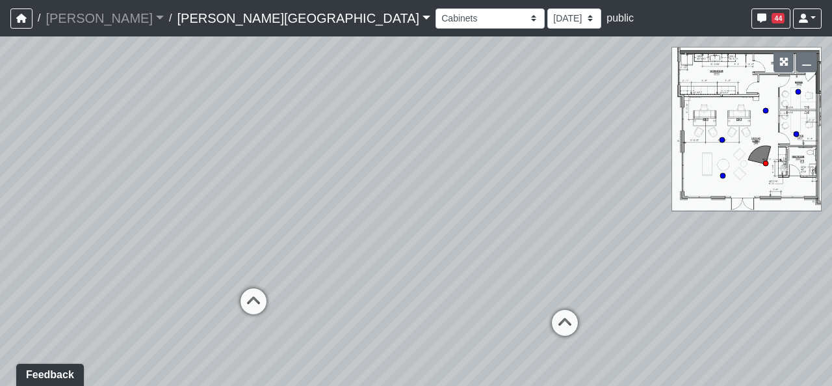
drag, startPoint x: 301, startPoint y: 330, endPoint x: 419, endPoint y: 323, distance: 117.9
click at [419, 323] on div "Loading... Hallway - Hallway 2 Loading... Entry Loading... Clubroom - Entrance …" at bounding box center [416, 210] width 832 height 349
drag, startPoint x: 321, startPoint y: 231, endPoint x: 557, endPoint y: 220, distance: 236.3
click at [557, 220] on div "Loading... Hallway - Hallway 2 Loading... Entry Loading... Clubroom - Entrance …" at bounding box center [416, 210] width 832 height 349
drag, startPoint x: 313, startPoint y: 224, endPoint x: 526, endPoint y: 243, distance: 213.5
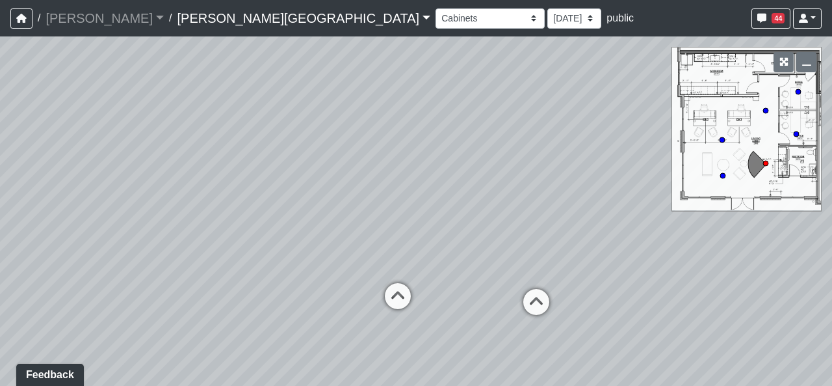
click at [526, 243] on div "Loading... Hallway - Hallway 2 Loading... Entry Loading... Clubroom - Entrance …" at bounding box center [416, 210] width 832 height 349
drag, startPoint x: 397, startPoint y: 220, endPoint x: 461, endPoint y: 382, distance: 174.0
click at [461, 382] on div "Loading... Hallway - Hallway 2 Loading... Entry Loading... Clubroom - Entrance …" at bounding box center [416, 210] width 832 height 349
drag, startPoint x: 459, startPoint y: 204, endPoint x: 225, endPoint y: 209, distance: 234.2
click at [225, 209] on div "Loading... Hallway - Hallway 2 Loading... Entry Loading... Clubroom - Entrance …" at bounding box center [416, 210] width 832 height 349
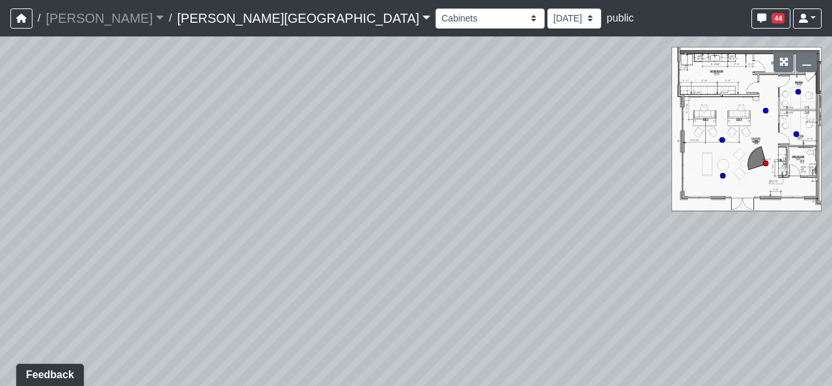
drag, startPoint x: 463, startPoint y: 230, endPoint x: 460, endPoint y: 203, distance: 26.8
click at [460, 203] on div "Loading... Hallway - Hallway 2 Loading... Entry Loading... Clubroom - Entrance …" at bounding box center [416, 210] width 832 height 349
drag, startPoint x: 352, startPoint y: 230, endPoint x: 357, endPoint y: 196, distance: 34.2
click at [356, 196] on div "Loading... Hallway - Hallway 2 Loading... Entry Loading... Clubroom - Entrance …" at bounding box center [416, 210] width 832 height 349
drag, startPoint x: 407, startPoint y: 326, endPoint x: 447, endPoint y: 241, distance: 94.0
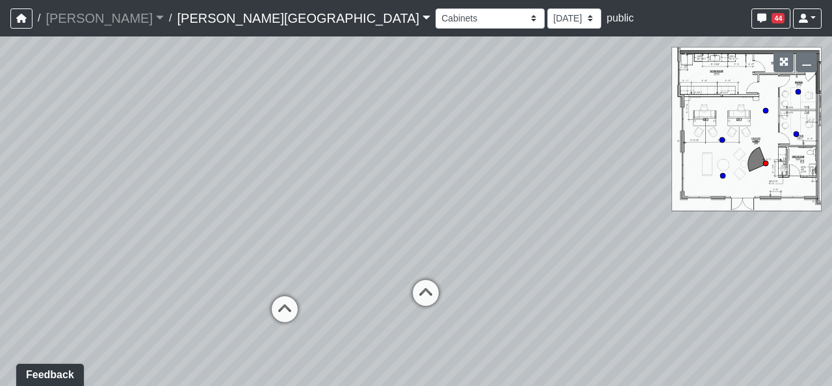
click at [447, 241] on div "Loading... Hallway - Hallway 2 Loading... Entry Loading... Clubroom - Entrance …" at bounding box center [416, 210] width 832 height 349
drag, startPoint x: 618, startPoint y: 261, endPoint x: 434, endPoint y: 303, distance: 189.3
click at [434, 303] on div "Loading... Hallway - Hallway 2 Loading... Entry Loading... Clubroom - Entrance …" at bounding box center [416, 210] width 832 height 349
drag, startPoint x: 526, startPoint y: 262, endPoint x: 445, endPoint y: 237, distance: 84.3
click at [431, 262] on div "Loading... Hallway - Hallway 2 Loading... Entry Loading... Clubroom - Entrance …" at bounding box center [416, 210] width 832 height 349
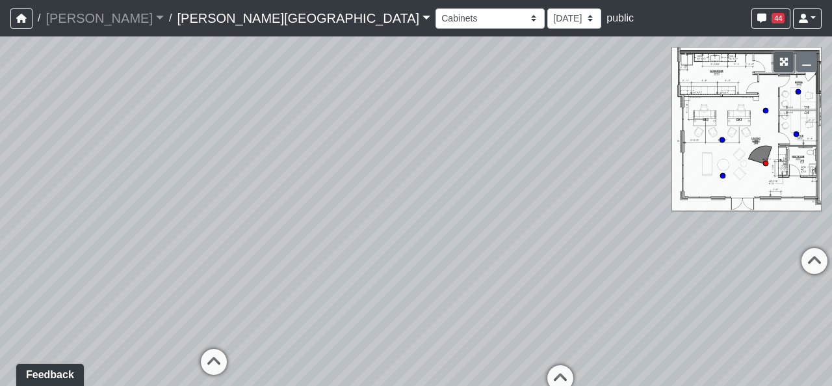
click at [779, 68] on button "button" at bounding box center [784, 62] width 20 height 20
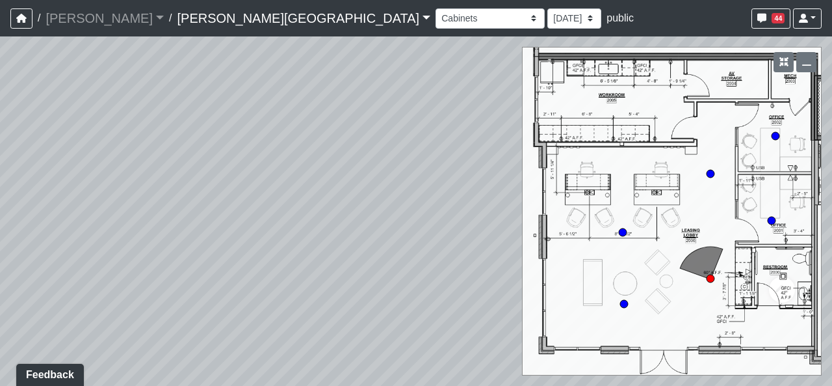
drag, startPoint x: 311, startPoint y: 187, endPoint x: 303, endPoint y: 254, distance: 67.4
click at [263, 265] on div "Loading... Hallway - Hallway 2 Loading... Entry Loading... Clubroom - Entrance …" at bounding box center [416, 210] width 832 height 349
drag, startPoint x: 466, startPoint y: 210, endPoint x: 250, endPoint y: 280, distance: 226.4
click at [250, 280] on div "Loading... Hallway - Hallway 2 Loading... Entry Loading... Clubroom - Entrance …" at bounding box center [416, 210] width 832 height 349
drag, startPoint x: 561, startPoint y: 296, endPoint x: 166, endPoint y: 218, distance: 401.6
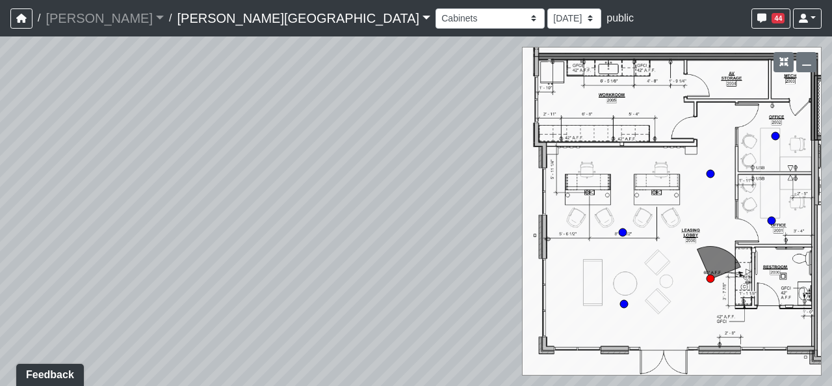
click at [177, 218] on div "Loading... Hallway - Hallway 2 Loading... Entry Loading... Clubroom - Entrance …" at bounding box center [416, 210] width 832 height 349
drag, startPoint x: 352, startPoint y: 198, endPoint x: 703, endPoint y: 355, distance: 384.2
click at [632, 347] on div "Loading... Hallway - Hallway 2 Loading... Entry Loading... Clubroom - Entrance …" at bounding box center [416, 210] width 832 height 349
drag, startPoint x: 399, startPoint y: 311, endPoint x: 583, endPoint y: 240, distance: 197.2
click at [587, 242] on div "Loading... Hallway - Hallway 2 Loading... Entry Loading... Clubroom - Entrance …" at bounding box center [416, 210] width 832 height 349
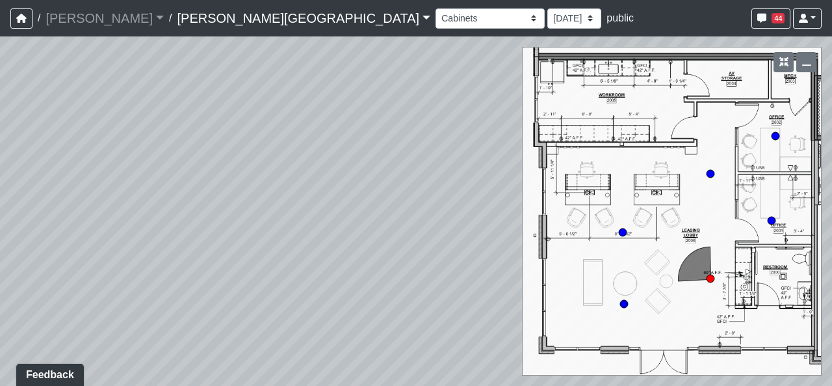
drag, startPoint x: 420, startPoint y: 311, endPoint x: 544, endPoint y: 224, distance: 151.7
click at [546, 226] on div "Loading... Hallway - Hallway 2 Loading... Entry Loading... Clubroom - Entrance …" at bounding box center [416, 210] width 832 height 349
drag, startPoint x: 303, startPoint y: 331, endPoint x: 383, endPoint y: 181, distance: 170.2
click at [414, 182] on div "Loading... Hallway - Hallway 2 Loading... Entry Loading... Clubroom - Entrance …" at bounding box center [416, 210] width 832 height 349
click at [355, 193] on div "Loading... Hallway - Hallway 2 Loading... Entry Loading... Clubroom - Entrance …" at bounding box center [416, 210] width 832 height 349
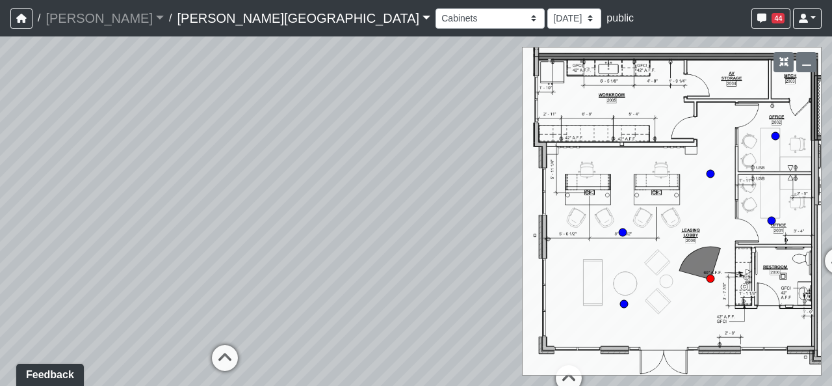
drag, startPoint x: 357, startPoint y: 192, endPoint x: 601, endPoint y: 205, distance: 244.2
click at [592, 203] on div "Loading... Hallway - Hallway 2 Loading... Entry Loading... Clubroom - Entrance …" at bounding box center [416, 210] width 832 height 349
drag, startPoint x: 511, startPoint y: 197, endPoint x: 373, endPoint y: 179, distance: 139.7
click at [323, 194] on div "Loading... Hallway - Hallway 2 Loading... Entry Loading... Clubroom - Entrance …" at bounding box center [416, 210] width 832 height 349
click at [778, 69] on button "button" at bounding box center [784, 62] width 20 height 20
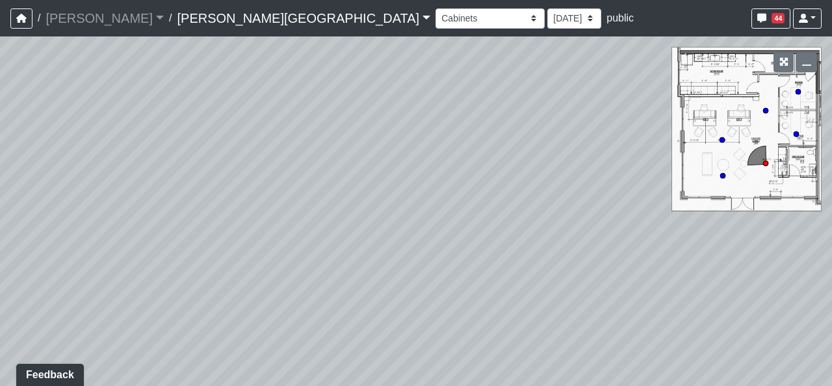
drag, startPoint x: 471, startPoint y: 253, endPoint x: 164, endPoint y: 263, distance: 307.1
click at [164, 263] on div "Loading... Hallway - Hallway 2 Loading... Entry Loading... Clubroom - Entrance …" at bounding box center [416, 210] width 832 height 349
drag, startPoint x: 356, startPoint y: 282, endPoint x: 319, endPoint y: 259, distance: 43.5
click at [319, 259] on div "Loading... Hallway - Hallway 2 Loading... Entry Loading... Clubroom - Entrance …" at bounding box center [416, 210] width 832 height 349
drag, startPoint x: 362, startPoint y: 243, endPoint x: 393, endPoint y: 256, distance: 33.8
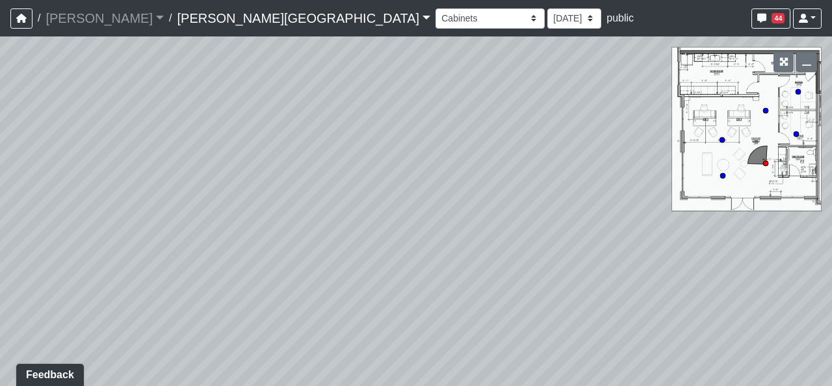
click at [393, 256] on div "Loading... Hallway - Hallway 2 Loading... Entry Loading... Clubroom - Entrance …" at bounding box center [416, 210] width 832 height 349
drag, startPoint x: 356, startPoint y: 258, endPoint x: 503, endPoint y: 304, distance: 154.5
click at [503, 304] on div "Loading... Hallway - Hallway 2 Loading... Entry Loading... Clubroom - Entrance …" at bounding box center [416, 210] width 832 height 349
drag, startPoint x: 328, startPoint y: 325, endPoint x: 393, endPoint y: 245, distance: 103.1
click at [393, 245] on div "Loading... Hallway - Hallway 2 Loading... Entry Loading... Clubroom - Entrance …" at bounding box center [416, 210] width 832 height 349
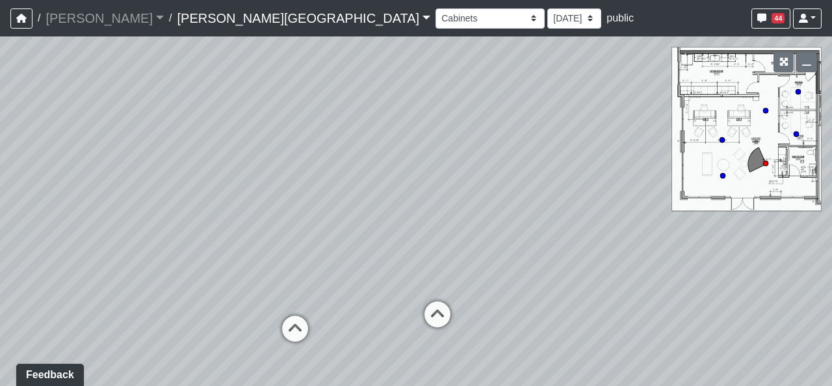
drag, startPoint x: 433, startPoint y: 247, endPoint x: 414, endPoint y: 206, distance: 45.1
click at [414, 206] on div "Loading... Hallway - Hallway 2 Loading... Entry Loading... Clubroom - Entrance …" at bounding box center [416, 210] width 832 height 349
drag, startPoint x: 622, startPoint y: 341, endPoint x: 617, endPoint y: 395, distance: 54.2
click at [617, 385] on html "/ [PERSON_NAME] Loading... / [PERSON_NAME][GEOGRAPHIC_DATA][PERSON_NAME] Loadin…" at bounding box center [416, 193] width 832 height 386
drag, startPoint x: 561, startPoint y: 286, endPoint x: 352, endPoint y: 291, distance: 208.2
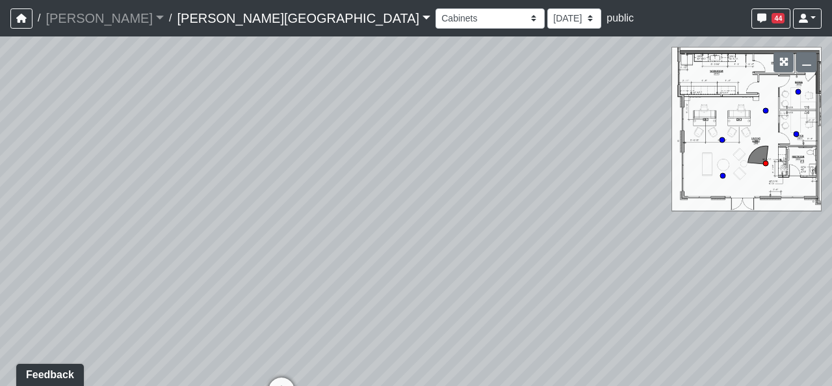
click at [352, 291] on div "Loading... Hallway - Hallway 2 Loading... Entry Loading... Clubroom - Entrance …" at bounding box center [416, 210] width 832 height 349
drag, startPoint x: 272, startPoint y: 226, endPoint x: 496, endPoint y: 252, distance: 225.3
click at [497, 254] on div "Loading... Hallway - Hallway 2 Loading... Entry Loading... Clubroom - Entrance …" at bounding box center [416, 210] width 832 height 349
drag, startPoint x: 492, startPoint y: 300, endPoint x: 505, endPoint y: 284, distance: 20.3
click at [505, 284] on div "Loading... Hallway - Hallway 2 Loading... Entry Loading... Clubroom - Entrance …" at bounding box center [416, 210] width 832 height 349
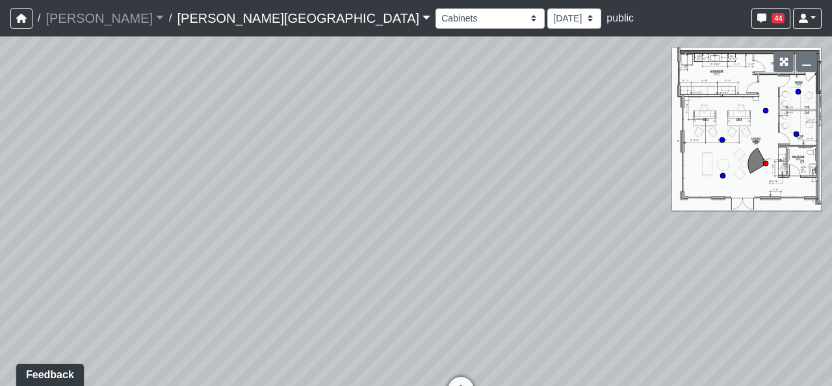
drag, startPoint x: 527, startPoint y: 265, endPoint x: 525, endPoint y: 289, distance: 23.4
click at [526, 289] on div "Loading... Hallway - Hallway 2 Loading... Entry Loading... Clubroom - Entrance …" at bounding box center [416, 210] width 832 height 349
drag, startPoint x: 580, startPoint y: 277, endPoint x: 448, endPoint y: 267, distance: 132.4
click at [448, 267] on div "Loading... Hallway - Hallway 2 Loading... Entry Loading... Clubroom - Entrance …" at bounding box center [416, 210] width 832 height 349
drag, startPoint x: 414, startPoint y: 218, endPoint x: 389, endPoint y: 200, distance: 31.2
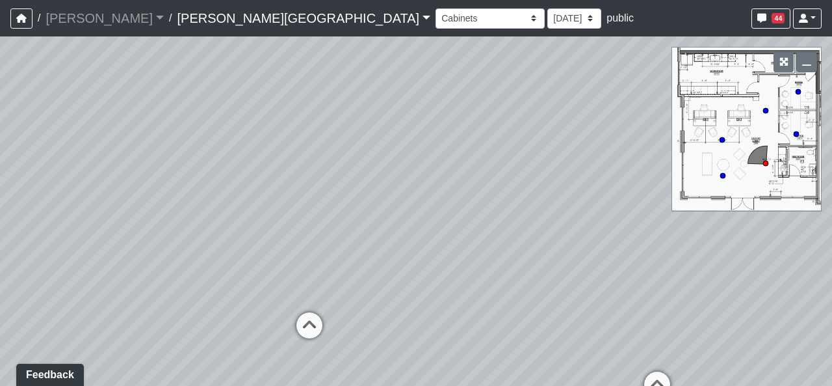
click at [389, 200] on div "Loading... Hallway - Hallway 2 Loading... Entry Loading... Clubroom - Entrance …" at bounding box center [416, 210] width 832 height 349
drag, startPoint x: 394, startPoint y: 262, endPoint x: 475, endPoint y: 245, distance: 83.0
click at [475, 245] on div "Loading... Hallway - Hallway 2 Loading... Entry Loading... Clubroom - Entrance …" at bounding box center [416, 210] width 832 height 349
drag, startPoint x: 450, startPoint y: 265, endPoint x: 484, endPoint y: 276, distance: 35.6
click at [484, 276] on div "Loading... Hallway - Hallway 2 Loading... Entry Loading... Clubroom - Entrance …" at bounding box center [416, 210] width 832 height 349
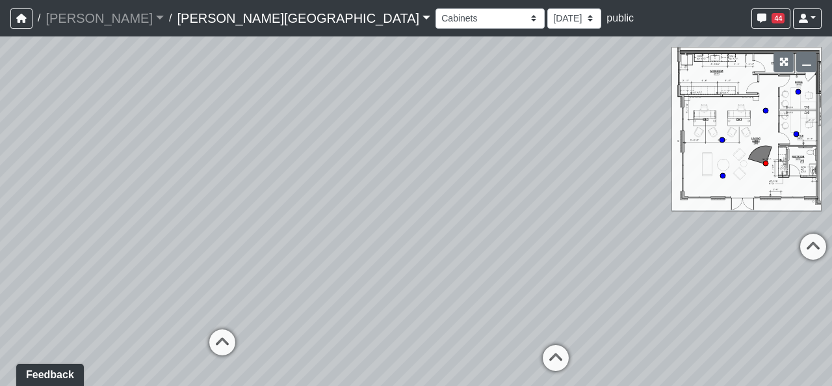
drag, startPoint x: 401, startPoint y: 272, endPoint x: 179, endPoint y: 278, distance: 221.8
click at [179, 278] on div "Loading... Hallway - Hallway 2 Loading... Entry Loading... Clubroom - Entrance …" at bounding box center [416, 210] width 832 height 349
drag, startPoint x: 435, startPoint y: 168, endPoint x: 182, endPoint y: 149, distance: 253.7
click at [160, 146] on div "Loading... Hallway - Hallway 2 Loading... Entry Loading... Clubroom - Entrance …" at bounding box center [416, 210] width 832 height 349
drag, startPoint x: 207, startPoint y: 183, endPoint x: 510, endPoint y: 208, distance: 303.4
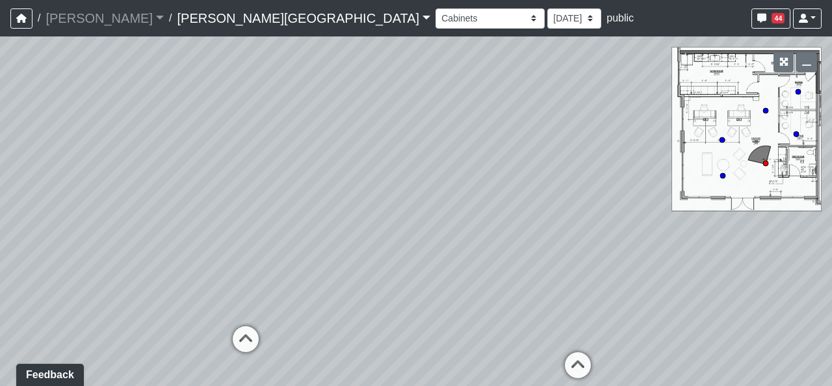
click at [510, 208] on div "Loading... Hallway - Hallway 2 Loading... Entry Loading... Clubroom - Entrance …" at bounding box center [416, 210] width 832 height 349
drag, startPoint x: 178, startPoint y: 236, endPoint x: 527, endPoint y: 254, distance: 350.3
click at [527, 254] on div "Loading... Hallway - Hallway 2 Loading... Entry Loading... Clubroom - Entrance …" at bounding box center [416, 210] width 832 height 349
drag, startPoint x: 406, startPoint y: 251, endPoint x: 436, endPoint y: 315, distance: 70.7
click at [436, 315] on div "Loading... Hallway - Hallway 2 Loading... Entry Loading... Clubroom - Entrance …" at bounding box center [416, 210] width 832 height 349
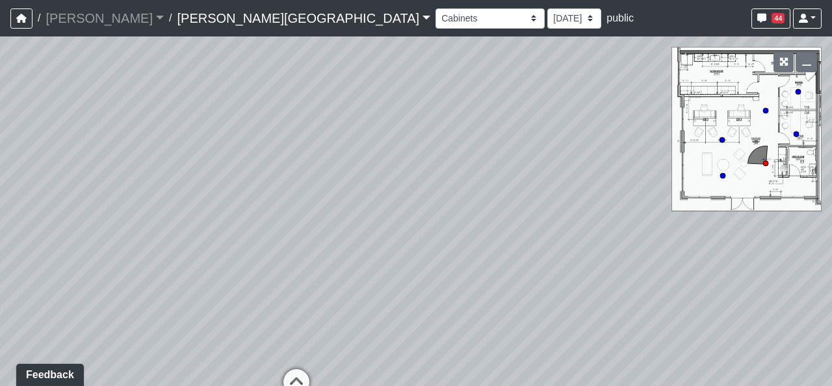
drag, startPoint x: 371, startPoint y: 197, endPoint x: 68, endPoint y: 163, distance: 305.6
click at [59, 159] on div "Loading... Hallway - Hallway 2 Loading... Entry Loading... Clubroom - Entrance …" at bounding box center [416, 210] width 832 height 349
drag, startPoint x: 681, startPoint y: 269, endPoint x: 546, endPoint y: 246, distance: 137.1
click at [546, 246] on div "Loading... Hallway - Hallway 2 Loading... Entry Loading... Clubroom - Entrance …" at bounding box center [416, 210] width 832 height 349
drag, startPoint x: 518, startPoint y: 258, endPoint x: 535, endPoint y: 267, distance: 19.8
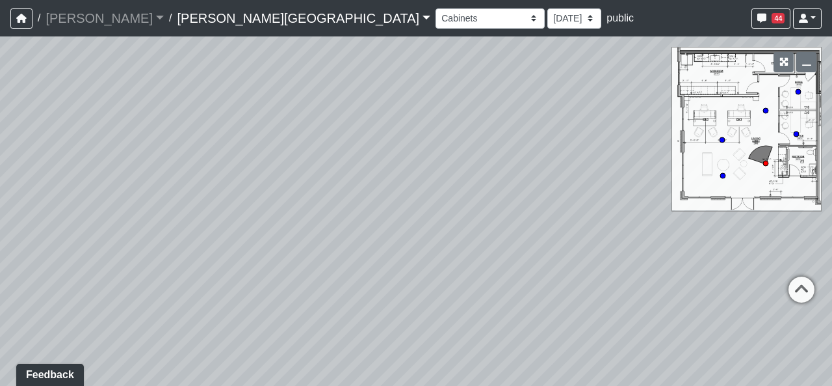
click at [535, 267] on div "Loading... Hallway - Hallway 2 Loading... Entry Loading... Clubroom - Entrance …" at bounding box center [416, 210] width 832 height 349
drag, startPoint x: 445, startPoint y: 313, endPoint x: 472, endPoint y: 248, distance: 70.3
click at [472, 248] on div "Loading... Hallway - Hallway 2 Loading... Entry Loading... Clubroom - Entrance …" at bounding box center [416, 210] width 832 height 349
drag, startPoint x: 486, startPoint y: 311, endPoint x: 560, endPoint y: 307, distance: 73.6
click at [560, 307] on div "Loading... Hallway - Hallway 2 Loading... Entry Loading... Clubroom - Entrance …" at bounding box center [416, 210] width 832 height 349
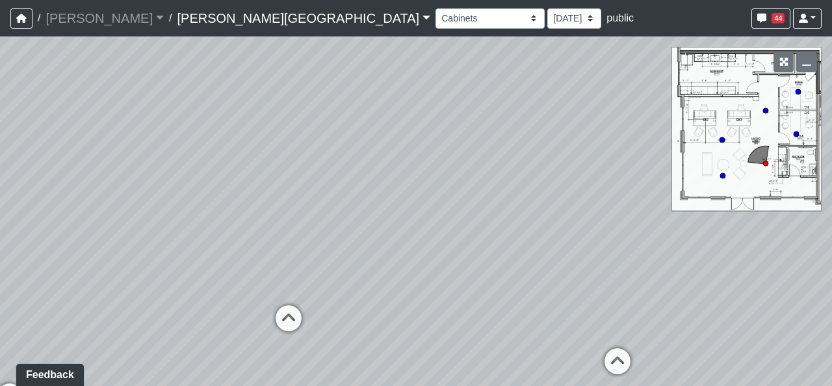
drag, startPoint x: 564, startPoint y: 305, endPoint x: 552, endPoint y: 306, distance: 11.8
click at [552, 306] on div "Loading... Hallway - Hallway 2 Loading... Entry Loading... Clubroom - Entrance …" at bounding box center [416, 210] width 832 height 349
drag, startPoint x: 572, startPoint y: 173, endPoint x: 503, endPoint y: 183, distance: 69.1
click at [503, 183] on div "Loading... Hallway - Hallway 2 Loading... Entry Loading... Clubroom - Entrance …" at bounding box center [416, 210] width 832 height 349
drag, startPoint x: 382, startPoint y: 126, endPoint x: 525, endPoint y: 138, distance: 144.2
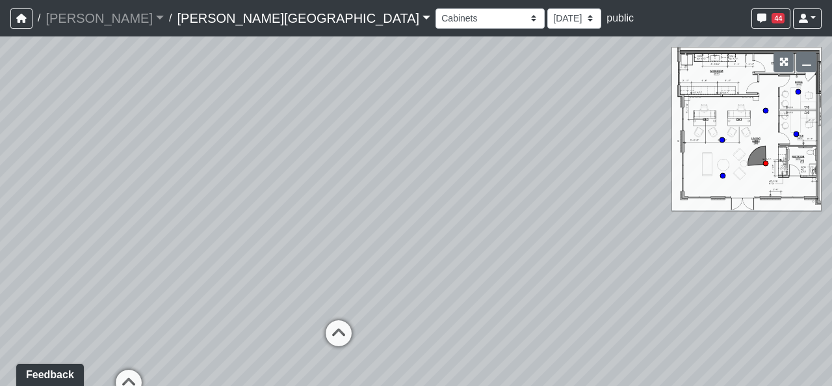
click at [525, 138] on div "Loading... Hallway - Hallway 2 Loading... Entry Loading... Clubroom - Entrance …" at bounding box center [416, 210] width 832 height 349
drag, startPoint x: 406, startPoint y: 248, endPoint x: 265, endPoint y: 235, distance: 142.4
click at [265, 235] on div "Loading... Hallway - Hallway 2 Loading... Entry Loading... Clubroom - Entrance …" at bounding box center [416, 210] width 832 height 349
drag, startPoint x: 395, startPoint y: 197, endPoint x: 557, endPoint y: 293, distance: 187.5
click at [557, 293] on div "Loading... Hallway - Hallway 2 Loading... Entry Loading... Clubroom - Entrance …" at bounding box center [416, 210] width 832 height 349
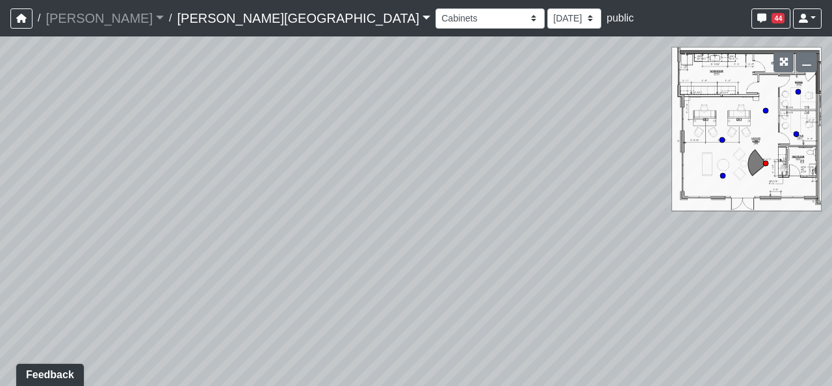
drag, startPoint x: 249, startPoint y: 168, endPoint x: 447, endPoint y: 168, distance: 197.7
click at [447, 168] on div "Loading... Hallway - Hallway 2 Loading... Entry Loading... Clubroom - Entrance …" at bounding box center [416, 210] width 832 height 349
drag, startPoint x: 438, startPoint y: 215, endPoint x: 162, endPoint y: 165, distance: 281.0
click at [162, 165] on div "Loading... Hallway - Hallway 2 Loading... Entry Loading... Clubroom - Entrance …" at bounding box center [416, 210] width 832 height 349
drag, startPoint x: 484, startPoint y: 213, endPoint x: 420, endPoint y: 207, distance: 64.0
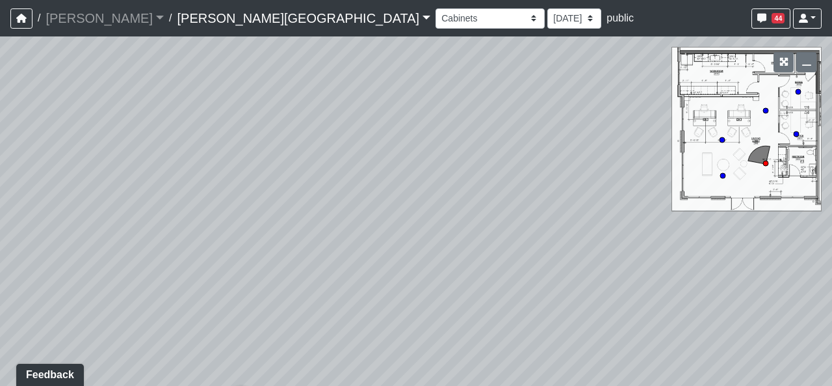
click at [420, 207] on div "Loading... Hallway - Hallway 2 Loading... Entry Loading... Clubroom - Entrance …" at bounding box center [416, 210] width 832 height 349
drag, startPoint x: 587, startPoint y: 268, endPoint x: 579, endPoint y: 255, distance: 14.8
click at [579, 255] on div "Loading... Hallway - Hallway 2 Loading... Entry Loading... Clubroom - Entrance …" at bounding box center [416, 210] width 832 height 349
drag, startPoint x: 437, startPoint y: 231, endPoint x: 449, endPoint y: 237, distance: 13.1
click at [449, 237] on div "Loading... Hallway - Hallway 2 Loading... Entry Loading... Clubroom - Entrance …" at bounding box center [416, 210] width 832 height 349
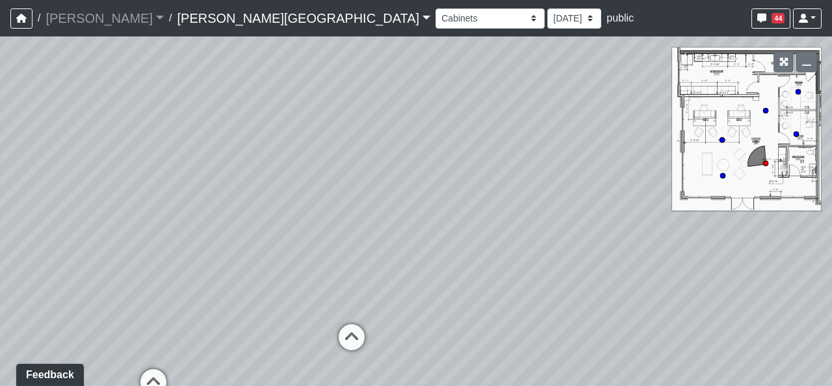
drag, startPoint x: 177, startPoint y: 252, endPoint x: 231, endPoint y: 218, distance: 63.3
click at [231, 218] on div "Loading... Hallway - Hallway 2 Loading... Entry Loading... Clubroom - Entrance …" at bounding box center [416, 210] width 832 height 349
drag, startPoint x: 536, startPoint y: 230, endPoint x: 395, endPoint y: 224, distance: 140.6
click at [395, 226] on div "Loading... Hallway - Hallway 2 Loading... Entry Loading... Clubroom - Entrance …" at bounding box center [416, 210] width 832 height 349
drag, startPoint x: 493, startPoint y: 320, endPoint x: 457, endPoint y: 300, distance: 40.7
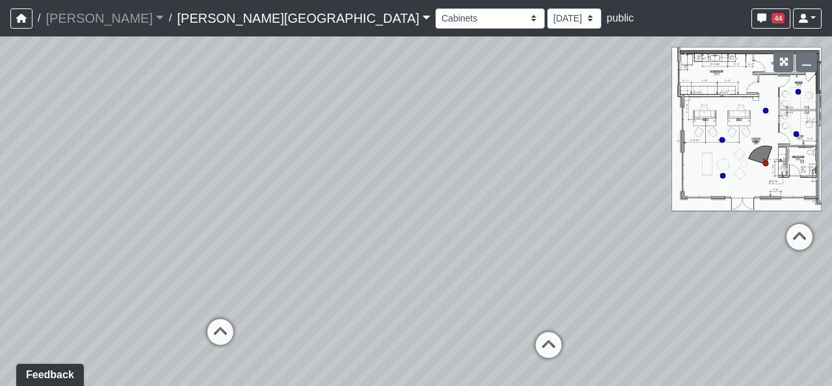
click at [457, 300] on div "Loading... Hallway - Hallway 2 Loading... Entry Loading... Clubroom - Entrance …" at bounding box center [416, 210] width 832 height 349
drag, startPoint x: 393, startPoint y: 233, endPoint x: 423, endPoint y: 258, distance: 38.4
click at [423, 258] on div "Loading... Hallway - Hallway 2 Loading... Entry Loading... Clubroom - Entrance …" at bounding box center [416, 210] width 832 height 349
drag, startPoint x: 389, startPoint y: 315, endPoint x: 522, endPoint y: 302, distance: 133.3
click at [522, 302] on div "Loading... Hallway - Hallway 2 Loading... Entry Loading... Clubroom - Entrance …" at bounding box center [416, 210] width 832 height 349
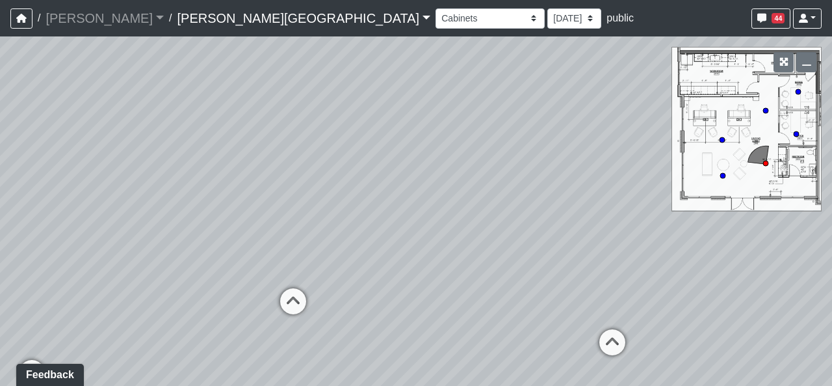
drag, startPoint x: 446, startPoint y: 326, endPoint x: 427, endPoint y: 321, distance: 20.0
click at [427, 321] on div "Loading... Hallway - Hallway 2 Loading... Entry Loading... Clubroom - Entrance …" at bounding box center [416, 210] width 832 height 349
drag, startPoint x: 355, startPoint y: 164, endPoint x: 338, endPoint y: 170, distance: 17.9
click at [338, 170] on div "Loading... Hallway - Hallway 2 Loading... Entry Loading... Clubroom - Entrance …" at bounding box center [416, 210] width 832 height 349
drag, startPoint x: 220, startPoint y: 185, endPoint x: 245, endPoint y: 160, distance: 35.4
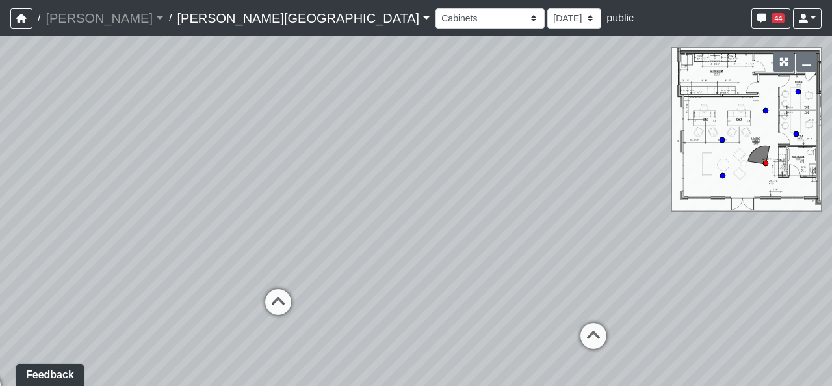
click at [245, 160] on div "Loading... Hallway - Hallway 2 Loading... Entry Loading... Clubroom - Entrance …" at bounding box center [416, 210] width 832 height 349
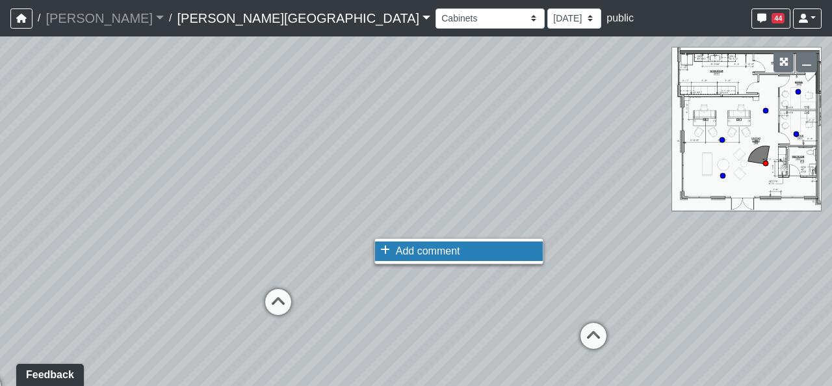
drag, startPoint x: 401, startPoint y: 252, endPoint x: 395, endPoint y: 257, distance: 7.8
click at [396, 256] on span "Add comment" at bounding box center [428, 250] width 64 height 11
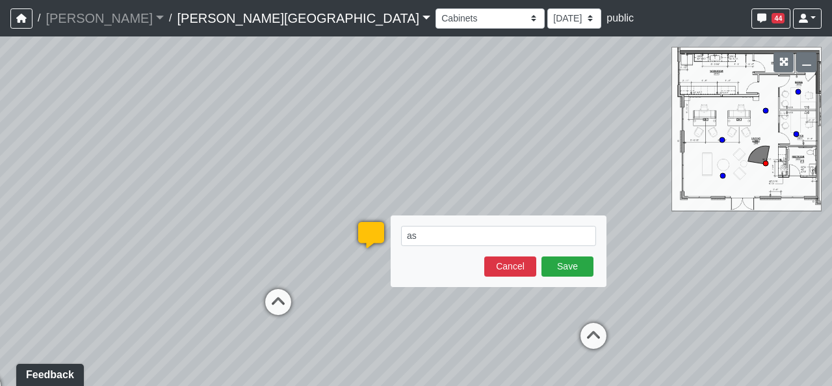
type textarea "a"
type textarea "add computers and desk decor"
click at [565, 258] on button "Save" at bounding box center [568, 266] width 52 height 20
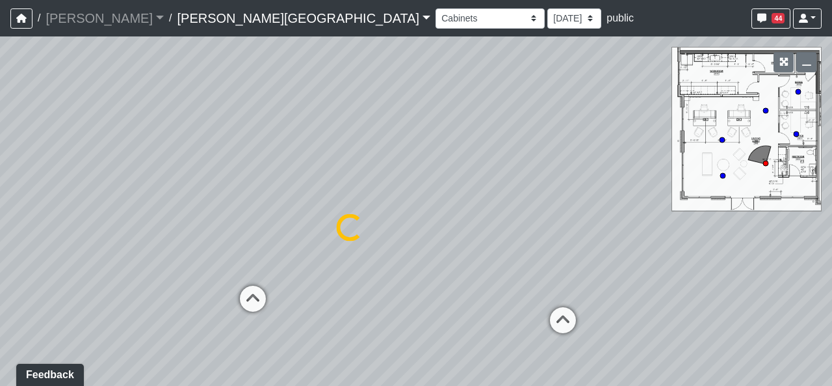
drag, startPoint x: 650, startPoint y: 304, endPoint x: 522, endPoint y: 131, distance: 214.7
click at [326, 231] on div "Loading... Hallway - Hallway 2 Loading... Entry Loading... Clubroom - Entrance …" at bounding box center [416, 210] width 832 height 349
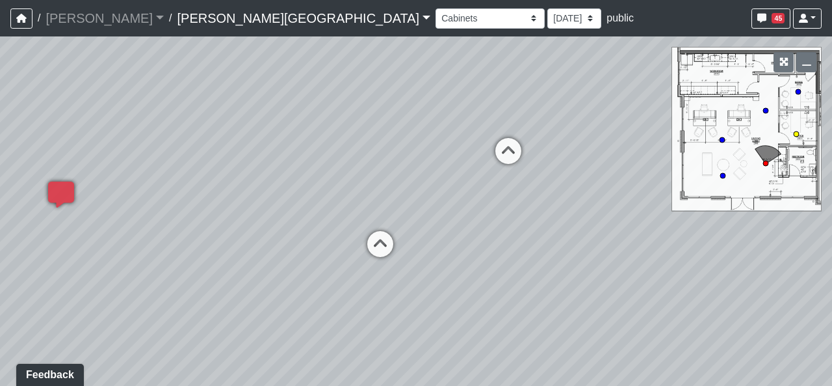
click at [520, 132] on div "Loading... Office 1" at bounding box center [508, 150] width 39 height 39
click at [510, 150] on div "Loading... Hallway - Hallway 2 Loading... Entry Loading... Clubroom - Entrance …" at bounding box center [416, 210] width 832 height 349
drag, startPoint x: 579, startPoint y: 232, endPoint x: 545, endPoint y: 181, distance: 61.0
click at [545, 181] on div "Loading... Hallway - Hallway 2 Loading... Entry Loading... Clubroom - Entrance …" at bounding box center [416, 210] width 832 height 349
drag, startPoint x: 375, startPoint y: 185, endPoint x: 786, endPoint y: 157, distance: 411.9
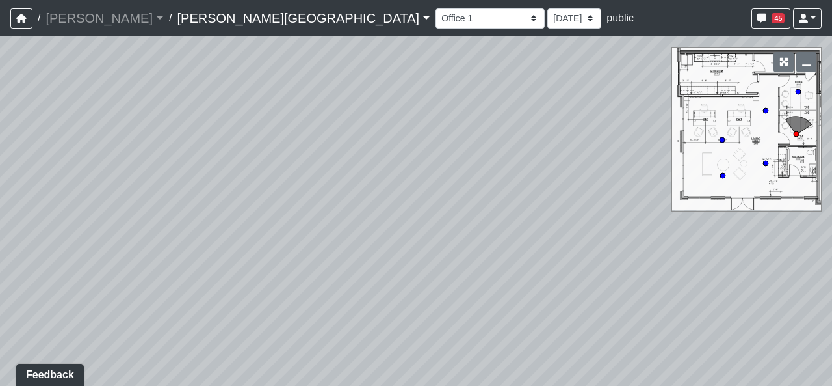
click at [787, 154] on div "Loading... Hallway - Hallway 2 Loading... Entry Loading... Clubroom - Entrance …" at bounding box center [416, 210] width 832 height 349
drag, startPoint x: 367, startPoint y: 195, endPoint x: 586, endPoint y: 193, distance: 218.5
click at [586, 193] on div "Loading... Hallway - Hallway 2 Loading... Entry Loading... Clubroom - Entrance …" at bounding box center [416, 210] width 832 height 349
drag, startPoint x: 469, startPoint y: 243, endPoint x: 689, endPoint y: 126, distance: 248.8
click at [689, 126] on div "Loading... Hallway - Hallway 2 Loading... Entry Loading... Clubroom - Entrance …" at bounding box center [416, 210] width 832 height 349
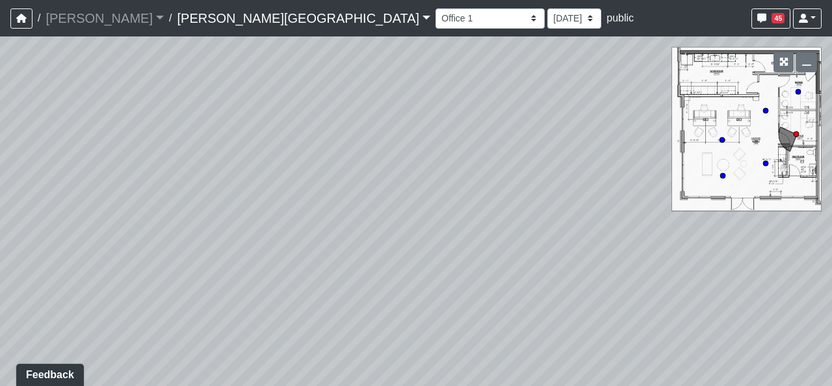
drag, startPoint x: 485, startPoint y: 270, endPoint x: 566, endPoint y: 39, distance: 244.7
click at [567, 40] on div "Loading... Hallway - Hallway 2 Loading... Entry Loading... Clubroom - Entrance …" at bounding box center [416, 210] width 832 height 349
drag, startPoint x: 476, startPoint y: 176, endPoint x: 406, endPoint y: 321, distance: 161.1
click at [406, 319] on div "Loading... Hallway - Hallway 2 Loading... Entry Loading... Clubroom - Entrance …" at bounding box center [416, 210] width 832 height 349
drag, startPoint x: 436, startPoint y: 157, endPoint x: 421, endPoint y: 213, distance: 58.5
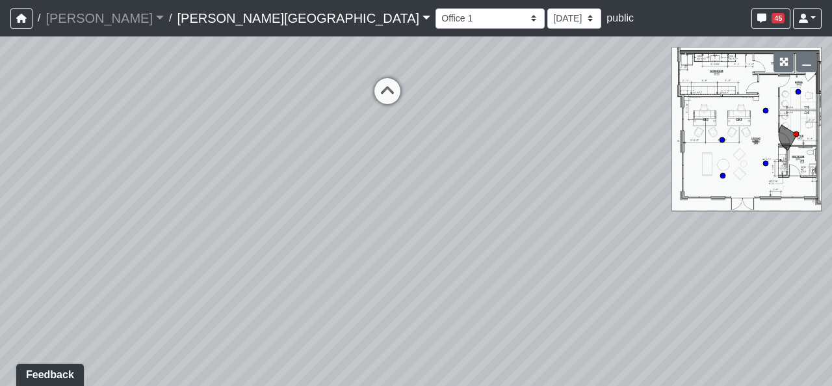
click at [421, 239] on div "Loading... Hallway - Hallway 2 Loading... Entry Loading... Clubroom - Entrance …" at bounding box center [416, 210] width 832 height 349
click at [393, 152] on icon at bounding box center [386, 141] width 39 height 39
drag, startPoint x: 610, startPoint y: 262, endPoint x: 86, endPoint y: 220, distance: 525.2
click at [94, 220] on div "Loading... Hallway - Hallway 2 Loading... Entry Loading... Clubroom - Entrance …" at bounding box center [416, 210] width 832 height 349
drag, startPoint x: 557, startPoint y: 206, endPoint x: 130, endPoint y: 194, distance: 427.4
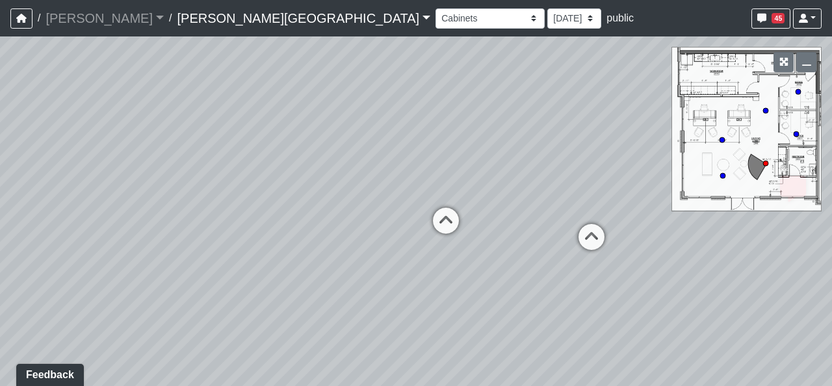
click at [155, 196] on div "Loading... Hallway - Hallway 2 Loading... Entry Loading... Clubroom - Entrance …" at bounding box center [416, 210] width 832 height 349
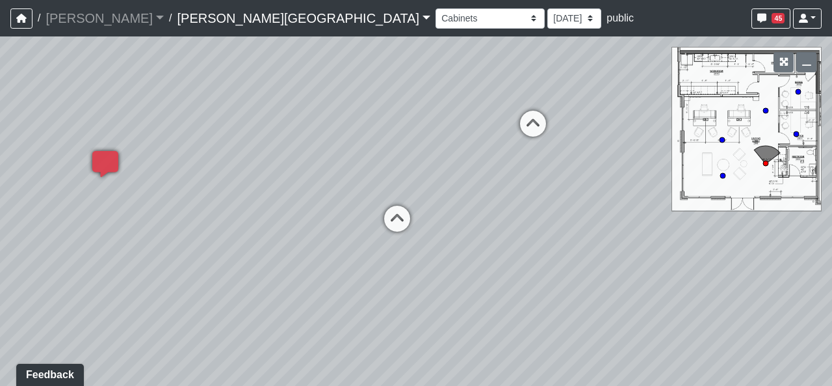
click at [509, 189] on div "Loading... Hallway - Hallway 2 Loading... Entry Loading... Clubroom - Entrance …" at bounding box center [416, 210] width 832 height 349
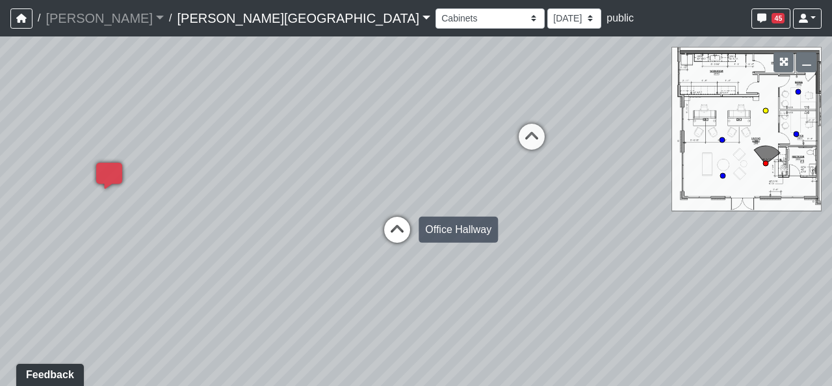
click at [397, 231] on icon at bounding box center [397, 236] width 39 height 39
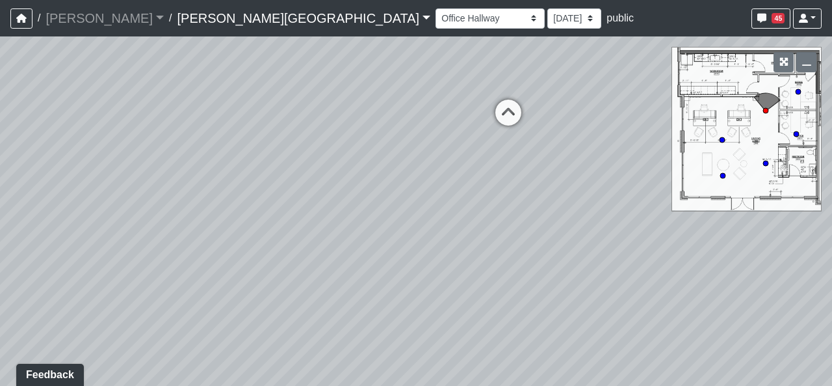
drag, startPoint x: 575, startPoint y: 300, endPoint x: 272, endPoint y: 254, distance: 306.5
click at [283, 256] on div "Loading... Hallway - Hallway 2 Loading... Entry Loading... Clubroom - Entrance …" at bounding box center [416, 210] width 832 height 349
drag, startPoint x: 460, startPoint y: 262, endPoint x: 343, endPoint y: 286, distance: 120.1
click at [343, 286] on div "Loading... Hallway - Hallway 2 Loading... Entry Loading... Clubroom - Entrance …" at bounding box center [416, 210] width 832 height 349
click at [780, 62] on icon "button" at bounding box center [784, 61] width 9 height 9
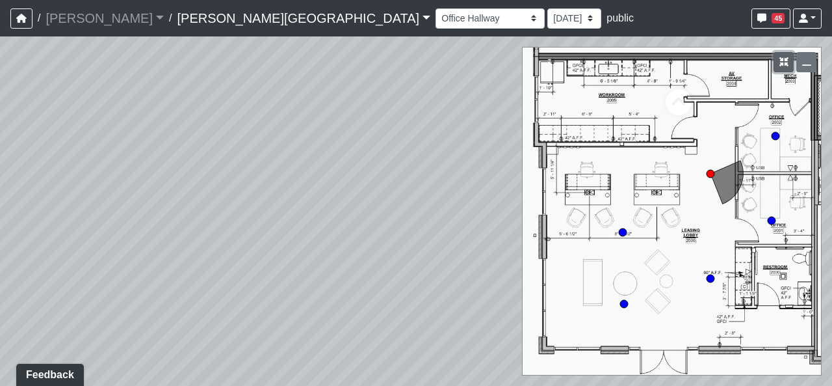
click at [782, 62] on icon "button" at bounding box center [784, 61] width 9 height 9
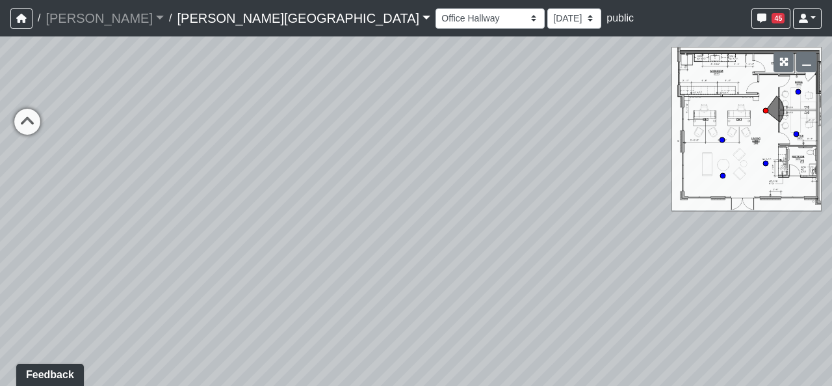
drag, startPoint x: 565, startPoint y: 272, endPoint x: 770, endPoint y: 303, distance: 207.2
click at [770, 303] on div "Loading... Hallway - Hallway 2 Loading... Entry Loading... Clubroom - Entrance …" at bounding box center [416, 210] width 832 height 349
drag, startPoint x: 187, startPoint y: 242, endPoint x: 252, endPoint y: 243, distance: 65.7
click at [253, 243] on div "Loading... Hallway - Hallway 2 Loading... Entry Loading... Clubroom - Entrance …" at bounding box center [416, 210] width 832 height 349
click at [143, 124] on icon at bounding box center [139, 133] width 39 height 39
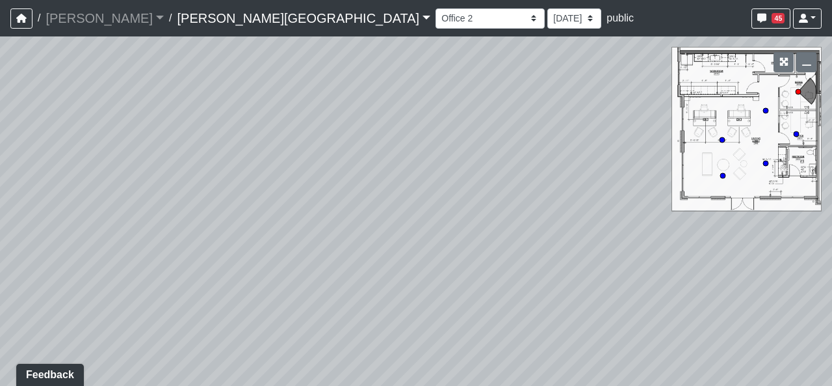
drag, startPoint x: 559, startPoint y: 323, endPoint x: 260, endPoint y: 214, distance: 318.5
click at [281, 224] on div "Loading... Hallway - Hallway 2 Loading... Entry Loading... Clubroom - Entrance …" at bounding box center [416, 210] width 832 height 349
drag, startPoint x: 596, startPoint y: 251, endPoint x: 248, endPoint y: 187, distance: 353.2
click at [263, 191] on div "Loading... Hallway - Hallway 2 Loading... Entry Loading... Clubroom - Entrance …" at bounding box center [416, 210] width 832 height 349
drag, startPoint x: 480, startPoint y: 213, endPoint x: 343, endPoint y: 313, distance: 169.3
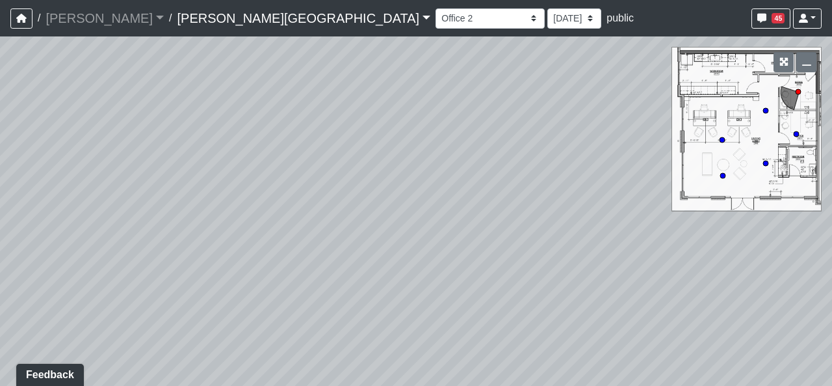
click at [343, 313] on div "Loading... Hallway - Hallway 2 Loading... Entry Loading... Clubroom - Entrance …" at bounding box center [416, 210] width 832 height 349
drag, startPoint x: 431, startPoint y: 196, endPoint x: 365, endPoint y: 298, distance: 121.4
click at [367, 302] on div "Loading... Hallway - Hallway 2 Loading... Entry Loading... Clubroom - Entrance …" at bounding box center [416, 210] width 832 height 349
drag, startPoint x: 458, startPoint y: 215, endPoint x: 518, endPoint y: 146, distance: 92.2
click at [518, 146] on div "Loading... Hallway - Hallway 2 Loading... Entry Loading... Clubroom - Entrance …" at bounding box center [416, 210] width 832 height 349
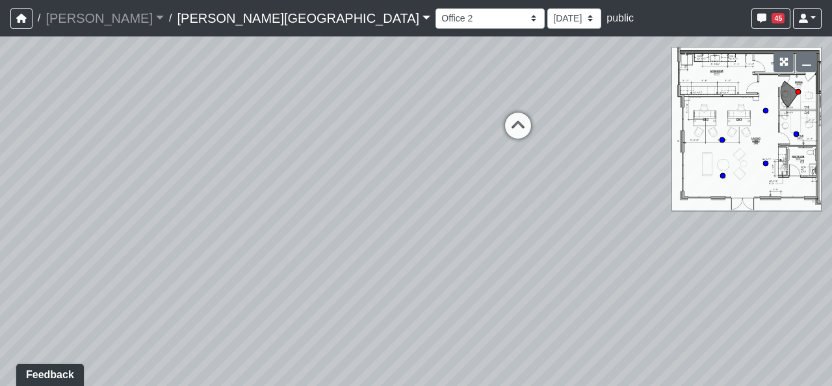
drag, startPoint x: 546, startPoint y: 153, endPoint x: 484, endPoint y: 206, distance: 81.7
click at [466, 238] on div "Loading... Hallway - Hallway 2 Loading... Entry Loading... Clubroom - Entrance …" at bounding box center [416, 210] width 832 height 349
click at [503, 142] on icon at bounding box center [516, 135] width 39 height 39
drag, startPoint x: 161, startPoint y: 206, endPoint x: 469, endPoint y: 217, distance: 307.8
click at [432, 212] on div "Loading... Hallway - Hallway 2 Loading... Entry Loading... Clubroom - Entrance …" at bounding box center [416, 210] width 832 height 349
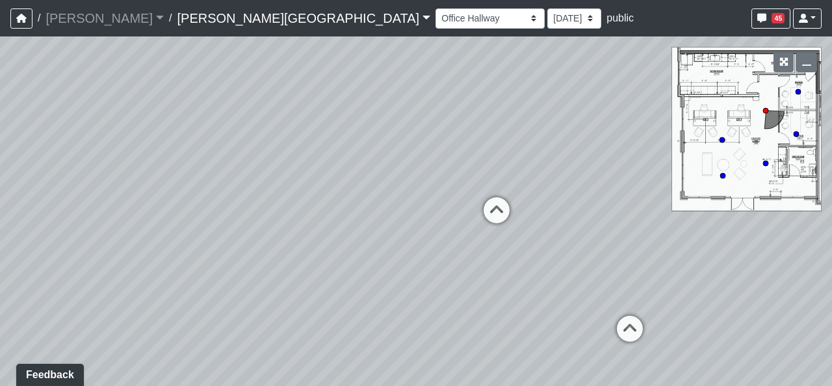
drag, startPoint x: 342, startPoint y: 253, endPoint x: 358, endPoint y: 265, distance: 19.5
click at [358, 265] on div "Loading... Hallway - Hallway 2 Loading... Entry Loading... Clubroom - Entrance …" at bounding box center [416, 210] width 832 height 349
drag, startPoint x: 261, startPoint y: 252, endPoint x: 430, endPoint y: 240, distance: 169.5
click at [416, 239] on div "Loading... Hallway - Hallway 2 Loading... Entry Loading... Clubroom - Entrance …" at bounding box center [416, 210] width 832 height 349
drag, startPoint x: 237, startPoint y: 310, endPoint x: 372, endPoint y: 261, distance: 142.9
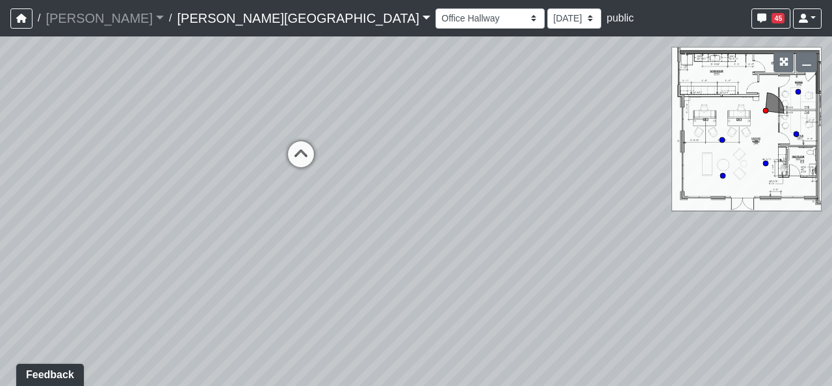
click at [372, 261] on div "Loading... Hallway - Hallway 2 Loading... Entry Loading... Clubroom - Entrance …" at bounding box center [416, 210] width 832 height 349
drag, startPoint x: 530, startPoint y: 341, endPoint x: 475, endPoint y: 346, distance: 54.8
click at [475, 346] on div "Loading... Hallway - Hallway 2 Loading... Entry Loading... Clubroom - Entrance …" at bounding box center [416, 210] width 832 height 349
drag, startPoint x: 475, startPoint y: 346, endPoint x: 221, endPoint y: 317, distance: 255.9
click at [221, 317] on div "Loading... Hallway - Hallway 2 Loading... Entry Loading... Clubroom - Entrance …" at bounding box center [416, 210] width 832 height 349
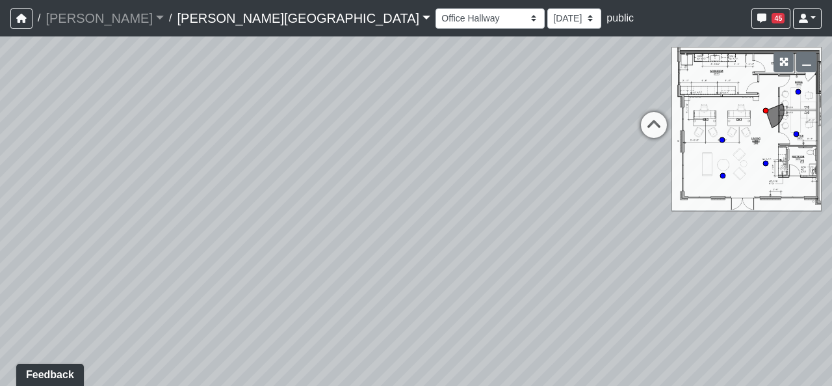
drag, startPoint x: 555, startPoint y: 309, endPoint x: 401, endPoint y: 295, distance: 154.8
click at [401, 298] on div "Loading... Hallway - Hallway 2 Loading... Entry Loading... Clubroom - Entrance …" at bounding box center [416, 210] width 832 height 349
drag, startPoint x: 504, startPoint y: 237, endPoint x: 488, endPoint y: 240, distance: 15.8
click at [483, 237] on div "Loading... Hallway - Hallway 2 Loading... Entry Loading... Clubroom - Entrance …" at bounding box center [416, 210] width 832 height 349
click at [574, 217] on icon at bounding box center [563, 210] width 39 height 39
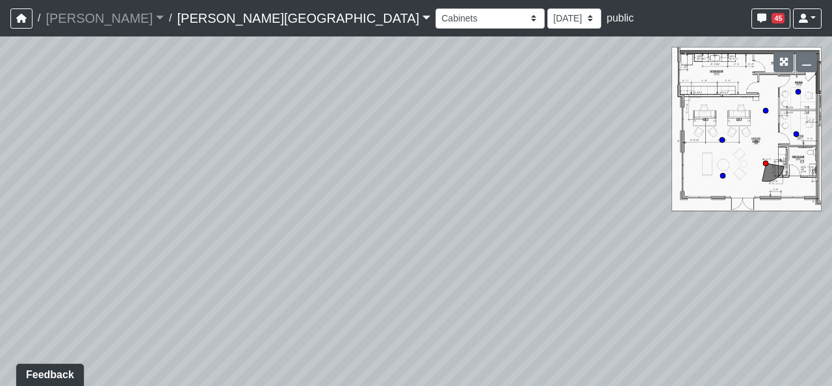
drag, startPoint x: 332, startPoint y: 264, endPoint x: 572, endPoint y: 260, distance: 239.3
click at [467, 256] on div "Loading... Hallway - Hallway 2 Loading... Entry Loading... Clubroom - Entrance …" at bounding box center [416, 210] width 832 height 349
drag, startPoint x: 389, startPoint y: 264, endPoint x: 487, endPoint y: 291, distance: 101.9
click at [486, 292] on div "Loading... Hallway - Hallway 2 Loading... Entry Loading... Clubroom - Entrance …" at bounding box center [416, 210] width 832 height 349
click at [212, 295] on icon at bounding box center [209, 291] width 39 height 39
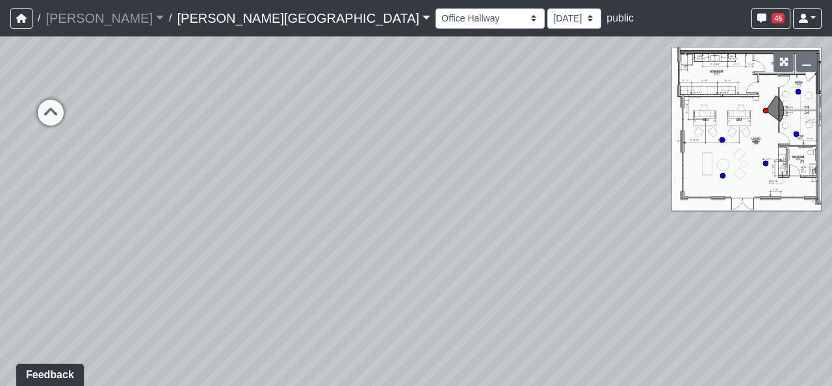
drag
click at [160, 284] on div "Loading... Hallway - Hallway 2 Loading... Entry Loading... Clubroom - Entrance …" at bounding box center [416, 210] width 832 height 349
click at [174, 267] on div "Loading... Hallway - Hallway 2 Loading... Entry Loading... Clubroom - Entrance …" at bounding box center [416, 210] width 832 height 349
click at [491, 268] on div "Loading... Hallway - Hallway 2 Loading... Entry Loading... Clubroom - Entrance …" at bounding box center [416, 210] width 832 height 349
click at [566, 142] on icon at bounding box center [570, 143] width 39 height 39
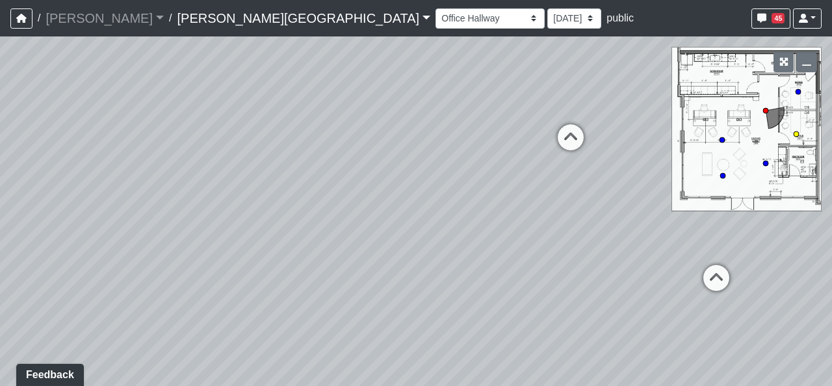
select select "s7gSefDGqLNH8CRbYHmCpU"
click at [529, 250] on div "Loading... Hallway - Hallway 2 Loading... Entry Loading... Clubroom - Entrance …" at bounding box center [416, 210] width 832 height 349
click at [308, 261] on div "Loading... Hallway - Hallway 2 Loading... Entry Loading... Clubroom - Entrance …" at bounding box center [416, 210] width 832 height 349
click at [350, 222] on div "Loading... Hallway - Hallway 2 Loading... Entry Loading... Clubroom - Entrance …" at bounding box center [416, 210] width 832 height 349
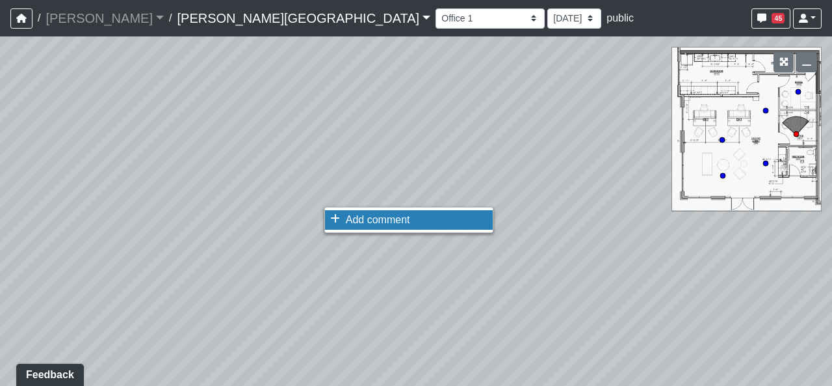
click at [354, 217] on span "Add comment" at bounding box center [378, 219] width 64 height 11
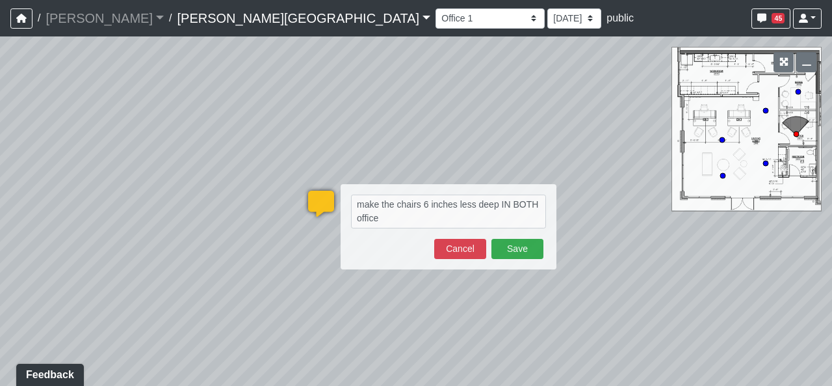
type textarea "make the chairs 6 inches less deep IN BOTH offices"
click at [534, 253] on button "Save" at bounding box center [518, 249] width 52 height 20
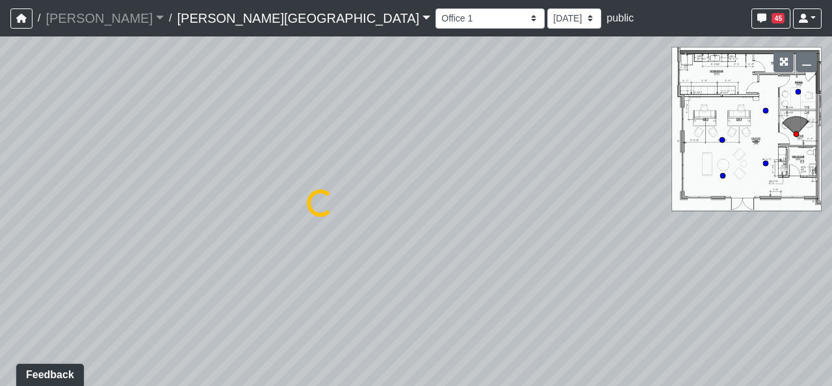
select select "s7gSefDGqLNH8CRbYHmCpU"
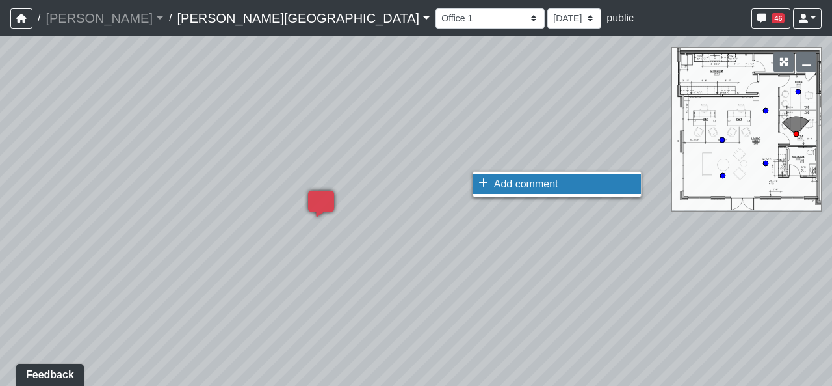
click at [479, 178] on icon at bounding box center [484, 183] width 10 height 10
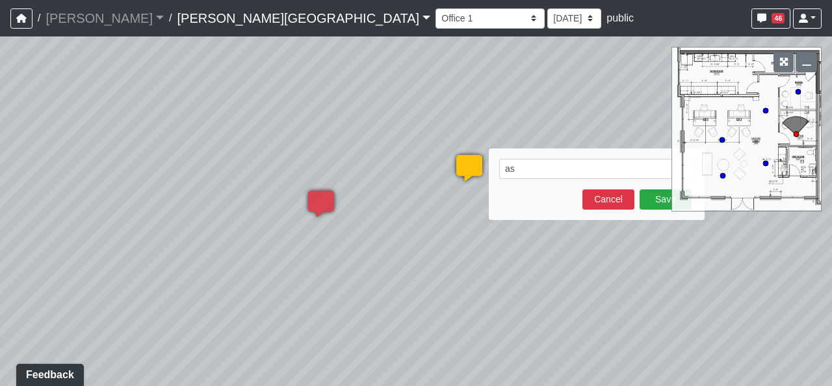
type textarea "a"
type textarea "d"
type textarea "add computers and such to BOTH offices"
click at [661, 197] on button "Save" at bounding box center [666, 199] width 52 height 20
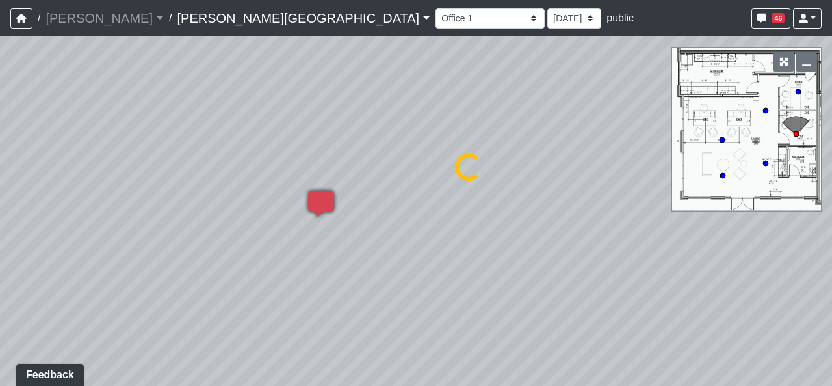
click at [506, 231] on div "Loading... Hallway - Hallway 2 Loading... Entry Loading... Clubroom - Entrance …" at bounding box center [416, 210] width 832 height 349
drag, startPoint x: 419, startPoint y: 230, endPoint x: 629, endPoint y: 224, distance: 209.5
click at [507, 233] on div "Loading... Hallway - Hallway 2 Loading... Entry Loading... Clubroom - Entrance …" at bounding box center [416, 210] width 832 height 349
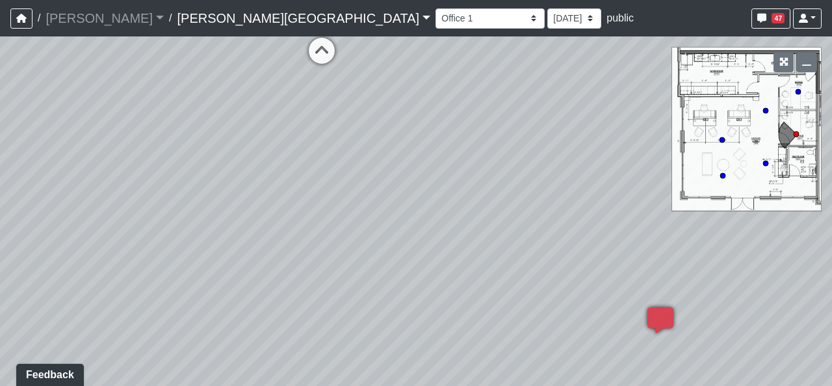
drag, startPoint x: 239, startPoint y: 156, endPoint x: 621, endPoint y: 195, distance: 383.7
click at [621, 196] on div "Loading... Hallway - Hallway 2 Loading... Entry Loading... Clubroom - Entrance …" at bounding box center [416, 210] width 832 height 349
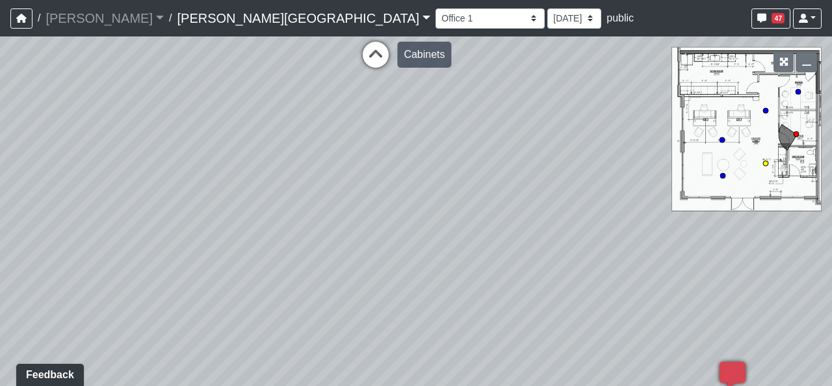
click at [377, 50] on icon at bounding box center [375, 61] width 39 height 39
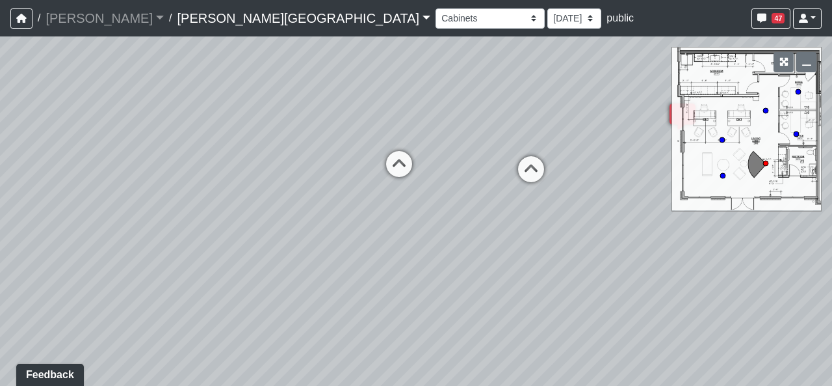
drag, startPoint x: 387, startPoint y: 208, endPoint x: 332, endPoint y: 215, distance: 55.7
click at [332, 215] on div "Loading... Hallway - Hallway 2 Loading... Entry Loading... Clubroom - Entrance …" at bounding box center [416, 210] width 832 height 349
drag, startPoint x: 523, startPoint y: 176, endPoint x: 483, endPoint y: 189, distance: 43.0
click at [524, 176] on icon at bounding box center [531, 175] width 39 height 39
select select "nHBkoEE71tvdghhjXj7XLf"
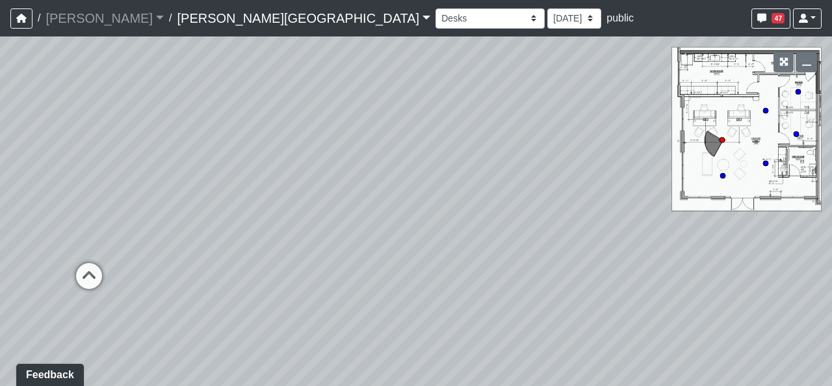
drag, startPoint x: 368, startPoint y: 226, endPoint x: 581, endPoint y: 200, distance: 214.9
click at [580, 200] on div "Loading... Hallway - Hallway 2 Loading... Entry Loading... Clubroom - Entrance …" at bounding box center [416, 210] width 832 height 349
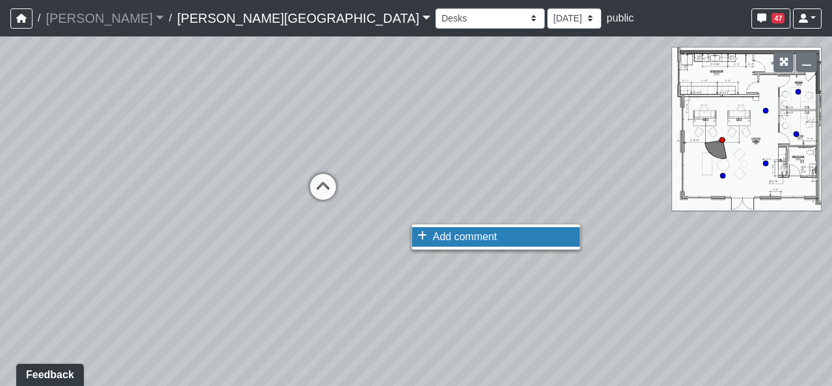
click at [425, 232] on icon at bounding box center [422, 235] width 10 height 10
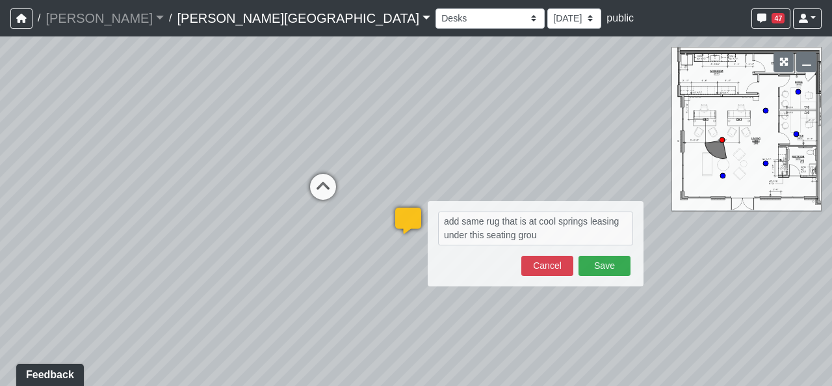
type textarea "add same rug that is at cool springs leasing under this seating group"
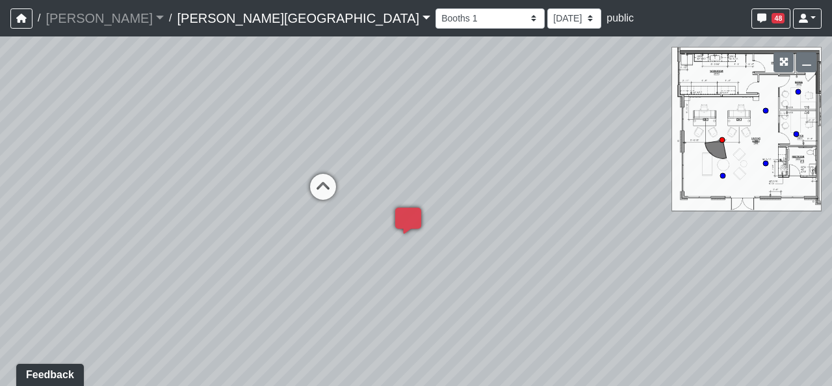
select select "nHBkoEE71tvdghhjXj7XLf"
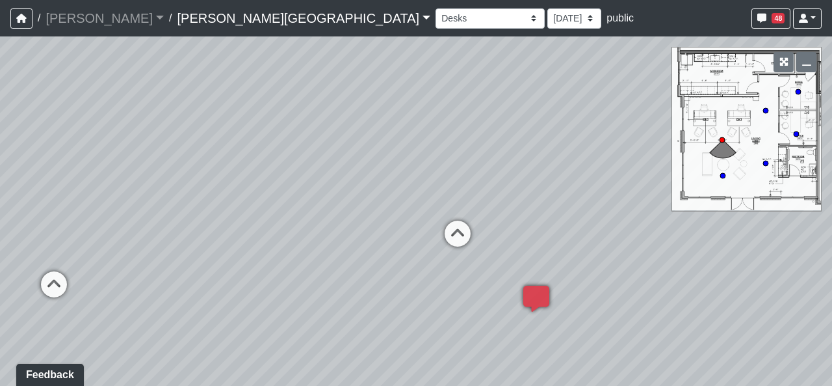
drag, startPoint x: 169, startPoint y: 222, endPoint x: 414, endPoint y: 284, distance: 252.8
click at [414, 284] on div "Loading... Hallway - Hallway 2 Loading... Entry Loading... Clubroom - Entrance …" at bounding box center [416, 210] width 832 height 349
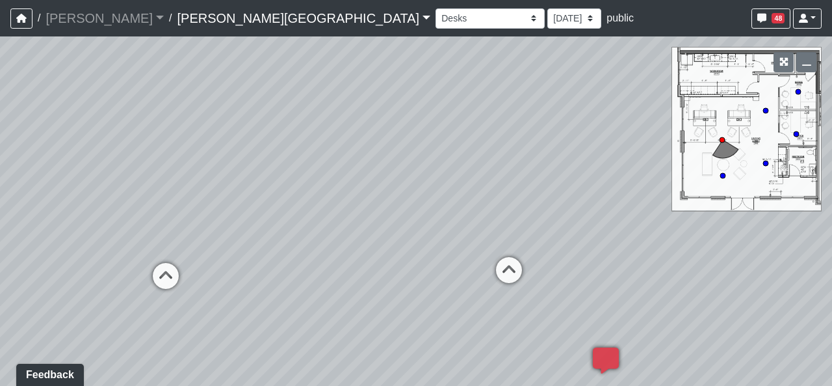
drag, startPoint x: 324, startPoint y: 185, endPoint x: 445, endPoint y: 228, distance: 128.3
click at [445, 228] on div "Loading... Hallway - Hallway 2 Loading... Entry Loading... Clubroom - Entrance …" at bounding box center [416, 210] width 832 height 349
drag, startPoint x: 334, startPoint y: 226, endPoint x: 480, endPoint y: 228, distance: 145.7
click at [480, 228] on div "Loading... Hallway - Hallway 2 Loading... Entry Loading... Clubroom - Entrance …" at bounding box center [416, 210] width 832 height 349
drag, startPoint x: 469, startPoint y: 232, endPoint x: 419, endPoint y: 244, distance: 51.4
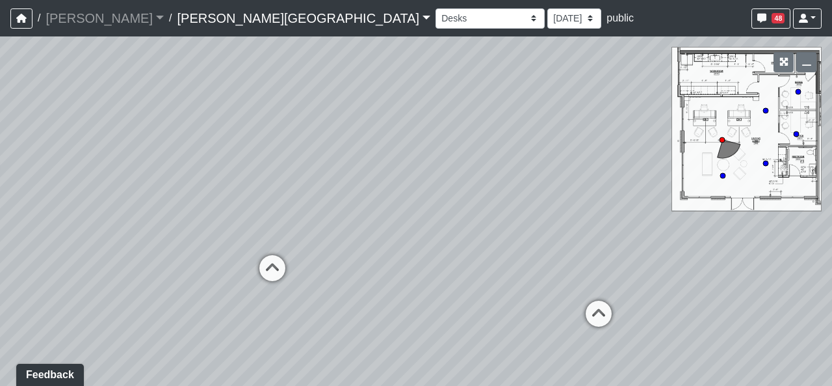
click at [421, 243] on div "Loading... Hallway - Hallway 2 Loading... Entry Loading... Clubroom - Entrance …" at bounding box center [416, 210] width 832 height 349
drag, startPoint x: 337, startPoint y: 272, endPoint x: 362, endPoint y: 272, distance: 24.7
click at [362, 272] on div "Loading... Hallway - Hallway 2 Loading... Entry Loading... Clubroom - Entrance …" at bounding box center [416, 210] width 832 height 349
drag, startPoint x: 448, startPoint y: 300, endPoint x: 204, endPoint y: 254, distance: 248.9
click at [204, 254] on div "Loading... Hallway - Hallway 2 Loading... Entry Loading... Clubroom - Entrance …" at bounding box center [416, 210] width 832 height 349
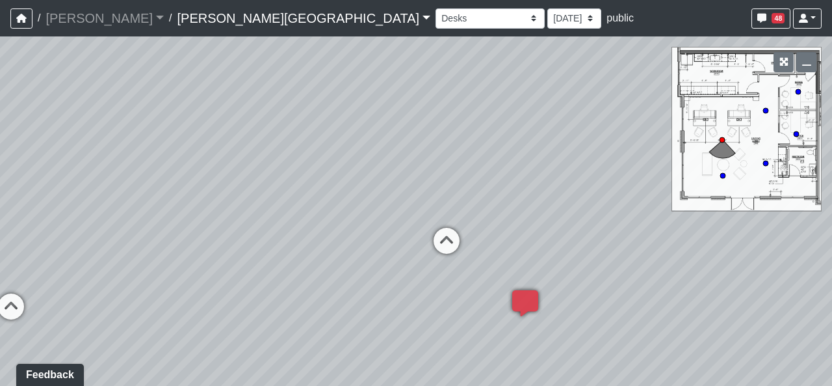
drag, startPoint x: 408, startPoint y: 292, endPoint x: 78, endPoint y: 258, distance: 332.1
click at [78, 258] on div "Loading... Hallway - Hallway 2 Loading... Entry Loading... Clubroom - Entrance …" at bounding box center [416, 210] width 832 height 349
drag, startPoint x: 455, startPoint y: 258, endPoint x: 72, endPoint y: 200, distance: 388.0
click at [72, 200] on div "Loading... Hallway - Hallway 2 Loading... Entry Loading... Clubroom - Entrance …" at bounding box center [416, 210] width 832 height 349
drag, startPoint x: 478, startPoint y: 247, endPoint x: 246, endPoint y: 248, distance: 232.2
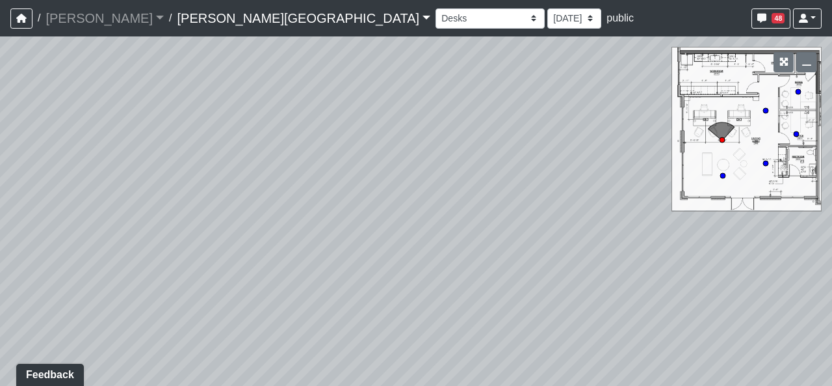
click at [246, 248] on div "Loading... Hallway - Hallway 2 Loading... Entry Loading... Clubroom - Entrance …" at bounding box center [416, 210] width 832 height 349
click at [385, 328] on li "Add comment" at bounding box center [401, 336] width 168 height 20
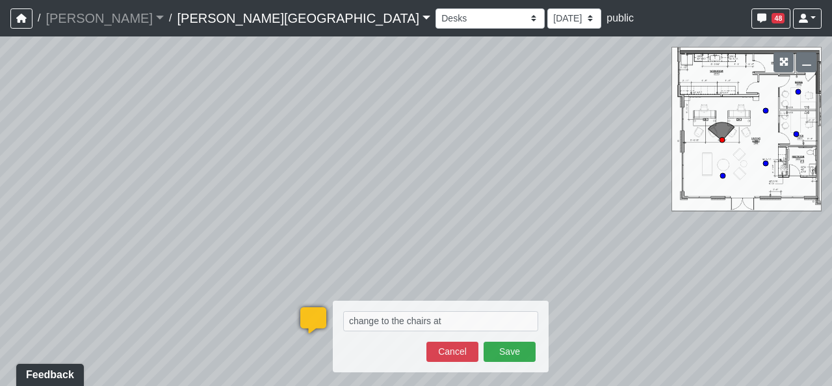
type textarea "change to the chairs at cool springs blob:[URL][DOMAIN_NAME]"
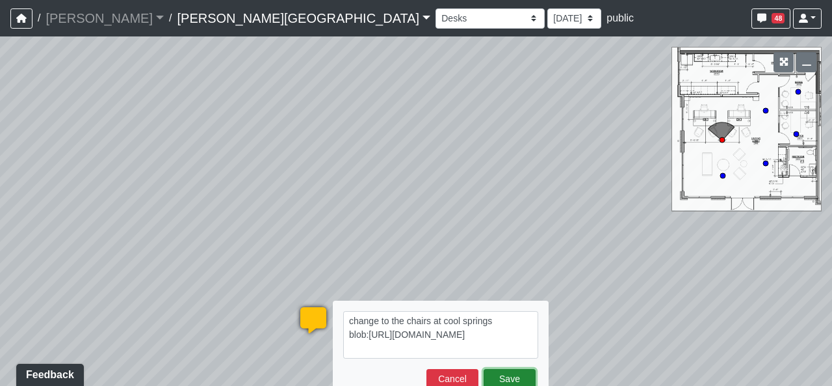
click at [518, 378] on button "Save" at bounding box center [510, 379] width 52 height 20
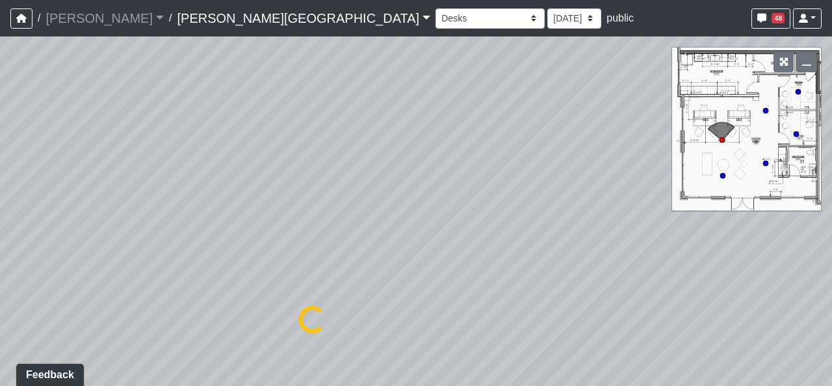
drag, startPoint x: 537, startPoint y: 248, endPoint x: 3, endPoint y: 220, distance: 535.3
click at [16, 227] on div "Loading... Hallway - Hallway 2 Loading... Entry Loading... Clubroom - Entrance …" at bounding box center [416, 210] width 832 height 349
drag, startPoint x: 112, startPoint y: 225, endPoint x: 0, endPoint y: 254, distance: 115.6
click at [0, 253] on div "Loading... Hallway - Hallway 2 Loading... Entry Loading... Clubroom - Entrance …" at bounding box center [416, 210] width 832 height 349
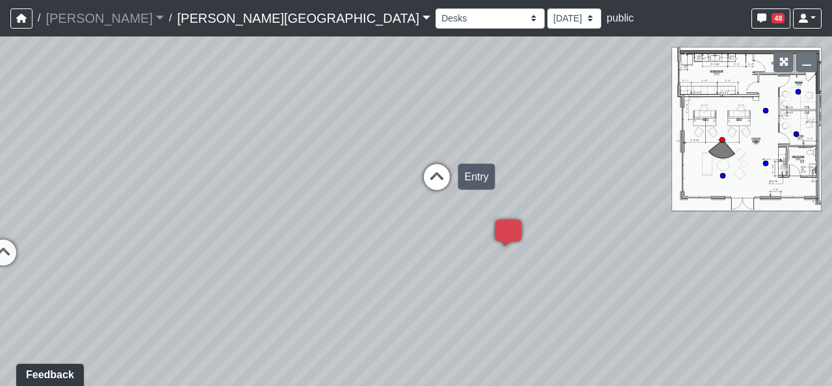
click at [480, 241] on div "Loading... Hallway - Hallway 2 Loading... Entry Loading... Clubroom - Entrance …" at bounding box center [416, 210] width 832 height 349
click at [401, 194] on div "Loading... Hallway - Hallway 2 Loading... Entry Loading... Clubroom - Entrance …" at bounding box center [416, 210] width 832 height 349
drag, startPoint x: 379, startPoint y: 174, endPoint x: 397, endPoint y: 177, distance: 17.7
click at [397, 178] on div "Loading... Hallway - Hallway 2 Loading... Entry Loading... Clubroom - Entrance …" at bounding box center [416, 210] width 832 height 349
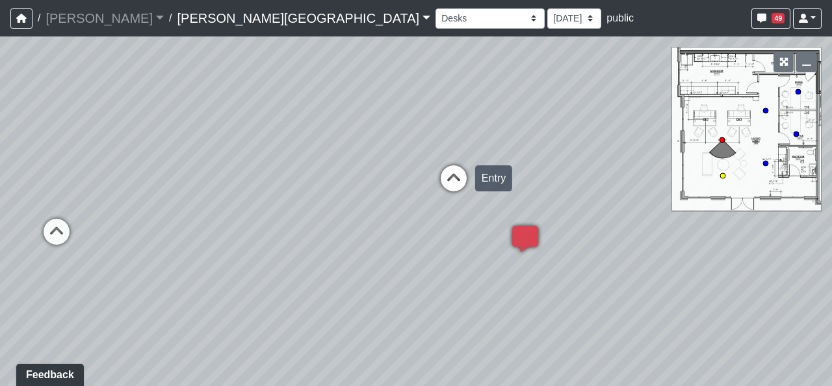
click at [448, 174] on icon at bounding box center [453, 184] width 39 height 39
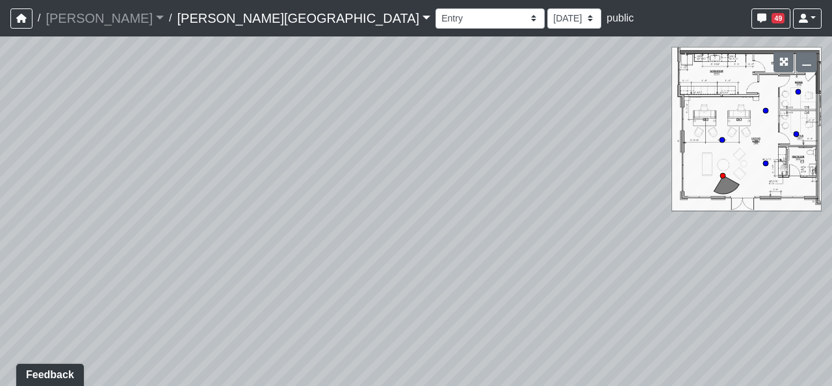
drag, startPoint x: 163, startPoint y: 168, endPoint x: 369, endPoint y: 191, distance: 207.5
click at [270, 181] on div "Loading... Hallway - Hallway 2 Loading... Entry Loading... Clubroom - Entrance …" at bounding box center [416, 210] width 832 height 349
drag, startPoint x: 279, startPoint y: 190, endPoint x: 357, endPoint y: 230, distance: 87.5
click at [356, 230] on div "Loading... Hallway - Hallway 2 Loading... Entry Loading... Clubroom - Entrance …" at bounding box center [416, 210] width 832 height 349
click at [313, 245] on icon at bounding box center [308, 247] width 39 height 39
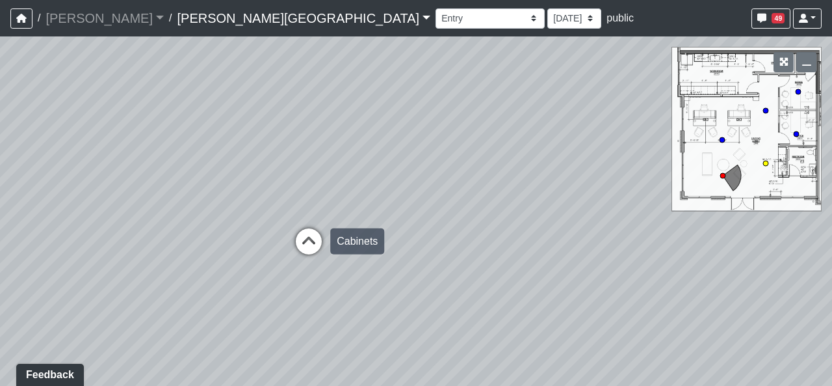
select select "txFFof8RDaXzEHWmwmdnP4"
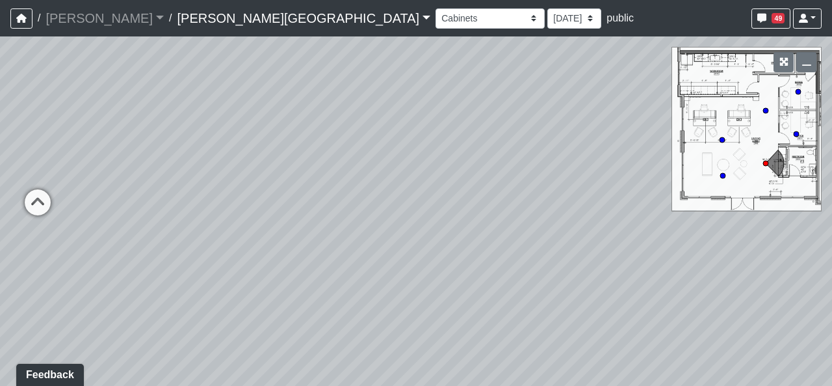
drag, startPoint x: 330, startPoint y: 181, endPoint x: 408, endPoint y: 238, distance: 97.3
click at [412, 238] on div "Loading... Hallway - Hallway 2 Loading... Entry Loading... Clubroom - Entrance …" at bounding box center [416, 210] width 832 height 349
drag, startPoint x: 440, startPoint y: 301, endPoint x: 396, endPoint y: 291, distance: 44.6
click at [396, 291] on div "Loading... Hallway - Hallway 2 Loading... Entry Loading... Clubroom - Entrance …" at bounding box center [416, 210] width 832 height 349
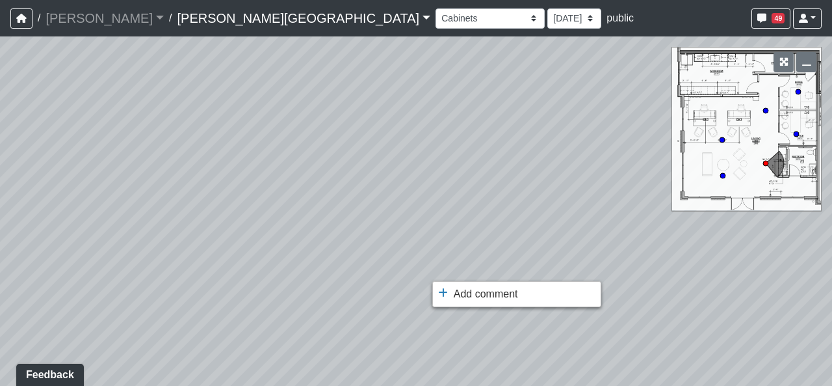
click at [475, 284] on ul "Add comment Goto open comment editor No comment permissions" at bounding box center [516, 294] width 169 height 26
click at [470, 288] on span "Add comment" at bounding box center [486, 293] width 64 height 11
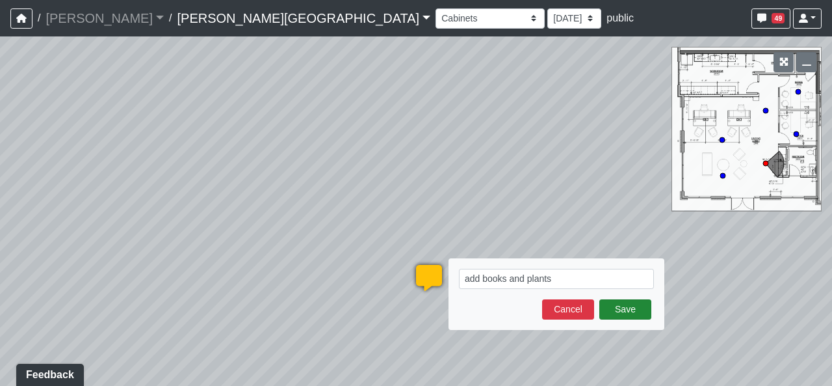
type textarea "add books and plants"
click at [629, 317] on button "Save" at bounding box center [626, 309] width 52 height 20
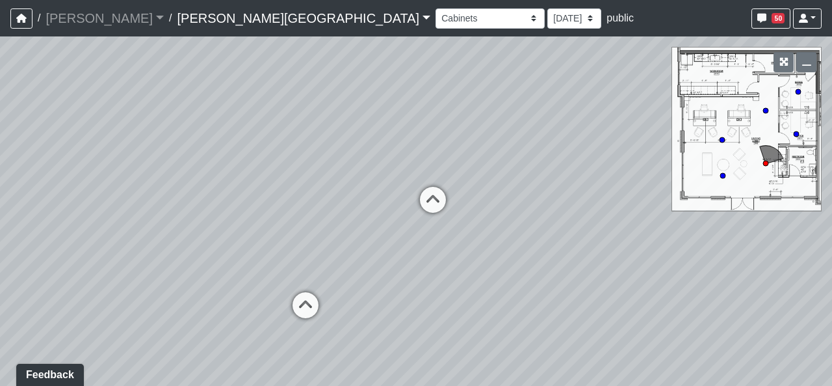
drag, startPoint x: 151, startPoint y: 209, endPoint x: 627, endPoint y: 223, distance: 476.2
click at [627, 223] on div "Loading... Hallway - Hallway 2 Loading... Entry Loading... Clubroom - Entrance …" at bounding box center [416, 210] width 832 height 349
drag, startPoint x: 330, startPoint y: 263, endPoint x: 490, endPoint y: 281, distance: 161.0
click at [490, 281] on div "Loading... Hallway - Hallway 2 Loading... Entry Loading... Clubroom - Entrance …" at bounding box center [416, 210] width 832 height 349
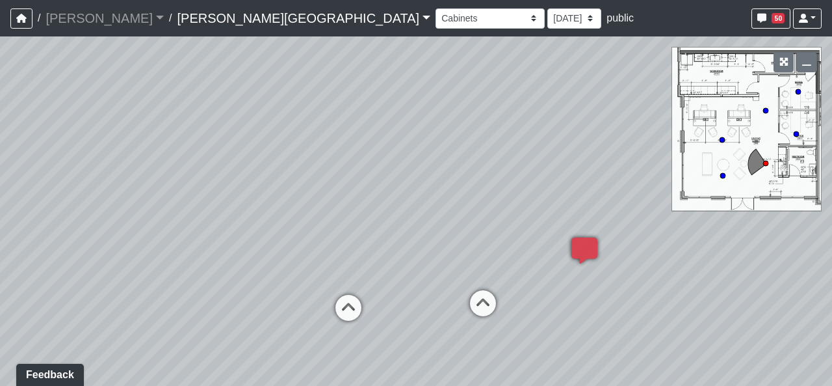
drag, startPoint x: 181, startPoint y: 226, endPoint x: 233, endPoint y: 194, distance: 60.1
click at [233, 194] on div "Loading... Hallway - Hallway 2 Loading... Entry Loading... Clubroom - Entrance …" at bounding box center [416, 210] width 832 height 349
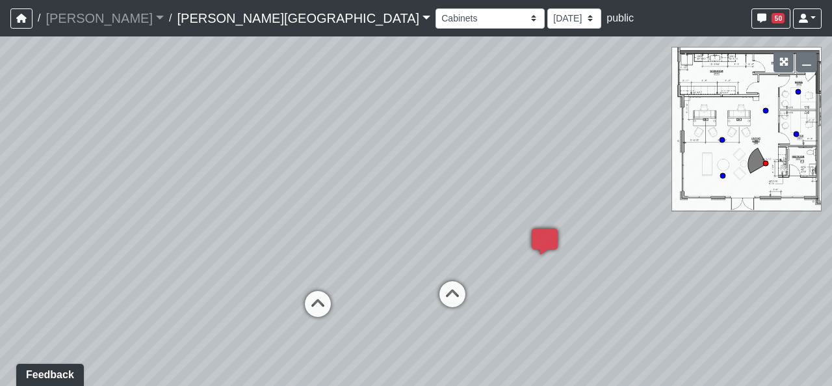
drag, startPoint x: 510, startPoint y: 250, endPoint x: 438, endPoint y: 255, distance: 73.0
click at [438, 255] on div "Loading... Hallway - Hallway 2 Loading... Entry Loading... Clubroom - Entrance …" at bounding box center [416, 210] width 832 height 349
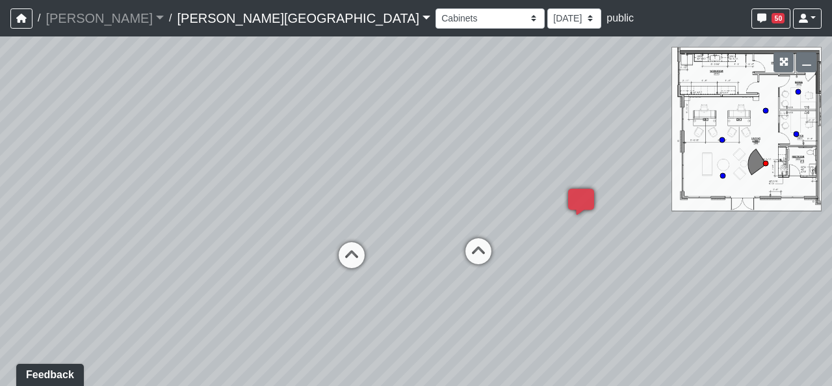
drag, startPoint x: 384, startPoint y: 262, endPoint x: 431, endPoint y: 213, distance: 68.5
click at [431, 213] on div "Loading... Hallway - Hallway 2 Loading... Entry Loading... Clubroom - Entrance …" at bounding box center [416, 210] width 832 height 349
click at [483, 264] on icon at bounding box center [478, 257] width 39 height 39
select select "nHBkoEE71tvdghhjXj7XLf"
drag, startPoint x: 213, startPoint y: 315, endPoint x: 415, endPoint y: 307, distance: 202.4
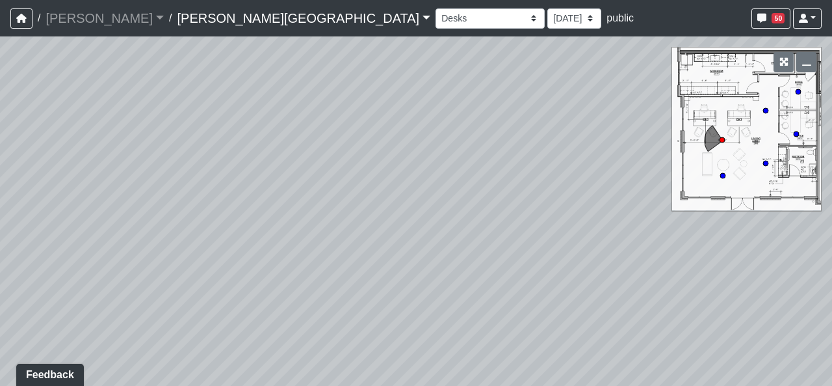
click at [411, 307] on div "Loading... Hallway - Hallway 2 Loading... Entry Loading... Clubroom - Entrance …" at bounding box center [416, 210] width 832 height 349
drag, startPoint x: 343, startPoint y: 284, endPoint x: 446, endPoint y: 267, distance: 104.1
click at [446, 267] on div "Loading... Hallway - Hallway 2 Loading... Entry Loading... Clubroom - Entrance …" at bounding box center [416, 210] width 832 height 349
drag, startPoint x: 256, startPoint y: 242, endPoint x: 202, endPoint y: 254, distance: 55.4
click at [200, 255] on div "Loading... Hallway - Hallway 2 Loading... Entry Loading... Clubroom - Entrance …" at bounding box center [416, 210] width 832 height 349
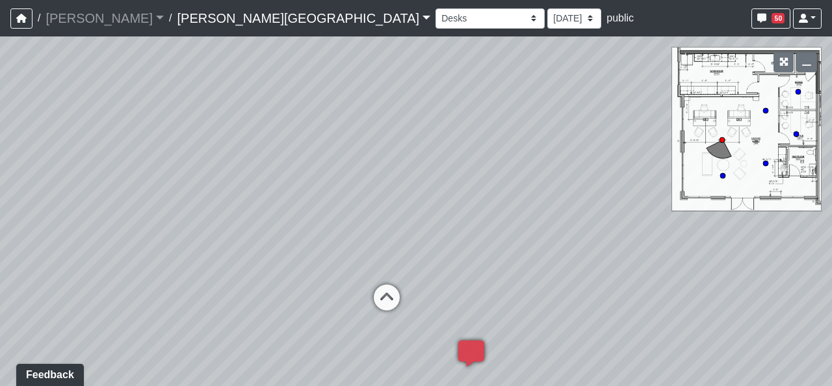
drag, startPoint x: 276, startPoint y: 249, endPoint x: 336, endPoint y: 250, distance: 59.2
click at [336, 250] on div "Loading... Hallway - Hallway 2 Loading... Entry Loading... Clubroom - Entrance …" at bounding box center [416, 210] width 832 height 349
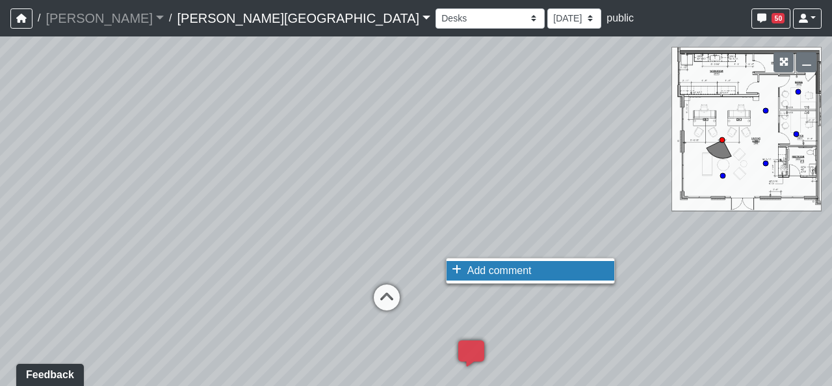
click at [454, 266] on icon at bounding box center [457, 269] width 10 height 10
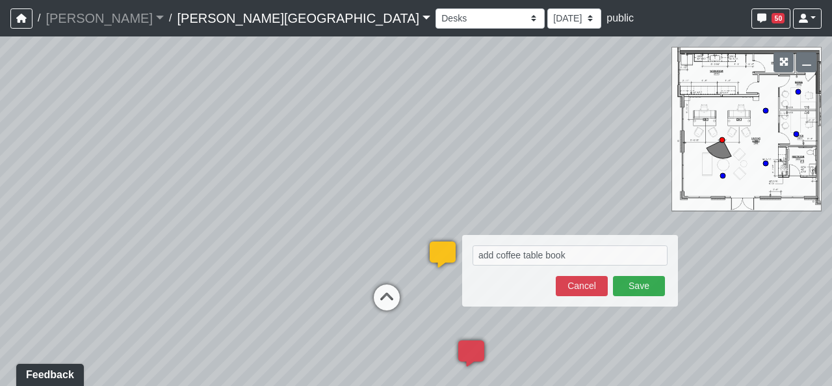
type textarea "add coffee table books"
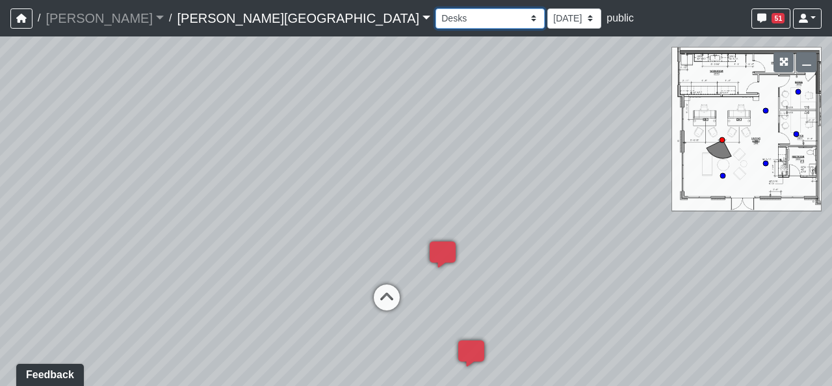
click at [436, 21] on select "Booths 1 Booths 2 Entry Lounge 1 Lounge 2 Lounge 3 Windows Bar Entrance Lounge …" at bounding box center [490, 18] width 109 height 20
click at [445, 202] on div "Loading... Hallway - Hallway 2 Loading... Entry Loading... Clubroom - Entrance …" at bounding box center [416, 210] width 832 height 349
drag, startPoint x: 335, startPoint y: 279, endPoint x: 497, endPoint y: 276, distance: 162.6
click at [460, 272] on div "Loading... Hallway - Hallway 2 Loading... Entry Loading... Clubroom - Entrance …" at bounding box center [416, 210] width 832 height 349
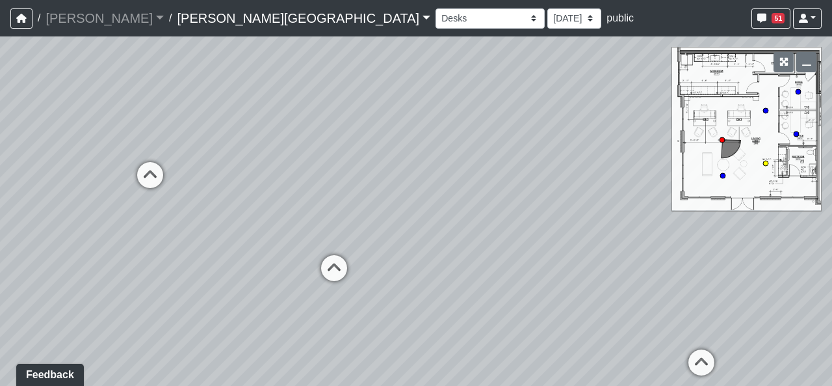
click at [347, 273] on icon at bounding box center [334, 274] width 39 height 39
drag, startPoint x: 575, startPoint y: 262, endPoint x: 90, endPoint y: 204, distance: 489.3
click at [50, 225] on div "Loading... Hallway - Hallway 2 Loading... Entry Loading... Clubroom - Entrance …" at bounding box center [416, 210] width 832 height 349
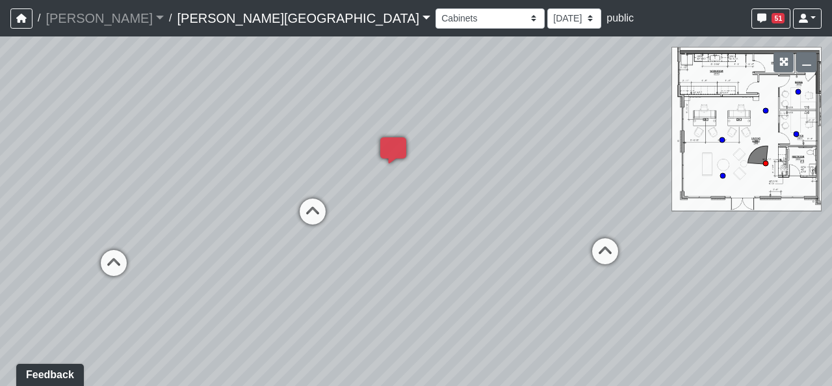
drag, startPoint x: 388, startPoint y: 191, endPoint x: 397, endPoint y: 299, distance: 109.0
click at [397, 298] on div "Loading... Hallway - Hallway 2 Loading... Entry Loading... Clubroom - Entrance …" at bounding box center [416, 210] width 832 height 349
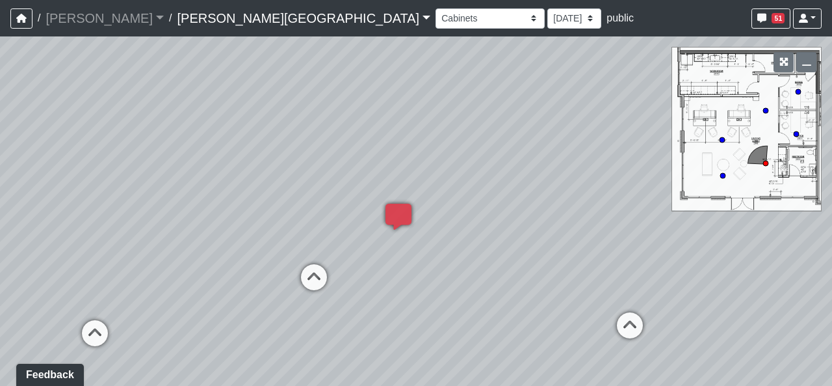
drag, startPoint x: 379, startPoint y: 201, endPoint x: 420, endPoint y: 295, distance: 102.8
click at [362, 342] on div "Loading... Hallway - Hallway 2 Loading... Entry Loading... Clubroom - Entrance …" at bounding box center [416, 210] width 832 height 349
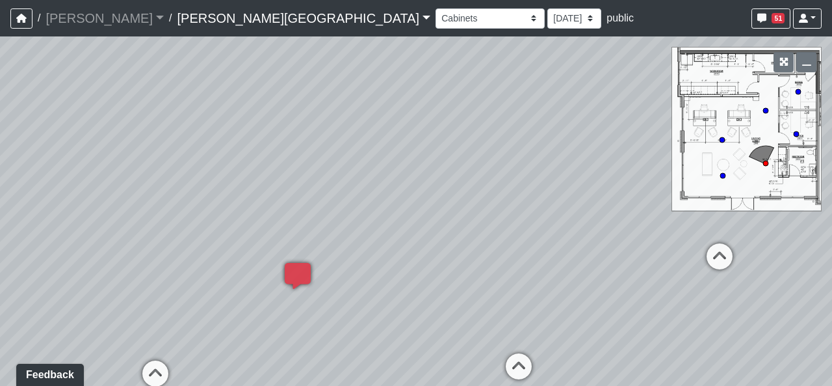
drag, startPoint x: 451, startPoint y: 292, endPoint x: 297, endPoint y: 359, distance: 167.4
click at [297, 359] on div "Loading... Hallway - Hallway 2 Loading... Entry Loading... Clubroom - Entrance …" at bounding box center [416, 210] width 832 height 349
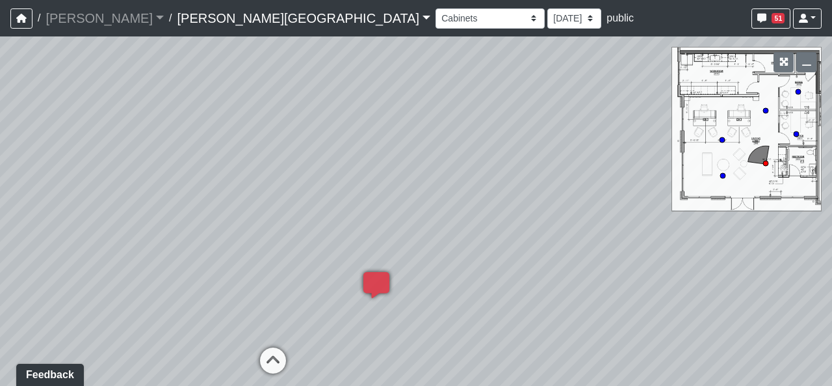
drag, startPoint x: 368, startPoint y: 231, endPoint x: 484, endPoint y: 243, distance: 117.0
click at [484, 243] on div "Loading... Hallway - Hallway 2 Loading... Entry Loading... Clubroom - Entrance …" at bounding box center [416, 210] width 832 height 349
click at [284, 36] on div "Loading... Hallway - Hallway 2 Loading... Entry Loading... Clubroom - Entrance …" at bounding box center [416, 210] width 832 height 349
click at [436, 27] on select "Booths 1 Booths 2 Entry Lounge 1 Lounge 2 Lounge 3 Windows Bar Entrance Lounge …" at bounding box center [490, 18] width 109 height 20
click at [436, 8] on select "Booths 1 Booths 2 Entry Lounge 1 Lounge 2 Lounge 3 Windows Bar Entrance Lounge …" at bounding box center [490, 18] width 109 height 20
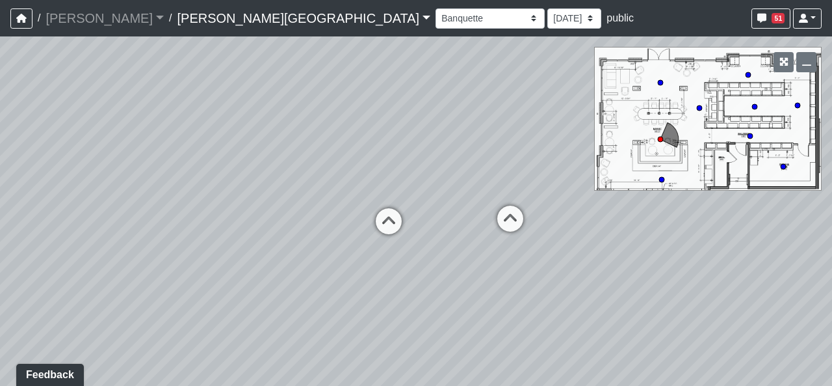
drag, startPoint x: 413, startPoint y: 310, endPoint x: 619, endPoint y: 313, distance: 206.2
click at [619, 313] on div "Loading... Hallway - Hallway 2 Loading... Entry Loading... Clubroom - Entrance …" at bounding box center [416, 210] width 832 height 349
drag, startPoint x: 322, startPoint y: 318, endPoint x: 545, endPoint y: 247, distance: 234.0
click at [545, 247] on div "Loading... Hallway - Hallway 2 Loading... Entry Loading... Clubroom - Entrance …" at bounding box center [416, 210] width 832 height 349
click at [313, 213] on icon at bounding box center [297, 223] width 39 height 39
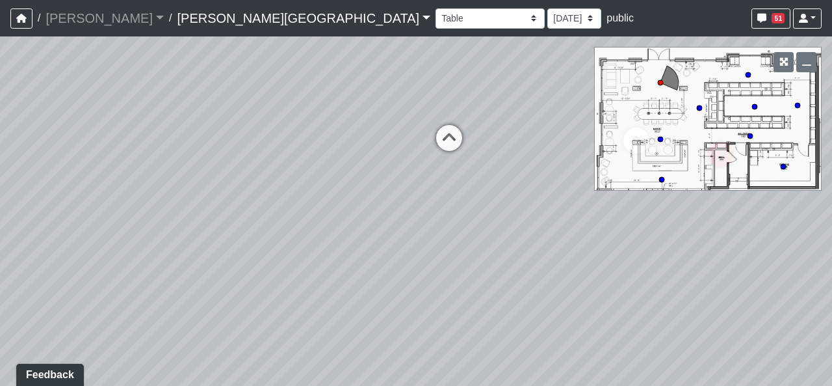
drag, startPoint x: 549, startPoint y: 276, endPoint x: 172, endPoint y: 226, distance: 380.6
click at [183, 227] on div "Loading... Hallway - Hallway 2 Loading... Entry Loading... Clubroom - Entrance …" at bounding box center [416, 210] width 832 height 349
drag, startPoint x: 550, startPoint y: 205, endPoint x: 158, endPoint y: 241, distance: 393.7
click at [158, 241] on div "Loading... Hallway - Hallway 2 Loading... Entry Loading... Clubroom - Entrance …" at bounding box center [416, 210] width 832 height 349
drag, startPoint x: 581, startPoint y: 179, endPoint x: 315, endPoint y: 221, distance: 268.7
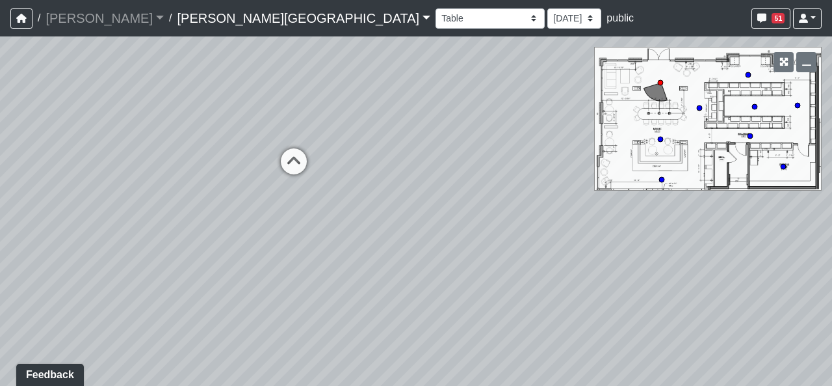
click at [315, 221] on div "Loading... Hallway - Hallway 2 Loading... Entry Loading... Clubroom - Entrance …" at bounding box center [416, 210] width 832 height 349
drag, startPoint x: 296, startPoint y: 268, endPoint x: 390, endPoint y: 276, distance: 94.0
click at [393, 275] on div "Loading... Hallway - Hallway 2 Loading... Entry Loading... Clubroom - Entrance …" at bounding box center [416, 210] width 832 height 349
drag, startPoint x: 479, startPoint y: 272, endPoint x: 465, endPoint y: 275, distance: 14.0
click at [465, 275] on div "Loading... Hallway - Hallway 2 Loading... Entry Loading... Clubroom - Entrance …" at bounding box center [416, 210] width 832 height 349
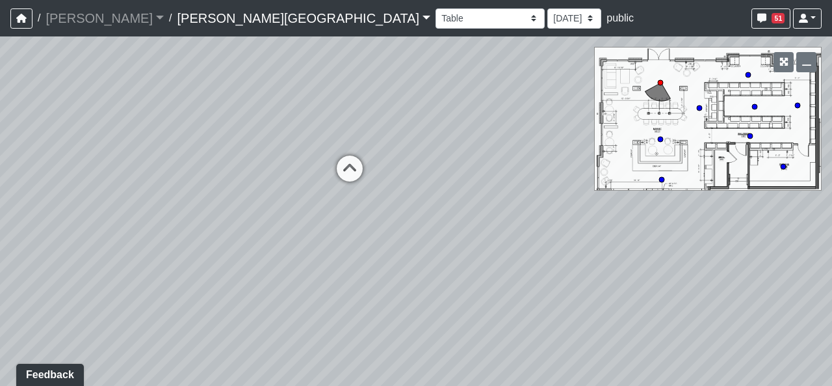
drag, startPoint x: 380, startPoint y: 256, endPoint x: 362, endPoint y: 255, distance: 18.3
click at [362, 255] on div "Loading... Hallway - Hallway 2 Loading... Entry Loading... Clubroom - Entrance …" at bounding box center [416, 210] width 832 height 349
drag, startPoint x: 488, startPoint y: 320, endPoint x: 349, endPoint y: 317, distance: 139.2
click at [187, 311] on div "Loading... Hallway - Hallway 2 Loading... Entry Loading... Clubroom - Entrance …" at bounding box center [416, 210] width 832 height 349
drag, startPoint x: 525, startPoint y: 312, endPoint x: 523, endPoint y: 293, distance: 19.0
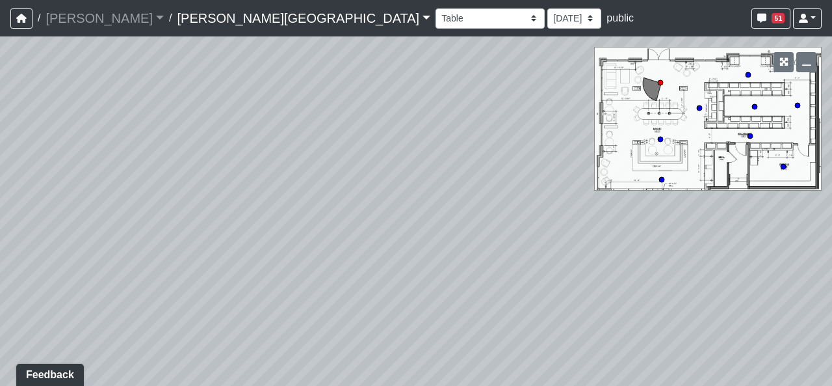
click at [505, 303] on div "Loading... Hallway - Hallway 2 Loading... Entry Loading... Clubroom - Entrance …" at bounding box center [416, 210] width 832 height 349
drag, startPoint x: 481, startPoint y: 272, endPoint x: 608, endPoint y: 272, distance: 126.8
click at [608, 272] on div "Loading... Hallway - Hallway 2 Loading... Entry Loading... Clubroom - Entrance …" at bounding box center [416, 210] width 832 height 349
drag, startPoint x: 212, startPoint y: 233, endPoint x: 526, endPoint y: 283, distance: 317.9
click at [526, 283] on div "Loading... Hallway - Hallway 2 Loading... Entry Loading... Clubroom - Entrance …" at bounding box center [416, 210] width 832 height 349
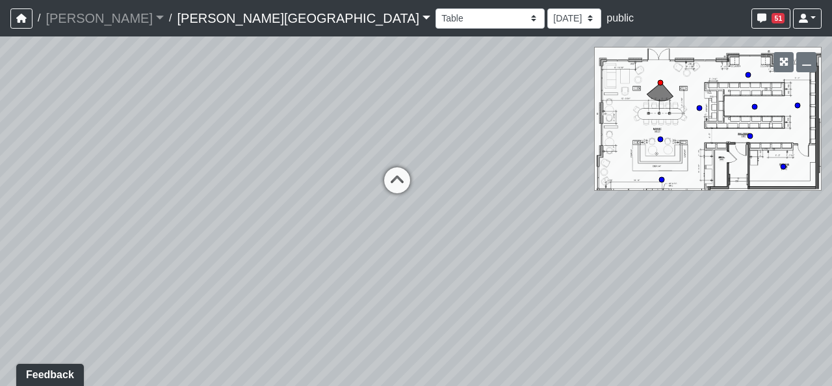
drag, startPoint x: 349, startPoint y: 304, endPoint x: 222, endPoint y: 280, distance: 129.2
click at [222, 280] on div "Loading... Hallway - Hallway 2 Loading... Entry Loading... Clubroom - Entrance …" at bounding box center [416, 210] width 832 height 349
click at [401, 190] on icon at bounding box center [394, 185] width 39 height 39
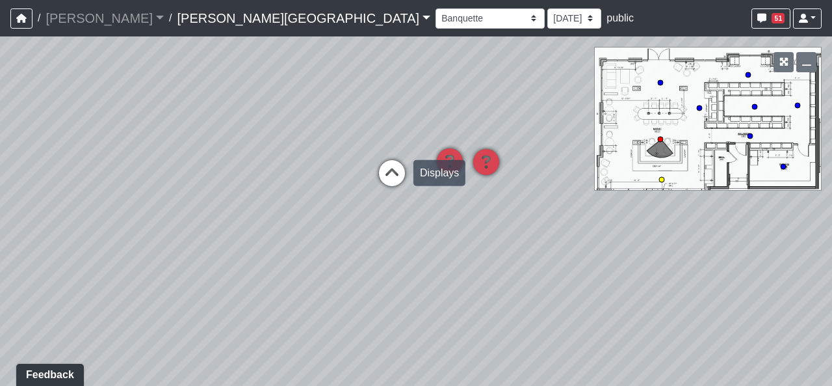
click at [399, 189] on icon at bounding box center [392, 179] width 39 height 39
select select "5yUxmkMwKrhrMdb7f14CL1"
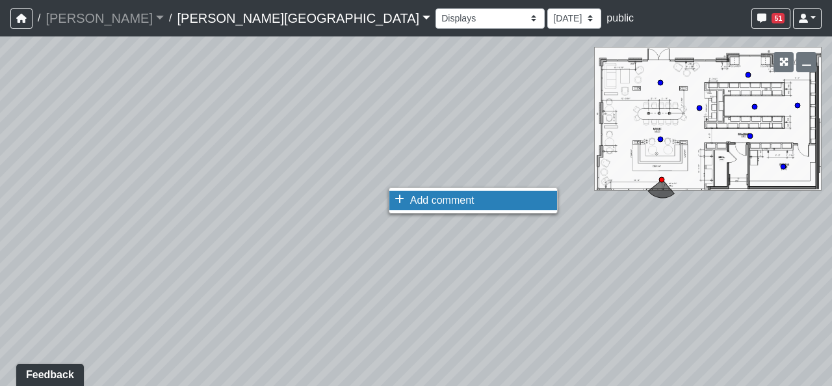
click at [443, 209] on li "Add comment" at bounding box center [474, 201] width 168 height 20
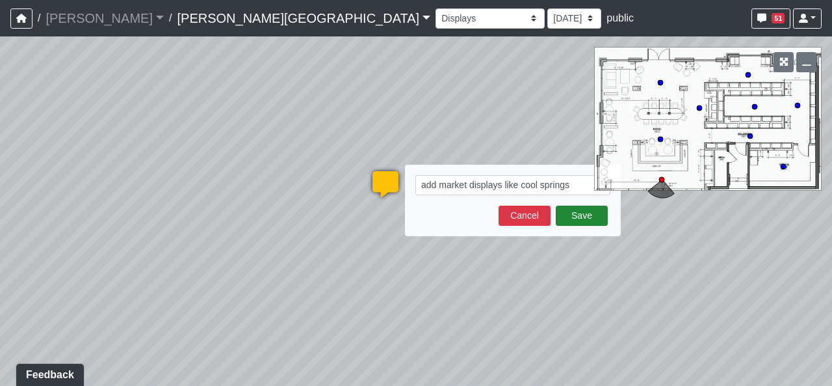
type textarea "add market displays like cool springs"
click at [590, 225] on button "Save" at bounding box center [582, 215] width 52 height 20
click at [264, 248] on div "Loading... Hallway - Hallway 2 Loading... Entry Loading... Clubroom - Entrance …" at bounding box center [416, 210] width 832 height 349
select select "5yUxmkMwKrhrMdb7f14CL1"
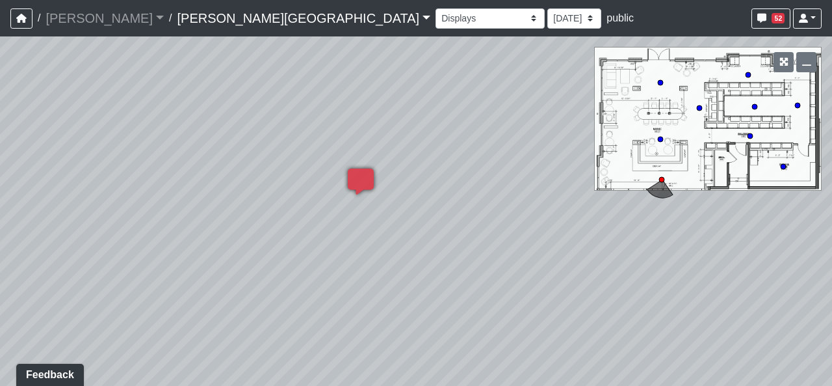
drag, startPoint x: 765, startPoint y: 302, endPoint x: 278, endPoint y: 252, distance: 489.7
click at [337, 277] on div "Loading... Hallway - Hallway 2 Loading... Entry Loading... Clubroom - Entrance …" at bounding box center [416, 210] width 832 height 349
drag, startPoint x: 566, startPoint y: 250, endPoint x: 540, endPoint y: 284, distance: 42.1
click at [540, 284] on div "Loading... Hallway - Hallway 2 Loading... Entry Loading... Clubroom - Entrance …" at bounding box center [416, 210] width 832 height 349
drag, startPoint x: 422, startPoint y: 254, endPoint x: 398, endPoint y: 179, distance: 78.6
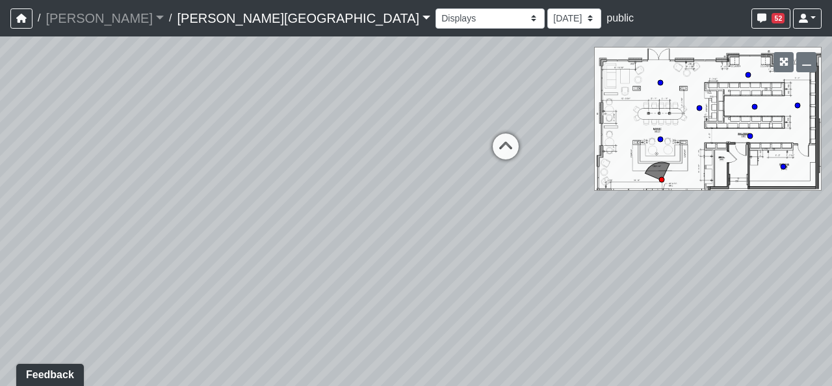
click at [398, 179] on div "Loading... Hallway - Hallway 2 Loading... Entry Loading... Clubroom - Entrance …" at bounding box center [416, 210] width 832 height 349
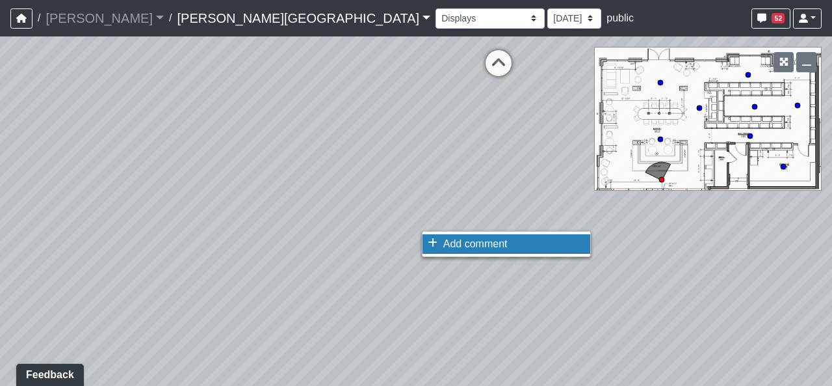
click at [440, 238] on li "Add comment" at bounding box center [507, 244] width 168 height 20
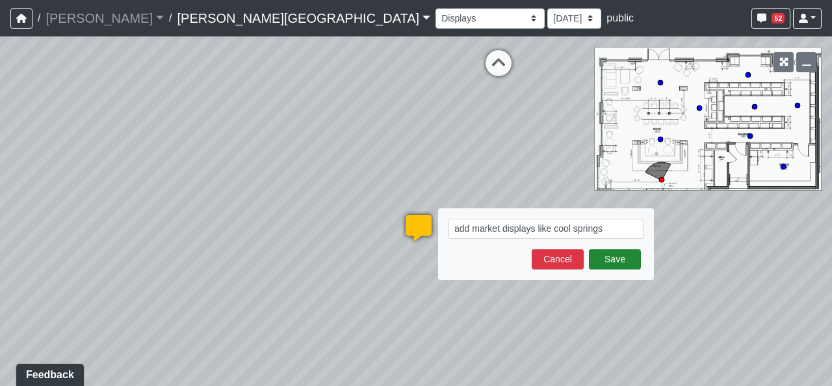
type textarea "add market displays like cool springs"
click at [609, 251] on button "Save" at bounding box center [615, 259] width 52 height 20
click at [556, 326] on div "Loading... Hallway - Hallway 2 Loading... Entry Loading... Clubroom - Entrance …" at bounding box center [416, 210] width 832 height 349
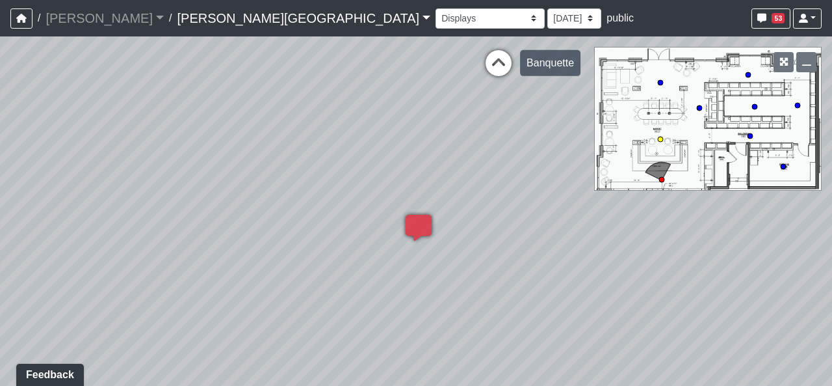
click at [492, 49] on div "Loading... Banquette" at bounding box center [498, 63] width 39 height 39
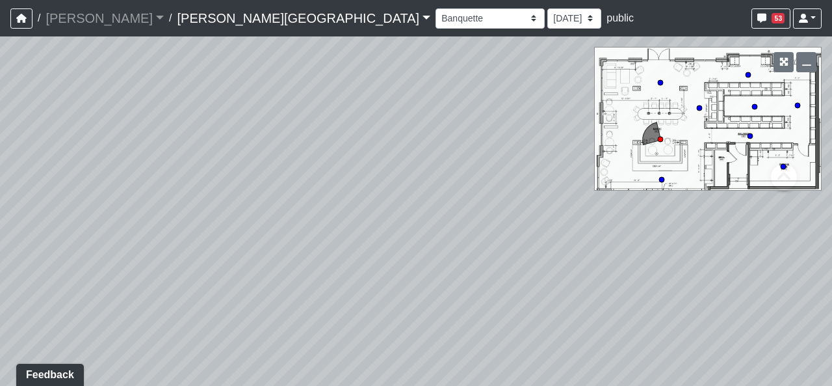
drag, startPoint x: 207, startPoint y: 196, endPoint x: 579, endPoint y: 252, distance: 376.1
click at [579, 252] on div "Loading... Hallway - Hallway 2 Loading... Entry Loading... Clubroom - Entrance …" at bounding box center [416, 210] width 832 height 349
drag, startPoint x: 490, startPoint y: 210, endPoint x: 520, endPoint y: 278, distance: 74.2
click at [520, 278] on div "Loading... Hallway - Hallway 2 Loading... Entry Loading... Clubroom - Entrance …" at bounding box center [416, 210] width 832 height 349
drag, startPoint x: 380, startPoint y: 277, endPoint x: 352, endPoint y: 278, distance: 28.6
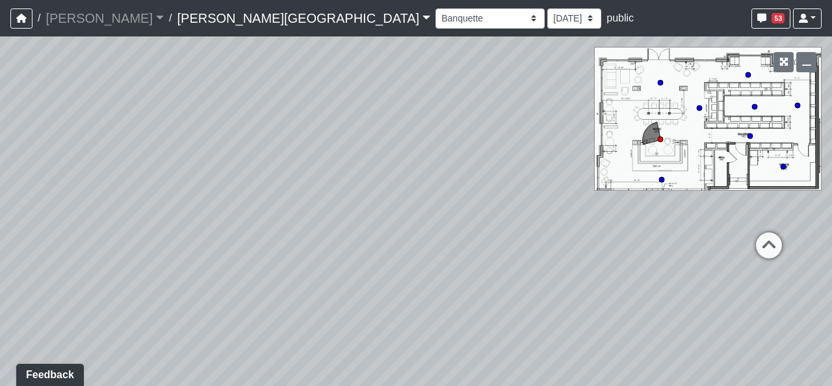
click at [349, 276] on div "Loading... Hallway - Hallway 2 Loading... Entry Loading... Clubroom - Entrance …" at bounding box center [416, 210] width 832 height 349
drag, startPoint x: 487, startPoint y: 291, endPoint x: 327, endPoint y: 321, distance: 162.6
click at [310, 346] on div "Loading... Hallway - Hallway 2 Loading... Entry Loading... Clubroom - Entrance …" at bounding box center [416, 210] width 832 height 349
drag, startPoint x: 360, startPoint y: 245, endPoint x: 462, endPoint y: 232, distance: 102.9
click at [462, 232] on div "Loading... Hallway - Hallway 2 Loading... Entry Loading... Clubroom - Entrance …" at bounding box center [416, 210] width 832 height 349
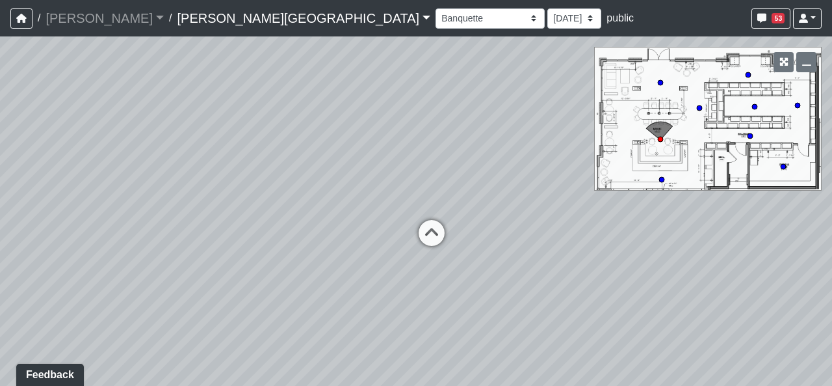
drag, startPoint x: 423, startPoint y: 305, endPoint x: 333, endPoint y: 280, distance: 93.7
click at [333, 280] on div "Loading... Hallway - Hallway 2 Loading... Entry Loading... Clubroom - Entrance …" at bounding box center [416, 210] width 832 height 349
drag, startPoint x: 354, startPoint y: 346, endPoint x: 329, endPoint y: 328, distance: 30.8
click at [329, 328] on div "Loading... Hallway - Hallway 2 Loading... Entry Loading... Clubroom - Entrance …" at bounding box center [416, 210] width 832 height 349
drag, startPoint x: 419, startPoint y: 323, endPoint x: 424, endPoint y: 291, distance: 32.8
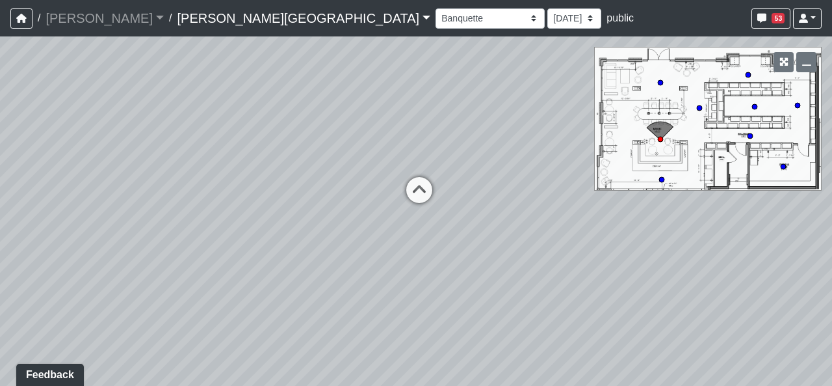
click at [424, 291] on div "Loading... Hallway - Hallway 2 Loading... Entry Loading... Clubroom - Entrance …" at bounding box center [416, 210] width 832 height 349
click at [789, 65] on button "button" at bounding box center [784, 62] width 20 height 20
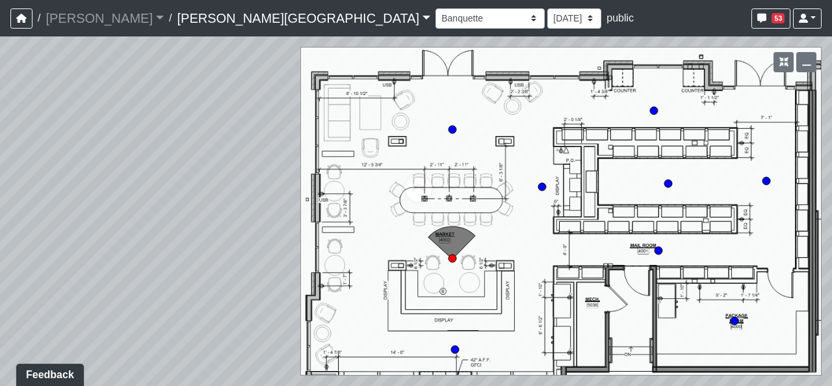
click at [211, 155] on div "Loading... Hallway - Hallway 2 Loading... Entry Loading... Clubroom - Entrance …" at bounding box center [416, 210] width 832 height 349
click at [776, 67] on button "button" at bounding box center [784, 62] width 20 height 20
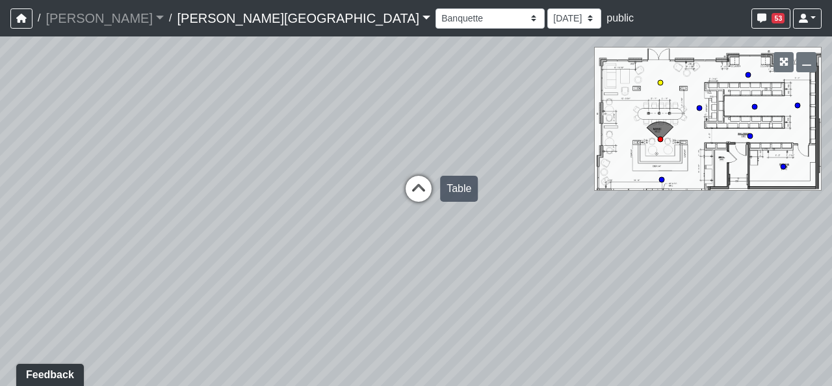
click at [430, 196] on icon at bounding box center [418, 195] width 39 height 39
select select "mQUbvrX3behGAEs5bRfjKD"
drag, startPoint x: 237, startPoint y: 250, endPoint x: 611, endPoint y: 263, distance: 374.1
click at [610, 263] on div "Loading... Hallway - Hallway 2 Loading... Entry Loading... Clubroom - Entrance …" at bounding box center [416, 210] width 832 height 349
drag, startPoint x: 501, startPoint y: 257, endPoint x: 756, endPoint y: 230, distance: 256.3
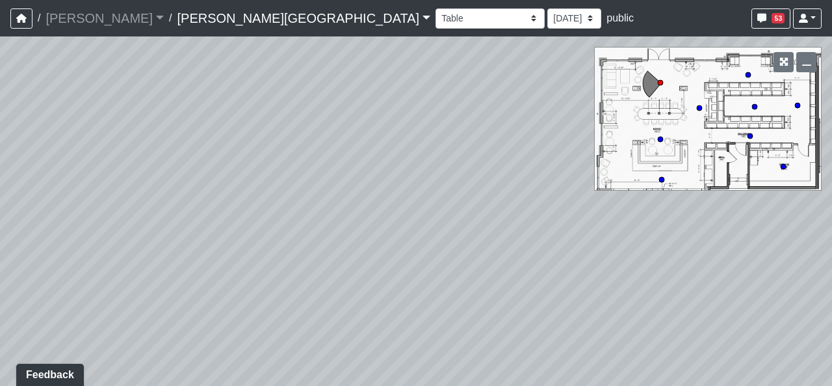
click at [756, 230] on div "Loading... Hallway - Hallway 2 Loading... Entry Loading... Clubroom - Entrance …" at bounding box center [416, 210] width 832 height 349
drag, startPoint x: 620, startPoint y: 247, endPoint x: 609, endPoint y: 266, distance: 22.2
click at [609, 266] on div "Loading... Hallway - Hallway 2 Loading... Entry Loading... Clubroom - Entrance …" at bounding box center [416, 210] width 832 height 349
drag, startPoint x: 497, startPoint y: 244, endPoint x: 461, endPoint y: 255, distance: 37.4
click at [461, 255] on div "Loading... Hallway - Hallway 2 Loading... Entry Loading... Clubroom - Entrance …" at bounding box center [416, 210] width 832 height 349
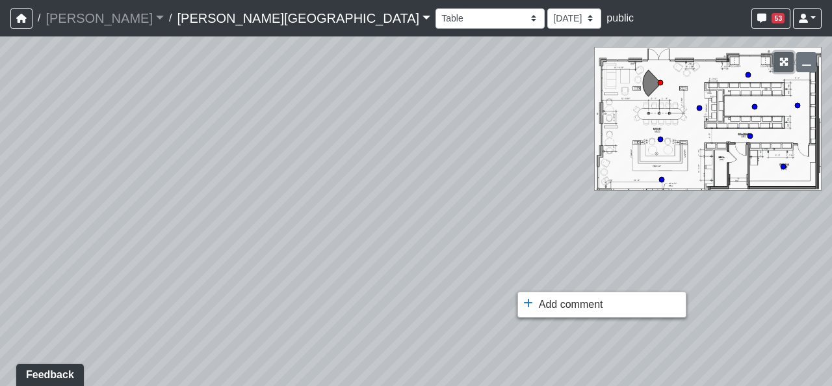
click at [778, 66] on button "button" at bounding box center [784, 62] width 20 height 20
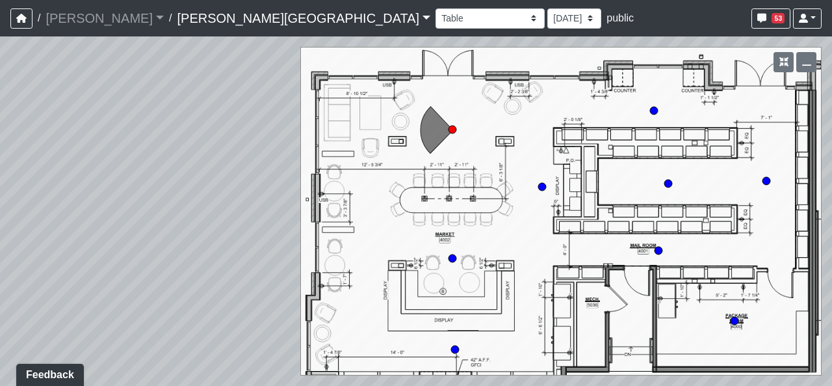
click at [265, 189] on div "Loading... Hallway - Hallway 2 Loading... Entry Loading... Clubroom - Entrance …" at bounding box center [416, 210] width 832 height 349
drag, startPoint x: 779, startPoint y: 55, endPoint x: 706, endPoint y: 124, distance: 100.8
click at [778, 55] on button "button" at bounding box center [784, 62] width 20 height 20
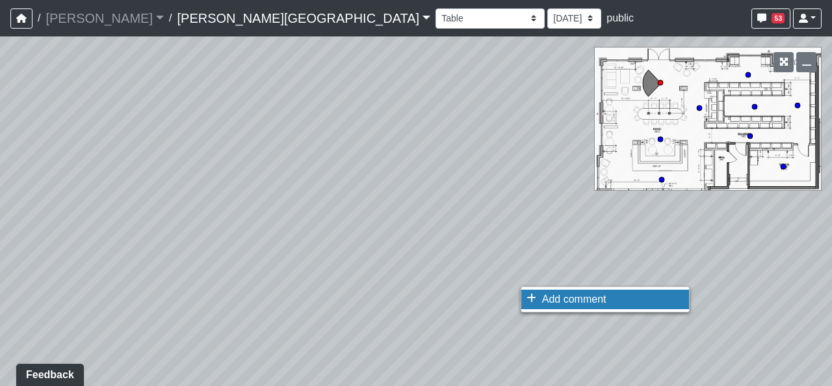
click at [544, 291] on li "Add comment" at bounding box center [606, 299] width 168 height 20
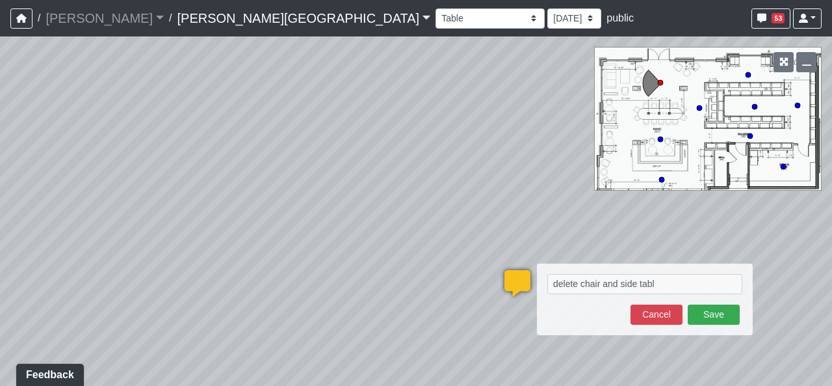
type textarea "delete chair and side table"
click at [693, 316] on button "Save" at bounding box center [714, 314] width 52 height 20
click at [631, 264] on div "Loading... Hallway - Hallway 2 Loading... Entry Loading... Clubroom - Entrance …" at bounding box center [416, 210] width 832 height 349
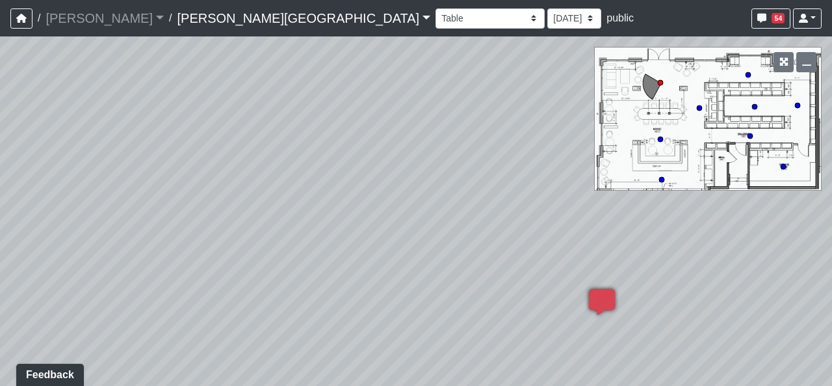
drag, startPoint x: 571, startPoint y: 264, endPoint x: 622, endPoint y: 264, distance: 51.4
click at [622, 264] on div "Loading... Hallway - Hallway 2 Loading... Entry Loading... Clubroom - Entrance …" at bounding box center [416, 210] width 832 height 349
drag, startPoint x: 340, startPoint y: 232, endPoint x: 553, endPoint y: 241, distance: 213.5
click at [553, 241] on div "Loading... Hallway - Hallway 2 Loading... Entry Loading... Clubroom - Entrance …" at bounding box center [416, 210] width 832 height 349
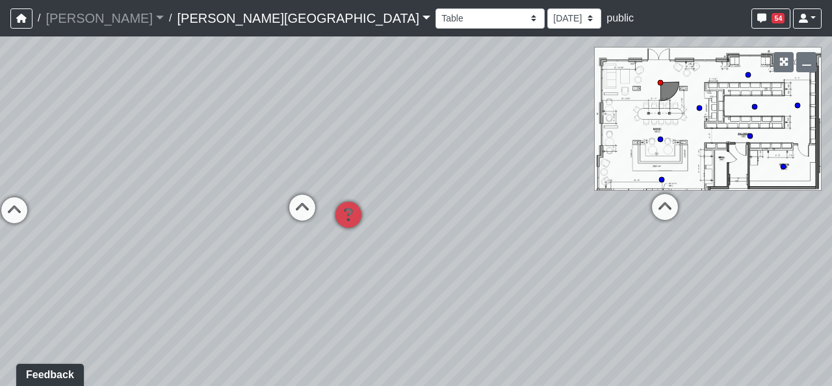
drag, startPoint x: 315, startPoint y: 272, endPoint x: 816, endPoint y: 330, distance: 504.7
click at [816, 330] on div "Loading... Hallway - Hallway 2 Loading... Entry Loading... Clubroom - Entrance …" at bounding box center [416, 210] width 832 height 349
click at [666, 213] on icon at bounding box center [665, 213] width 39 height 39
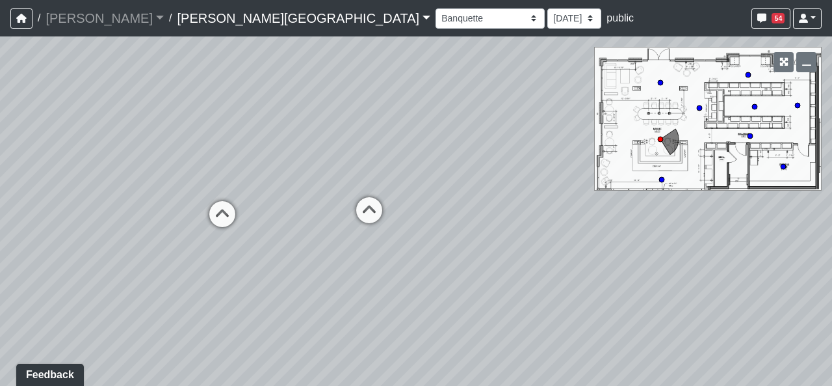
drag, startPoint x: 282, startPoint y: 266, endPoint x: 507, endPoint y: 273, distance: 225.8
click at [507, 273] on div "Loading... Hallway - Hallway 2 Loading... Entry Loading... Clubroom - Entrance …" at bounding box center [416, 210] width 832 height 349
click at [233, 224] on icon at bounding box center [223, 220] width 39 height 39
select select "r43vGcrgKLmP9NPJeXf5sU"
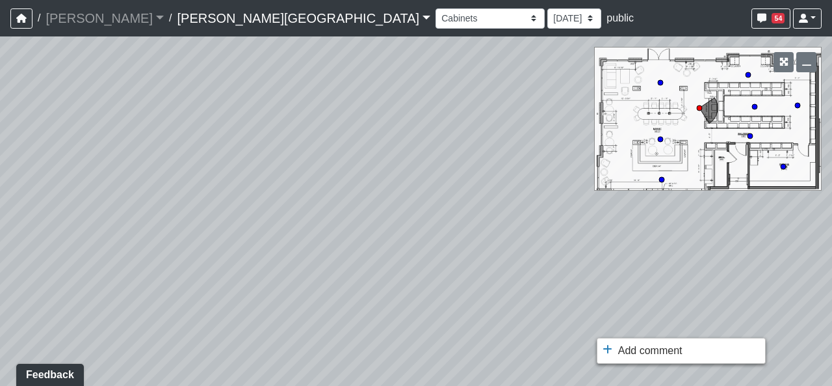
click at [646, 338] on ul "Add comment Goto open comment editor No comment permissions" at bounding box center [681, 350] width 169 height 26
click at [650, 346] on span "Add comment" at bounding box center [650, 350] width 64 height 11
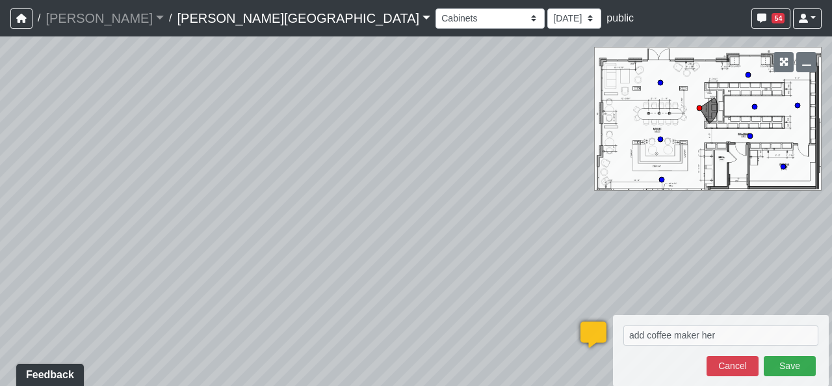
type textarea "add coffee maker here"
click at [778, 364] on button "Save" at bounding box center [790, 366] width 52 height 20
select select "r43vGcrgKLmP9NPJeXf5sU"
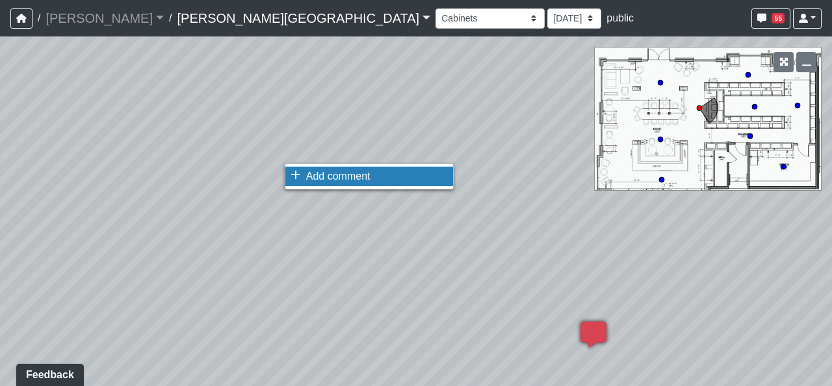
click at [345, 174] on span "Add comment" at bounding box center [338, 175] width 64 height 11
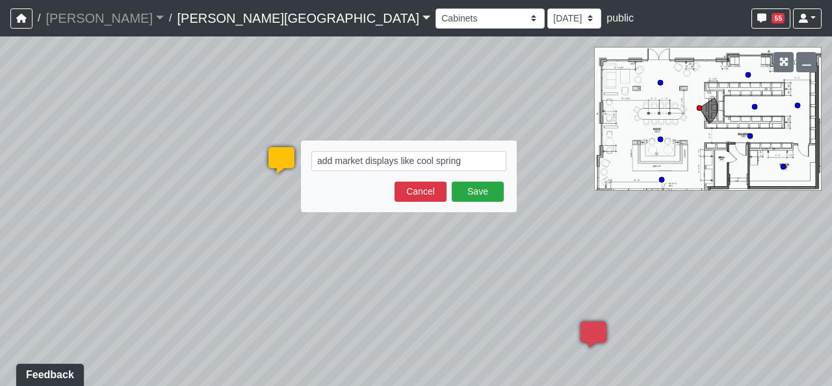
type textarea "add market displays like cool springs"
click at [501, 192] on button "Save" at bounding box center [478, 191] width 52 height 20
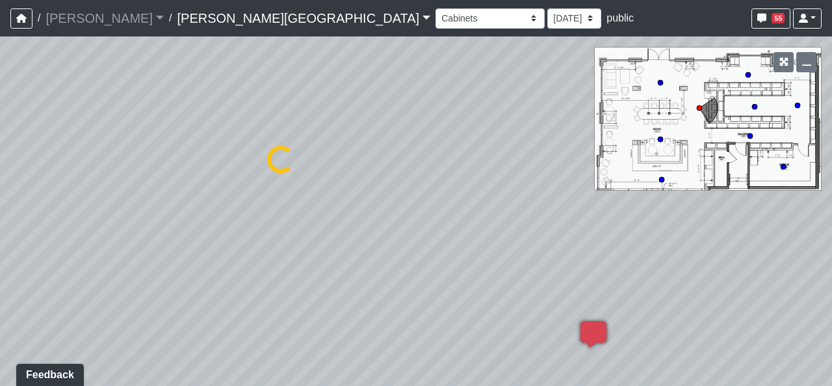
click at [112, 213] on div "Loading... Hallway - Hallway 2 Loading... Entry Loading... Clubroom - Entrance …" at bounding box center [416, 210] width 832 height 349
drag, startPoint x: 531, startPoint y: 239, endPoint x: 80, endPoint y: 231, distance: 451.3
click at [89, 232] on div "Loading... Hallway - Hallway 2 Loading... Entry Loading... Clubroom - Entrance …" at bounding box center [416, 210] width 832 height 349
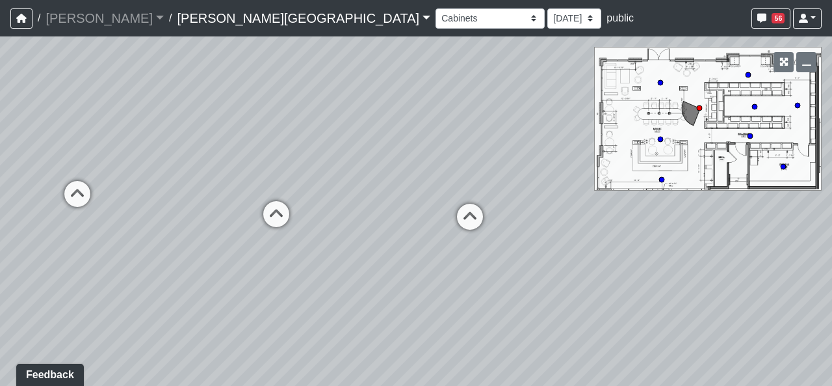
drag, startPoint x: 304, startPoint y: 235, endPoint x: 120, endPoint y: 250, distance: 185.3
click at [120, 250] on div "Loading... Hallway - Hallway 2 Loading... Entry Loading... Clubroom - Entrance …" at bounding box center [416, 210] width 832 height 349
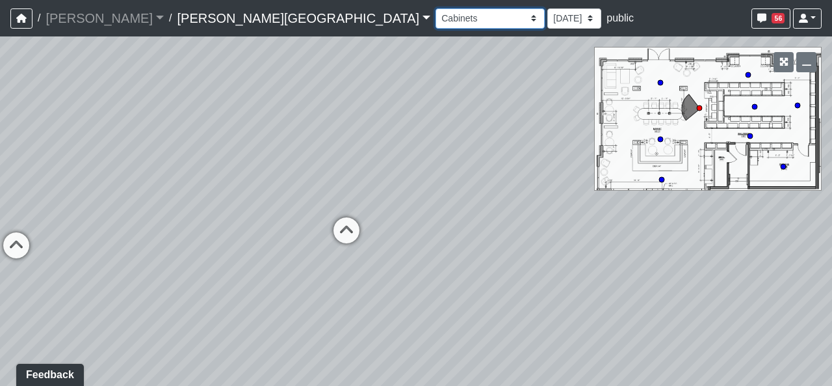
click at [436, 27] on select "Booths 1 Booths 2 Entry Lounge 1 Lounge 2 Lounge 3 Windows Bar Entrance Lounge …" at bounding box center [490, 18] width 109 height 20
click at [436, 8] on select "Booths 1 Booths 2 Entry Lounge 1 Lounge 2 Lounge 3 Windows Bar Entrance Lounge …" at bounding box center [490, 18] width 109 height 20
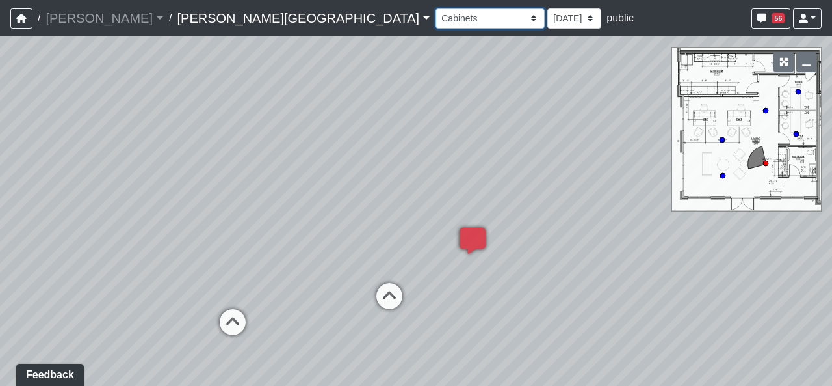
click at [436, 24] on select "Booths 1 Booths 2 Entry Lounge 1 Lounge 2 Lounge 3 Windows Bar Entrance Lounge …" at bounding box center [490, 18] width 109 height 20
click at [436, 8] on select "Booths 1 Booths 2 Entry Lounge 1 Lounge 2 Lounge 3 Windows Bar Entrance Lounge …" at bounding box center [490, 18] width 109 height 20
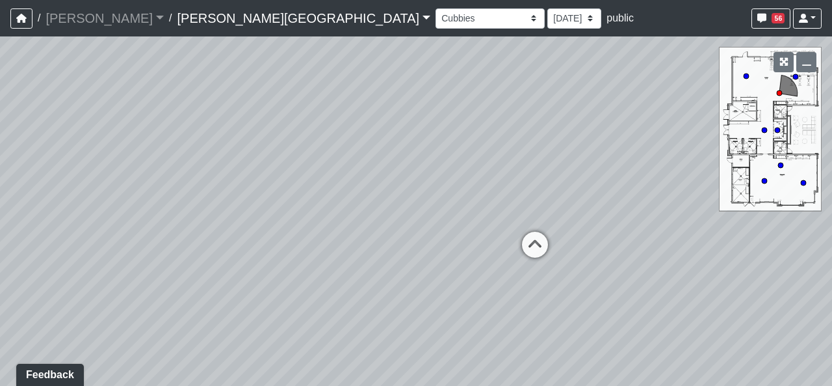
drag, startPoint x: 473, startPoint y: 215, endPoint x: 385, endPoint y: 278, distance: 108.6
click at [385, 278] on div "Loading... Hallway - Hallway 2 Loading... Entry Loading... Clubroom - Entrance …" at bounding box center [416, 210] width 832 height 349
drag, startPoint x: 414, startPoint y: 222, endPoint x: 775, endPoint y: 267, distance: 364.3
click at [775, 267] on div "Loading... Hallway - Hallway 2 Loading... Entry Loading... Clubroom - Entrance …" at bounding box center [416, 210] width 832 height 349
drag, startPoint x: 413, startPoint y: 274, endPoint x: 689, endPoint y: 275, distance: 275.7
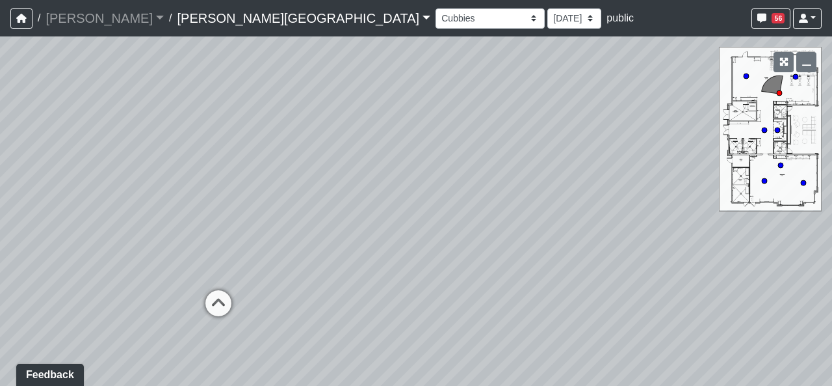
click at [689, 275] on div "Loading... Hallway - Hallway 2 Loading... Entry Loading... Clubroom - Entrance …" at bounding box center [416, 210] width 832 height 349
drag, startPoint x: 488, startPoint y: 317, endPoint x: 654, endPoint y: 292, distance: 167.7
click at [654, 292] on div "Loading... Hallway - Hallway 2 Loading... Entry Loading... Clubroom - Entrance …" at bounding box center [416, 210] width 832 height 349
drag, startPoint x: 368, startPoint y: 298, endPoint x: 458, endPoint y: 289, distance: 90.9
click at [458, 289] on div "Loading... Hallway - Hallway 2 Loading... Entry Loading... Clubroom - Entrance …" at bounding box center [416, 210] width 832 height 349
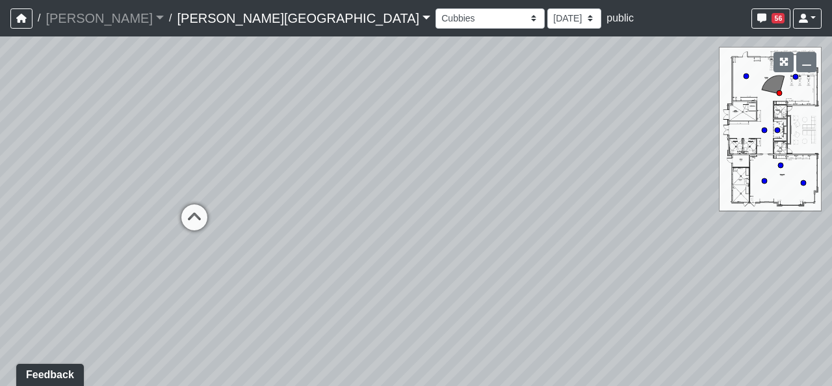
drag, startPoint x: 527, startPoint y: 328, endPoint x: 334, endPoint y: 255, distance: 207.2
click at [334, 255] on div "Loading... Hallway - Hallway 2 Loading... Entry Loading... Clubroom - Entrance …" at bounding box center [416, 210] width 832 height 349
drag, startPoint x: 505, startPoint y: 222, endPoint x: 336, endPoint y: 244, distance: 170.4
click at [336, 244] on div "Loading... Hallway - Hallway 2 Loading... Entry Loading... Clubroom - Entrance …" at bounding box center [416, 210] width 832 height 349
drag, startPoint x: 488, startPoint y: 161, endPoint x: 239, endPoint y: 265, distance: 270.5
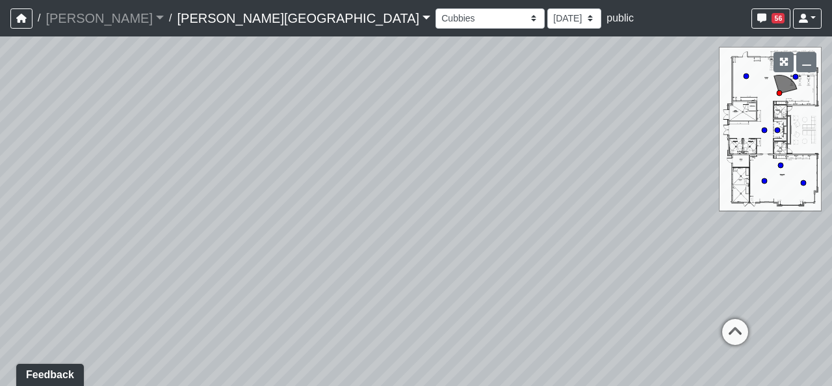
click at [239, 265] on div "Loading... Hallway - Hallway 2 Loading... Entry Loading... Clubroom - Entrance …" at bounding box center [416, 210] width 832 height 349
drag, startPoint x: 585, startPoint y: 293, endPoint x: 341, endPoint y: 252, distance: 248.0
click at [341, 252] on div "Loading... Hallway - Hallway 2 Loading... Entry Loading... Clubroom - Entrance …" at bounding box center [416, 210] width 832 height 349
drag, startPoint x: 649, startPoint y: 295, endPoint x: 594, endPoint y: 260, distance: 65.1
click at [594, 260] on div "Loading... Hallway - Hallway 2 Loading... Entry Loading... Clubroom - Entrance …" at bounding box center [416, 210] width 832 height 349
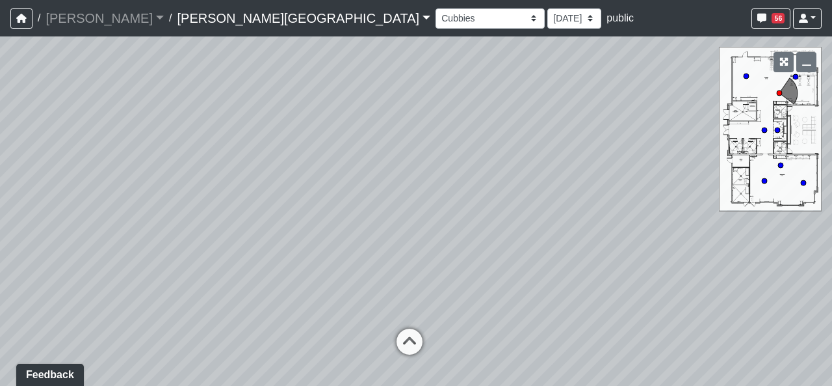
drag, startPoint x: 518, startPoint y: 217, endPoint x: 455, endPoint y: 299, distance: 103.9
click at [455, 299] on div "Loading... Hallway - Hallway 2 Loading... Entry Loading... Clubroom - Entrance …" at bounding box center [416, 210] width 832 height 349
drag, startPoint x: 438, startPoint y: 242, endPoint x: 536, endPoint y: 224, distance: 99.7
click at [536, 224] on div "Loading... Hallway - Hallway 2 Loading... Entry Loading... Clubroom - Entrance …" at bounding box center [416, 210] width 832 height 349
drag, startPoint x: 345, startPoint y: 249, endPoint x: 641, endPoint y: 267, distance: 296.4
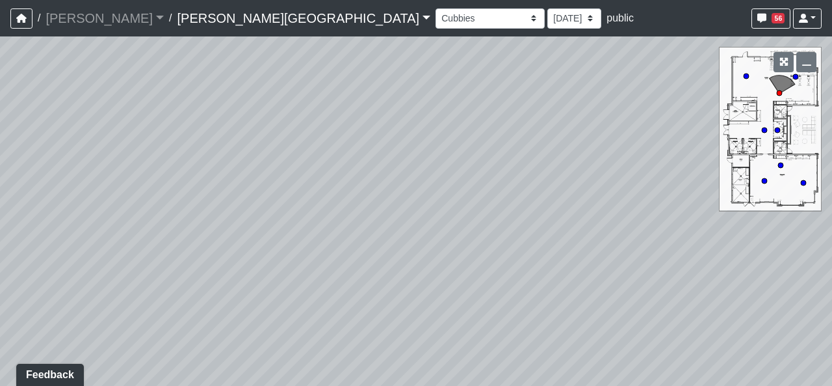
click at [641, 267] on div "Loading... Hallway - Hallway 2 Loading... Entry Loading... Clubroom - Entrance …" at bounding box center [416, 210] width 832 height 349
drag, startPoint x: 481, startPoint y: 259, endPoint x: 538, endPoint y: 261, distance: 57.2
click at [538, 261] on div "Loading... Hallway - Hallway 2 Loading... Entry Loading... Clubroom - Entrance …" at bounding box center [416, 210] width 832 height 349
drag, startPoint x: 522, startPoint y: 252, endPoint x: 350, endPoint y: 271, distance: 172.7
click at [350, 271] on div "Loading... Hallway - Hallway 2 Loading... Entry Loading... Clubroom - Entrance …" at bounding box center [416, 210] width 832 height 349
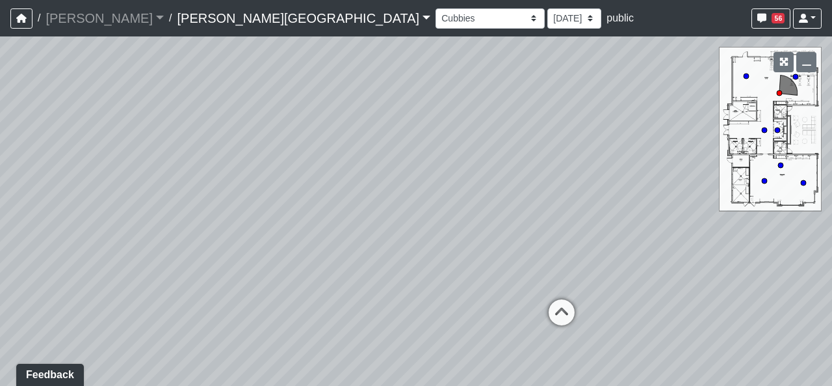
drag, startPoint x: 466, startPoint y: 205, endPoint x: 322, endPoint y: 197, distance: 144.0
click at [322, 197] on div "Loading... Hallway - Hallway 2 Loading... Entry Loading... Clubroom - Entrance …" at bounding box center [416, 210] width 832 height 349
drag, startPoint x: 585, startPoint y: 274, endPoint x: 460, endPoint y: 213, distance: 138.7
click at [460, 213] on div "Loading... Hallway - Hallway 2 Loading... Entry Loading... Clubroom - Entrance …" at bounding box center [416, 210] width 832 height 349
click at [474, 255] on icon at bounding box center [471, 267] width 39 height 39
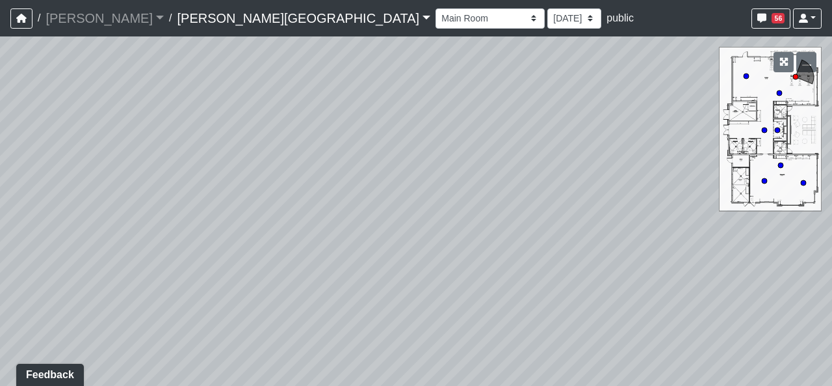
drag, startPoint x: 314, startPoint y: 214, endPoint x: 521, endPoint y: 224, distance: 207.0
click at [511, 223] on div "Loading... Hallway - Hallway 2 Loading... Entry Loading... Clubroom - Entrance …" at bounding box center [416, 210] width 832 height 349
click at [413, 184] on div "Loading... Hallway - Hallway 2 Loading... Entry Loading... Clubroom - Entrance …" at bounding box center [416, 210] width 832 height 349
drag, startPoint x: 466, startPoint y: 168, endPoint x: 468, endPoint y: 233, distance: 65.7
click at [468, 233] on div "Loading... Hallway - Hallway 2 Loading... Entry Loading... Clubroom - Entrance …" at bounding box center [416, 210] width 832 height 349
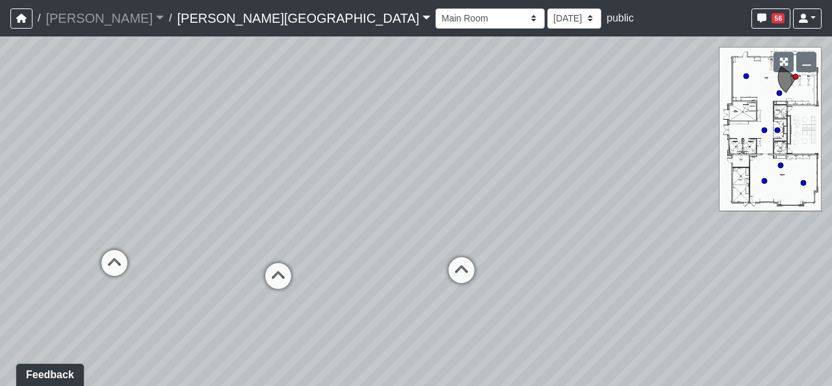
drag, startPoint x: 471, startPoint y: 291, endPoint x: 528, endPoint y: 197, distance: 109.4
click at [551, 183] on div "Loading... Hallway - Hallway 2 Loading... Entry Loading... Clubroom - Entrance …" at bounding box center [416, 210] width 832 height 349
drag, startPoint x: 280, startPoint y: 187, endPoint x: 662, endPoint y: 217, distance: 382.9
click at [662, 217] on div "Loading... Hallway - Hallway 2 Loading... Entry Loading... Clubroom - Entrance …" at bounding box center [416, 210] width 832 height 349
drag, startPoint x: 364, startPoint y: 166, endPoint x: 636, endPoint y: 183, distance: 272.3
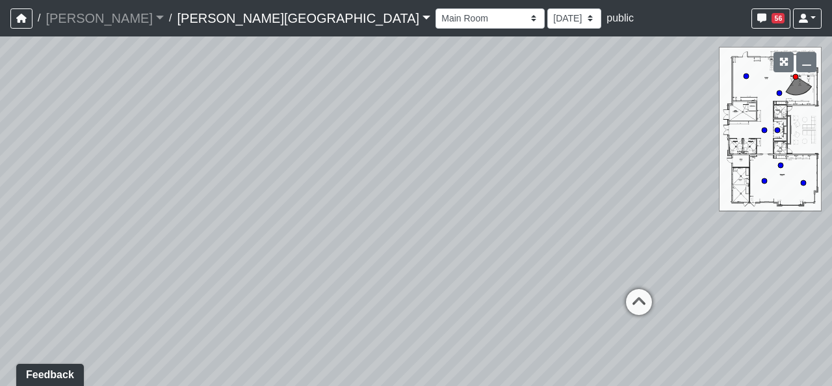
click at [636, 183] on div "Loading... Hallway - Hallway 2 Loading... Entry Loading... Clubroom - Entrance …" at bounding box center [416, 210] width 832 height 349
drag, startPoint x: 412, startPoint y: 250, endPoint x: 391, endPoint y: 202, distance: 52.2
click at [391, 202] on div "Loading... Hallway - Hallway 2 Loading... Entry Loading... Clubroom - Entrance …" at bounding box center [416, 210] width 832 height 349
drag, startPoint x: 350, startPoint y: 223, endPoint x: 241, endPoint y: 274, distance: 121.0
click at [237, 274] on div "Loading... Hallway - Hallway 2 Loading... Entry Loading... Clubroom - Entrance …" at bounding box center [416, 210] width 832 height 349
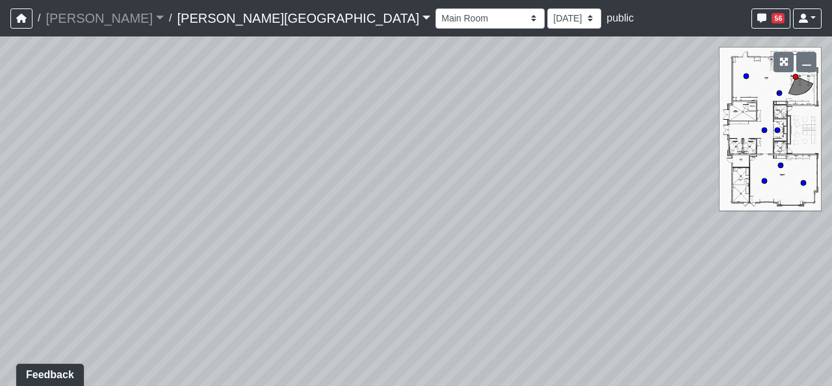
drag, startPoint x: 421, startPoint y: 207, endPoint x: 576, endPoint y: 349, distance: 209.9
click at [623, 367] on div "Loading... Hallway - Hallway 2 Loading... Entry Loading... Clubroom - Entrance …" at bounding box center [416, 210] width 832 height 349
drag, startPoint x: 408, startPoint y: 293, endPoint x: 253, endPoint y: 201, distance: 180.8
click at [253, 201] on div "Loading... Hallway - Hallway 2 Loading... Entry Loading... Clubroom - Entrance …" at bounding box center [416, 210] width 832 height 349
drag, startPoint x: 412, startPoint y: 220, endPoint x: 583, endPoint y: 313, distance: 194.4
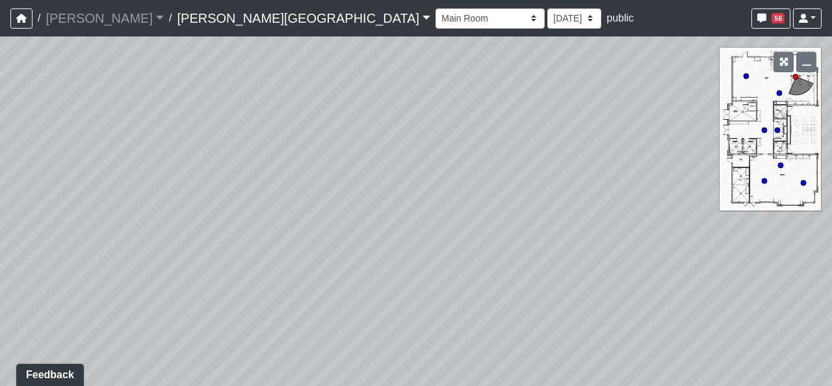
click at [583, 313] on div "Loading... Hallway - Hallway 2 Loading... Entry Loading... Clubroom - Entrance …" at bounding box center [416, 210] width 832 height 349
drag, startPoint x: 575, startPoint y: 327, endPoint x: 523, endPoint y: 250, distance: 92.7
click at [523, 250] on div "Loading... Hallway - Hallway 2 Loading... Entry Loading... Clubroom - Entrance …" at bounding box center [416, 210] width 832 height 349
drag, startPoint x: 635, startPoint y: 281, endPoint x: 273, endPoint y: 181, distance: 375.8
click at [273, 181] on div "Loading... Hallway - Hallway 2 Loading... Entry Loading... Clubroom - Entrance …" at bounding box center [416, 210] width 832 height 349
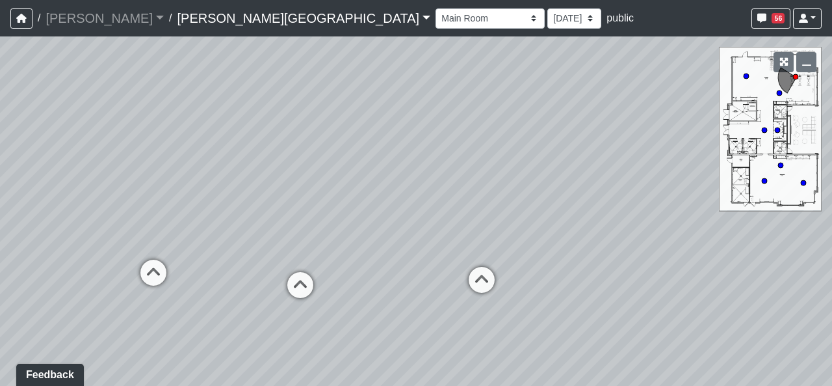
drag, startPoint x: 530, startPoint y: 221, endPoint x: 256, endPoint y: 216, distance: 274.5
click at [256, 216] on div "Loading... Hallway - Hallway 2 Loading... Entry Loading... Clubroom - Entrance …" at bounding box center [416, 210] width 832 height 349
drag, startPoint x: 531, startPoint y: 225, endPoint x: 520, endPoint y: 245, distance: 22.1
click at [520, 245] on div "Loading... Hallway - Hallway 2 Loading... Entry Loading... Clubroom - Entrance …" at bounding box center [416, 210] width 832 height 349
drag, startPoint x: 529, startPoint y: 304, endPoint x: 452, endPoint y: 285, distance: 79.0
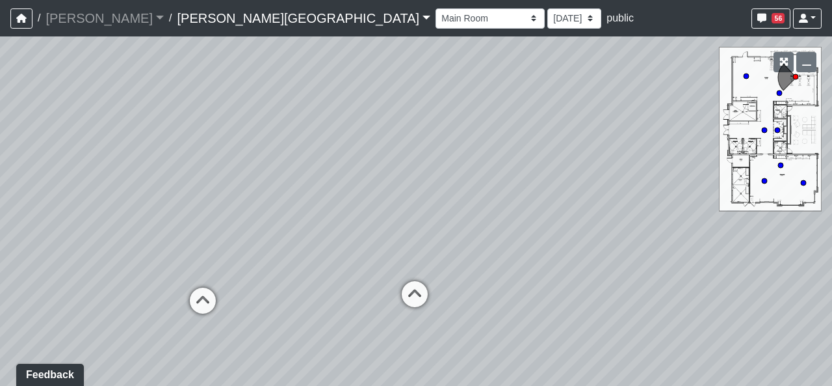
click at [452, 285] on div "Loading... Hallway - Hallway 2 Loading... Entry Loading... Clubroom - Entrance …" at bounding box center [416, 210] width 832 height 349
drag, startPoint x: 317, startPoint y: 269, endPoint x: 319, endPoint y: 187, distance: 82.6
click at [318, 182] on div "Loading... Hallway - Hallway 2 Loading... Entry Loading... Clubroom - Entrance …" at bounding box center [416, 210] width 832 height 349
drag, startPoint x: 401, startPoint y: 276, endPoint x: 538, endPoint y: 255, distance: 139.5
click at [538, 255] on div "Loading... Hallway - Hallway 2 Loading... Entry Loading... Clubroom - Entrance …" at bounding box center [416, 210] width 832 height 349
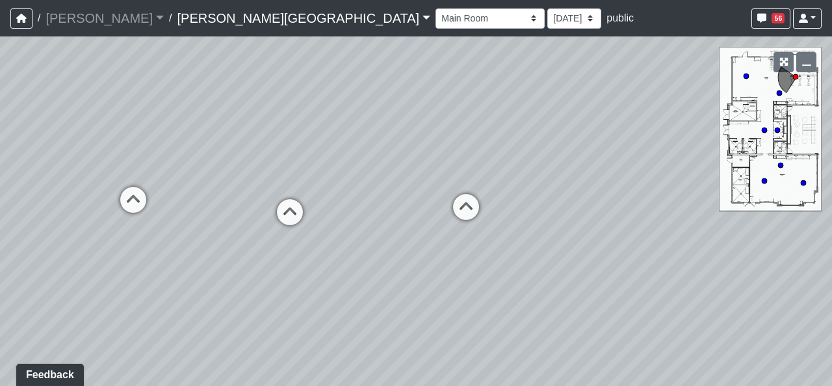
drag, startPoint x: 535, startPoint y: 261, endPoint x: 448, endPoint y: 297, distance: 93.8
click at [473, 280] on div "Loading... Hallway - Hallway 2 Loading... Entry Loading... Clubroom - Entrance …" at bounding box center [416, 210] width 832 height 349
click at [279, 241] on icon at bounding box center [275, 233] width 39 height 39
drag, startPoint x: 276, startPoint y: 270, endPoint x: 608, endPoint y: 269, distance: 331.6
click at [608, 269] on div "Loading... Hallway - Hallway 2 Loading... Entry Loading... Clubroom - Entrance …" at bounding box center [416, 210] width 832 height 349
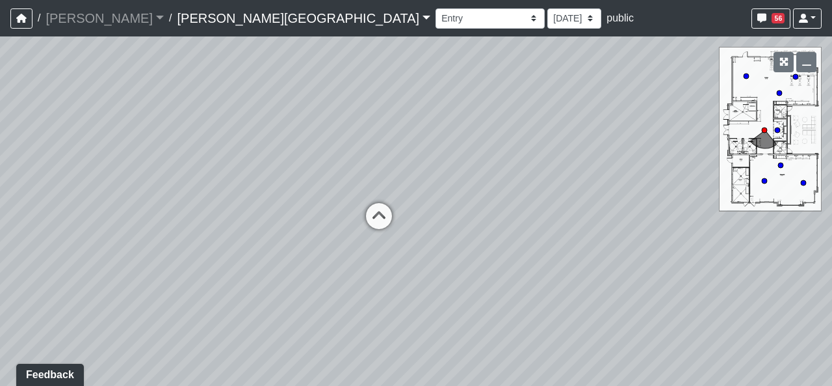
drag, startPoint x: 405, startPoint y: 274, endPoint x: 409, endPoint y: 267, distance: 8.1
click at [408, 272] on div "Loading... Hallway - Hallway 2 Loading... Entry Loading... Clubroom - Entrance …" at bounding box center [416, 210] width 832 height 349
click at [395, 219] on icon at bounding box center [380, 221] width 39 height 39
select select "t5RYoroHReJuf1NbSWiEEy"
drag, startPoint x: 384, startPoint y: 315, endPoint x: 536, endPoint y: 289, distance: 153.8
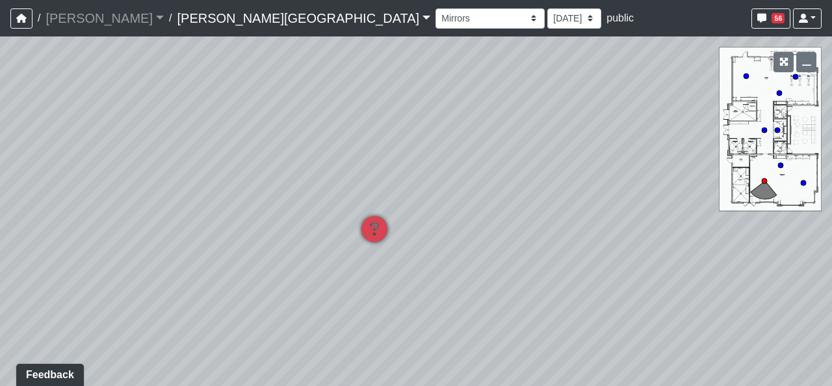
click at [505, 292] on div "Loading... Hallway - Hallway 2 Loading... Entry Loading... Clubroom - Entrance …" at bounding box center [416, 210] width 832 height 349
drag, startPoint x: 336, startPoint y: 233, endPoint x: 522, endPoint y: 256, distance: 187.4
click at [501, 250] on div "Loading... Hallway - Hallway 2 Loading... Entry Loading... Clubroom - Entrance …" at bounding box center [416, 210] width 832 height 349
drag, startPoint x: 310, startPoint y: 229, endPoint x: 464, endPoint y: 245, distance: 155.0
click at [464, 245] on div "Loading... Hallway - Hallway 2 Loading... Entry Loading... Clubroom - Entrance …" at bounding box center [416, 210] width 832 height 349
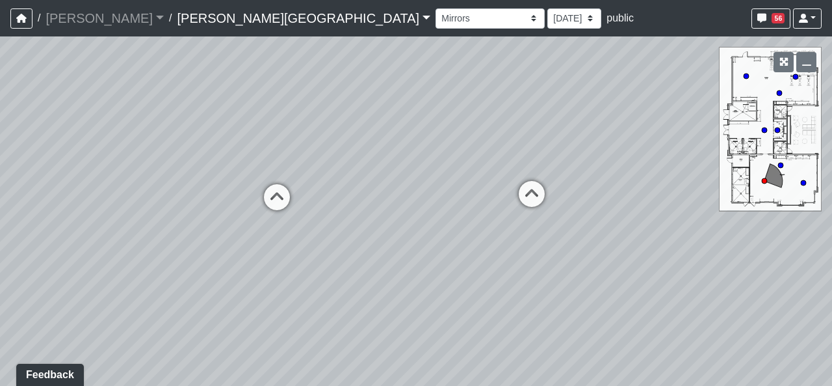
drag, startPoint x: 370, startPoint y: 239, endPoint x: 0, endPoint y: 171, distance: 376.1
click at [50, 184] on div "Loading... Hallway - Hallway 2 Loading... Entry Loading... Clubroom - Entrance …" at bounding box center [416, 210] width 832 height 349
drag, startPoint x: 462, startPoint y: 159, endPoint x: 475, endPoint y: 296, distance: 137.2
click at [521, 314] on div "Loading... Hallway - Hallway 2 Loading... Entry Loading... Clubroom - Entrance …" at bounding box center [416, 210] width 832 height 349
drag, startPoint x: 264, startPoint y: 308, endPoint x: 259, endPoint y: 156, distance: 151.6
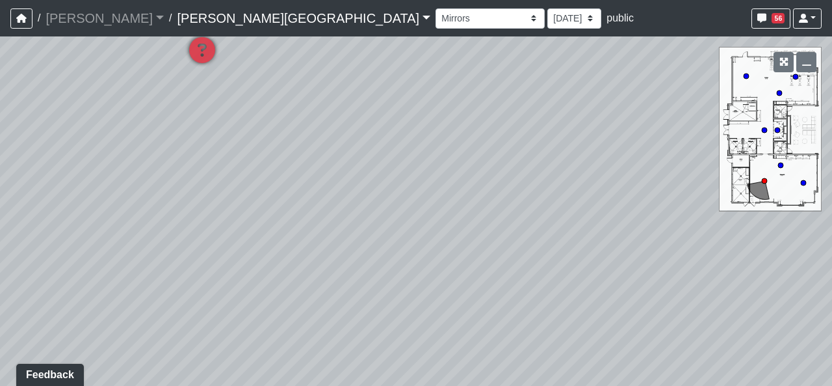
click at [259, 156] on div "Loading... Hallway - Hallway 2 Loading... Entry Loading... Clubroom - Entrance …" at bounding box center [416, 210] width 832 height 349
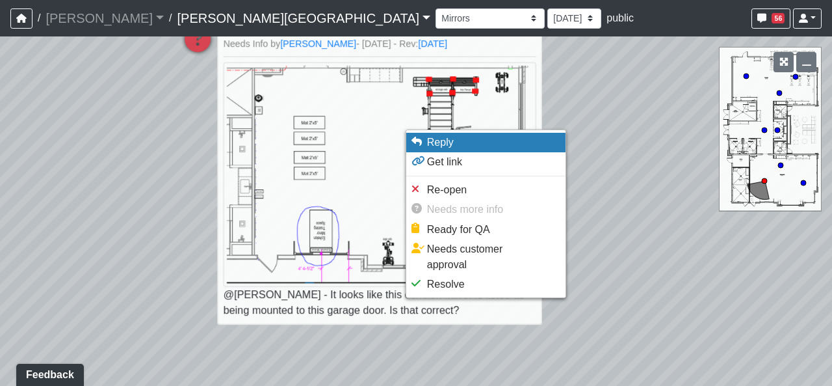
click at [462, 151] on li "Reply" at bounding box center [485, 143] width 159 height 20
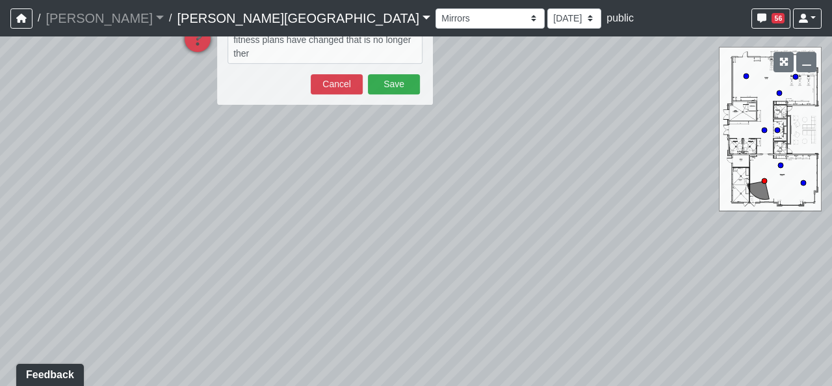
type textarea "fitness plans have changed that is no longer there"
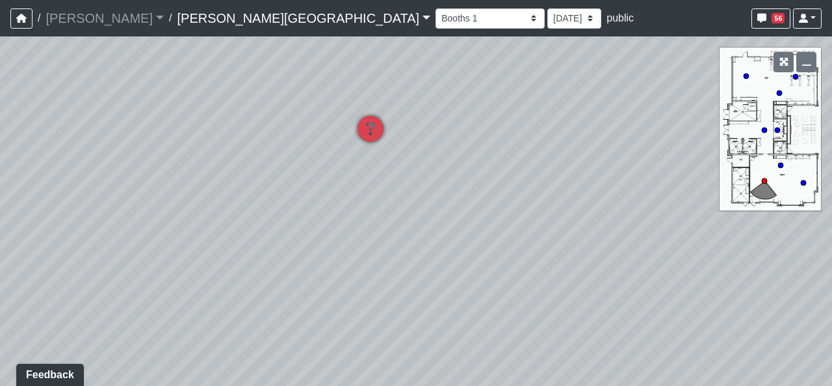
drag, startPoint x: 291, startPoint y: 118, endPoint x: 458, endPoint y: 204, distance: 187.6
click at [473, 203] on div "Loading... Hallway - Hallway 2 Loading... Entry Loading... Clubroom - Entrance …" at bounding box center [416, 210] width 832 height 349
drag, startPoint x: 276, startPoint y: 188, endPoint x: 501, endPoint y: 257, distance: 235.9
click at [501, 257] on div "Loading... Hallway - Hallway 2 Loading... Entry Loading... Clubroom - Entrance …" at bounding box center [416, 210] width 832 height 349
drag, startPoint x: 243, startPoint y: 223, endPoint x: 523, endPoint y: 230, distance: 280.3
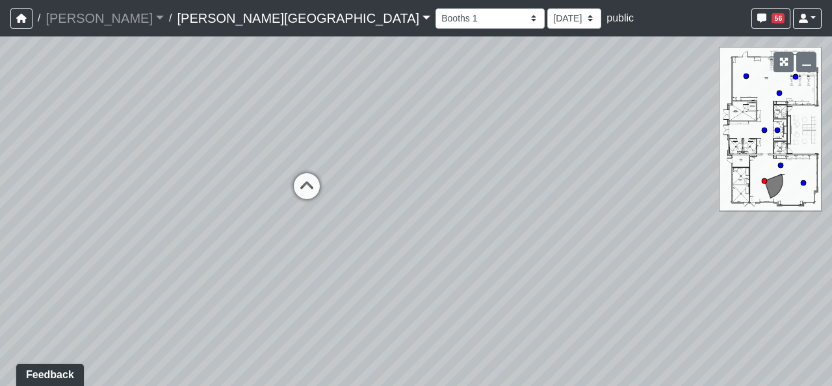
click at [523, 230] on div "Loading... Hallway - Hallway 2 Loading... Entry Loading... Clubroom - Entrance …" at bounding box center [416, 210] width 832 height 349
drag, startPoint x: 427, startPoint y: 254, endPoint x: 600, endPoint y: 278, distance: 174.6
click at [600, 278] on div "Loading... Hallway - Hallway 2 Loading... Entry Loading... Clubroom - Entrance …" at bounding box center [416, 210] width 832 height 349
drag, startPoint x: 358, startPoint y: 296, endPoint x: 691, endPoint y: 269, distance: 333.4
click at [691, 269] on div "Loading... Hallway - Hallway 2 Loading... Entry Loading... Clubroom - Entrance …" at bounding box center [416, 210] width 832 height 349
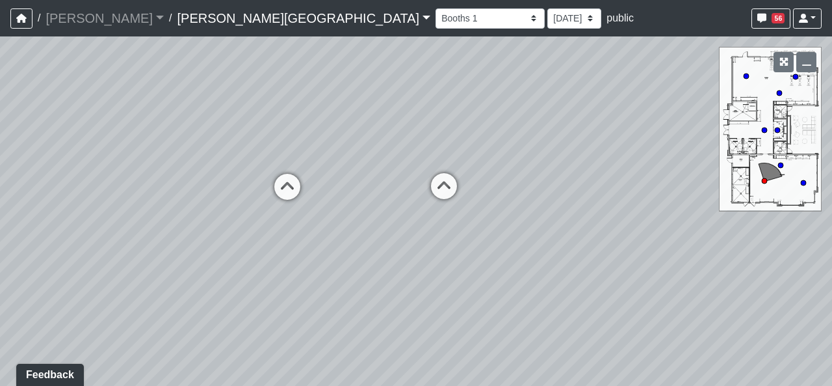
drag, startPoint x: 211, startPoint y: 252, endPoint x: 317, endPoint y: 252, distance: 106.0
click at [317, 252] on div "Loading... Hallway - Hallway 2 Loading... Entry Loading... Clubroom - Entrance …" at bounding box center [416, 210] width 832 height 349
drag, startPoint x: 311, startPoint y: 243, endPoint x: 486, endPoint y: 319, distance: 190.8
click at [486, 322] on div "Loading... Hallway - Hallway 2 Loading... Entry Loading... Clubroom - Entrance …" at bounding box center [416, 210] width 832 height 349
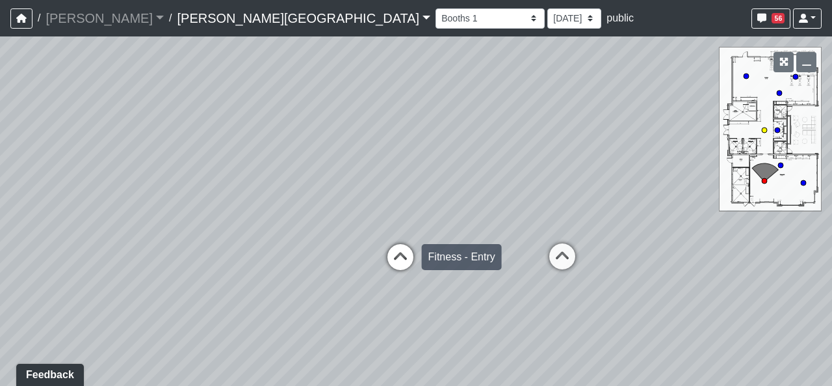
click at [413, 261] on icon at bounding box center [400, 263] width 39 height 39
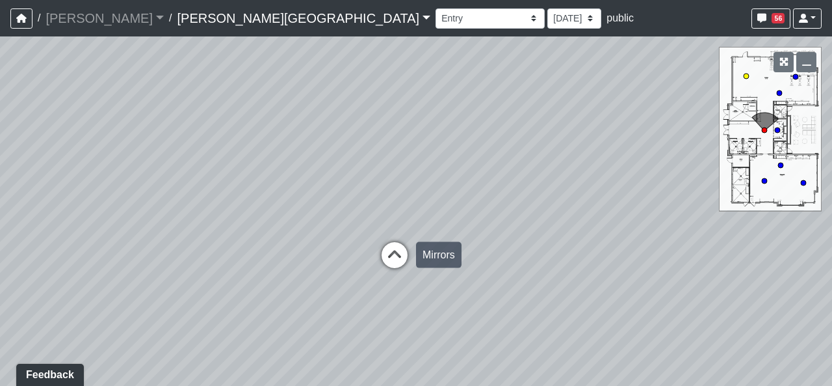
click at [408, 260] on icon at bounding box center [394, 261] width 39 height 39
drag, startPoint x: 281, startPoint y: 256, endPoint x: 42, endPoint y: 204, distance: 244.9
click at [54, 208] on div "Loading... Hallway - Hallway 2 Loading... Entry Loading... Clubroom - Entrance …" at bounding box center [416, 210] width 832 height 349
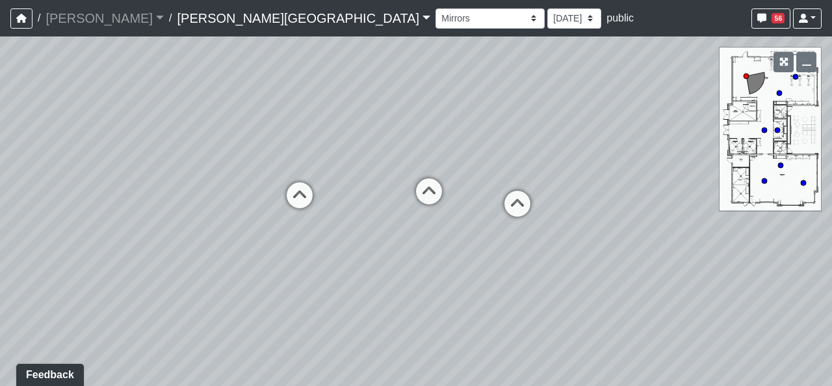
drag, startPoint x: 479, startPoint y: 214, endPoint x: 157, endPoint y: 241, distance: 322.3
click at [157, 241] on div "Loading... Hallway - Hallway 2 Loading... Entry Loading... Clubroom - Entrance …" at bounding box center [416, 210] width 832 height 349
click at [436, 12] on select "Booths 1 Booths 2 Entry Lounge 1 Lounge 2 Lounge 3 Windows Bar Entrance Lounge …" at bounding box center [490, 18] width 109 height 20
click at [436, 8] on select "Booths 1 Booths 2 Entry Lounge 1 Lounge 2 Lounge 3 Windows Bar Entrance Lounge …" at bounding box center [490, 18] width 109 height 20
select select "txFFof8RDaXzEHWmwmdnP4"
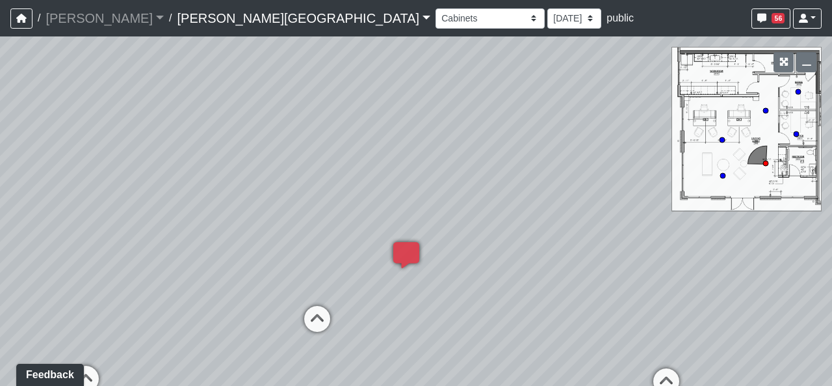
drag, startPoint x: 535, startPoint y: 187, endPoint x: 367, endPoint y: 216, distance: 170.2
click at [367, 216] on div "Loading... Hallway - Hallway 2 Loading... Entry Loading... Clubroom - Entrance …" at bounding box center [416, 210] width 832 height 349
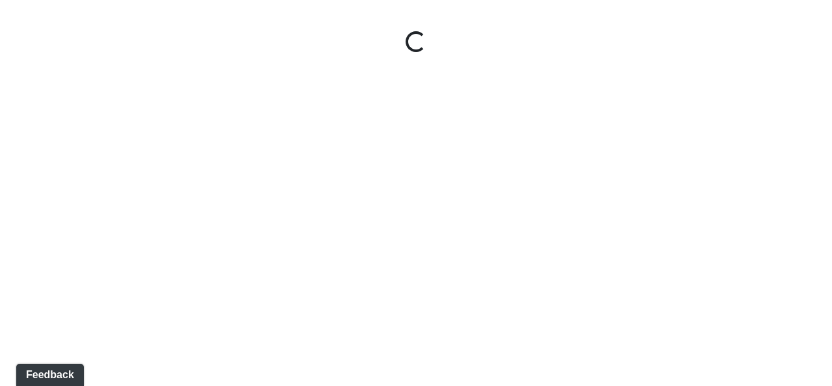
select select "fAUJUhKquEknhtgdbmRCdS"
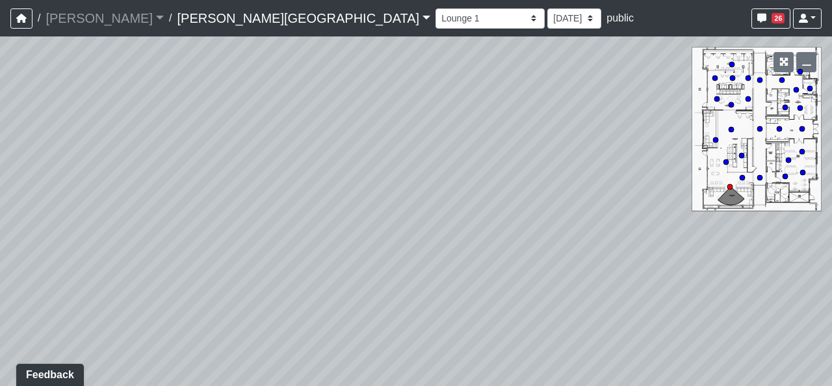
click at [181, 21] on link "Tanner Road" at bounding box center [304, 18] width 254 height 26
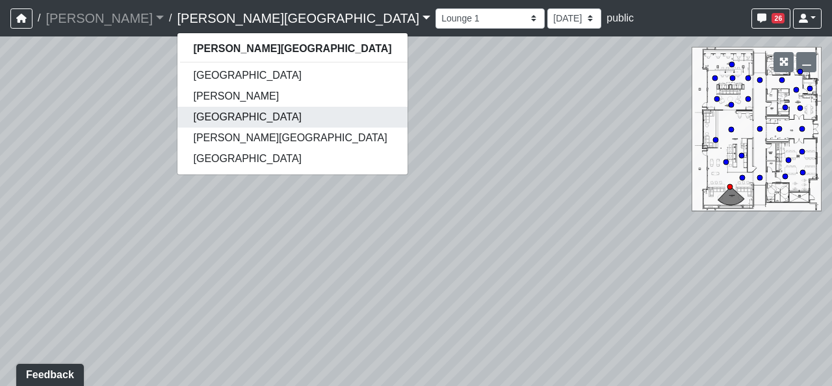
click at [178, 112] on link "[GEOGRAPHIC_DATA]" at bounding box center [293, 117] width 230 height 21
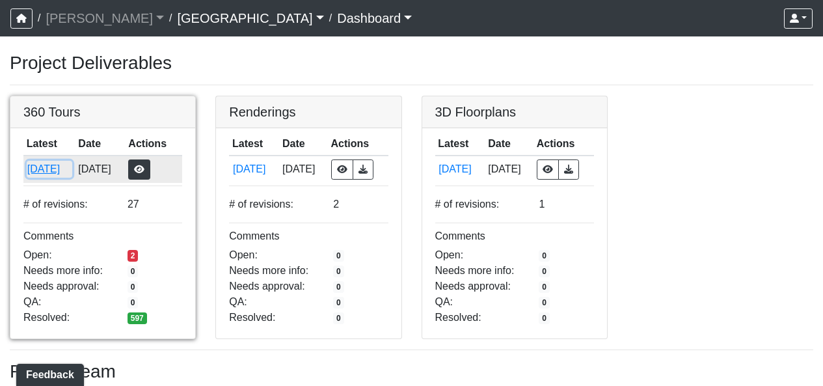
click at [72, 172] on button "[DATE]" at bounding box center [50, 169] width 46 height 17
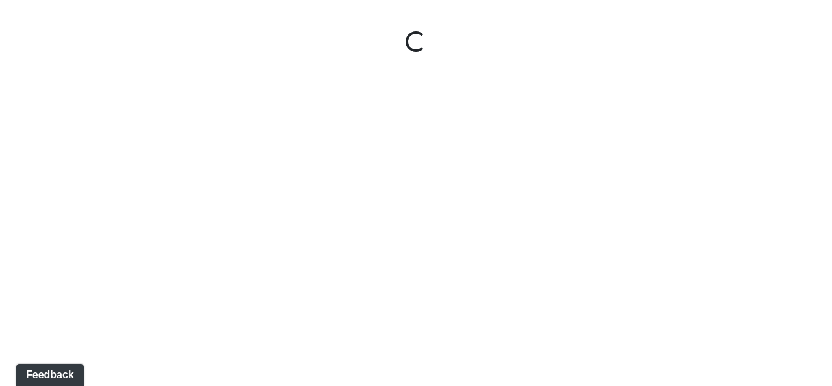
select select "gontoaMErPAtzSBVXh4ptW"
select select "h3ebyGk32eUmSzz99H473o"
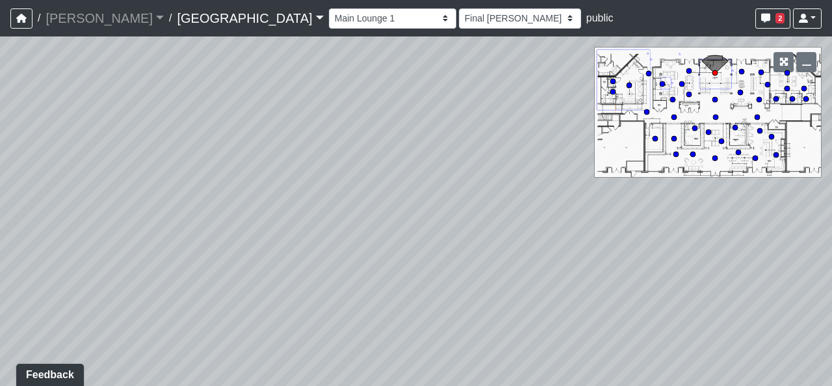
drag, startPoint x: 516, startPoint y: 306, endPoint x: 99, endPoint y: 237, distance: 421.8
click at [134, 242] on div "Loading... Pool Courtyard Entry 1 Loading... Main Lounge 2 Loading... Pool Cour…" at bounding box center [416, 210] width 832 height 349
drag, startPoint x: 406, startPoint y: 240, endPoint x: 185, endPoint y: 210, distance: 223.8
click at [200, 213] on div "Loading... Pool Courtyard Entry 1 Loading... Main Lounge 2 Loading... Pool Cour…" at bounding box center [416, 210] width 832 height 349
drag, startPoint x: 552, startPoint y: 240, endPoint x: 395, endPoint y: 284, distance: 162.7
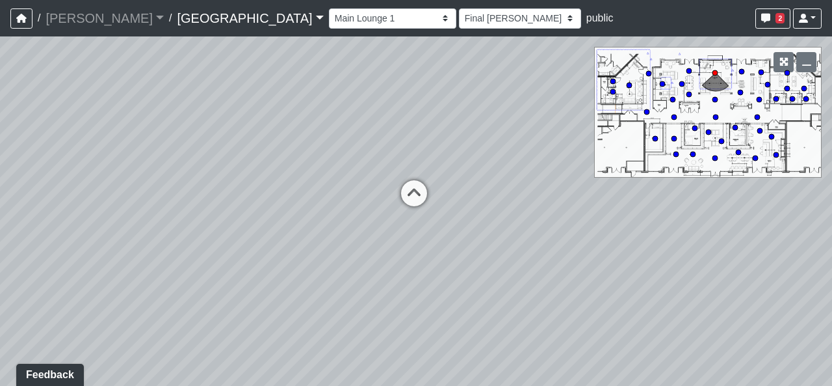
click at [395, 284] on div "Loading... Pool Courtyard Entry 1 Loading... Main Lounge 2 Loading... Pool Cour…" at bounding box center [416, 210] width 832 height 349
drag, startPoint x: 390, startPoint y: 287, endPoint x: 496, endPoint y: 287, distance: 105.3
click at [496, 287] on div "Loading... Pool Courtyard Entry 1 Loading... Main Lounge 2 Loading... Pool Cour…" at bounding box center [416, 210] width 832 height 349
drag, startPoint x: 518, startPoint y: 332, endPoint x: 588, endPoint y: 339, distance: 69.9
click at [588, 339] on div "Loading... Pool Courtyard Entry 1 Loading... Main Lounge 2 Loading... Pool Cour…" at bounding box center [416, 210] width 832 height 349
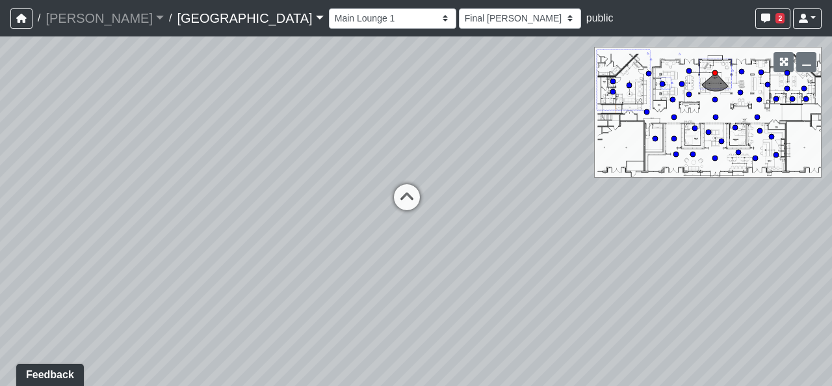
drag, startPoint x: 471, startPoint y: 294, endPoint x: 334, endPoint y: 292, distance: 137.9
click at [334, 292] on div "Loading... Pool Courtyard Entry 1 Loading... Main Lounge 2 Loading... Pool Cour…" at bounding box center [416, 210] width 832 height 349
drag, startPoint x: 339, startPoint y: 249, endPoint x: 418, endPoint y: 272, distance: 81.9
click at [418, 272] on div "Loading... Pool Courtyard Entry 1 Loading... Main Lounge 2 Loading... Pool Cour…" at bounding box center [416, 210] width 832 height 349
drag, startPoint x: 385, startPoint y: 280, endPoint x: 99, endPoint y: 258, distance: 286.4
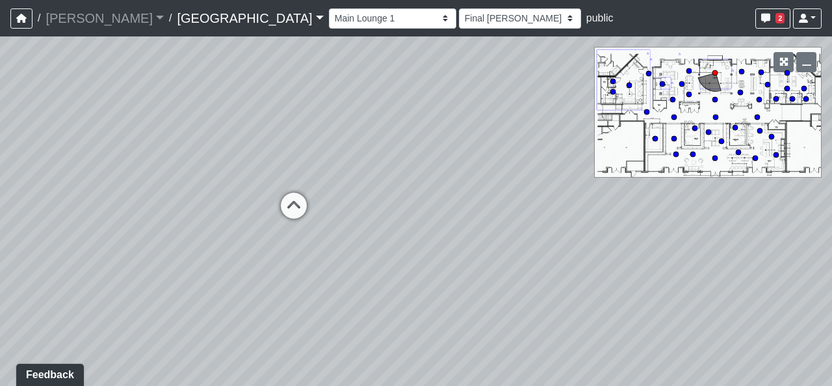
click at [99, 258] on div "Loading... Pool Courtyard Entry 1 Loading... Main Lounge 2 Loading... Pool Cour…" at bounding box center [416, 210] width 832 height 349
click at [292, 205] on icon at bounding box center [288, 213] width 39 height 39
select select "8wm9MnJtpJPgxGZkoe9s2K"
select select "h3ebyGk32eUmSzz99H473o"
drag, startPoint x: 490, startPoint y: 237, endPoint x: 21, endPoint y: 204, distance: 469.3
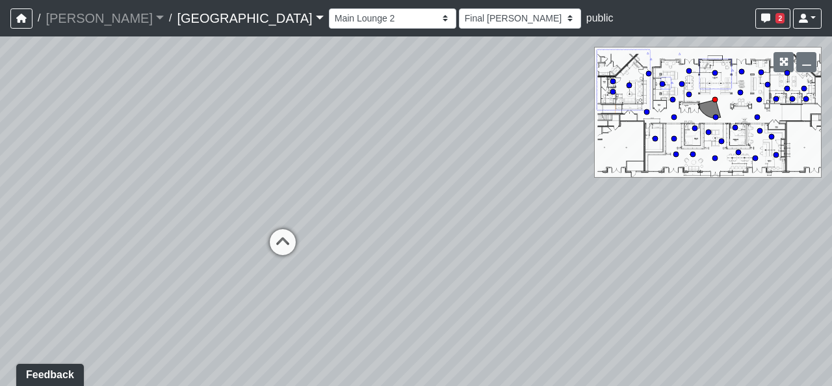
click at [35, 205] on div "Loading... Pool Courtyard Entry 1 Loading... Main Lounge 2 Loading... Pool Cour…" at bounding box center [416, 210] width 832 height 349
drag, startPoint x: 430, startPoint y: 207, endPoint x: 257, endPoint y: 268, distance: 184.1
click at [257, 268] on div "Loading... Pool Courtyard Entry 1 Loading... Main Lounge 2 Loading... Pool Cour…" at bounding box center [416, 210] width 832 height 349
drag, startPoint x: 371, startPoint y: 258, endPoint x: 254, endPoint y: 270, distance: 117.6
click at [254, 270] on div "Loading... Pool Courtyard Entry 1 Loading... Main Lounge 2 Loading... Pool Cour…" at bounding box center [416, 210] width 832 height 349
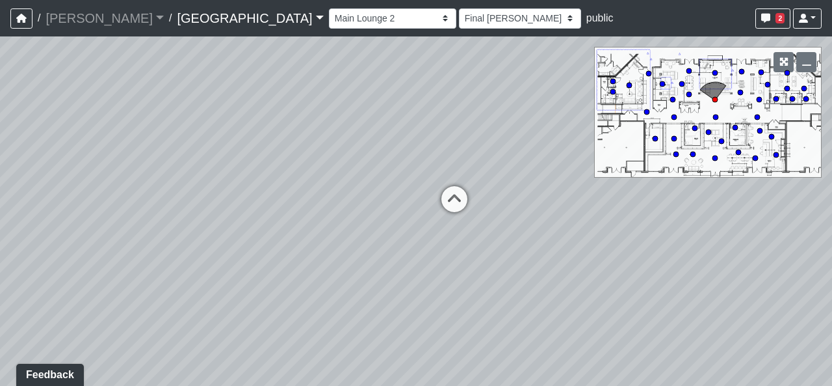
drag, startPoint x: 338, startPoint y: 298, endPoint x: 258, endPoint y: 289, distance: 80.5
click at [258, 289] on div "Loading... Pool Courtyard Entry 1 Loading... Main Lounge 2 Loading... Pool Cour…" at bounding box center [416, 210] width 832 height 349
drag, startPoint x: 356, startPoint y: 296, endPoint x: 497, endPoint y: 289, distance: 141.3
click at [497, 289] on div "Loading... Pool Courtyard Entry 1 Loading... Main Lounge 2 Loading... Pool Cour…" at bounding box center [416, 210] width 832 height 349
drag, startPoint x: 496, startPoint y: 294, endPoint x: 449, endPoint y: 291, distance: 46.3
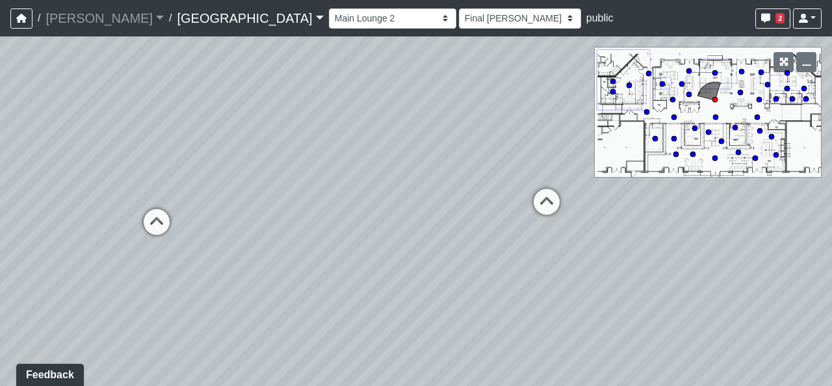
click at [437, 298] on div "Loading... Pool Courtyard Entry 1 Loading... Main Lounge 2 Loading... Pool Cour…" at bounding box center [416, 210] width 832 height 349
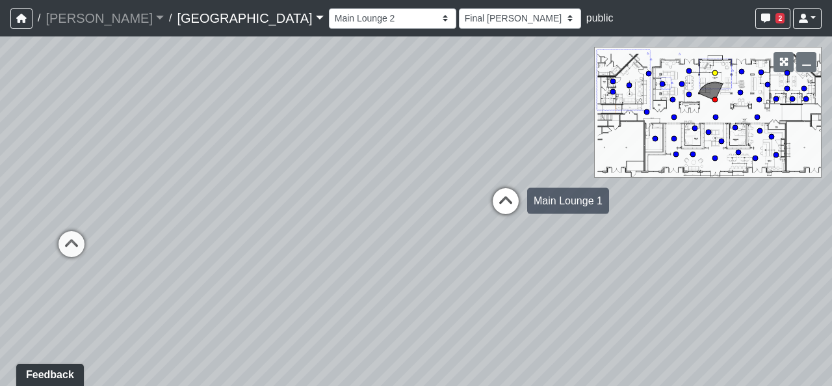
click at [500, 198] on icon at bounding box center [505, 207] width 39 height 39
select select "gontoaMErPAtzSBVXh4ptW"
select select "h3ebyGk32eUmSzz99H473o"
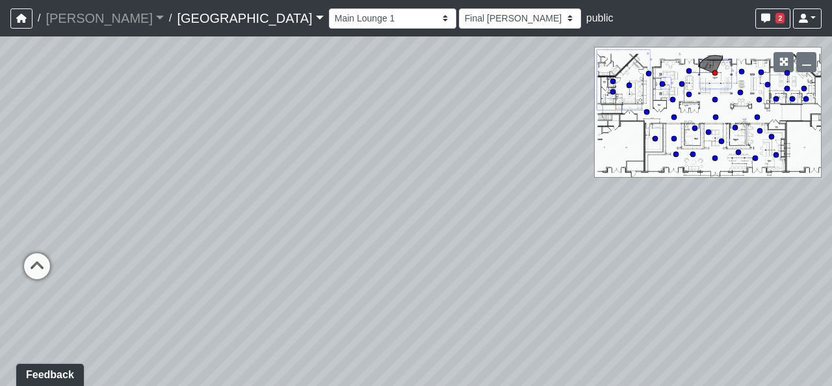
drag, startPoint x: 306, startPoint y: 356, endPoint x: 537, endPoint y: 181, distance: 290.0
click at [526, 183] on div "Loading... Pool Courtyard Entry 1 Loading... Main Lounge 2 Loading... Pool Cour…" at bounding box center [416, 210] width 832 height 349
drag, startPoint x: 170, startPoint y: 225, endPoint x: 461, endPoint y: 410, distance: 344.9
click at [461, 385] on html "/ Flournoy Flournoy Loading... / Cool Springs Cool Springs Loading... Cool Spri…" at bounding box center [416, 193] width 832 height 386
drag, startPoint x: 322, startPoint y: 329, endPoint x: 412, endPoint y: 350, distance: 92.8
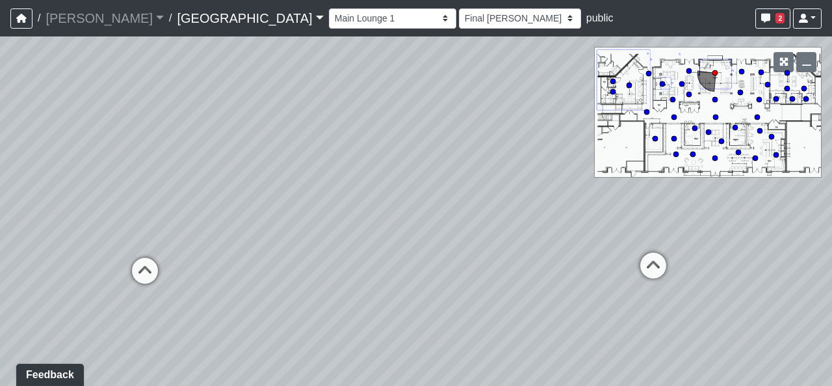
click at [412, 350] on div "Loading... Pool Courtyard Entry 1 Loading... Main Lounge 2 Loading... Pool Cour…" at bounding box center [416, 210] width 832 height 349
drag, startPoint x: 471, startPoint y: 304, endPoint x: 330, endPoint y: 300, distance: 141.8
click at [330, 300] on div "Loading... Pool Courtyard Entry 1 Loading... Main Lounge 2 Loading... Pool Cour…" at bounding box center [416, 210] width 832 height 349
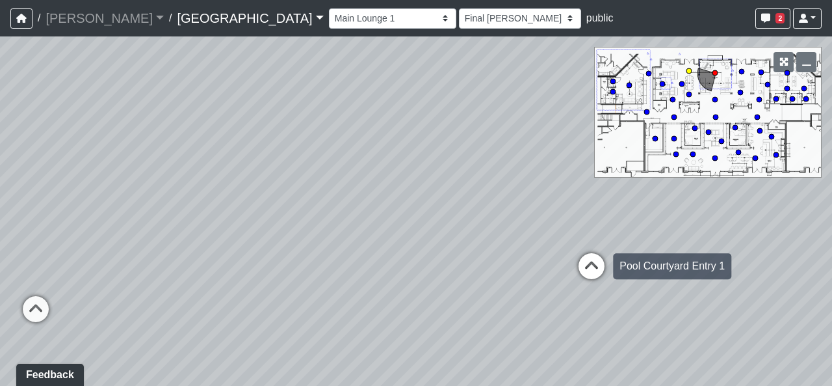
click at [601, 260] on icon at bounding box center [591, 272] width 39 height 39
select select "udEX2YWNPeTD5resjGsNFx"
select select "h3ebyGk32eUmSzz99H473o"
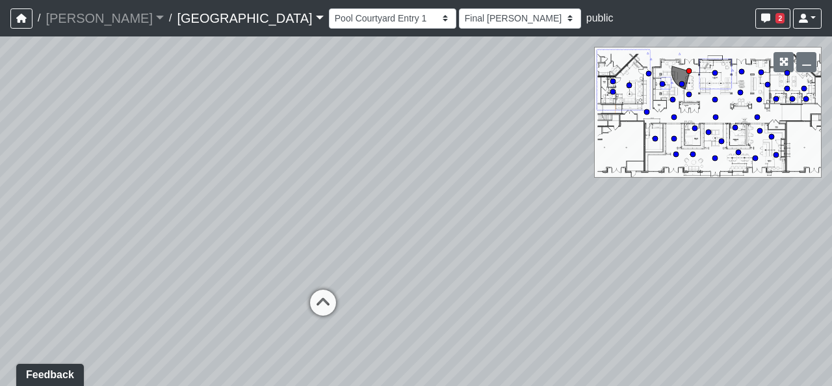
drag, startPoint x: 363, startPoint y: 294, endPoint x: 462, endPoint y: 307, distance: 100.3
click at [464, 307] on div "Loading... Pool Courtyard Entry 1 Loading... Main Lounge 2 Loading... Pool Cour…" at bounding box center [416, 210] width 832 height 349
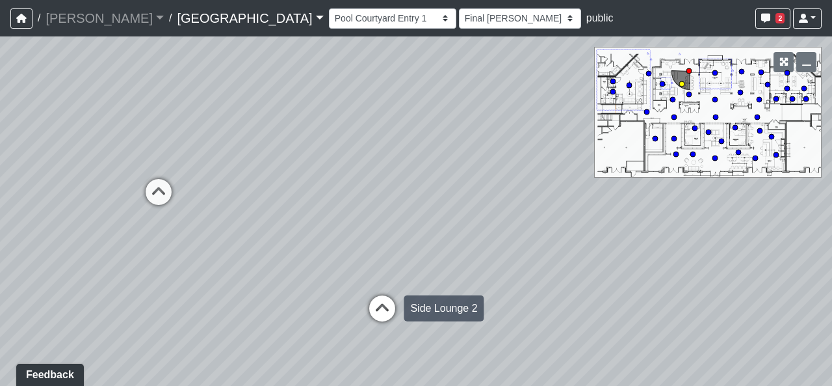
click at [391, 311] on icon at bounding box center [382, 314] width 39 height 39
select select "mPEpUhy7E6ba1neX2u6W6R"
select select "h3ebyGk32eUmSzz99H473o"
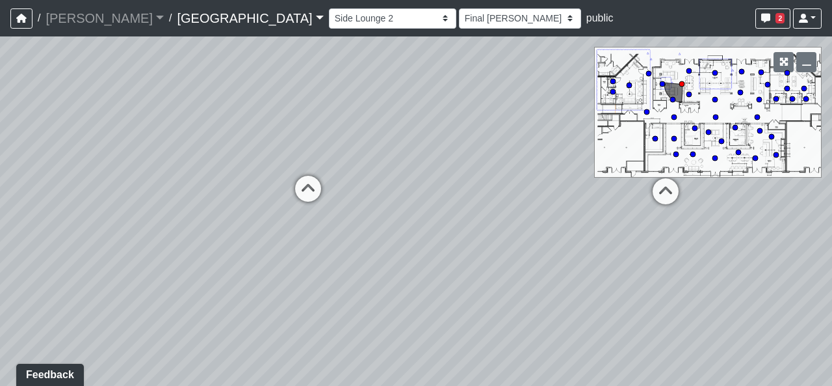
drag, startPoint x: 641, startPoint y: 291, endPoint x: 343, endPoint y: 285, distance: 297.9
click at [343, 285] on div "Loading... Pool Courtyard Entry 1 Loading... Main Lounge 2 Loading... Pool Cour…" at bounding box center [416, 210] width 832 height 349
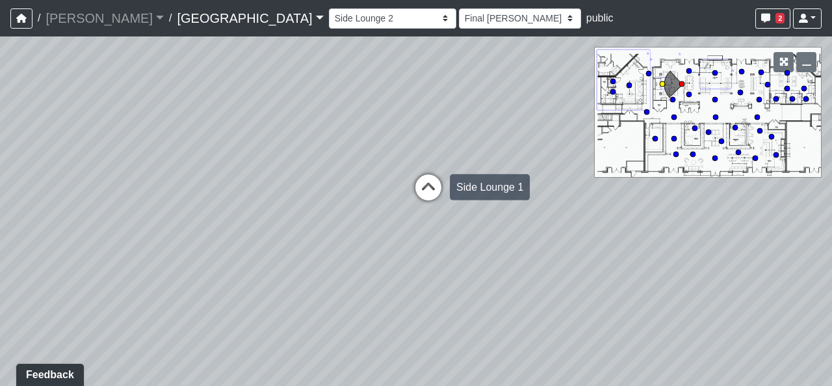
click at [443, 190] on icon at bounding box center [428, 193] width 39 height 39
select select "uXhE5pSP4DH7W4JkgVwfE6"
select select "h3ebyGk32eUmSzz99H473o"
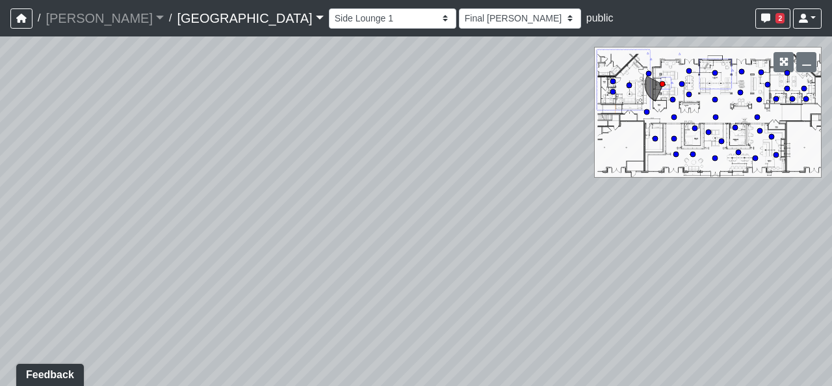
drag, startPoint x: 357, startPoint y: 339, endPoint x: 508, endPoint y: 348, distance: 151.1
click at [508, 348] on div "Loading... Pool Courtyard Entry 1 Loading... Main Lounge 2 Loading... Pool Cour…" at bounding box center [416, 210] width 832 height 349
drag, startPoint x: 270, startPoint y: 247, endPoint x: 727, endPoint y: 267, distance: 457.6
click at [649, 261] on div "Loading... Pool Courtyard Entry 1 Loading... Main Lounge 2 Loading... Pool Cour…" at bounding box center [416, 210] width 832 height 349
drag, startPoint x: 508, startPoint y: 274, endPoint x: 483, endPoint y: 299, distance: 34.9
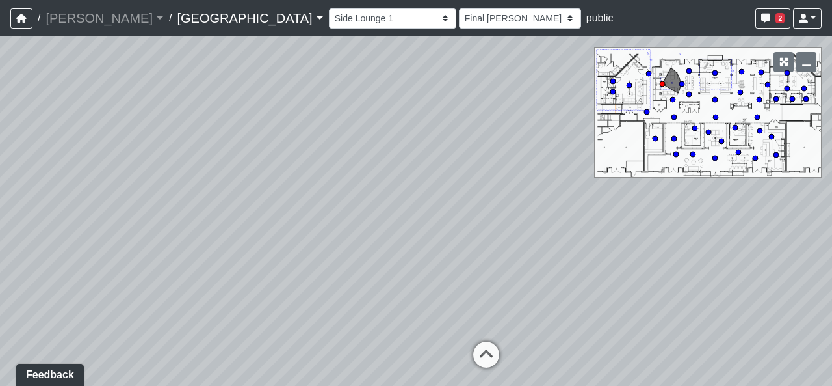
click at [455, 260] on div "Loading... Pool Courtyard Entry 1 Loading... Main Lounge 2 Loading... Pool Cour…" at bounding box center [416, 210] width 832 height 349
click at [463, 334] on icon at bounding box center [452, 342] width 39 height 39
select select "mPEpUhy7E6ba1neX2u6W6R"
select select "h3ebyGk32eUmSzz99H473o"
drag, startPoint x: 659, startPoint y: 327, endPoint x: 487, endPoint y: 267, distance: 182.4
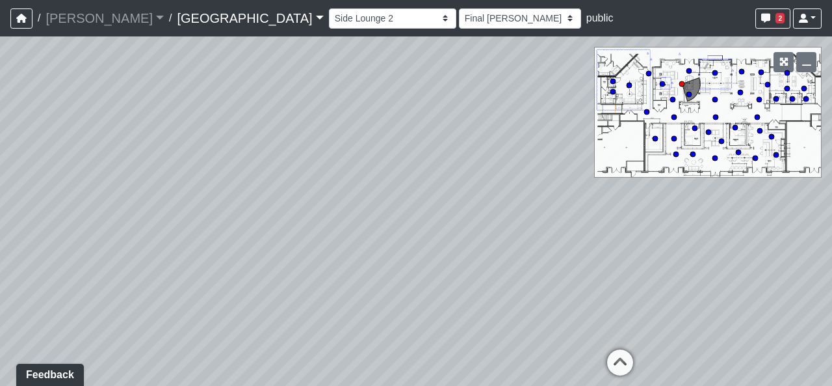
click at [412, 278] on div "Loading... Pool Courtyard Entry 1 Loading... Main Lounge 2 Loading... Pool Cour…" at bounding box center [416, 210] width 832 height 349
drag, startPoint x: 634, startPoint y: 273, endPoint x: 514, endPoint y: 282, distance: 120.6
click at [472, 266] on div "Loading... Pool Courtyard Entry 1 Loading... Main Lounge 2 Loading... Pool Cour…" at bounding box center [416, 210] width 832 height 349
click at [496, 315] on icon at bounding box center [494, 323] width 39 height 39
select select "nvS5Qoo4jEJcuhprzpoMAu"
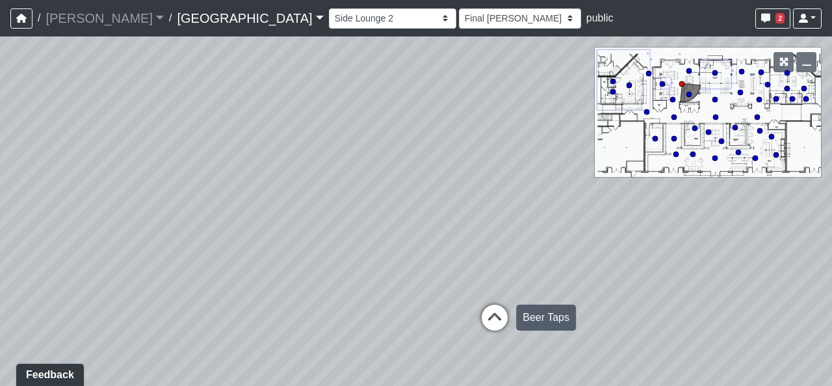
select select "h3ebyGk32eUmSzz99H473o"
drag, startPoint x: 638, startPoint y: 265, endPoint x: 453, endPoint y: 240, distance: 187.1
click at [453, 240] on div "Loading... Pool Courtyard Entry 1 Loading... Main Lounge 2 Loading... Pool Cour…" at bounding box center [416, 210] width 832 height 349
drag, startPoint x: 598, startPoint y: 220, endPoint x: 485, endPoint y: 313, distance: 146.9
click at [490, 309] on div "Loading... Pool Courtyard Entry 1 Loading... Main Lounge 2 Loading... Pool Cour…" at bounding box center [416, 210] width 832 height 349
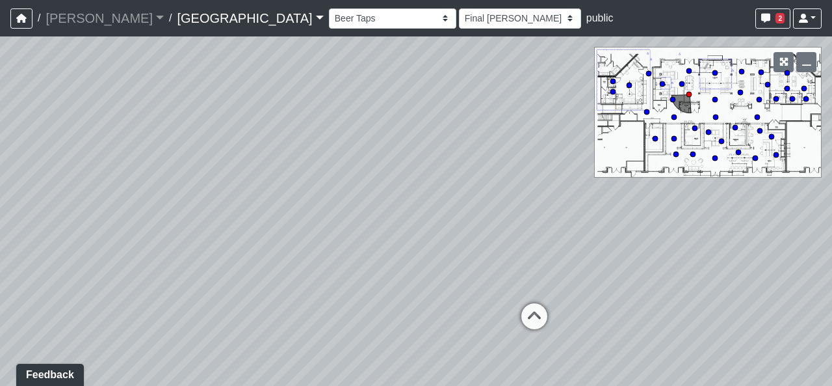
drag, startPoint x: 473, startPoint y: 308, endPoint x: 674, endPoint y: 284, distance: 202.4
click at [653, 284] on div "Loading... Pool Courtyard Entry 1 Loading... Main Lounge 2 Loading... Pool Cour…" at bounding box center [416, 210] width 832 height 349
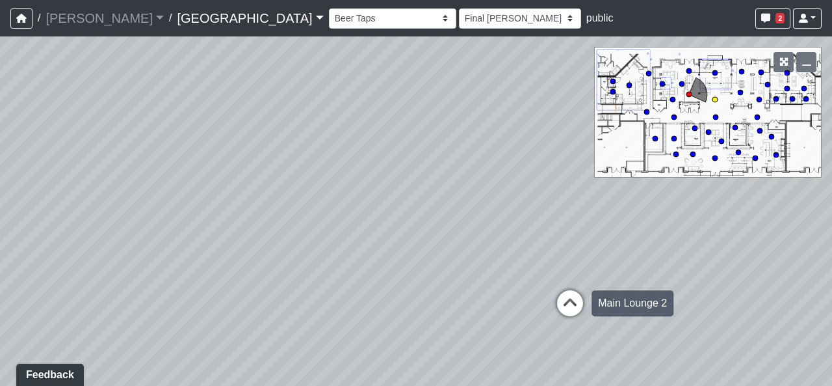
click at [567, 302] on icon at bounding box center [570, 309] width 39 height 39
select select "8wm9MnJtpJPgxGZkoe9s2K"
select select "h3ebyGk32eUmSzz99H473o"
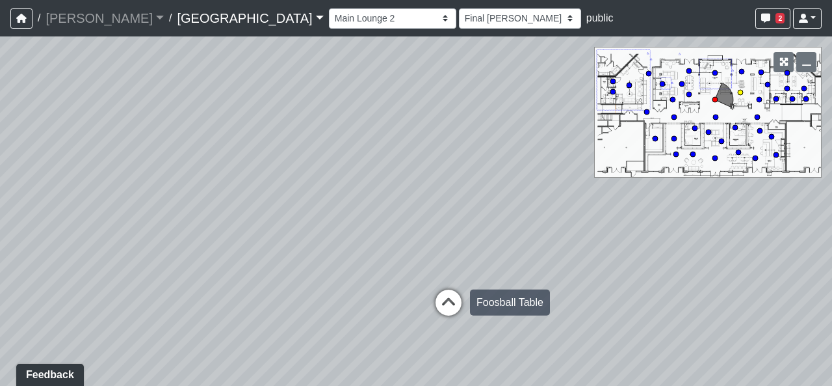
click at [456, 304] on icon at bounding box center [448, 308] width 39 height 39
select select "5YdP8s9J1uMCwQbH227TJn"
select select "h3ebyGk32eUmSzz99H473o"
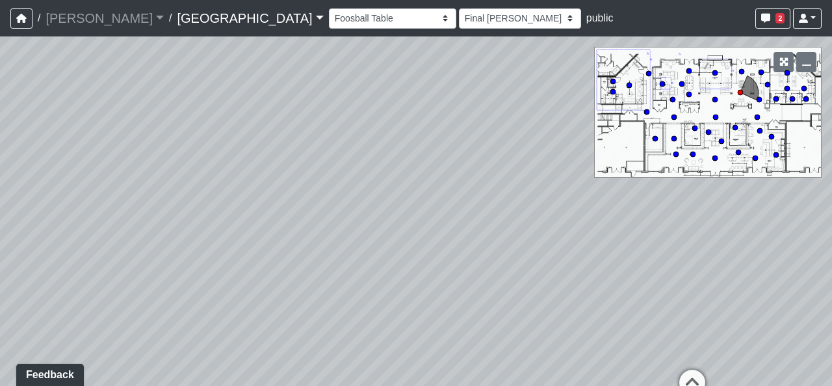
drag, startPoint x: 635, startPoint y: 317, endPoint x: 245, endPoint y: 266, distance: 393.5
click at [246, 266] on div "Loading... Pool Courtyard Entry 1 Loading... Main Lounge 2 Loading... Pool Cour…" at bounding box center [416, 210] width 832 height 349
drag, startPoint x: 386, startPoint y: 260, endPoint x: 241, endPoint y: 288, distance: 147.0
click at [241, 288] on div "Loading... Pool Courtyard Entry 1 Loading... Main Lounge 2 Loading... Pool Cour…" at bounding box center [416, 210] width 832 height 349
drag, startPoint x: 499, startPoint y: 274, endPoint x: 495, endPoint y: 264, distance: 11.4
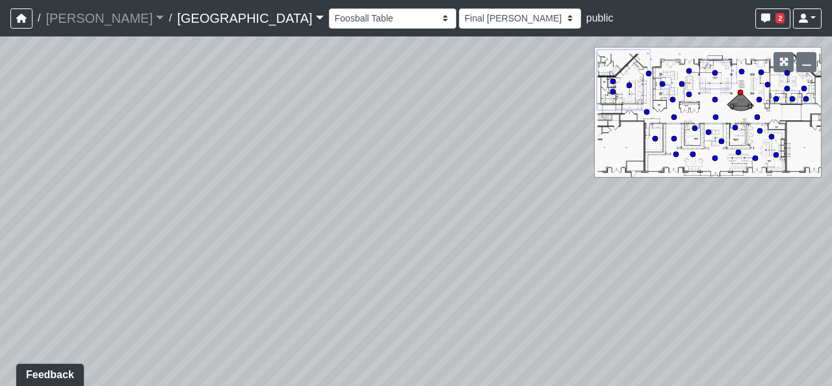
click at [495, 264] on div "Loading... Pool Courtyard Entry 1 Loading... Main Lounge 2 Loading... Pool Cour…" at bounding box center [416, 210] width 832 height 349
click at [776, 62] on button "button" at bounding box center [784, 62] width 20 height 20
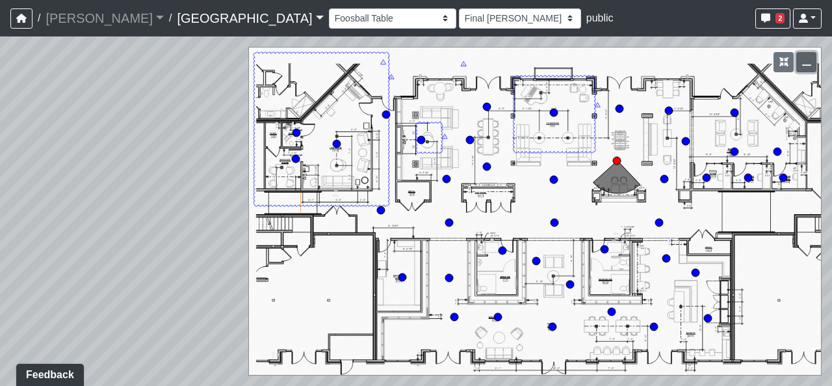
click at [804, 56] on button "button" at bounding box center [807, 62] width 20 height 20
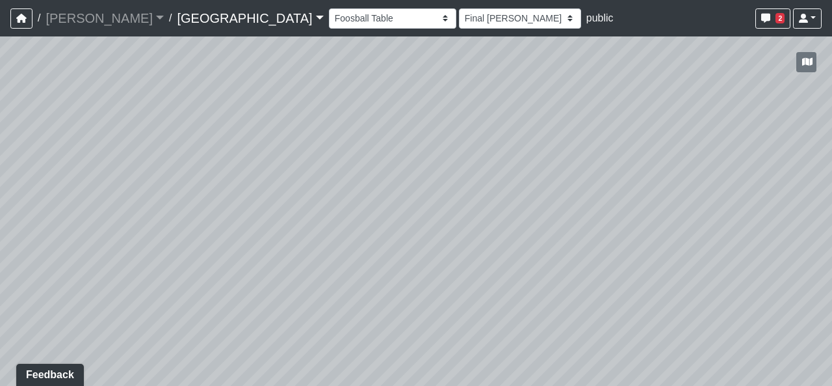
drag, startPoint x: 554, startPoint y: 232, endPoint x: 596, endPoint y: 228, distance: 42.4
click at [596, 228] on div "Loading... Pool Courtyard Entry 1 Loading... Main Lounge 2 Loading... Pool Cour…" at bounding box center [416, 210] width 832 height 349
drag, startPoint x: 259, startPoint y: 237, endPoint x: 724, endPoint y: 256, distance: 466.0
click at [724, 256] on div "Loading... Pool Courtyard Entry 1 Loading... Main Lounge 2 Loading... Pool Cour…" at bounding box center [416, 210] width 832 height 349
drag, startPoint x: 484, startPoint y: 246, endPoint x: 568, endPoint y: 230, distance: 85.3
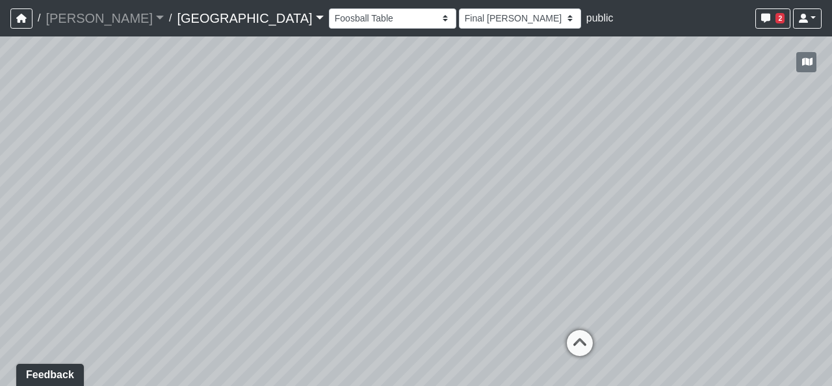
click at [568, 230] on div "Loading... Pool Courtyard Entry 1 Loading... Main Lounge 2 Loading... Pool Cour…" at bounding box center [416, 210] width 832 height 349
click at [572, 210] on div "Loading... Pool Courtyard Entry 1 Loading... Main Lounge 2 Loading... Pool Cour…" at bounding box center [416, 210] width 832 height 349
drag, startPoint x: 477, startPoint y: 222, endPoint x: 384, endPoint y: 200, distance: 96.2
click at [356, 187] on div "Loading... Pool Courtyard Entry 1 Loading... Main Lounge 2 Loading... Pool Cour…" at bounding box center [416, 210] width 832 height 349
click at [470, 278] on div "Loading... Seating Area 1" at bounding box center [486, 291] width 39 height 39
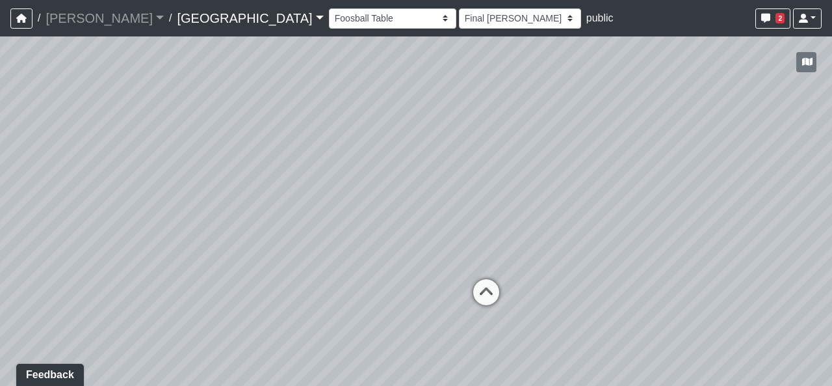
select select "1YxMcQvhBrXzkFwaEorxwb"
select select "h3ebyGk32eUmSzz99H473o"
drag, startPoint x: 276, startPoint y: 258, endPoint x: 504, endPoint y: 257, distance: 228.2
click at [488, 256] on div "Loading... Pool Courtyard Entry 1 Loading... Main Lounge 2 Loading... Pool Cour…" at bounding box center [416, 210] width 832 height 349
drag, startPoint x: 114, startPoint y: 212, endPoint x: 232, endPoint y: 214, distance: 117.7
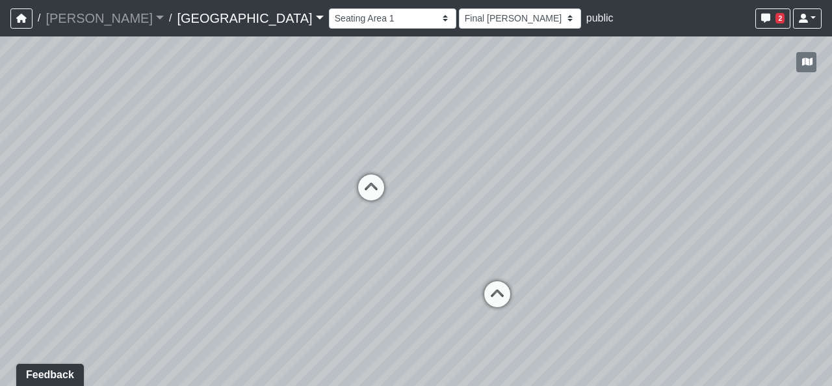
click at [232, 214] on div "Loading... Pool Courtyard Entry 1 Loading... Main Lounge 2 Loading... Pool Cour…" at bounding box center [416, 210] width 832 height 349
drag, startPoint x: 351, startPoint y: 295, endPoint x: 351, endPoint y: 244, distance: 51.4
click at [354, 247] on div "Loading... Pool Courtyard Entry 1 Loading... Main Lounge 2 Loading... Pool Cour…" at bounding box center [416, 210] width 832 height 349
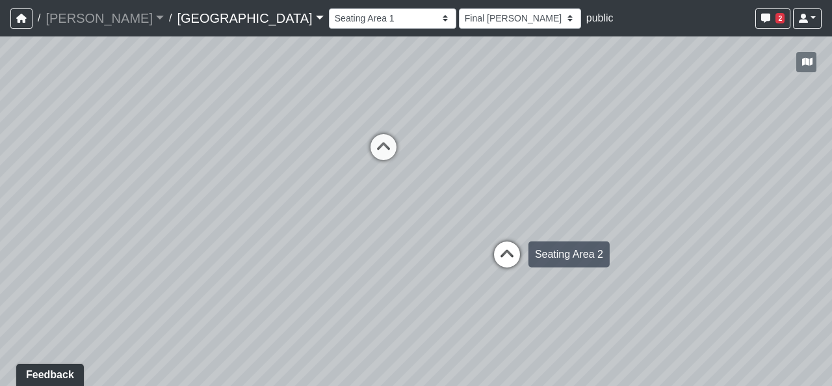
click at [518, 254] on icon at bounding box center [507, 260] width 39 height 39
select select "xuF2CW1jZayweEv98YGaSx"
select select "h3ebyGk32eUmSzz99H473o"
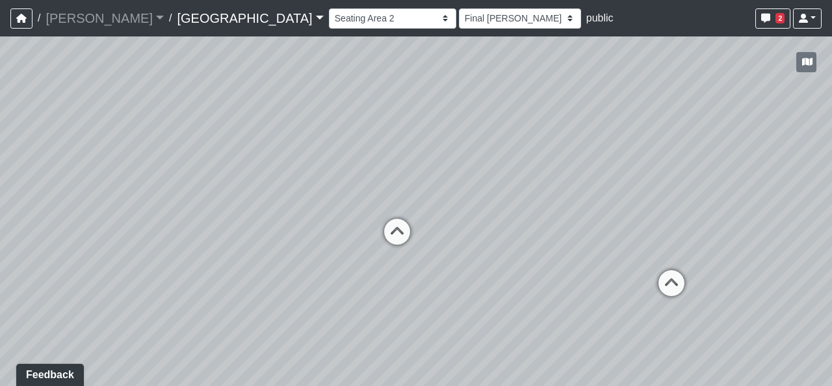
drag, startPoint x: 680, startPoint y: 277, endPoint x: 354, endPoint y: 263, distance: 325.5
click at [352, 261] on div "Loading... Pool Courtyard Entry 1 Loading... Main Lounge 2 Loading... Pool Cour…" at bounding box center [416, 210] width 832 height 349
click at [680, 279] on icon at bounding box center [670, 290] width 39 height 39
select select "tiT8Tjknz2DSiMmwk11F66"
select select "h3ebyGk32eUmSzz99H473o"
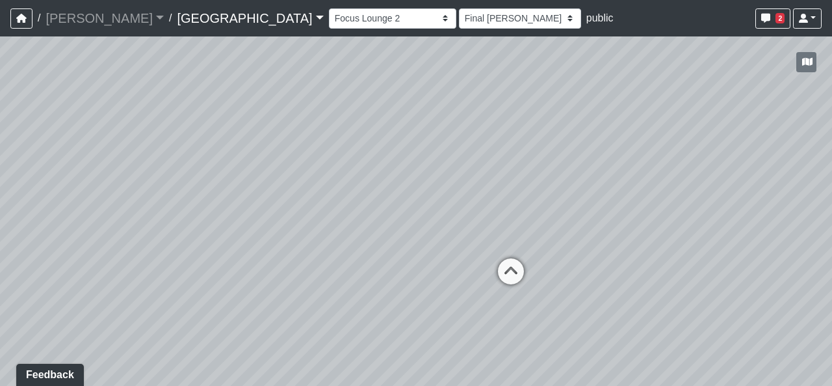
drag, startPoint x: 639, startPoint y: 215, endPoint x: 509, endPoint y: 261, distance: 138.8
click at [509, 261] on div "Loading... Pool Courtyard Entry 1 Loading... Main Lounge 2 Loading... Pool Cour…" at bounding box center [416, 210] width 832 height 349
drag, startPoint x: 487, startPoint y: 278, endPoint x: 494, endPoint y: 273, distance: 8.3
click at [487, 279] on icon at bounding box center [470, 291] width 39 height 39
select select "bJnJF8T9b3CvPEBhZPx1Bv"
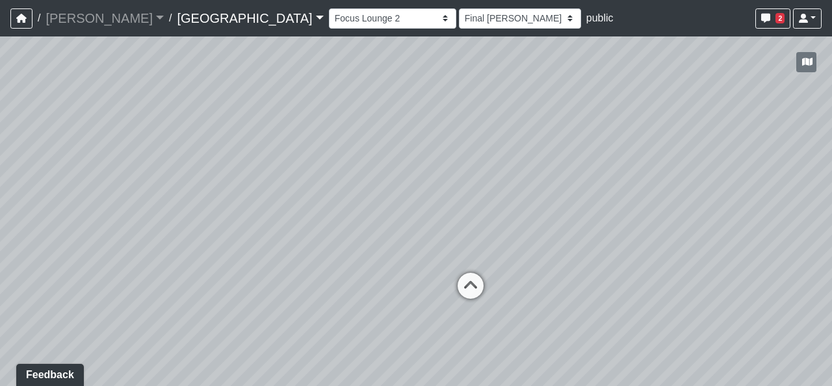
select select "h3ebyGk32eUmSzz99H473o"
drag, startPoint x: 596, startPoint y: 224, endPoint x: 524, endPoint y: 239, distance: 73.6
click at [524, 239] on div "Loading... Pool Courtyard Entry 1 Loading... Main Lounge 2 Loading... Pool Cour…" at bounding box center [416, 210] width 832 height 349
drag, startPoint x: 341, startPoint y: 250, endPoint x: 678, endPoint y: 245, distance: 336.2
click at [678, 245] on div "Loading... Pool Courtyard Entry 1 Loading... Main Lounge 2 Loading... Pool Cour…" at bounding box center [416, 210] width 832 height 349
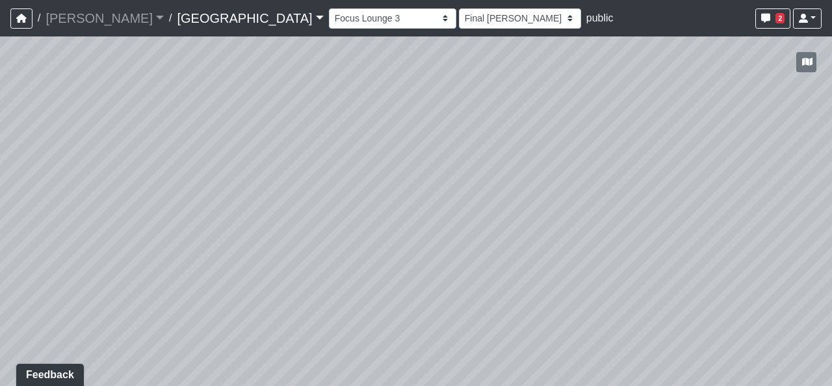
drag, startPoint x: 263, startPoint y: 250, endPoint x: 639, endPoint y: 250, distance: 375.2
click at [639, 250] on div "Loading... Pool Courtyard Entry 1 Loading... Main Lounge 2 Loading... Pool Cour…" at bounding box center [416, 210] width 832 height 349
drag, startPoint x: 425, startPoint y: 259, endPoint x: 594, endPoint y: 273, distance: 169.0
click at [594, 273] on div "Loading... Pool Courtyard Entry 1 Loading... Main Lounge 2 Loading... Pool Cour…" at bounding box center [416, 210] width 832 height 349
drag, startPoint x: 469, startPoint y: 282, endPoint x: 67, endPoint y: 230, distance: 405.9
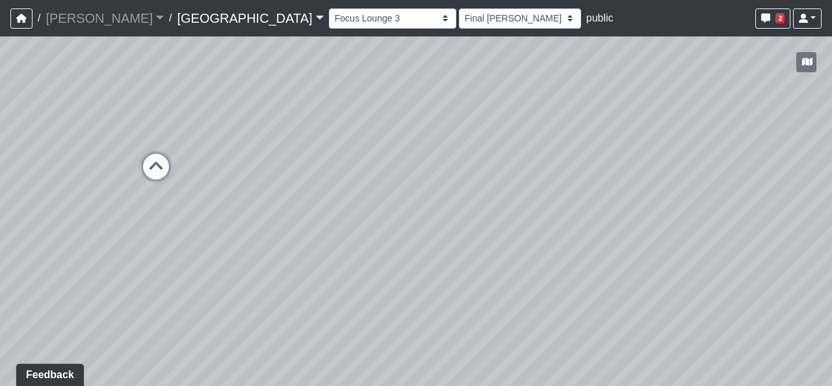
click at [92, 236] on div "Loading... Pool Courtyard Entry 1 Loading... Main Lounge 2 Loading... Pool Cour…" at bounding box center [416, 210] width 832 height 349
drag, startPoint x: 500, startPoint y: 204, endPoint x: 706, endPoint y: 249, distance: 211.1
click at [665, 247] on div "Loading... Pool Courtyard Entry 1 Loading... Main Lounge 2 Loading... Pool Cour…" at bounding box center [416, 210] width 832 height 349
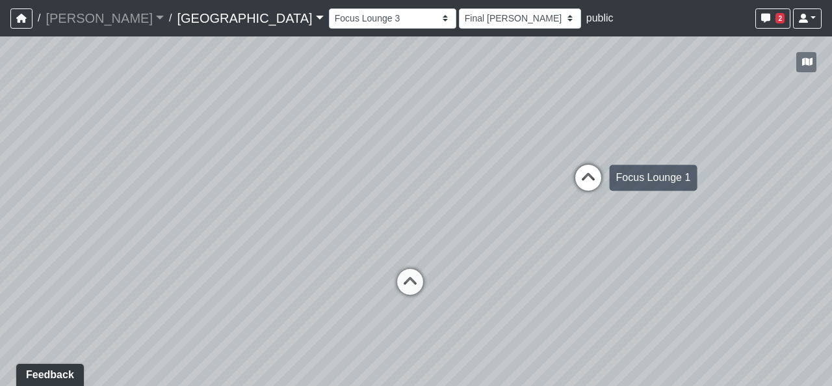
click at [591, 176] on icon at bounding box center [588, 184] width 39 height 39
select select "eqJPnRhZ1ERTyjytKnUP34"
select select "h3ebyGk32eUmSzz99H473o"
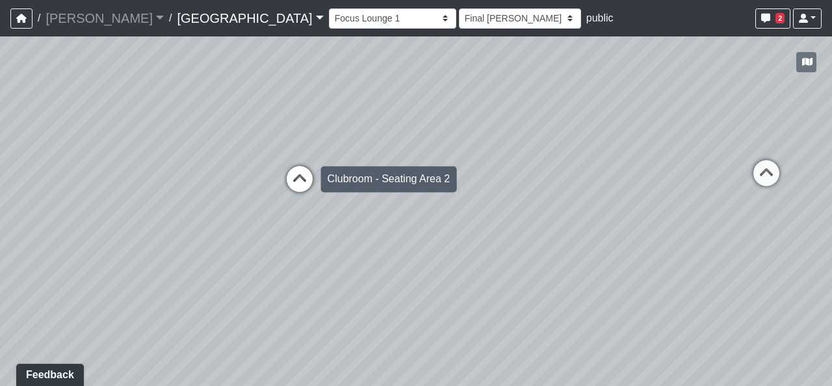
click at [297, 185] on icon at bounding box center [299, 185] width 39 height 39
select select "xuF2CW1jZayweEv98YGaSx"
select select "h3ebyGk32eUmSzz99H473o"
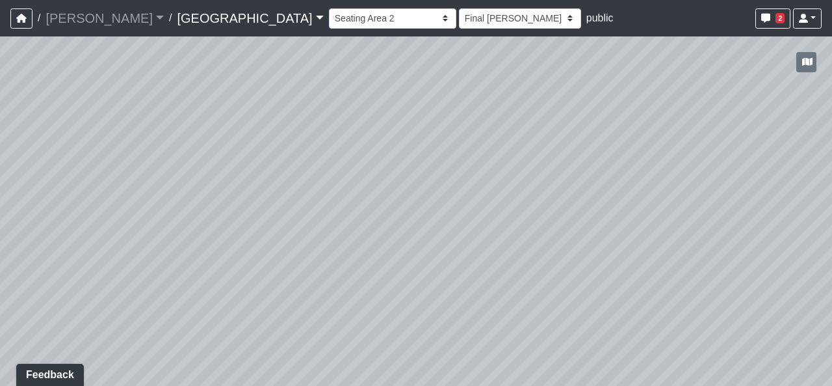
drag, startPoint x: 424, startPoint y: 227, endPoint x: 397, endPoint y: 272, distance: 53.1
click at [397, 272] on div "Loading... Pool Courtyard Entry 1 Loading... Main Lounge 2 Loading... Pool Cour…" at bounding box center [416, 210] width 832 height 349
click at [329, 11] on select "Breezeway Entry Fireplace 1 Fireplace 2 Gate Golf Holes Shade Sails Sidewalk 1 …" at bounding box center [392, 18] width 127 height 20
click at [329, 8] on select "Breezeway Entry Fireplace 1 Fireplace 2 Gate Golf Holes Shade Sails Sidewalk 1 …" at bounding box center [392, 18] width 127 height 20
select select "cPz5AA6jdxfLA8T8qokQ2v"
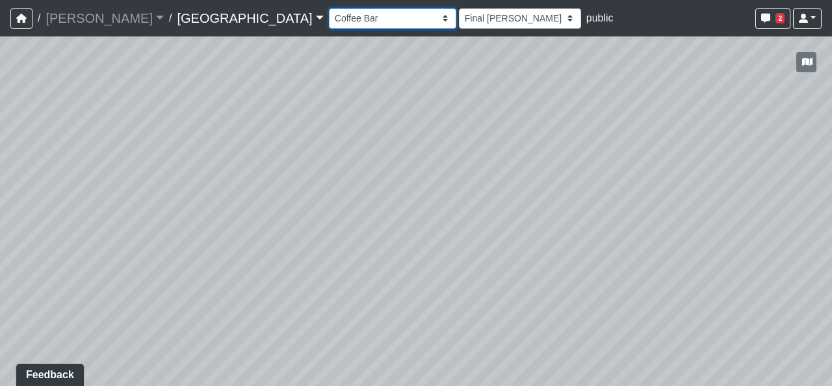
select select "h3ebyGk32eUmSzz99H473o"
drag, startPoint x: 345, startPoint y: 154, endPoint x: 308, endPoint y: 293, distance: 144.2
click at [308, 293] on div "Loading... Pool Courtyard Entry 1 Loading... Main Lounge 2 Loading... Pool Cour…" at bounding box center [416, 210] width 832 height 349
drag, startPoint x: 399, startPoint y: 202, endPoint x: 168, endPoint y: 177, distance: 232.2
click at [168, 177] on div "Loading... Pool Courtyard Entry 1 Loading... Main Lounge 2 Loading... Pool Cour…" at bounding box center [416, 210] width 832 height 349
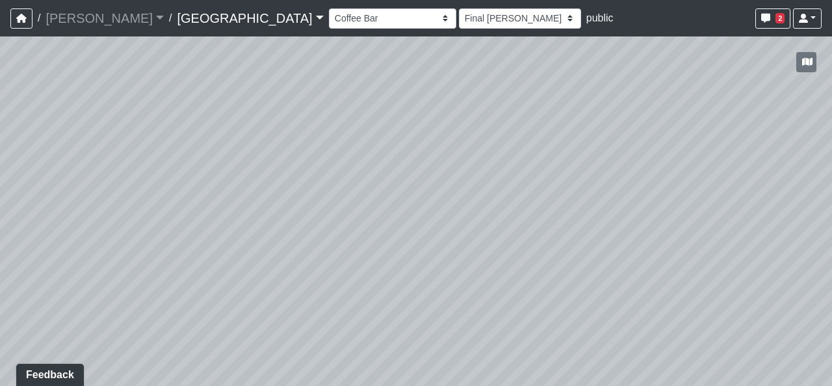
drag, startPoint x: 681, startPoint y: 201, endPoint x: 252, endPoint y: 148, distance: 432.5
click at [252, 148] on div "Loading... Pool Courtyard Entry 1 Loading... Main Lounge 2 Loading... Pool Cour…" at bounding box center [416, 210] width 832 height 349
drag, startPoint x: 478, startPoint y: 124, endPoint x: 420, endPoint y: 163, distance: 69.8
click at [420, 163] on div "Loading... Pool Courtyard Entry 1 Loading... Main Lounge 2 Loading... Pool Cour…" at bounding box center [416, 210] width 832 height 349
drag, startPoint x: 420, startPoint y: 163, endPoint x: 313, endPoint y: 100, distance: 124.5
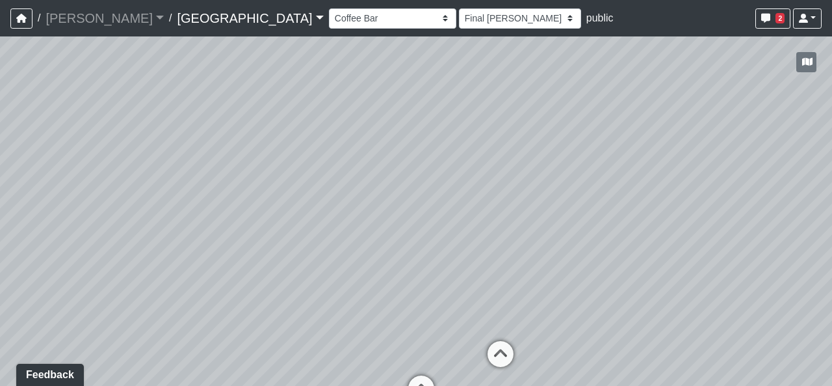
click at [375, 168] on div "Loading... Pool Courtyard Entry 1 Loading... Main Lounge 2 Loading... Pool Cour…" at bounding box center [416, 210] width 832 height 349
drag, startPoint x: 458, startPoint y: 177, endPoint x: 389, endPoint y: 243, distance: 95.7
click at [389, 243] on div "Loading... Pool Courtyard Entry 1 Loading... Main Lounge 2 Loading... Pool Cour…" at bounding box center [416, 210] width 832 height 349
drag, startPoint x: 408, startPoint y: 295, endPoint x: 437, endPoint y: 172, distance: 126.3
click at [437, 172] on div "Loading... Pool Courtyard Entry 1 Loading... Main Lounge 2 Loading... Pool Cour…" at bounding box center [416, 210] width 832 height 349
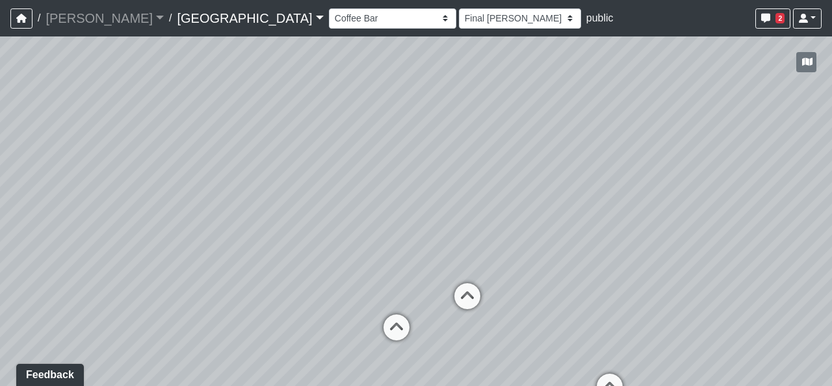
click at [433, 213] on div "Loading... Pool Courtyard Entry 1 Loading... Main Lounge 2 Loading... Pool Cour…" at bounding box center [416, 210] width 832 height 349
drag, startPoint x: 369, startPoint y: 183, endPoint x: 372, endPoint y: 191, distance: 8.8
click at [372, 191] on div "Loading... Pool Courtyard Entry 1 Loading... Main Lounge 2 Loading... Pool Cour…" at bounding box center [416, 210] width 832 height 349
drag, startPoint x: 585, startPoint y: 142, endPoint x: 515, endPoint y: 157, distance: 71.2
click at [515, 157] on div "Loading... Pool Courtyard Entry 1 Loading... Main Lounge 2 Loading... Pool Cour…" at bounding box center [416, 210] width 832 height 349
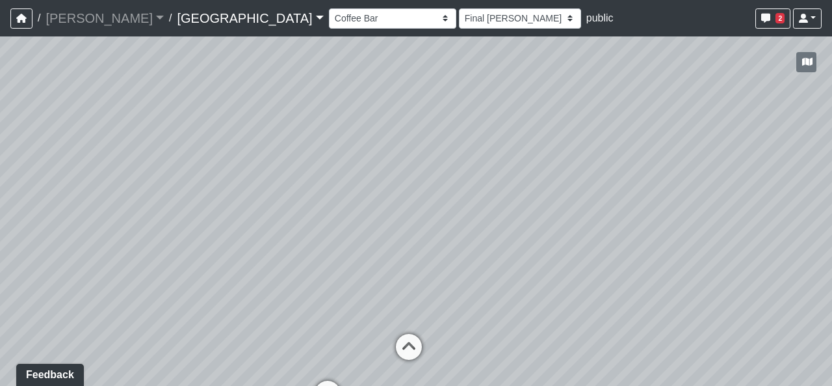
drag, startPoint x: 521, startPoint y: 225, endPoint x: 455, endPoint y: 184, distance: 77.4
click at [460, 172] on div "Loading... Pool Courtyard Entry 1 Loading... Main Lounge 2 Loading... Pool Cour…" at bounding box center [416, 210] width 832 height 349
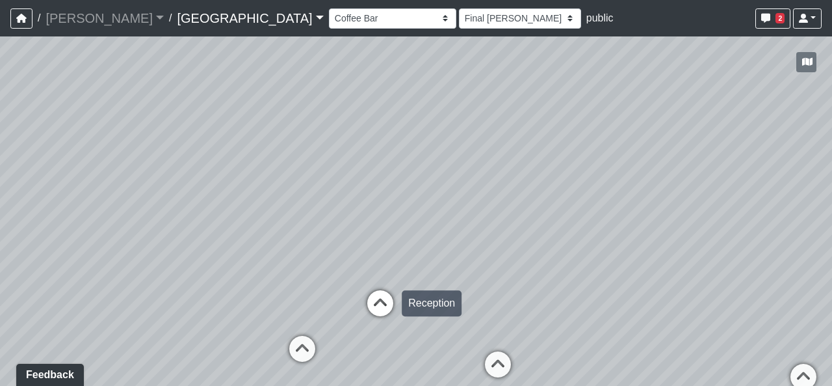
click at [371, 314] on icon at bounding box center [380, 309] width 39 height 39
select select "uKPV7nrhqgg3th27KX7RhN"
select select "h3ebyGk32eUmSzz99H473o"
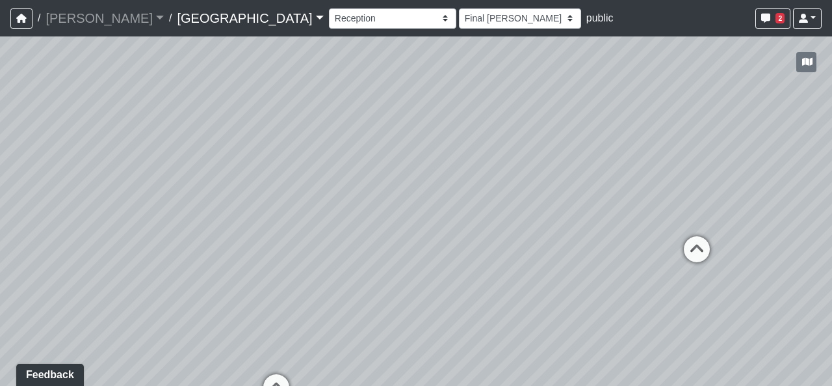
drag, startPoint x: 491, startPoint y: 196, endPoint x: 408, endPoint y: 196, distance: 83.2
click at [408, 196] on div "Loading... Pool Courtyard Entry 1 Loading... Main Lounge 2 Loading... Pool Cour…" at bounding box center [416, 210] width 832 height 349
drag, startPoint x: 489, startPoint y: 324, endPoint x: 292, endPoint y: 340, distance: 197.7
click at [292, 345] on div "Loading... Pool Courtyard Entry 1 Loading... Main Lounge 2 Loading... Pool Cour…" at bounding box center [416, 210] width 832 height 349
drag, startPoint x: 318, startPoint y: 220, endPoint x: 252, endPoint y: 301, distance: 104.9
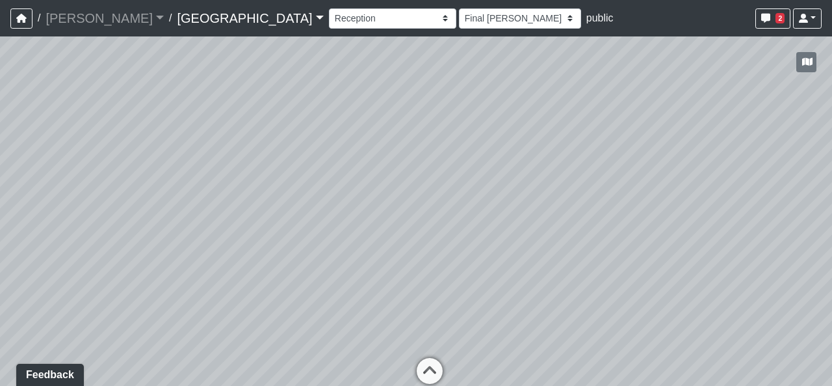
click at [250, 301] on div "Loading... Pool Courtyard Entry 1 Loading... Main Lounge 2 Loading... Pool Cour…" at bounding box center [416, 210] width 832 height 349
drag, startPoint x: 646, startPoint y: 272, endPoint x: 319, endPoint y: 200, distance: 335.1
click at [319, 200] on div "Loading... Pool Courtyard Entry 1 Loading... Main Lounge 2 Loading... Pool Cour…" at bounding box center [416, 210] width 832 height 349
drag, startPoint x: 338, startPoint y: 210, endPoint x: 670, endPoint y: 224, distance: 332.6
click at [670, 224] on div "Loading... Pool Courtyard Entry 1 Loading... Main Lounge 2 Loading... Pool Cour…" at bounding box center [416, 210] width 832 height 349
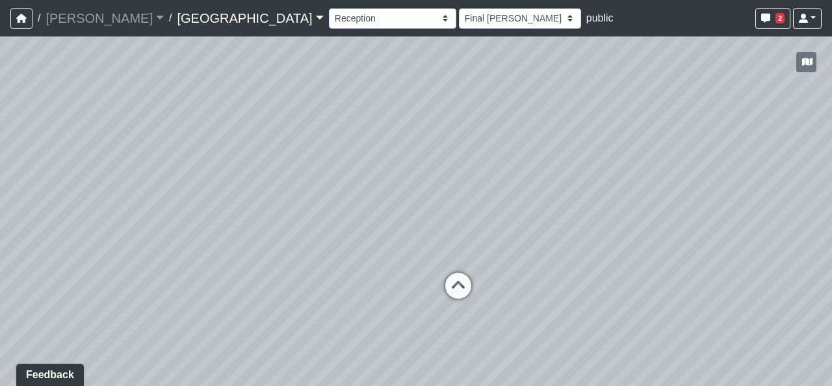
drag, startPoint x: 333, startPoint y: 260, endPoint x: 378, endPoint y: 240, distance: 49.8
click at [378, 240] on div "Loading... Pool Courtyard Entry 1 Loading... Main Lounge 2 Loading... Pool Cour…" at bounding box center [416, 210] width 832 height 349
drag, startPoint x: 443, startPoint y: 185, endPoint x: 561, endPoint y: 211, distance: 120.5
click at [561, 211] on div "Loading... Pool Courtyard Entry 1 Loading... Main Lounge 2 Loading... Pool Cour…" at bounding box center [416, 210] width 832 height 349
drag, startPoint x: 752, startPoint y: 324, endPoint x: 438, endPoint y: 294, distance: 315.5
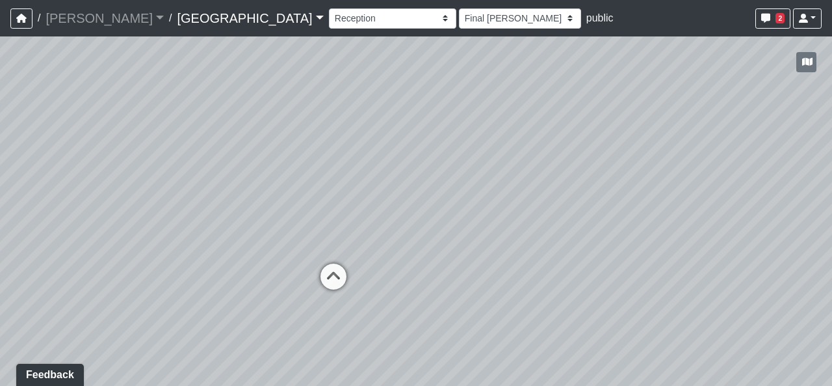
click at [438, 294] on div "Loading... Pool Courtyard Entry 1 Loading... Main Lounge 2 Loading... Pool Cour…" at bounding box center [416, 210] width 832 height 349
drag, startPoint x: 637, startPoint y: 331, endPoint x: 572, endPoint y: 284, distance: 80.7
click at [570, 284] on div "Loading... Pool Courtyard Entry 1 Loading... Main Lounge 2 Loading... Pool Cour…" at bounding box center [416, 210] width 832 height 349
drag, startPoint x: 568, startPoint y: 112, endPoint x: 598, endPoint y: 154, distance: 51.8
click at [598, 154] on div "Loading... Pool Courtyard Entry 1 Loading... Main Lounge 2 Loading... Pool Cour…" at bounding box center [416, 210] width 832 height 349
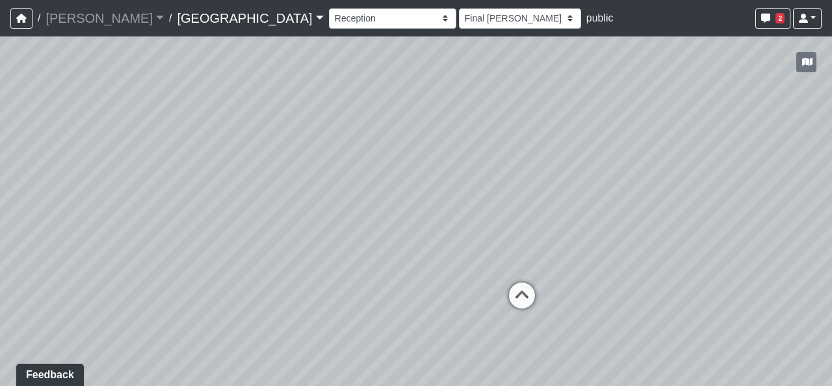
drag, startPoint x: 310, startPoint y: 77, endPoint x: 635, endPoint y: 104, distance: 326.2
click at [635, 104] on div "Loading... Pool Courtyard Entry 1 Loading... Main Lounge 2 Loading... Pool Cour…" at bounding box center [416, 210] width 832 height 349
drag, startPoint x: 212, startPoint y: 226, endPoint x: 246, endPoint y: 251, distance: 41.9
click at [246, 251] on div "Loading... Pool Courtyard Entry 1 Loading... Main Lounge 2 Loading... Pool Cour…" at bounding box center [416, 210] width 832 height 349
drag, startPoint x: 419, startPoint y: 255, endPoint x: 286, endPoint y: 200, distance: 144.1
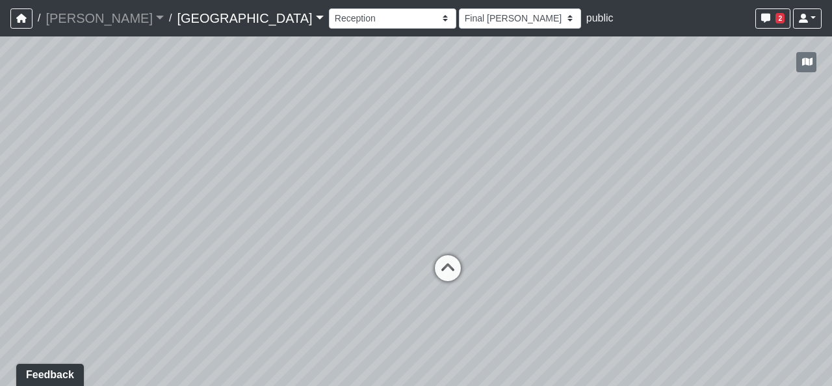
click at [286, 200] on div "Loading... Pool Courtyard Entry 1 Loading... Main Lounge 2 Loading... Pool Cour…" at bounding box center [416, 210] width 832 height 349
drag, startPoint x: 236, startPoint y: 119, endPoint x: 246, endPoint y: 163, distance: 44.6
click at [246, 163] on div "Loading... Pool Courtyard Entry 1 Loading... Main Lounge 2 Loading... Pool Cour…" at bounding box center [416, 210] width 832 height 349
drag, startPoint x: 255, startPoint y: 150, endPoint x: 252, endPoint y: 222, distance: 72.3
click at [248, 232] on div "Loading... Pool Courtyard Entry 1 Loading... Main Lounge 2 Loading... Pool Cour…" at bounding box center [416, 210] width 832 height 349
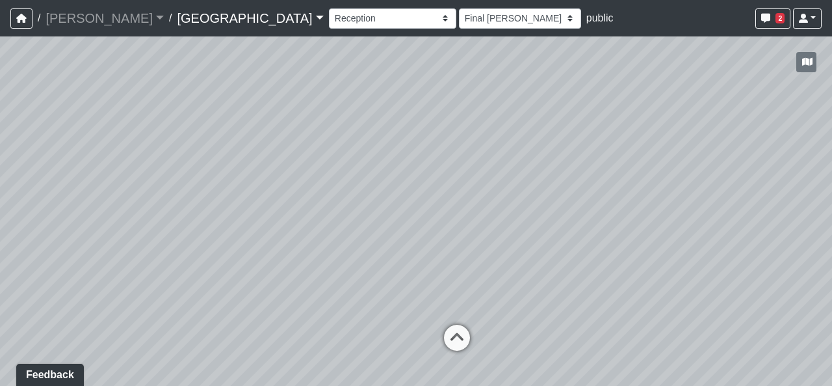
drag, startPoint x: 256, startPoint y: 261, endPoint x: 261, endPoint y: 202, distance: 59.5
click at [261, 202] on div "Loading... Pool Courtyard Entry 1 Loading... Main Lounge 2 Loading... Pool Cour…" at bounding box center [416, 210] width 832 height 349
drag, startPoint x: 573, startPoint y: 207, endPoint x: 137, endPoint y: 40, distance: 467.2
click at [137, 40] on div "Loading... Pool Courtyard Entry 1 Loading... Main Lounge 2 Loading... Pool Cour…" at bounding box center [416, 210] width 832 height 349
drag, startPoint x: 555, startPoint y: 230, endPoint x: 719, endPoint y: 239, distance: 164.1
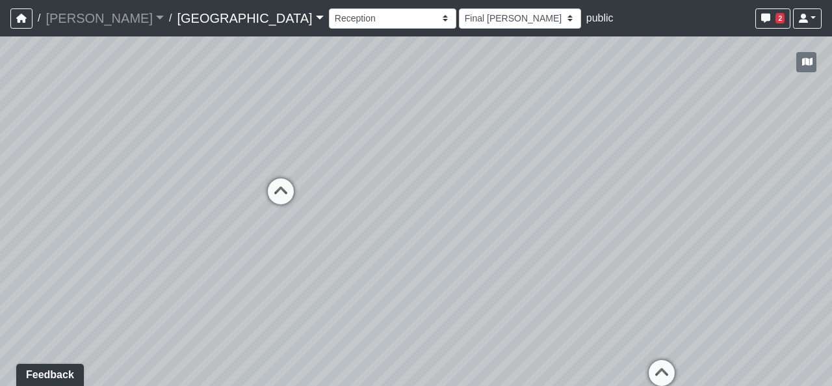
click at [719, 239] on div "Loading... Pool Courtyard Entry 1 Loading... Main Lounge 2 Loading... Pool Cour…" at bounding box center [416, 210] width 832 height 349
drag, startPoint x: 540, startPoint y: 274, endPoint x: 219, endPoint y: 238, distance: 323.3
click at [219, 238] on div "Loading... Pool Courtyard Entry 1 Loading... Main Lounge 2 Loading... Pool Cour…" at bounding box center [416, 210] width 832 height 349
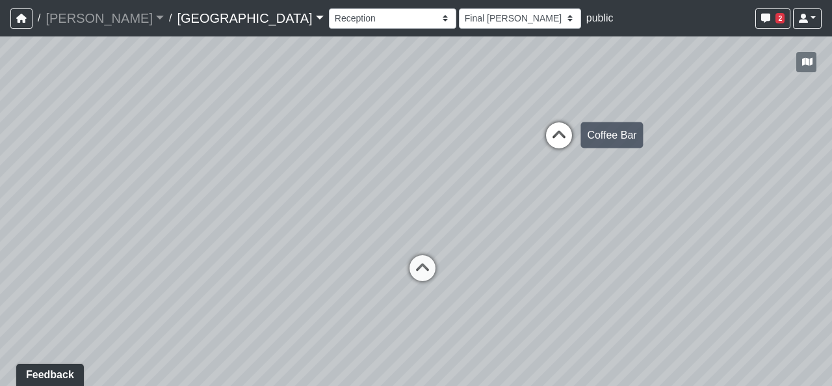
click at [553, 127] on icon at bounding box center [559, 141] width 39 height 39
select select "cPz5AA6jdxfLA8T8qokQ2v"
select select "h3ebyGk32eUmSzz99H473o"
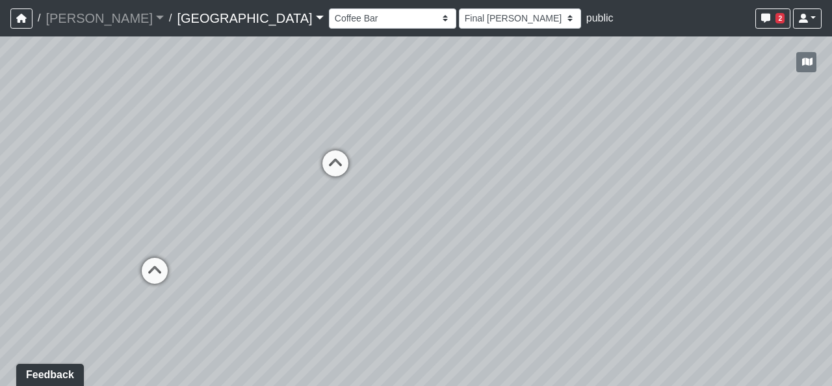
drag, startPoint x: 275, startPoint y: 217, endPoint x: 607, endPoint y: 254, distance: 334.4
click at [539, 243] on div "Loading... Pool Courtyard Entry 1 Loading... Main Lounge 2 Loading... Pool Cour…" at bounding box center [416, 210] width 832 height 349
drag, startPoint x: 395, startPoint y: 204, endPoint x: 418, endPoint y: 205, distance: 23.4
click at [418, 205] on div "Loading... Pool Courtyard Entry 1 Loading... Main Lounge 2 Loading... Pool Cour…" at bounding box center [416, 210] width 832 height 349
drag, startPoint x: 420, startPoint y: 261, endPoint x: 361, endPoint y: 222, distance: 70.9
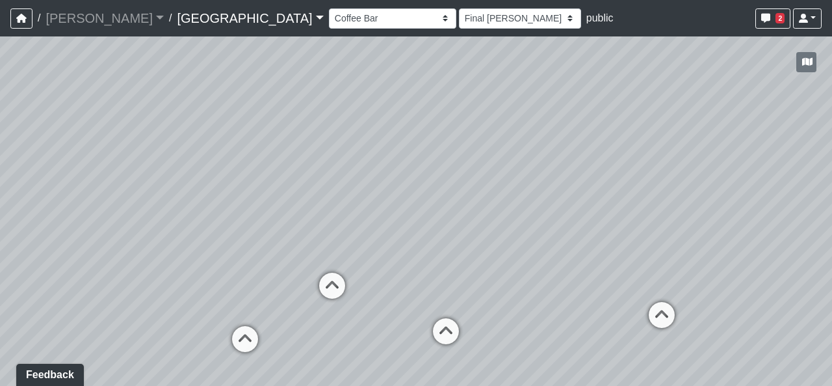
click at [361, 222] on div "Loading... Pool Courtyard Entry 1 Loading... Main Lounge 2 Loading... Pool Cour…" at bounding box center [416, 210] width 832 height 349
drag, startPoint x: 505, startPoint y: 236, endPoint x: 252, endPoint y: 201, distance: 254.7
click at [244, 200] on div "Loading... Pool Courtyard Entry 1 Loading... Main Lounge 2 Loading... Pool Cour…" at bounding box center [416, 210] width 832 height 349
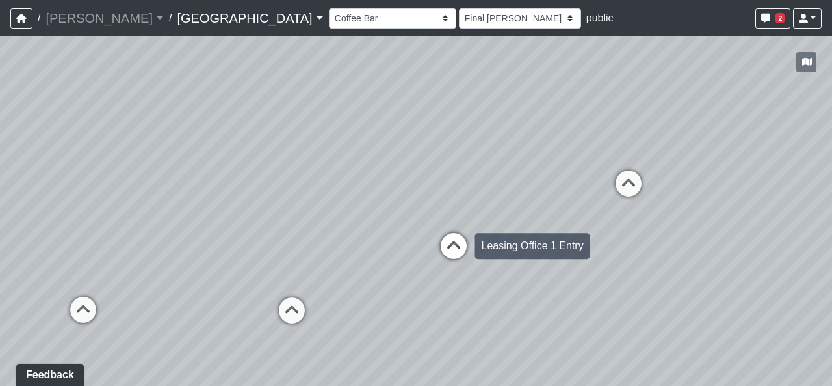
click at [465, 257] on icon at bounding box center [453, 252] width 39 height 39
select select "qkU7h8AaHdyDMVVRubQJH1"
select select "h3ebyGk32eUmSzz99H473o"
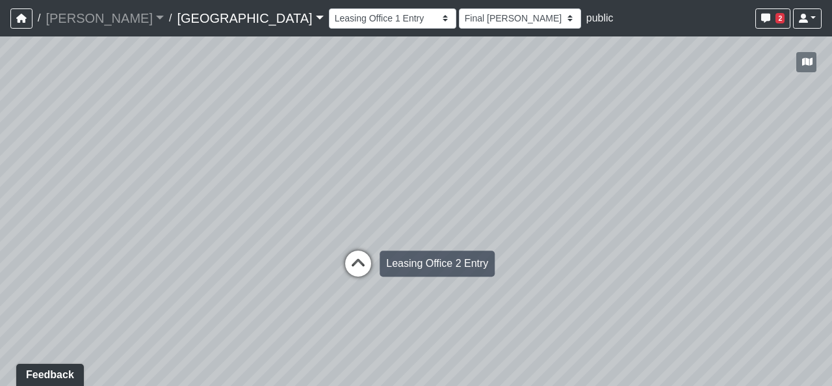
drag, startPoint x: 603, startPoint y: 286, endPoint x: 281, endPoint y: 243, distance: 325.5
click at [280, 242] on div "Loading... Pool Courtyard Entry 1 Loading... Main Lounge 2 Loading... Pool Cour…" at bounding box center [416, 210] width 832 height 349
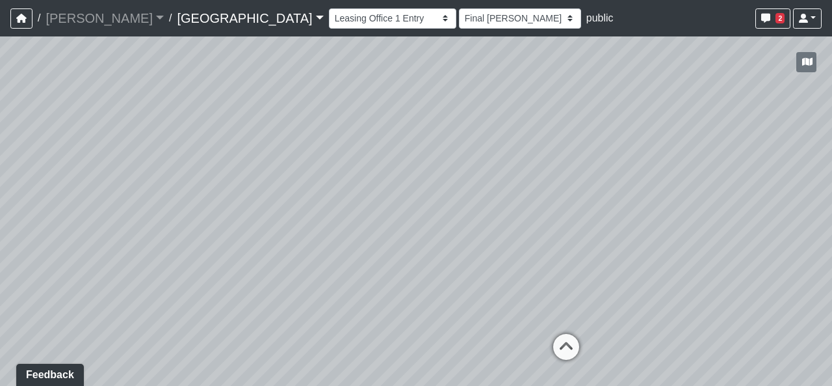
drag, startPoint x: 507, startPoint y: 223, endPoint x: 266, endPoint y: 208, distance: 241.1
click at [266, 208] on div "Loading... Pool Courtyard Entry 1 Loading... Main Lounge 2 Loading... Pool Cour…" at bounding box center [416, 210] width 832 height 349
drag, startPoint x: 359, startPoint y: 297, endPoint x: 549, endPoint y: 223, distance: 203.6
click at [438, 256] on div "Loading... Pool Courtyard Entry 1 Loading... Main Lounge 2 Loading... Pool Cour…" at bounding box center [416, 210] width 832 height 349
drag, startPoint x: 200, startPoint y: 237, endPoint x: 508, endPoint y: 259, distance: 309.0
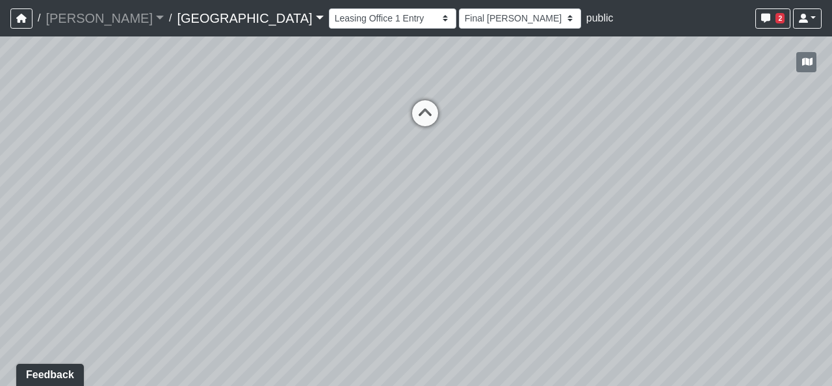
click at [462, 251] on div "Loading... Pool Courtyard Entry 1 Loading... Main Lounge 2 Loading... Pool Cour…" at bounding box center [416, 210] width 832 height 349
drag, startPoint x: 271, startPoint y: 241, endPoint x: 365, endPoint y: 277, distance: 100.8
click at [365, 269] on div "Loading... Pool Courtyard Entry 1 Loading... Main Lounge 2 Loading... Pool Cour…" at bounding box center [416, 210] width 832 height 349
click at [131, 324] on icon at bounding box center [130, 313] width 39 height 39
select select "cPz5AA6jdxfLA8T8qokQ2v"
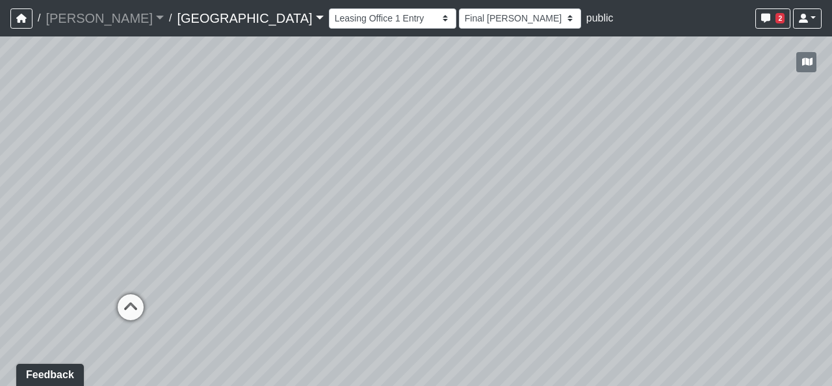
select select "h3ebyGk32eUmSzz99H473o"
drag, startPoint x: 486, startPoint y: 299, endPoint x: 135, endPoint y: 308, distance: 351.9
click at [133, 308] on div "Loading... Pool Courtyard Entry 1 Loading... Main Lounge 2 Loading... Pool Cour…" at bounding box center [416, 210] width 832 height 349
drag, startPoint x: 365, startPoint y: 227, endPoint x: 361, endPoint y: 304, distance: 77.5
click at [361, 304] on div "Loading... Pool Courtyard Entry 1 Loading... Main Lounge 2 Loading... Pool Cour…" at bounding box center [416, 210] width 832 height 349
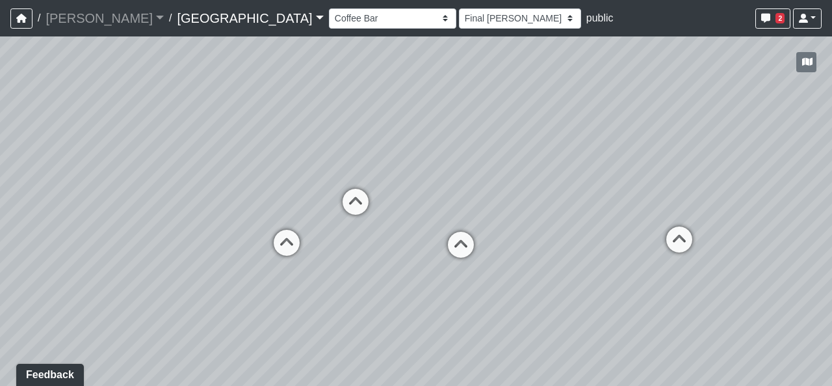
drag, startPoint x: 368, startPoint y: 222, endPoint x: 339, endPoint y: 334, distance: 114.8
click at [339, 334] on div "Loading... Pool Courtyard Entry 1 Loading... Main Lounge 2 Loading... Pool Cour…" at bounding box center [416, 210] width 832 height 349
click at [365, 281] on div "Loading... Pool Courtyard Entry 1 Loading... Main Lounge 2 Loading... Pool Cour…" at bounding box center [416, 210] width 832 height 349
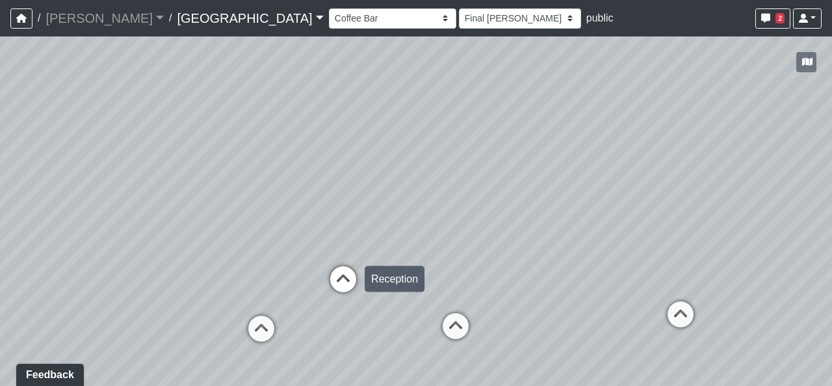
click at [344, 291] on icon at bounding box center [343, 285] width 39 height 39
select select "uKPV7nrhqgg3th27KX7RhN"
select select "h3ebyGk32eUmSzz99H473o"
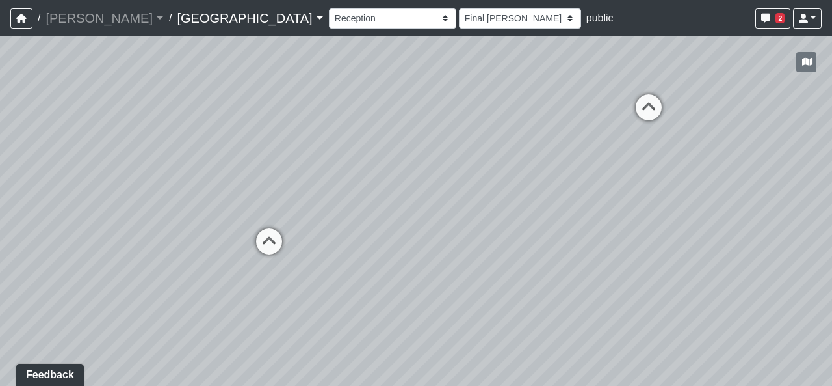
drag, startPoint x: 423, startPoint y: 326, endPoint x: 362, endPoint y: 158, distance: 178.3
click at [354, 155] on div "Loading... Pool Courtyard Entry 1 Loading... Main Lounge 2 Loading... Pool Cour…" at bounding box center [416, 210] width 832 height 349
drag, startPoint x: 555, startPoint y: 220, endPoint x: 323, endPoint y: 258, distance: 235.9
click at [323, 258] on div "Loading... Pool Courtyard Entry 1 Loading... Main Lounge 2 Loading... Pool Cour…" at bounding box center [416, 210] width 832 height 349
drag, startPoint x: 367, startPoint y: 272, endPoint x: 360, endPoint y: 275, distance: 8.2
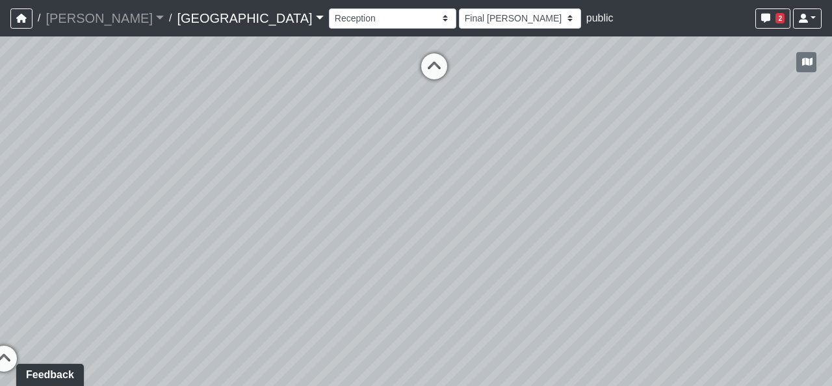
click at [360, 275] on div "Loading... Pool Courtyard Entry 1 Loading... Main Lounge 2 Loading... Pool Cour…" at bounding box center [416, 210] width 832 height 349
drag, startPoint x: 323, startPoint y: 228, endPoint x: 69, endPoint y: 204, distance: 255.4
click at [69, 204] on div "Loading... Pool Courtyard Entry 1 Loading... Main Lounge 2 Loading... Pool Cour…" at bounding box center [416, 210] width 832 height 349
drag, startPoint x: 383, startPoint y: 294, endPoint x: 391, endPoint y: 303, distance: 12.4
click at [385, 307] on div "Loading... Pool Courtyard Entry 1 Loading... Main Lounge 2 Loading... Pool Cour…" at bounding box center [416, 210] width 832 height 349
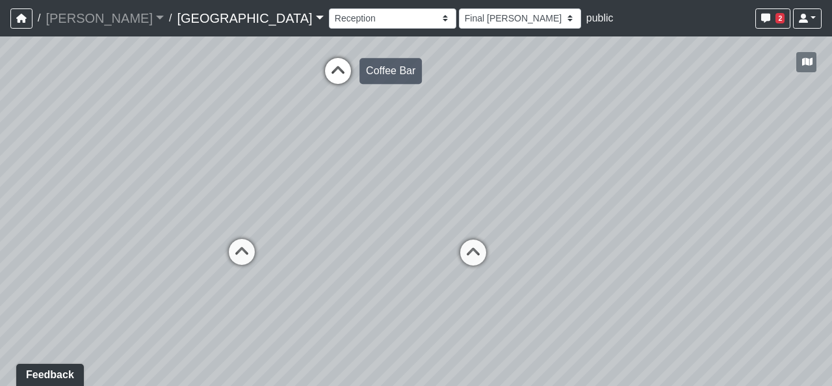
click at [330, 71] on icon at bounding box center [338, 77] width 39 height 39
select select "cPz5AA6jdxfLA8T8qokQ2v"
select select "h3ebyGk32eUmSzz99H473o"
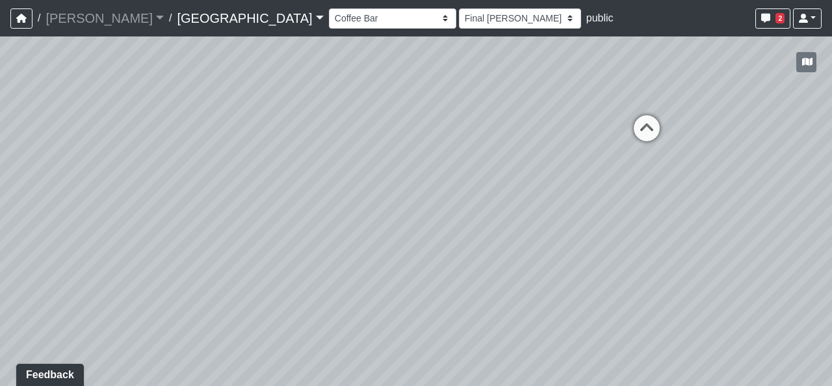
drag, startPoint x: 331, startPoint y: 232, endPoint x: 505, endPoint y: 301, distance: 186.8
click at [500, 291] on div "Loading... Pool Courtyard Entry 1 Loading... Main Lounge 2 Loading... Pool Cour…" at bounding box center [416, 210] width 832 height 349
drag, startPoint x: 393, startPoint y: 202, endPoint x: 416, endPoint y: 181, distance: 31.3
click at [416, 181] on div "Loading... Pool Courtyard Entry 1 Loading... Main Lounge 2 Loading... Pool Cour…" at bounding box center [416, 210] width 832 height 349
drag, startPoint x: 410, startPoint y: 323, endPoint x: 412, endPoint y: 287, distance: 35.8
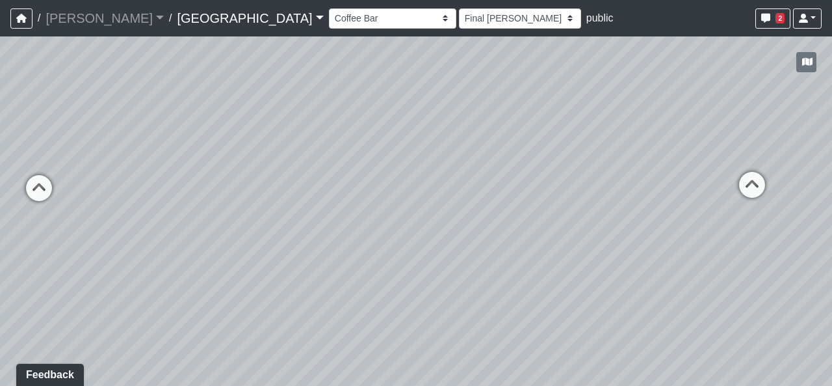
click at [412, 287] on div "Loading... Pool Courtyard Entry 1 Loading... Main Lounge 2 Loading... Pool Cour…" at bounding box center [416, 210] width 832 height 349
drag, startPoint x: 615, startPoint y: 332, endPoint x: 103, endPoint y: 283, distance: 514.7
click at [146, 287] on div "Loading... Pool Courtyard Entry 1 Loading... Main Lounge 2 Loading... Pool Cour…" at bounding box center [416, 210] width 832 height 349
drag, startPoint x: 525, startPoint y: 259, endPoint x: 526, endPoint y: 353, distance: 94.3
click at [526, 353] on div "Loading... Pool Courtyard Entry 1 Loading... Main Lounge 2 Loading... Pool Cour…" at bounding box center [416, 210] width 832 height 349
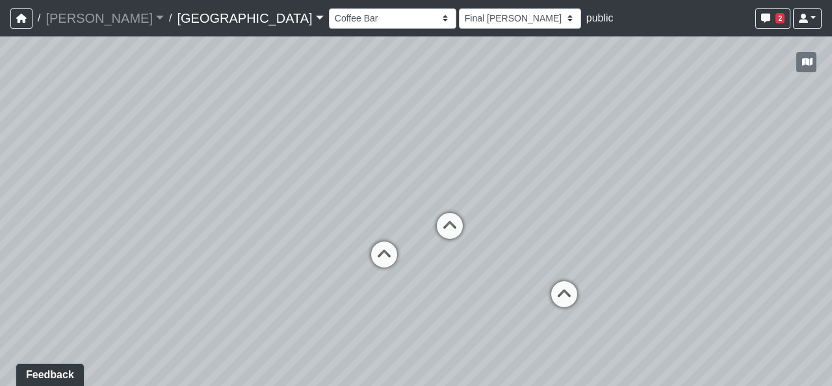
click at [426, 226] on div "Loading... Pool Courtyard Entry 1 Loading... Main Lounge 2 Loading... Pool Cour…" at bounding box center [416, 210] width 832 height 349
click at [434, 225] on icon at bounding box center [449, 232] width 39 height 39
select select "uKPV7nrhqgg3th27KX7RhN"
select select "h3ebyGk32eUmSzz99H473o"
drag, startPoint x: 289, startPoint y: 239, endPoint x: 489, endPoint y: 195, distance: 204.5
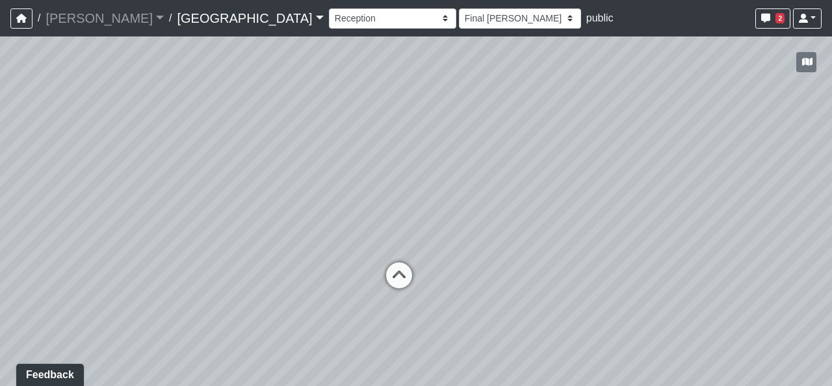
click at [472, 198] on div "Loading... Pool Courtyard Entry 1 Loading... Main Lounge 2 Loading... Pool Cour…" at bounding box center [416, 210] width 832 height 349
drag, startPoint x: 364, startPoint y: 173, endPoint x: 568, endPoint y: 302, distance: 241.4
click at [568, 302] on div "Loading... Pool Courtyard Entry 1 Loading... Main Lounge 2 Loading... Pool Cour…" at bounding box center [416, 210] width 832 height 349
drag, startPoint x: 503, startPoint y: 226, endPoint x: 533, endPoint y: 242, distance: 34.0
click at [533, 242] on div "Loading... Pool Courtyard Entry 1 Loading... Main Lounge 2 Loading... Pool Cour…" at bounding box center [416, 210] width 832 height 349
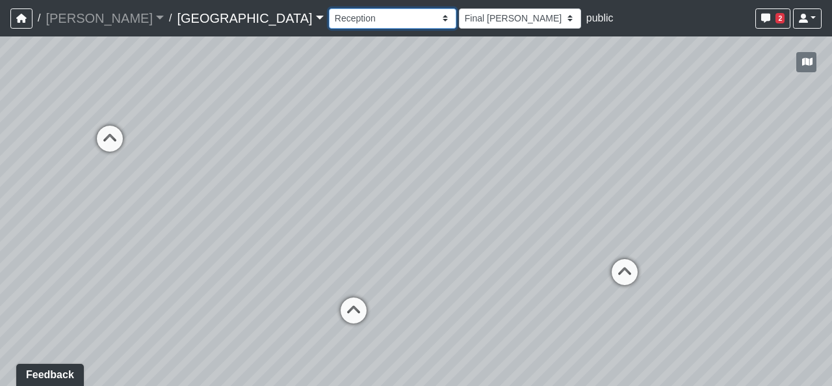
click at [329, 27] on select "Breezeway Entry Fireplace 1 Fireplace 2 Gate Golf Holes Shade Sails Sidewalk 1 …" at bounding box center [392, 18] width 127 height 20
click at [329, 8] on select "Breezeway Entry Fireplace 1 Fireplace 2 Gate Golf Holes Shade Sails Sidewalk 1 …" at bounding box center [392, 18] width 127 height 20
select select "nLHFVUf68nqZRCDyswZxEr"
select select "h3ebyGk32eUmSzz99H473o"
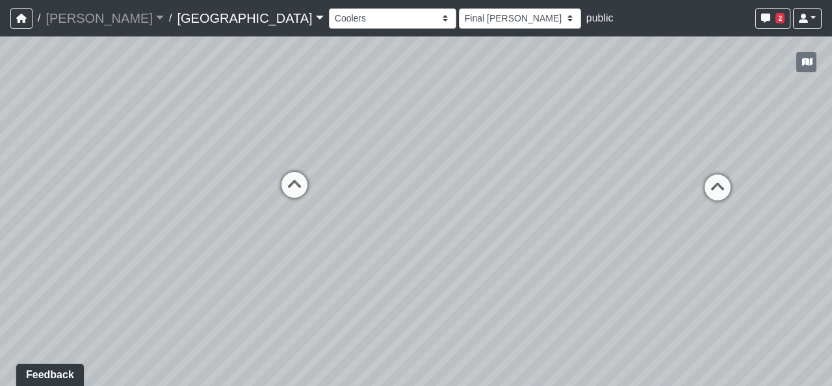
drag, startPoint x: 465, startPoint y: 274, endPoint x: 427, endPoint y: 236, distance: 54.3
click at [427, 236] on div "Loading... Pool Courtyard Entry 1 Loading... Main Lounge 2 Loading... Pool Cour…" at bounding box center [416, 210] width 832 height 349
click at [281, 184] on icon at bounding box center [294, 190] width 39 height 39
select select "qraa3g3CYhQY23birKpUUB"
select select "h3ebyGk32eUmSzz99H473o"
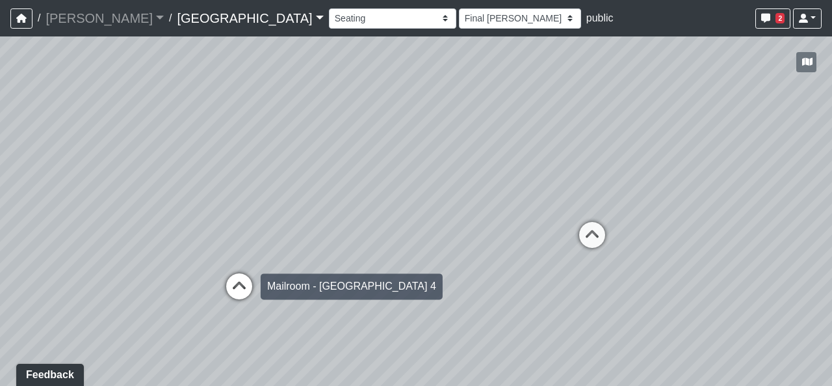
drag, startPoint x: 484, startPoint y: 352, endPoint x: 173, endPoint y: 310, distance: 314.2
click at [127, 322] on div "Loading... Pool Courtyard Entry 1 Loading... Main Lounge 2 Loading... Pool Cour…" at bounding box center [416, 210] width 832 height 349
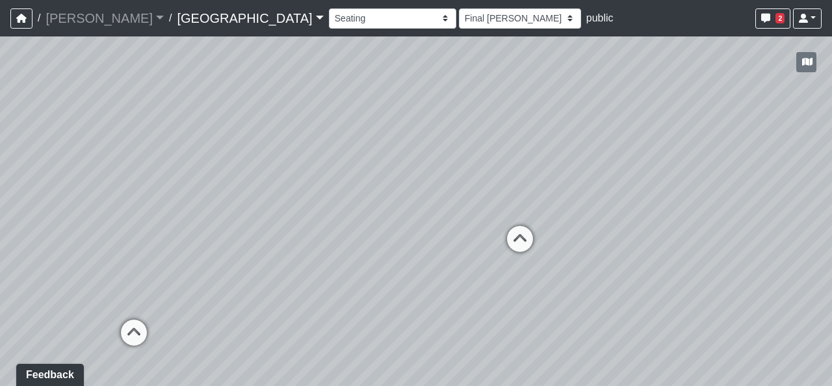
drag, startPoint x: 579, startPoint y: 237, endPoint x: 602, endPoint y: 249, distance: 26.2
click at [602, 249] on div "Loading... Pool Courtyard Entry 1 Loading... Main Lounge 2 Loading... Pool Cour…" at bounding box center [416, 210] width 832 height 349
drag, startPoint x: 286, startPoint y: 237, endPoint x: 685, endPoint y: 271, distance: 400.7
click at [685, 271] on div "Loading... Pool Courtyard Entry 1 Loading... Main Lounge 2 Loading... Pool Cour…" at bounding box center [416, 210] width 832 height 349
drag, startPoint x: 255, startPoint y: 260, endPoint x: 415, endPoint y: 245, distance: 160.7
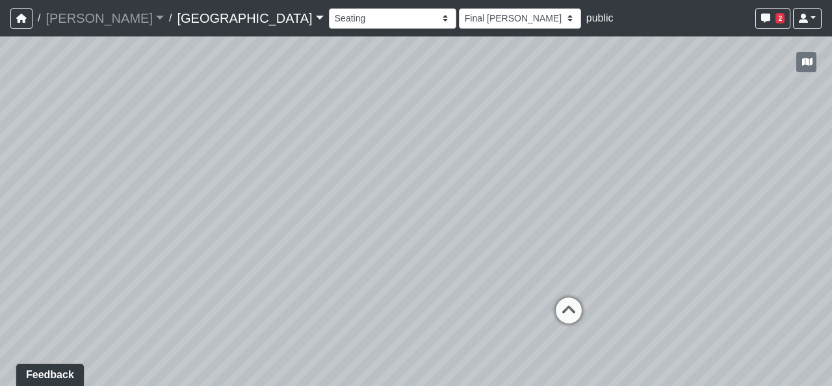
click at [422, 245] on div "Loading... Pool Courtyard Entry 1 Loading... Main Lounge 2 Loading... Pool Cour…" at bounding box center [416, 210] width 832 height 349
drag, startPoint x: 615, startPoint y: 248, endPoint x: 158, endPoint y: 215, distance: 457.7
click at [155, 216] on div "Loading... Pool Courtyard Entry 1 Loading... Main Lounge 2 Loading... Pool Cour…" at bounding box center [416, 210] width 832 height 349
drag, startPoint x: 715, startPoint y: 246, endPoint x: 819, endPoint y: 272, distance: 106.8
click at [819, 272] on div "Loading... Pool Courtyard Entry 1 Loading... Main Lounge 2 Loading... Pool Cour…" at bounding box center [416, 210] width 832 height 349
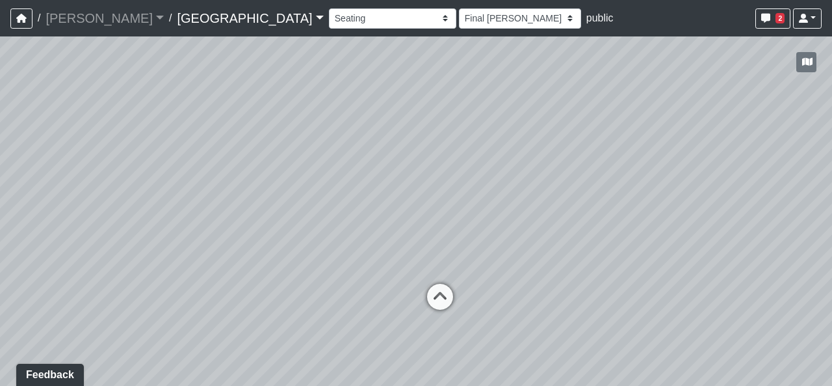
drag, startPoint x: 491, startPoint y: 245, endPoint x: 655, endPoint y: 258, distance: 164.3
click at [655, 258] on div "Loading... Pool Courtyard Entry 1 Loading... Main Lounge 2 Loading... Pool Cour…" at bounding box center [416, 210] width 832 height 349
drag, startPoint x: 548, startPoint y: 253, endPoint x: 334, endPoint y: 225, distance: 215.1
click at [332, 224] on div "Loading... Pool Courtyard Entry 1 Loading... Main Lounge 2 Loading... Pool Cour…" at bounding box center [416, 210] width 832 height 349
drag, startPoint x: 644, startPoint y: 229, endPoint x: 291, endPoint y: 217, distance: 353.9
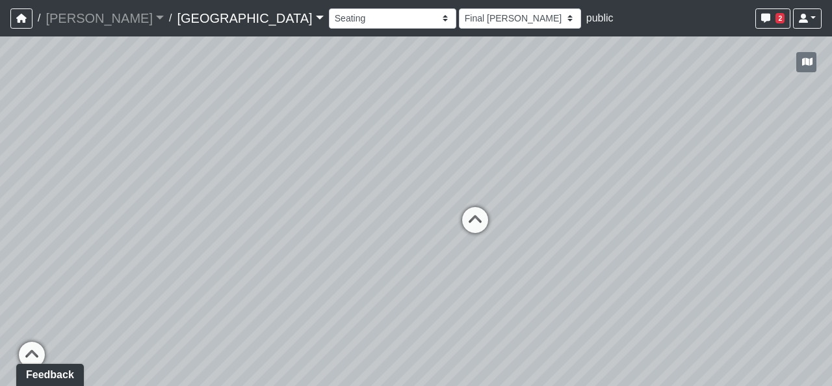
click at [291, 217] on div "Loading... Pool Courtyard Entry 1 Loading... Main Lounge 2 Loading... Pool Cour…" at bounding box center [416, 210] width 832 height 349
drag, startPoint x: 646, startPoint y: 227, endPoint x: 375, endPoint y: 226, distance: 270.5
click at [375, 226] on div "Loading... Pool Courtyard Entry 1 Loading... Main Lounge 2 Loading... Pool Cour…" at bounding box center [416, 210] width 832 height 349
drag, startPoint x: 459, startPoint y: 242, endPoint x: 375, endPoint y: 243, distance: 83.9
click at [375, 243] on div "Loading... Pool Courtyard Entry 1 Loading... Main Lounge 2 Loading... Pool Cour…" at bounding box center [416, 210] width 832 height 349
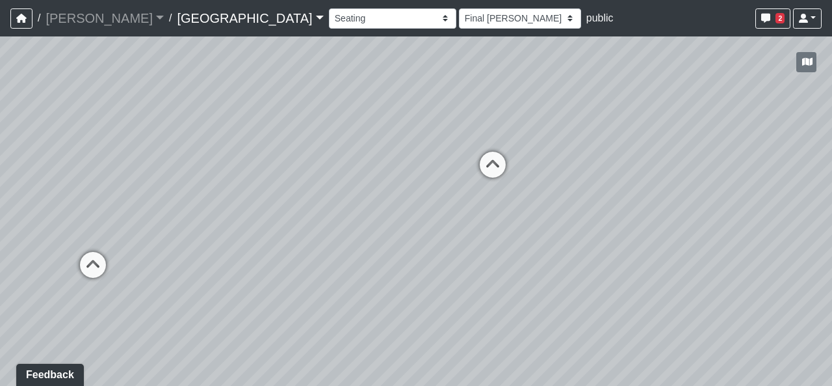
drag, startPoint x: 388, startPoint y: 233, endPoint x: 343, endPoint y: 240, distance: 45.4
click at [343, 240] on div "Loading... Pool Courtyard Entry 1 Loading... Main Lounge 2 Loading... Pool Cour…" at bounding box center [416, 210] width 832 height 349
